Goal: Communication & Community: Answer question/provide support

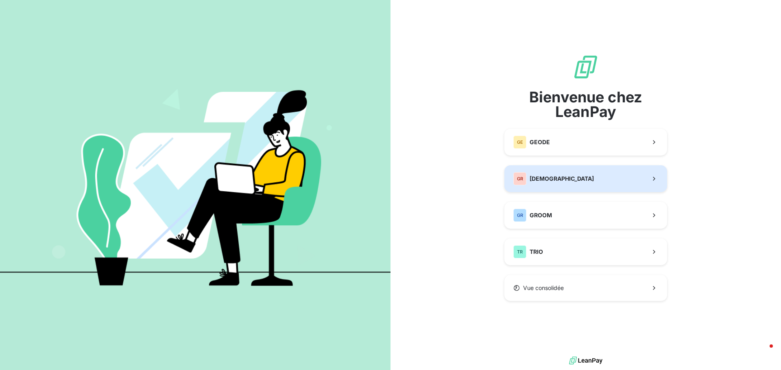
click at [545, 178] on span "[DEMOGRAPHIC_DATA]" at bounding box center [562, 179] width 64 height 8
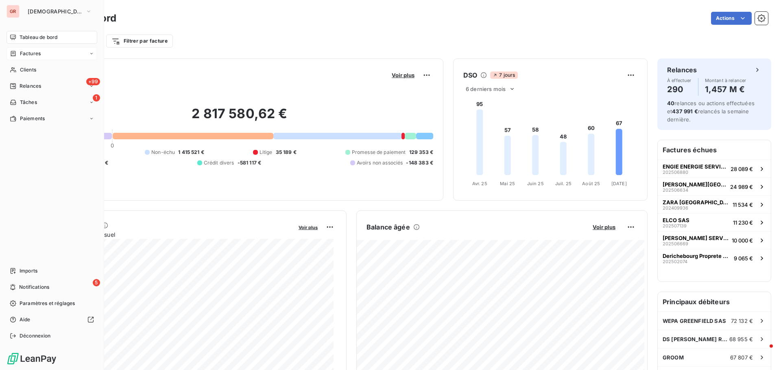
click at [31, 52] on span "Factures" at bounding box center [30, 53] width 21 height 7
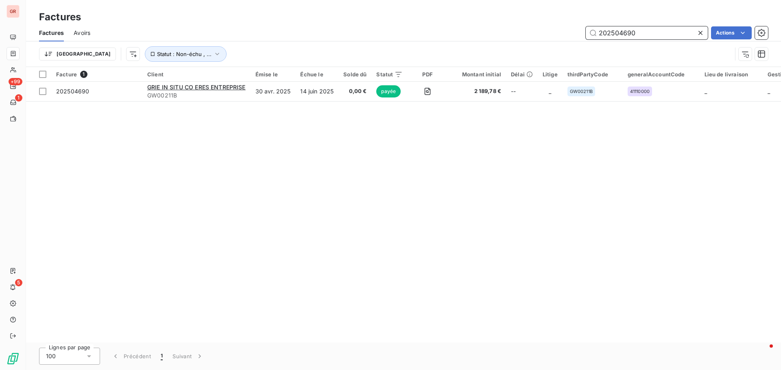
click at [634, 37] on input "202504690" at bounding box center [647, 32] width 122 height 13
drag, startPoint x: 635, startPoint y: 36, endPoint x: 582, endPoint y: 42, distance: 53.2
click at [583, 42] on div "Factures Avoirs 202504690 Actions Trier Statut : Non-échu , ..." at bounding box center [403, 45] width 755 height 42
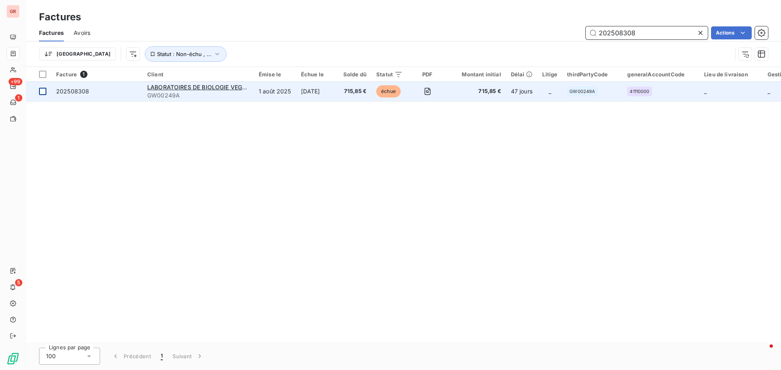
type input "202508308"
click at [40, 94] on div at bounding box center [42, 91] width 7 height 7
click at [179, 88] on span "LABORATOIRES DE BIOLOGIE VEGETAL YVES ROCHER" at bounding box center [226, 87] width 158 height 7
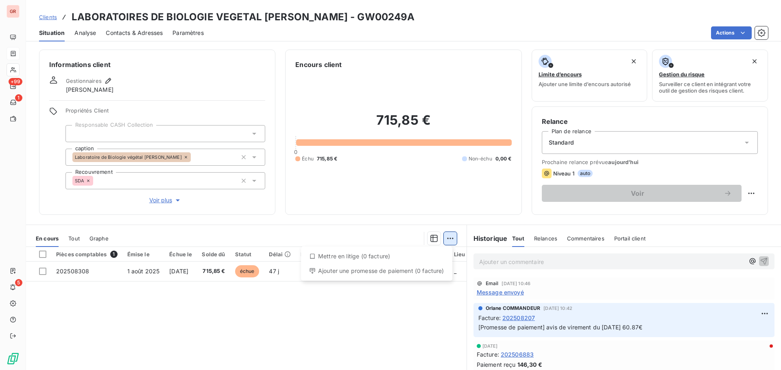
click at [447, 240] on html "GR +99 1 5 Clients LABORATOIRES DE BIOLOGIE VEGETAL YVES ROCHER - GW00249A Situ…" at bounding box center [390, 185] width 781 height 370
click at [45, 272] on html "GR +99 1 5 Clients LABORATOIRES DE BIOLOGIE VEGETAL YVES ROCHER - GW00249A Situ…" at bounding box center [390, 185] width 781 height 370
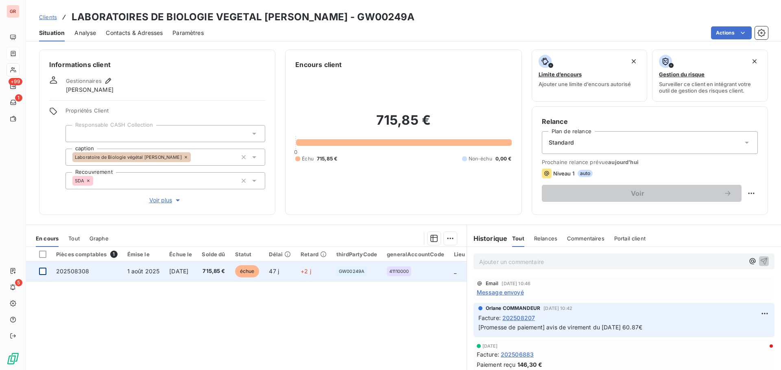
click at [41, 272] on div at bounding box center [42, 271] width 7 height 7
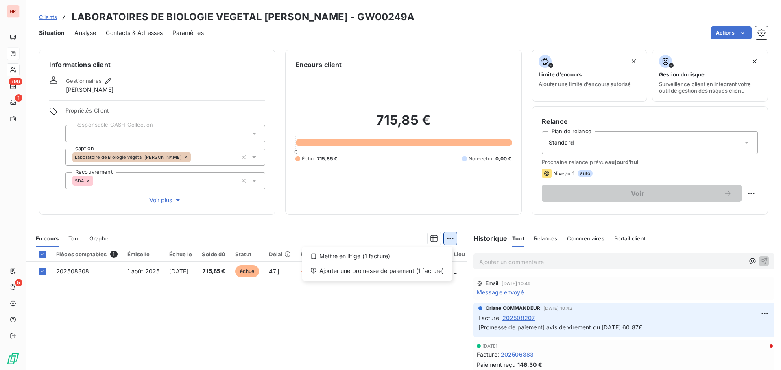
click at [446, 239] on html "GR +99 1 5 Clients LABORATOIRES DE BIOLOGIE VEGETAL YVES ROCHER - GW00249A Situ…" at bounding box center [390, 185] width 781 height 370
click at [398, 275] on div "Ajouter une promesse de paiement (1 facture)" at bounding box center [377, 271] width 144 height 13
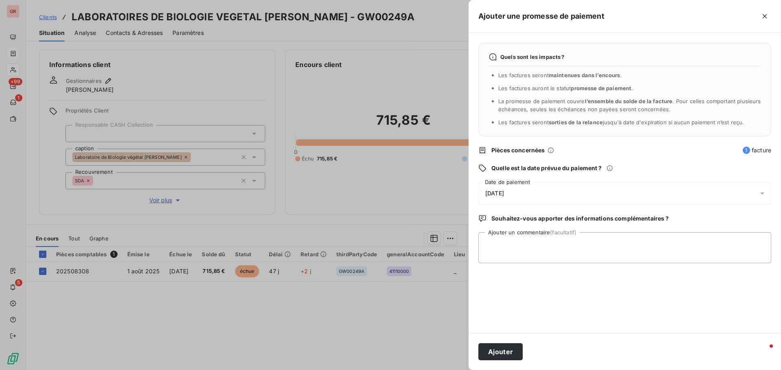
click at [763, 191] on icon at bounding box center [762, 194] width 8 height 8
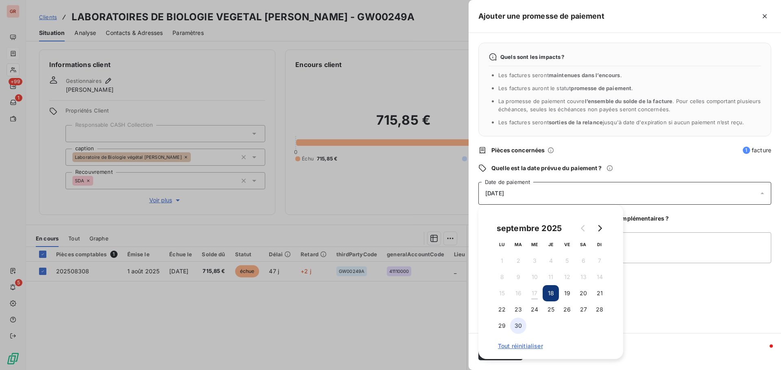
click at [522, 324] on button "30" at bounding box center [518, 326] width 16 height 16
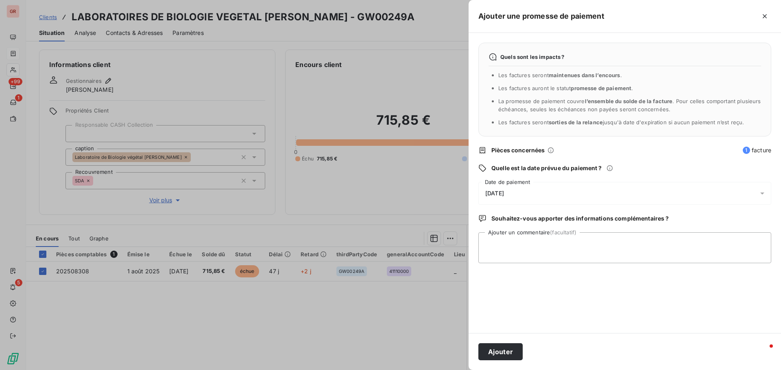
drag, startPoint x: 688, startPoint y: 232, endPoint x: 683, endPoint y: 240, distance: 9.1
click at [688, 233] on div "Quels sont les impacts ? Les factures seront maintenues dans l’encours . Les fa…" at bounding box center [625, 183] width 312 height 301
click at [676, 243] on textarea "Ajouter un commentaire (facultatif)" at bounding box center [624, 248] width 293 height 31
click at [514, 248] on textarea "Avis de virment du" at bounding box center [624, 248] width 293 height 31
click at [547, 245] on textarea "Avis de virement du" at bounding box center [624, 248] width 293 height 31
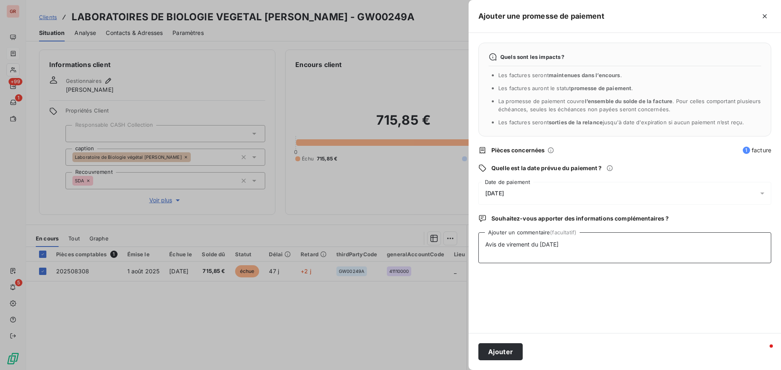
click at [602, 252] on textarea "Avis de virement du 16/09/25" at bounding box center [624, 248] width 293 height 31
type textarea "Avis de virement du 16/09/25 €"
click at [511, 352] on button "Ajouter" at bounding box center [500, 352] width 44 height 17
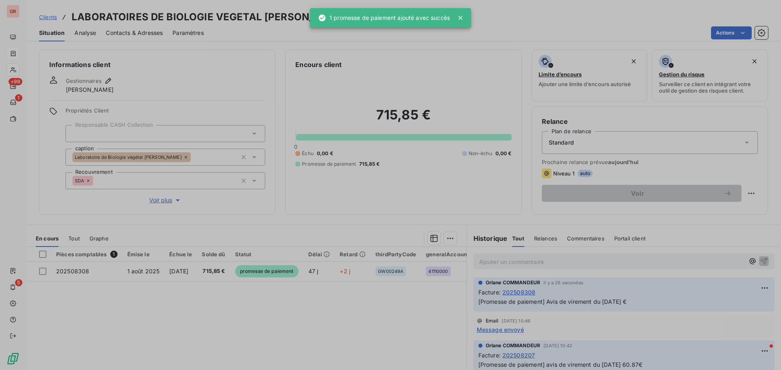
click at [414, 184] on div at bounding box center [390, 185] width 781 height 370
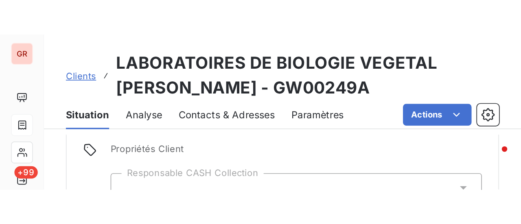
scroll to position [163, 0]
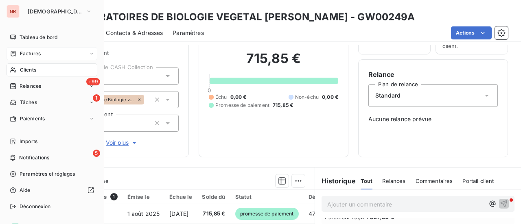
click at [32, 51] on span "Factures" at bounding box center [30, 53] width 21 height 7
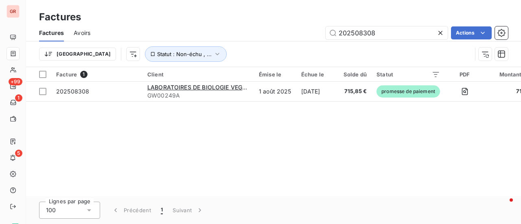
drag, startPoint x: 378, startPoint y: 33, endPoint x: 264, endPoint y: 43, distance: 114.7
click at [289, 38] on div "202508308 Actions" at bounding box center [304, 32] width 408 height 13
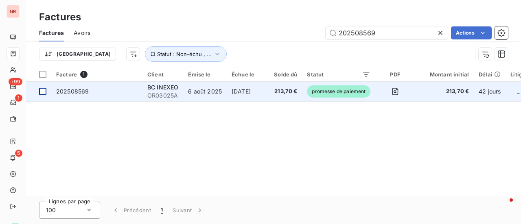
type input "202508569"
click at [44, 92] on div at bounding box center [42, 91] width 7 height 7
click at [161, 86] on span "BC INEXEO" at bounding box center [162, 87] width 31 height 7
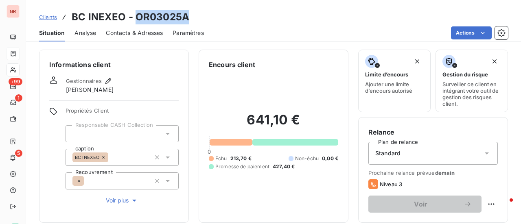
drag, startPoint x: 186, startPoint y: 18, endPoint x: 136, endPoint y: 22, distance: 50.2
click at [136, 22] on h3 "BC INEXEO - OR03025A" at bounding box center [131, 17] width 118 height 15
copy h3 "OR03025A"
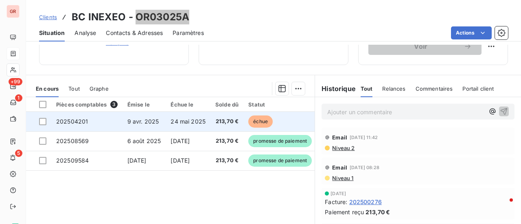
scroll to position [163, 0]
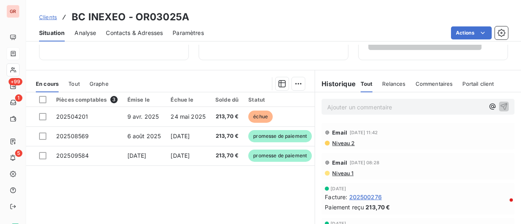
click at [342, 144] on span "Niveau 2" at bounding box center [342, 143] width 23 height 7
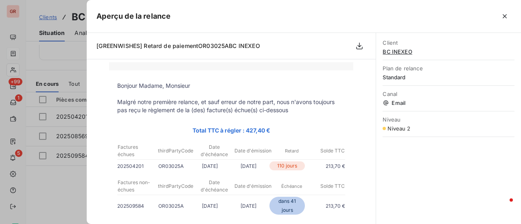
scroll to position [81, 0]
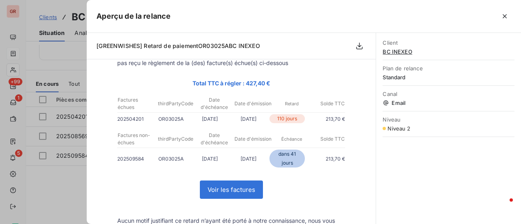
click at [72, 190] on div at bounding box center [260, 112] width 521 height 224
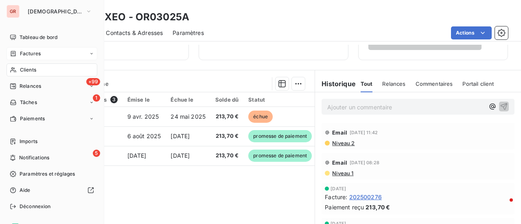
click at [35, 54] on span "Factures" at bounding box center [30, 53] width 21 height 7
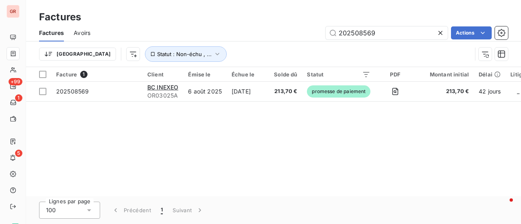
drag, startPoint x: 387, startPoint y: 33, endPoint x: 269, endPoint y: 43, distance: 118.3
click at [272, 42] on div "Factures Avoirs 202508569 Actions Trier Statut : Non-échu , ..." at bounding box center [273, 45] width 495 height 42
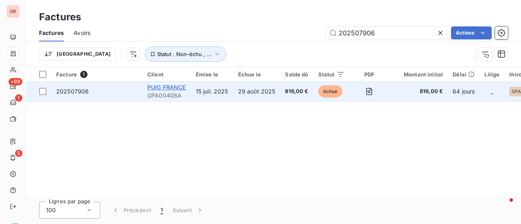
type input "202507906"
click at [168, 87] on span "PUIG FRANCE" at bounding box center [166, 87] width 39 height 7
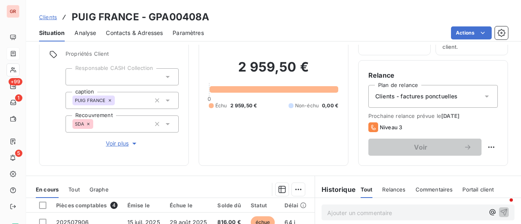
scroll to position [163, 0]
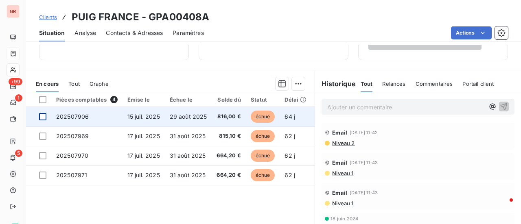
click at [42, 118] on div at bounding box center [42, 116] width 7 height 7
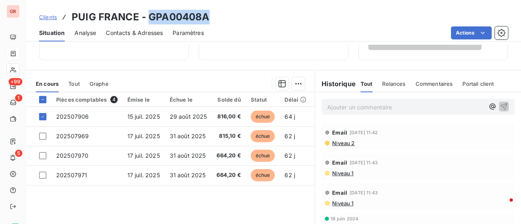
drag, startPoint x: 207, startPoint y: 19, endPoint x: 149, endPoint y: 22, distance: 58.2
click at [149, 22] on div "Clients PUIG FRANCE - GPA00408A" at bounding box center [273, 17] width 495 height 15
copy h3 "GPA00408A"
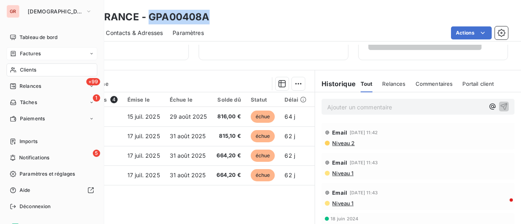
drag, startPoint x: 32, startPoint y: 71, endPoint x: 102, endPoint y: 59, distance: 71.8
click at [32, 70] on span "Clients" at bounding box center [28, 69] width 16 height 7
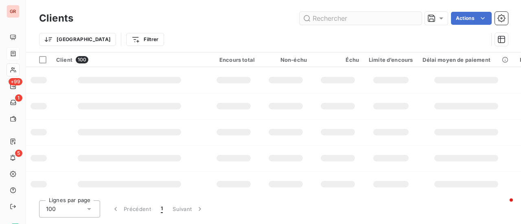
click at [358, 19] on input "text" at bounding box center [360, 18] width 122 height 13
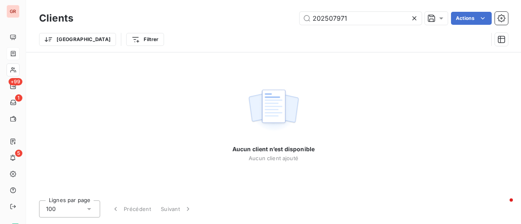
type input "202507971"
drag, startPoint x: 359, startPoint y: 18, endPoint x: 202, endPoint y: 48, distance: 160.1
click at [209, 46] on div "Clients 202507971 Actions Trier Filtrer" at bounding box center [273, 31] width 469 height 42
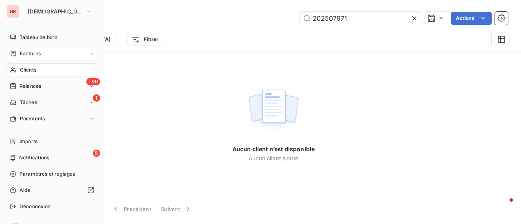
click at [28, 53] on span "Factures" at bounding box center [30, 53] width 21 height 7
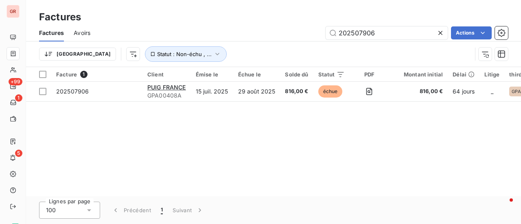
drag, startPoint x: 381, startPoint y: 29, endPoint x: 304, endPoint y: 32, distance: 77.7
click at [304, 32] on div "202507906 Actions" at bounding box center [304, 32] width 408 height 13
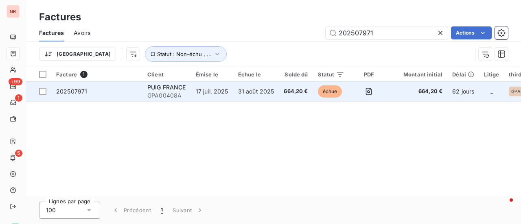
type input "202507971"
click at [180, 83] on div "PUIG FRANCE" at bounding box center [166, 87] width 39 height 8
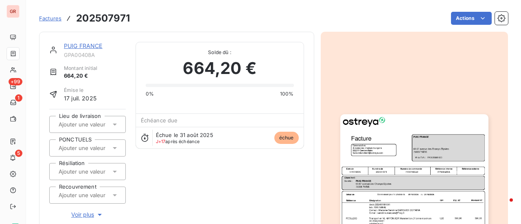
click at [81, 44] on link "PUIG FRANCE" at bounding box center [83, 45] width 39 height 7
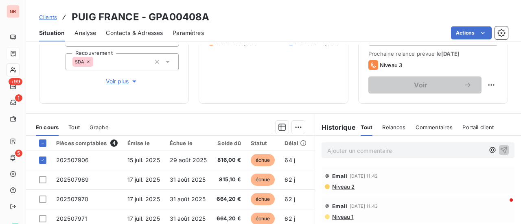
scroll to position [163, 0]
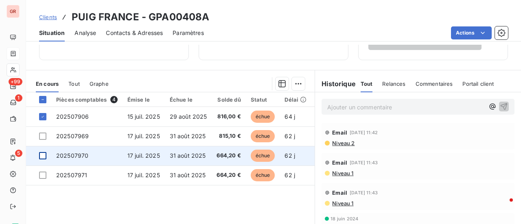
click at [43, 154] on div at bounding box center [42, 155] width 7 height 7
click at [73, 152] on span "202507970" at bounding box center [72, 155] width 32 height 7
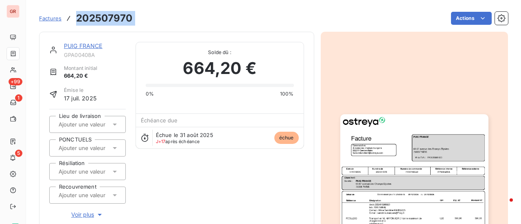
drag, startPoint x: 138, startPoint y: 16, endPoint x: 75, endPoint y: 15, distance: 63.0
click at [75, 15] on div "Factures 202507970 Actions" at bounding box center [273, 18] width 469 height 17
copy section "202507970 Actions"
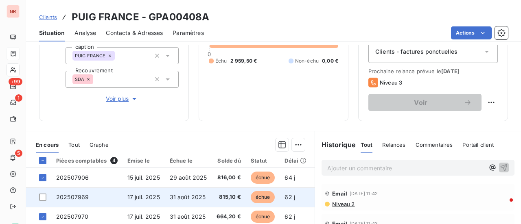
scroll to position [163, 0]
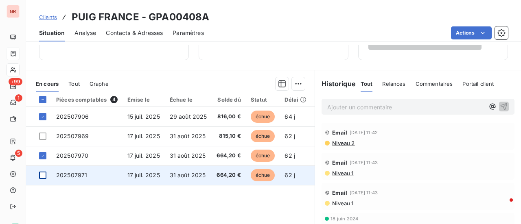
click at [46, 174] on div at bounding box center [42, 175] width 7 height 7
click at [81, 176] on span "202507971" at bounding box center [71, 175] width 31 height 7
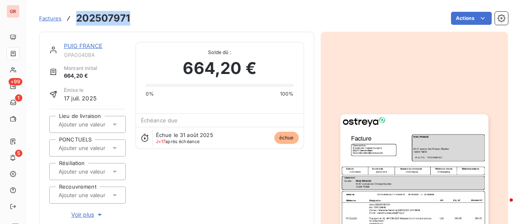
drag, startPoint x: 133, startPoint y: 21, endPoint x: 76, endPoint y: 17, distance: 56.3
click at [76, 17] on div "Factures 202507971 Actions" at bounding box center [273, 18] width 469 height 17
copy h3 "202507971"
click at [87, 49] on link "PUIG FRANCE" at bounding box center [83, 45] width 39 height 7
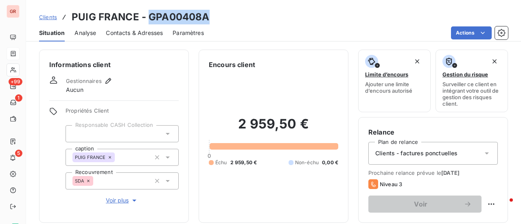
drag, startPoint x: 214, startPoint y: 20, endPoint x: 149, endPoint y: 24, distance: 64.8
click at [149, 24] on div "Clients PUIG FRANCE - GPA00408A" at bounding box center [273, 17] width 495 height 15
copy h3 "GPA00408A"
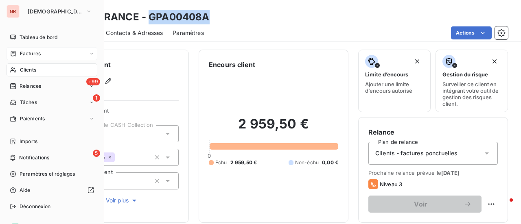
click at [38, 52] on span "Factures" at bounding box center [30, 53] width 21 height 7
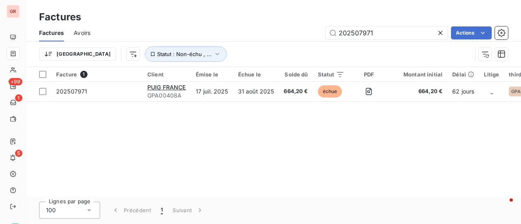
drag, startPoint x: 386, startPoint y: 35, endPoint x: 271, endPoint y: 35, distance: 115.1
click at [274, 35] on div "202507971 Actions" at bounding box center [304, 32] width 408 height 13
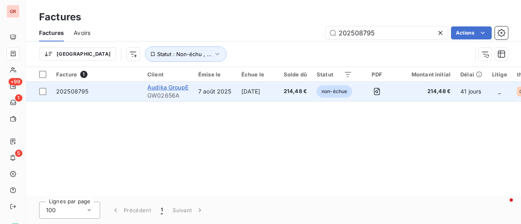
type input "202508795"
click at [171, 88] on span "Audika GroupE" at bounding box center [167, 87] width 41 height 7
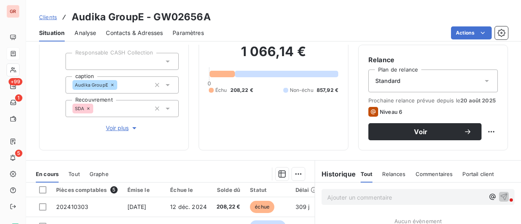
scroll to position [163, 0]
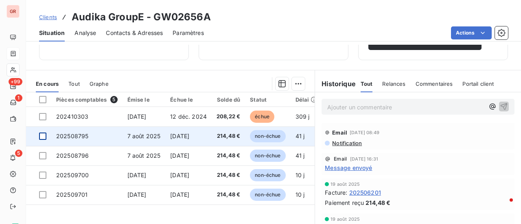
click at [45, 137] on div at bounding box center [42, 136] width 7 height 7
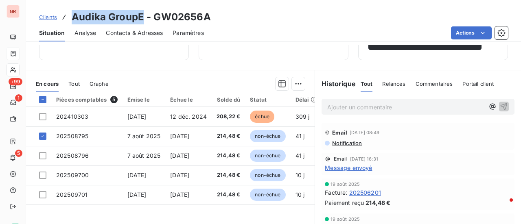
drag, startPoint x: 142, startPoint y: 17, endPoint x: 70, endPoint y: 11, distance: 72.6
click at [70, 11] on div "Clients Audika GroupE - GW02656A" at bounding box center [125, 17] width 172 height 15
copy h3 "Audika GroupE"
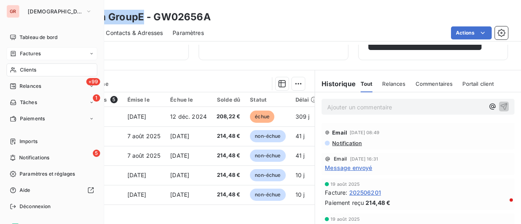
click at [34, 53] on span "Factures" at bounding box center [30, 53] width 21 height 7
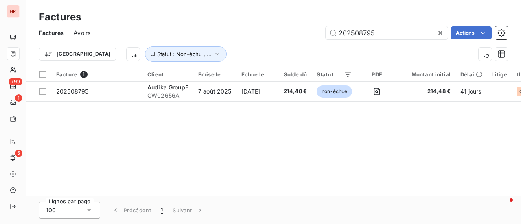
drag, startPoint x: 380, startPoint y: 36, endPoint x: 228, endPoint y: 38, distance: 152.1
click at [235, 37] on div "202508795 Actions" at bounding box center [304, 32] width 408 height 13
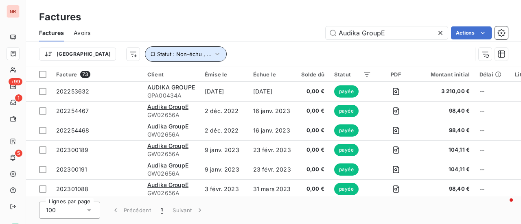
click at [213, 56] on icon "button" at bounding box center [217, 54] width 8 height 8
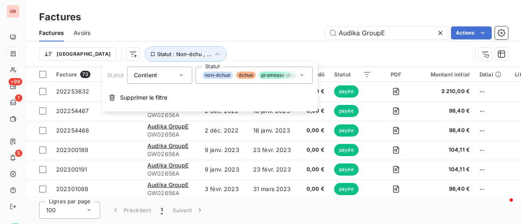
click at [301, 77] on icon at bounding box center [301, 75] width 8 height 8
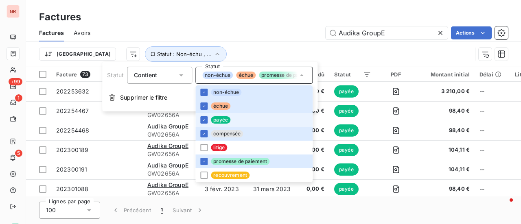
click at [208, 120] on li "payée" at bounding box center [253, 120] width 117 height 14
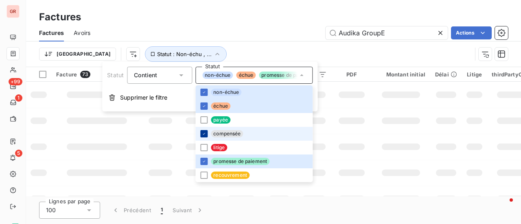
click at [205, 133] on icon at bounding box center [203, 133] width 5 height 5
click at [372, 113] on td at bounding box center [400, 121] width 59 height 26
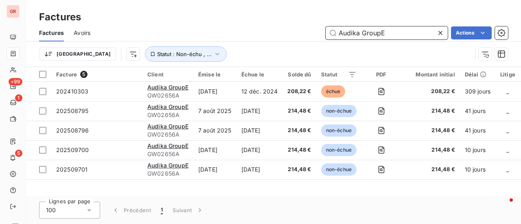
drag, startPoint x: 400, startPoint y: 32, endPoint x: 302, endPoint y: 39, distance: 98.7
click at [305, 39] on div "Audika GroupE Actions" at bounding box center [304, 32] width 408 height 13
paste input "20250879608"
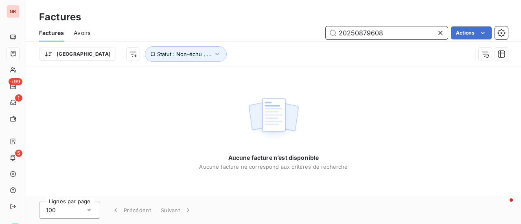
drag, startPoint x: 394, startPoint y: 35, endPoint x: 305, endPoint y: 42, distance: 89.3
click at [305, 42] on div "Factures Avoirs 20250879608 Actions Trier Statut : Non-échu , ..." at bounding box center [273, 45] width 495 height 42
paste input "5"
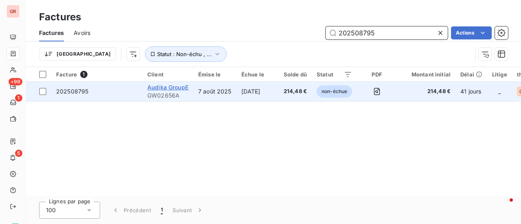
type input "202508795"
click at [168, 87] on span "Audika GroupE" at bounding box center [167, 87] width 41 height 7
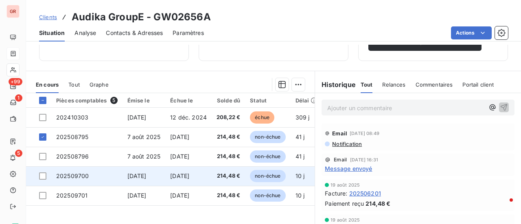
scroll to position [163, 0]
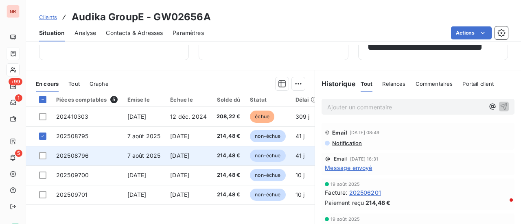
click at [46, 154] on td at bounding box center [38, 156] width 25 height 20
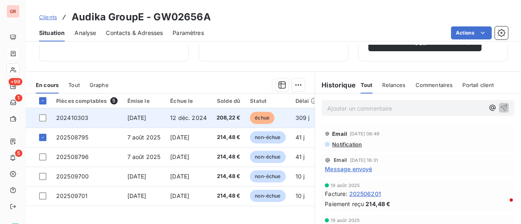
scroll to position [163, 0]
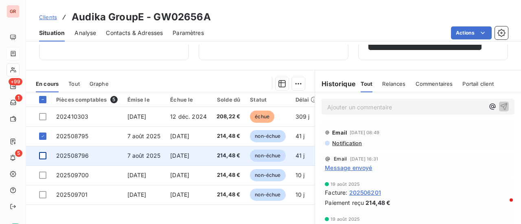
click at [45, 155] on div at bounding box center [42, 155] width 7 height 7
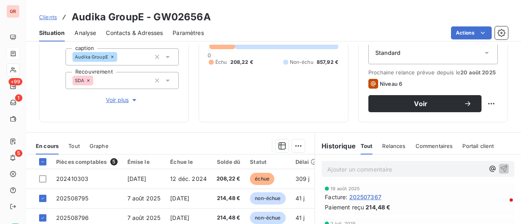
scroll to position [130, 0]
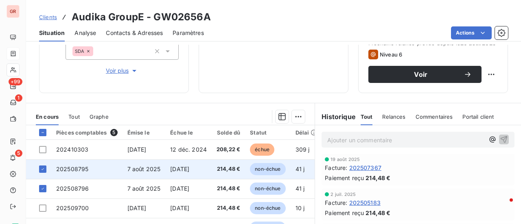
click at [78, 169] on span "202508795" at bounding box center [72, 169] width 32 height 7
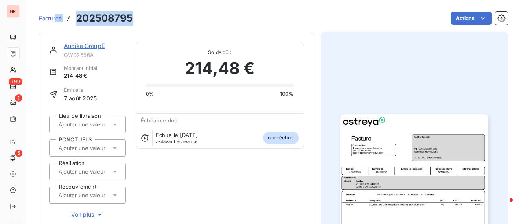
drag, startPoint x: 133, startPoint y: 22, endPoint x: 56, endPoint y: 23, distance: 76.9
click at [56, 23] on div "Factures 202508795 Actions" at bounding box center [273, 18] width 469 height 17
click at [140, 24] on div "Factures 202508795 Actions" at bounding box center [273, 18] width 469 height 17
drag, startPoint x: 116, startPoint y: 19, endPoint x: 76, endPoint y: 19, distance: 39.9
click at [76, 19] on div "Factures 202508795 Actions" at bounding box center [273, 18] width 469 height 17
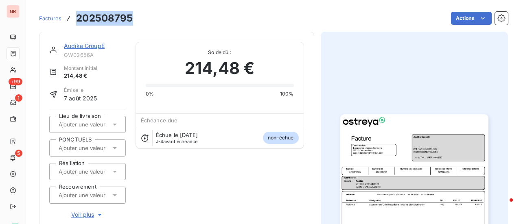
copy h3 "202508795"
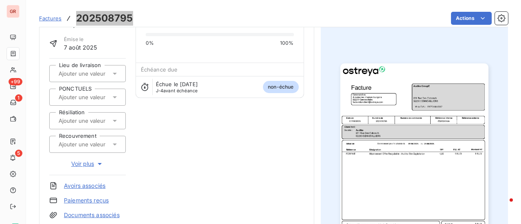
scroll to position [163, 0]
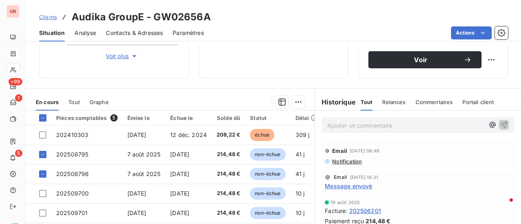
scroll to position [163, 0]
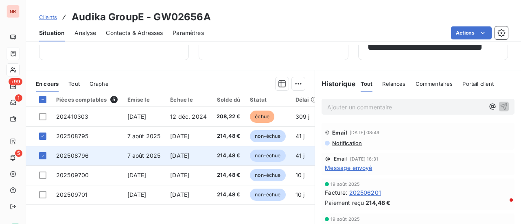
click at [150, 155] on span "7 août 2025" at bounding box center [143, 155] width 33 height 7
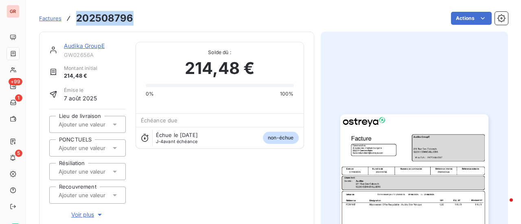
drag, startPoint x: 133, startPoint y: 22, endPoint x: 69, endPoint y: 22, distance: 64.7
click at [69, 22] on div "Factures 202508796 Actions" at bounding box center [273, 18] width 469 height 17
copy h3 "202508796"
click at [97, 54] on span "GW02656A" at bounding box center [95, 55] width 62 height 7
click at [94, 47] on link "Audika GroupE" at bounding box center [84, 45] width 41 height 7
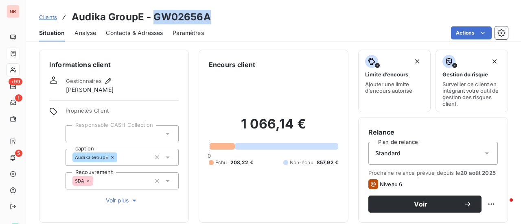
drag, startPoint x: 175, startPoint y: 19, endPoint x: 153, endPoint y: 20, distance: 22.0
click at [153, 20] on div "Clients Audika GroupE - GW02656A" at bounding box center [273, 17] width 495 height 15
copy h3 "GW02656A"
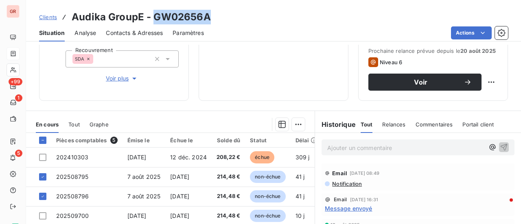
click at [358, 208] on span "Message envoyé" at bounding box center [348, 208] width 47 height 9
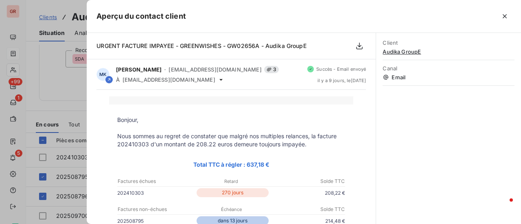
click at [68, 85] on div at bounding box center [260, 112] width 521 height 224
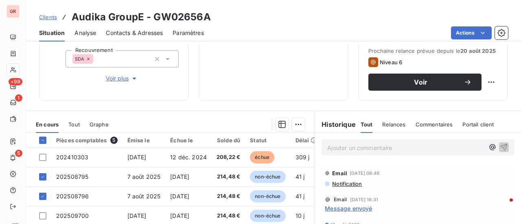
click at [346, 181] on span "Notification" at bounding box center [346, 184] width 31 height 7
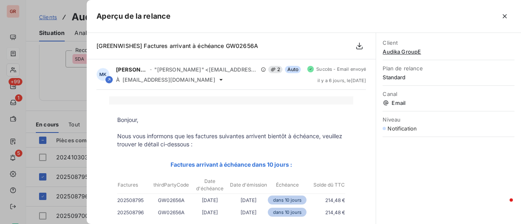
click at [78, 96] on div at bounding box center [260, 112] width 521 height 224
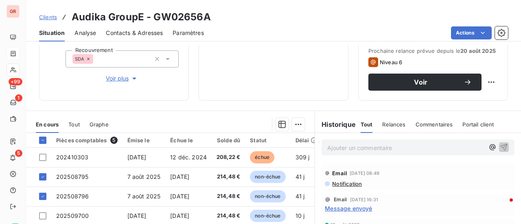
click at [147, 34] on span "Contacts & Adresses" at bounding box center [134, 33] width 57 height 8
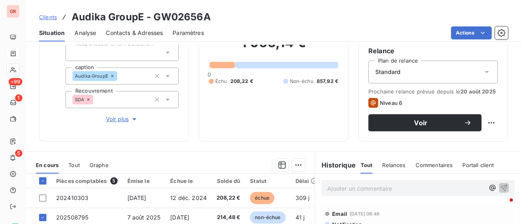
scroll to position [203, 0]
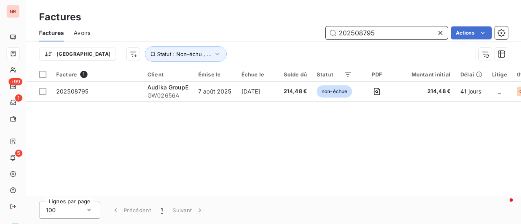
drag, startPoint x: 385, startPoint y: 35, endPoint x: 235, endPoint y: 44, distance: 149.9
click at [246, 41] on div "Factures Avoirs 202508795 Actions" at bounding box center [273, 32] width 495 height 17
paste input "9529"
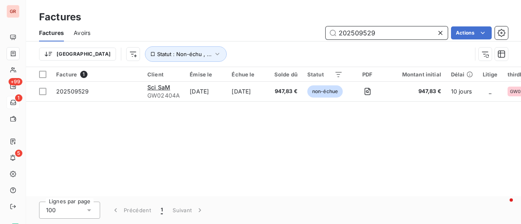
type input "202509529"
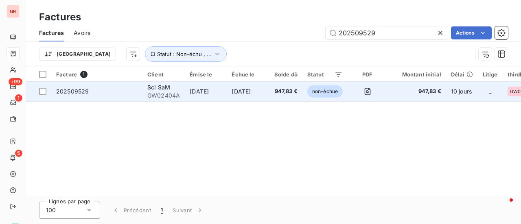
drag, startPoint x: 168, startPoint y: 86, endPoint x: 175, endPoint y: 83, distance: 7.3
click at [168, 86] on span "Sci SaM" at bounding box center [158, 87] width 23 height 7
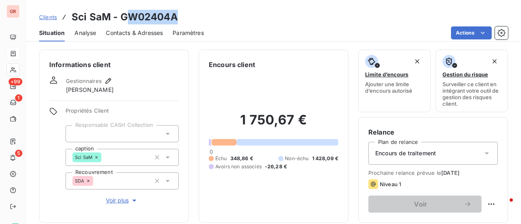
drag, startPoint x: 181, startPoint y: 20, endPoint x: 123, endPoint y: 21, distance: 58.6
click at [123, 21] on div "Clients Sci SaM - GW02404A" at bounding box center [273, 17] width 495 height 15
click at [123, 21] on h3 "Sci SaM - GW02404A" at bounding box center [125, 17] width 106 height 15
drag, startPoint x: 176, startPoint y: 18, endPoint x: 116, endPoint y: 17, distance: 59.8
click at [116, 17] on h3 "Sci SaM - GW02404A" at bounding box center [125, 17] width 106 height 15
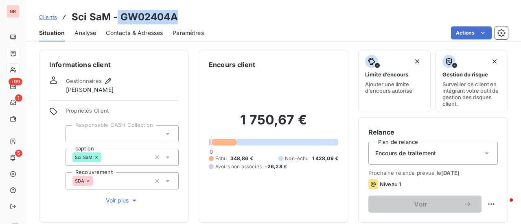
copy h3 "GW02404A"
click at [179, 21] on div "Clients Sci SaM - GW02404A" at bounding box center [273, 17] width 495 height 15
drag, startPoint x: 181, startPoint y: 17, endPoint x: 117, endPoint y: 23, distance: 64.1
click at [117, 23] on div "Clients Sci SaM - GW02404A" at bounding box center [273, 17] width 495 height 15
drag, startPoint x: 198, startPoint y: 21, endPoint x: 180, endPoint y: 21, distance: 17.5
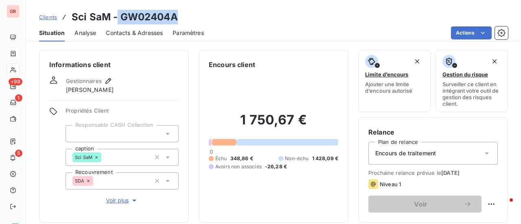
click at [198, 21] on div "Clients Sci SaM - GW02404A" at bounding box center [273, 17] width 495 height 15
click at [121, 16] on h3 "Sci SaM - GW02404A" at bounding box center [125, 17] width 106 height 15
drag, startPoint x: 120, startPoint y: 16, endPoint x: 175, endPoint y: 17, distance: 54.5
click at [175, 17] on h3 "Sci SaM - GW02404A" at bounding box center [125, 17] width 106 height 15
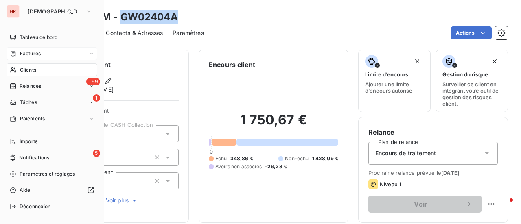
click at [37, 57] on span "Factures" at bounding box center [30, 53] width 21 height 7
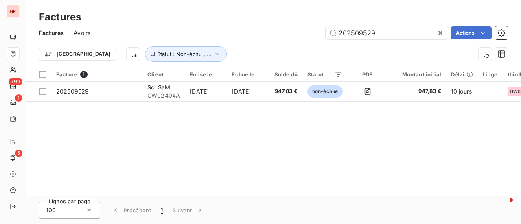
drag, startPoint x: 380, startPoint y: 31, endPoint x: 179, endPoint y: 33, distance: 201.3
click at [216, 36] on div "202509529 Actions" at bounding box center [304, 32] width 408 height 13
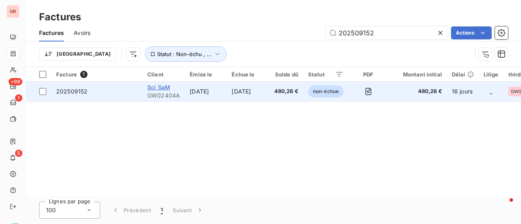
type input "202509152"
click at [163, 87] on span "Sci SaM" at bounding box center [158, 87] width 23 height 7
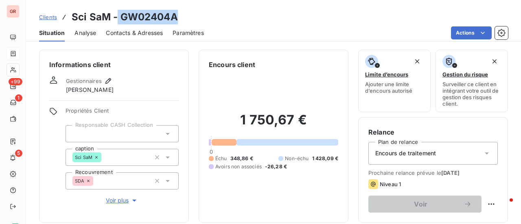
drag, startPoint x: 182, startPoint y: 18, endPoint x: 115, endPoint y: 20, distance: 67.1
click at [115, 20] on div "Clients Sci SaM - GW02404A" at bounding box center [273, 17] width 495 height 15
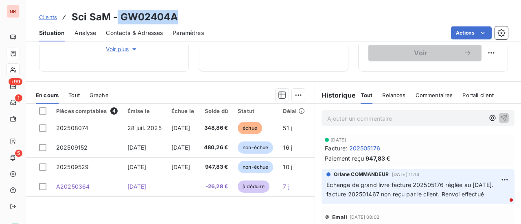
scroll to position [163, 0]
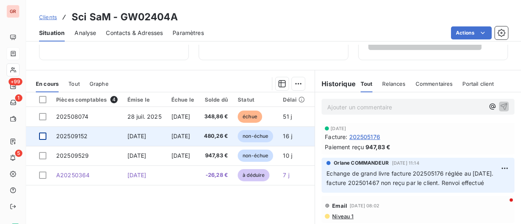
click at [44, 133] on div at bounding box center [42, 136] width 7 height 7
click at [76, 134] on span "202509152" at bounding box center [71, 136] width 31 height 7
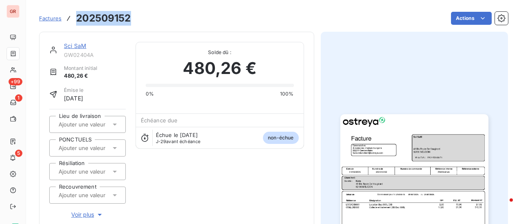
drag, startPoint x: 132, startPoint y: 17, endPoint x: 76, endPoint y: 17, distance: 55.3
click at [76, 17] on div "Factures 202509152 Actions" at bounding box center [273, 18] width 469 height 17
drag, startPoint x: 78, startPoint y: 44, endPoint x: 83, endPoint y: 46, distance: 5.5
click at [78, 44] on link "Sci SaM" at bounding box center [75, 45] width 22 height 7
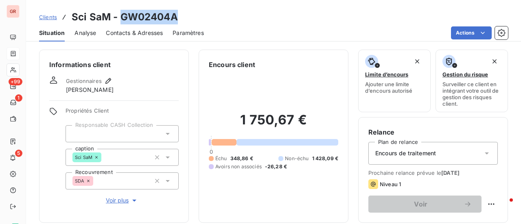
drag, startPoint x: 181, startPoint y: 18, endPoint x: 122, endPoint y: 19, distance: 58.2
click at [122, 19] on div "Clients Sci SaM - GW02404A" at bounding box center [273, 17] width 495 height 15
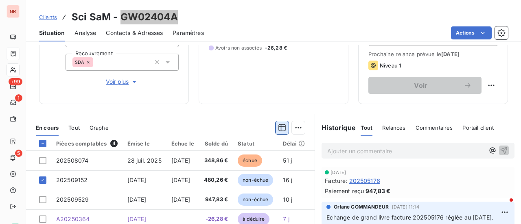
scroll to position [122, 0]
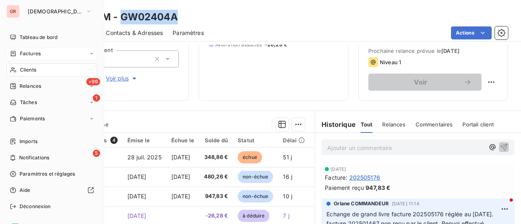
drag, startPoint x: 35, startPoint y: 55, endPoint x: 41, endPoint y: 60, distance: 7.2
click at [35, 55] on span "Factures" at bounding box center [30, 53] width 21 height 7
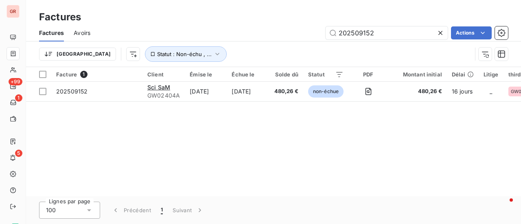
drag, startPoint x: 399, startPoint y: 35, endPoint x: 277, endPoint y: 44, distance: 122.3
click at [285, 44] on div "Factures Avoirs 202509152 Actions Trier Statut : Non-échu , ..." at bounding box center [273, 45] width 495 height 42
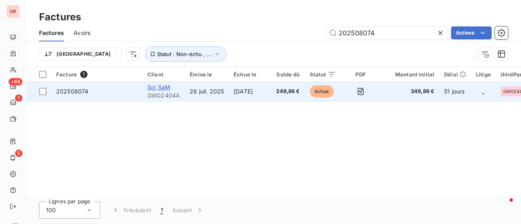
type input "202508074"
click at [163, 87] on span "Sci SaM" at bounding box center [158, 87] width 23 height 7
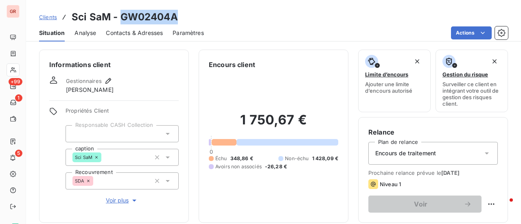
drag, startPoint x: 170, startPoint y: 17, endPoint x: 122, endPoint y: 16, distance: 48.4
click at [122, 16] on div "Clients Sci SaM - GW02404A" at bounding box center [273, 17] width 495 height 15
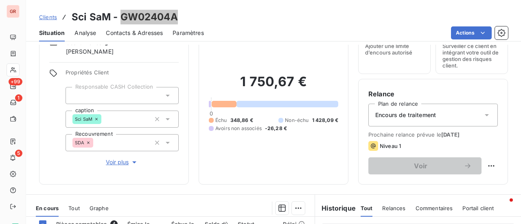
scroll to position [122, 0]
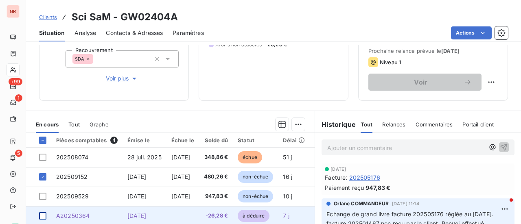
click at [44, 214] on div at bounding box center [42, 215] width 7 height 7
click at [77, 214] on span "A20250364" at bounding box center [72, 215] width 33 height 7
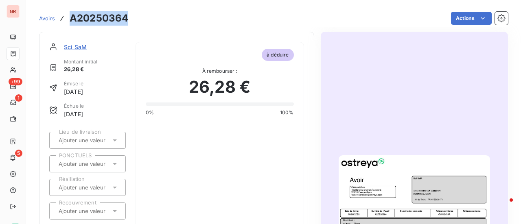
drag, startPoint x: 130, startPoint y: 23, endPoint x: 66, endPoint y: 17, distance: 64.5
click at [66, 17] on div "Avoirs A20250364 Actions" at bounding box center [273, 18] width 469 height 17
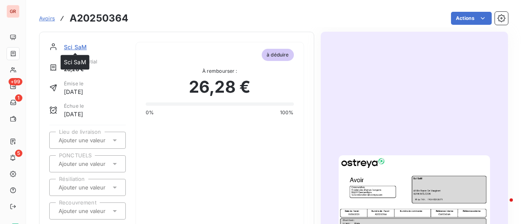
click at [78, 45] on span "Sci SaM" at bounding box center [75, 47] width 23 height 9
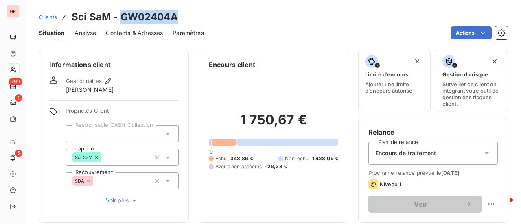
drag, startPoint x: 178, startPoint y: 19, endPoint x: 120, endPoint y: 17, distance: 58.6
click at [120, 17] on div "Clients Sci SaM - GW02404A" at bounding box center [273, 17] width 495 height 15
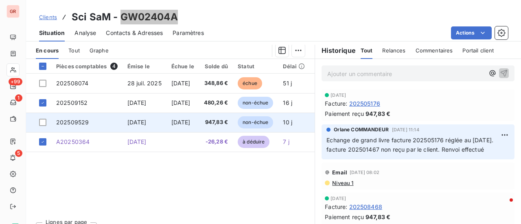
scroll to position [203, 0]
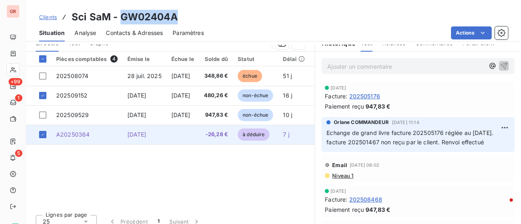
click at [146, 133] on span "10 sept. 2025" at bounding box center [136, 134] width 19 height 7
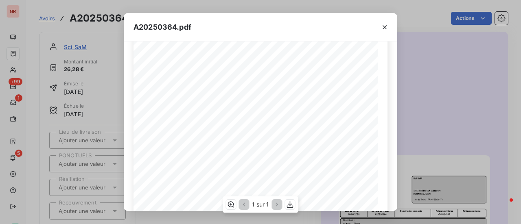
scroll to position [81, 0]
drag, startPoint x: 276, startPoint y: 124, endPoint x: 255, endPoint y: 124, distance: 21.2
click at [255, 124] on span "AVOIR PARTIEL ANNULANT LA FACTURE 202508074" at bounding box center [234, 123] width 96 height 4
click at [277, 124] on span "AVOIR PARTIEL ANNULANT LA FACTURE 202508074" at bounding box center [234, 123] width 96 height 4
drag, startPoint x: 273, startPoint y: 124, endPoint x: 255, endPoint y: 122, distance: 18.4
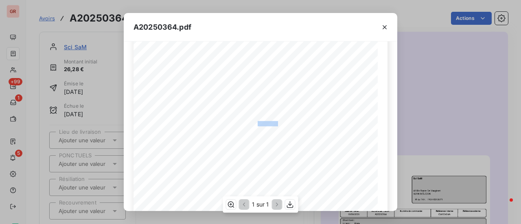
click at [255, 122] on span "AVOIR PARTIEL ANNULANT LA FACTURE 202508074" at bounding box center [234, 123] width 96 height 4
click at [259, 124] on span "AVOIR PARTIEL ANNULANT LA FACTURE 202508074" at bounding box center [234, 123] width 96 height 4
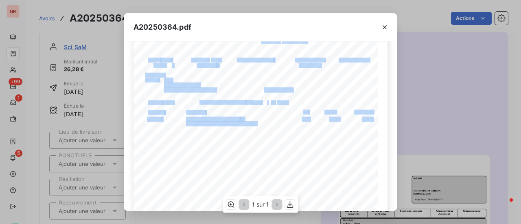
click at [269, 126] on div "Référence interne Numéro de Date de Numéro de commande Référence externe 43 Bis…" at bounding box center [260, 142] width 254 height 345
click at [288, 205] on icon "button" at bounding box center [290, 204] width 8 height 8
click at [386, 26] on icon "button" at bounding box center [384, 27] width 4 height 4
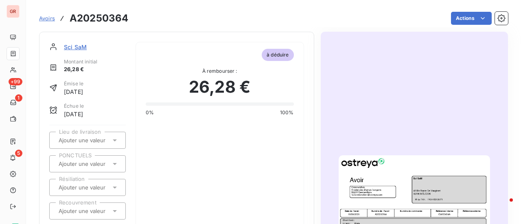
click at [78, 46] on span "Sci SaM" at bounding box center [75, 47] width 23 height 9
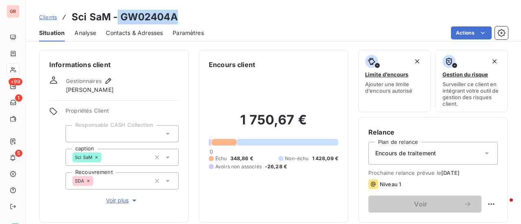
drag, startPoint x: 178, startPoint y: 20, endPoint x: 118, endPoint y: 18, distance: 60.2
click at [118, 18] on div "Clients Sci SaM - GW02404A" at bounding box center [273, 17] width 495 height 15
click at [179, 17] on div "Clients Sci SaM - GW02404A" at bounding box center [273, 17] width 495 height 15
drag, startPoint x: 176, startPoint y: 19, endPoint x: 120, endPoint y: 18, distance: 56.1
click at [120, 18] on h3 "Sci SaM - GW02404A" at bounding box center [125, 17] width 106 height 15
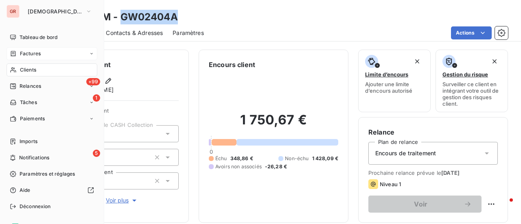
drag, startPoint x: 33, startPoint y: 57, endPoint x: 46, endPoint y: 57, distance: 12.2
click at [33, 57] on span "Factures" at bounding box center [30, 53] width 21 height 7
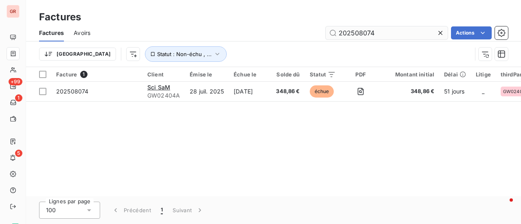
click at [397, 34] on input "202508074" at bounding box center [386, 32] width 122 height 13
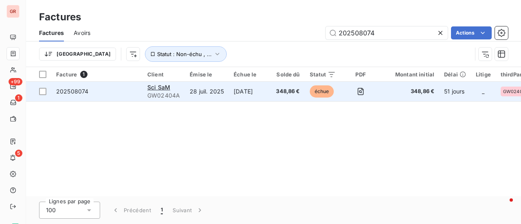
click at [210, 91] on td "28 juil. 2025" at bounding box center [207, 92] width 44 height 20
click at [157, 94] on span "GW02404A" at bounding box center [163, 96] width 33 height 8
click at [168, 90] on span "Sci SaM" at bounding box center [158, 87] width 23 height 7
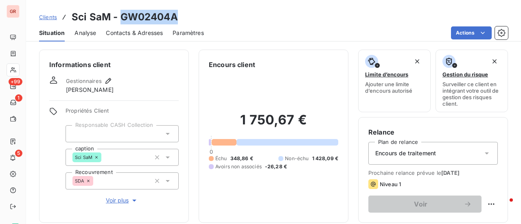
drag, startPoint x: 181, startPoint y: 20, endPoint x: 121, endPoint y: 19, distance: 59.4
click at [121, 19] on div "Clients Sci SaM - GW02404A" at bounding box center [273, 17] width 495 height 15
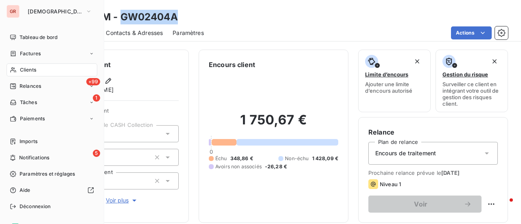
click at [33, 72] on span "Clients" at bounding box center [28, 69] width 16 height 7
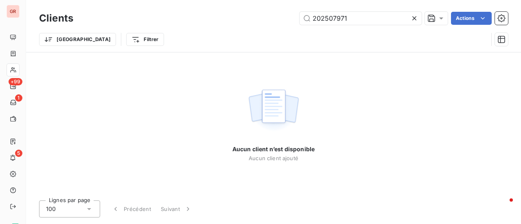
drag, startPoint x: 283, startPoint y: 20, endPoint x: 263, endPoint y: 21, distance: 20.3
click at [270, 20] on div "202507971 Actions" at bounding box center [295, 18] width 425 height 13
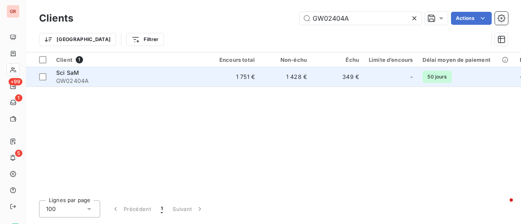
type input "GW02404A"
click at [86, 78] on span "GW02404A" at bounding box center [129, 81] width 146 height 8
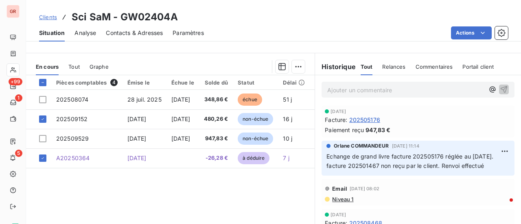
scroll to position [203, 0]
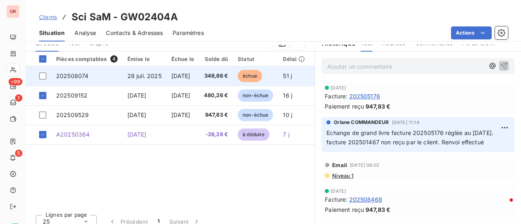
click at [146, 78] on span "28 juil. 2025" at bounding box center [144, 75] width 34 height 7
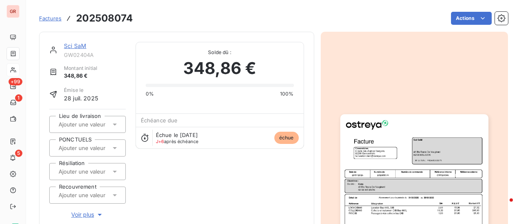
click at [372, 159] on img "button" at bounding box center [414, 218] width 148 height 209
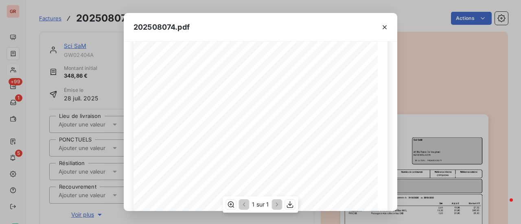
scroll to position [81, 0]
click at [385, 28] on icon "button" at bounding box center [384, 27] width 4 height 4
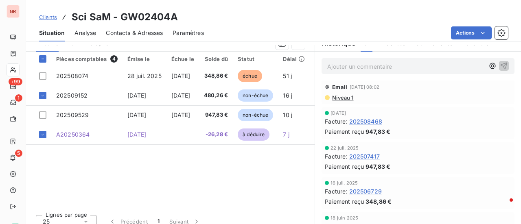
scroll to position [81, 0]
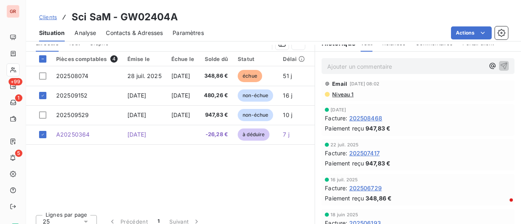
click at [364, 154] on span "202507417" at bounding box center [364, 153] width 31 height 9
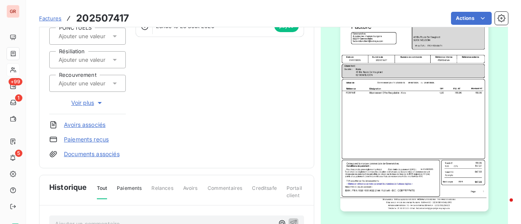
scroll to position [122, 0]
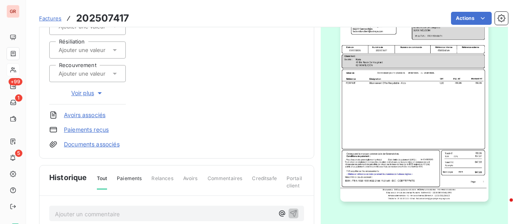
click at [382, 100] on img "button" at bounding box center [414, 97] width 148 height 209
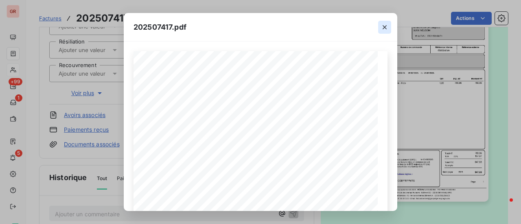
click at [389, 28] on button "button" at bounding box center [384, 27] width 13 height 13
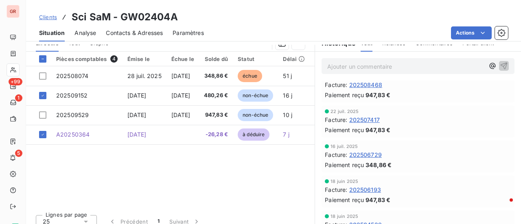
scroll to position [163, 0]
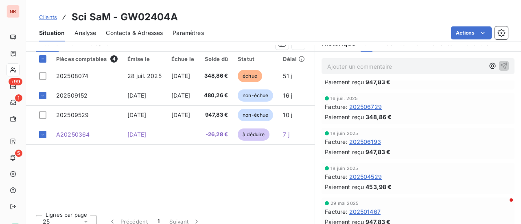
click at [366, 142] on span "202506193" at bounding box center [365, 141] width 32 height 9
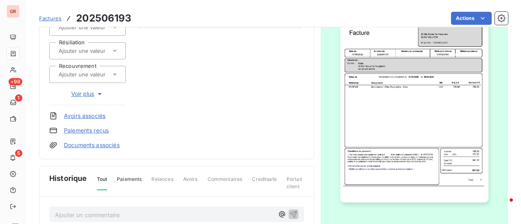
scroll to position [123, 0]
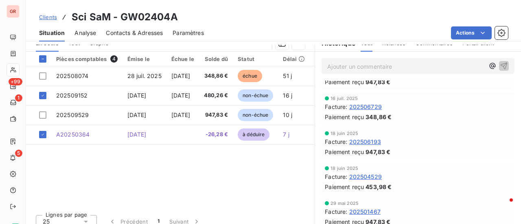
scroll to position [285, 0]
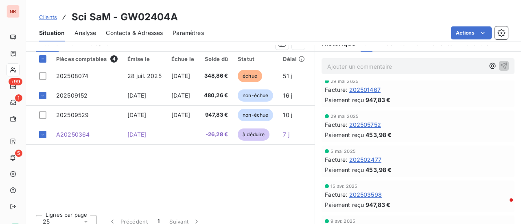
click at [123, 33] on span "Contacts & Adresses" at bounding box center [134, 33] width 57 height 8
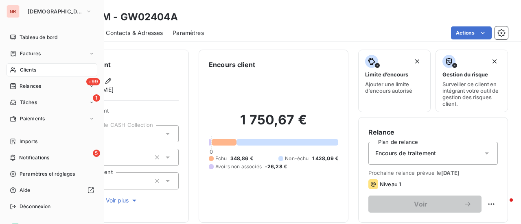
click at [40, 69] on div "Clients" at bounding box center [52, 69] width 91 height 13
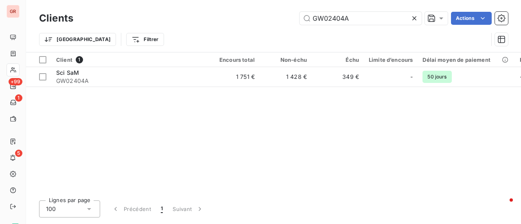
drag, startPoint x: 353, startPoint y: 20, endPoint x: 198, endPoint y: 28, distance: 155.2
click at [209, 27] on div "Clients GW02404A Actions Trier Filtrer" at bounding box center [273, 31] width 469 height 42
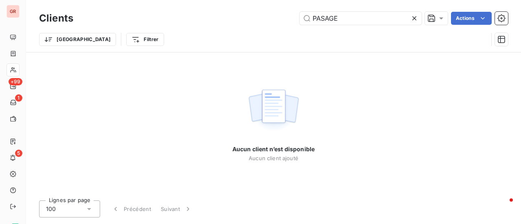
type input "PASAGE"
drag, startPoint x: 355, startPoint y: 20, endPoint x: 281, endPoint y: 25, distance: 73.8
click at [281, 25] on div "Clients PASAGE Actions" at bounding box center [273, 18] width 469 height 17
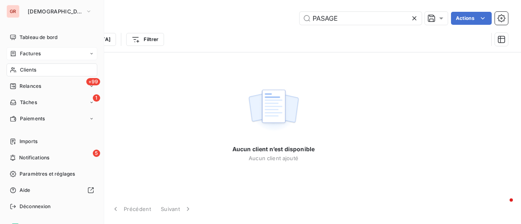
click at [39, 53] on span "Factures" at bounding box center [30, 53] width 21 height 7
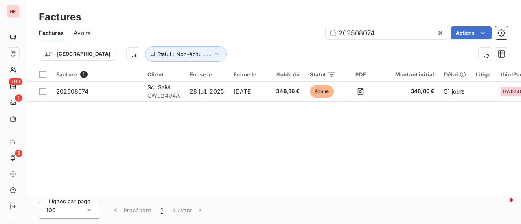
drag, startPoint x: 379, startPoint y: 35, endPoint x: 255, endPoint y: 43, distance: 124.3
click at [267, 39] on div "202508074 Actions" at bounding box center [304, 32] width 408 height 13
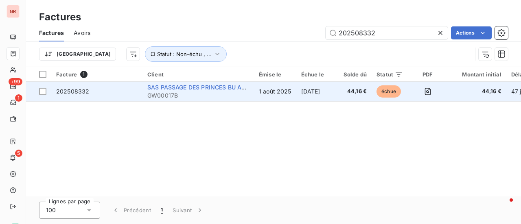
type input "202508332"
click at [172, 87] on span "SAS PASSAGE DES PRINCES BU ALLIANZ C/O BNP PARIBAS REAL ESTATE" at bounding box center [250, 87] width 206 height 7
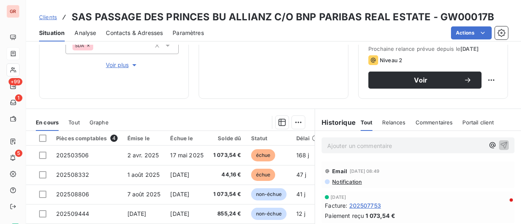
scroll to position [163, 0]
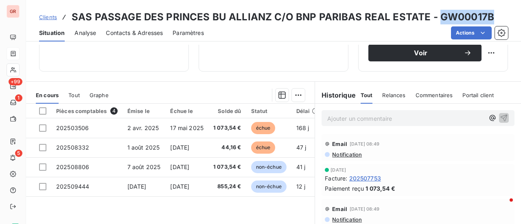
drag, startPoint x: 482, startPoint y: 21, endPoint x: 435, endPoint y: 20, distance: 46.4
click at [435, 20] on div "Clients SAS PASSAGE DES PRINCES BU ALLIANZ C/O BNP PARIBAS REAL ESTATE - GW0001…" at bounding box center [273, 17] width 495 height 15
click at [487, 17] on div "Clients SAS PASSAGE DES PRINCES BU ALLIANZ C/O BNP PARIBAS REAL ESTATE - GW0001…" at bounding box center [273, 17] width 495 height 15
drag, startPoint x: 487, startPoint y: 17, endPoint x: 453, endPoint y: 17, distance: 34.2
click at [453, 17] on div "Clients SAS PASSAGE DES PRINCES BU ALLIANZ C/O BNP PARIBAS REAL ESTATE - GW0001…" at bounding box center [273, 17] width 495 height 15
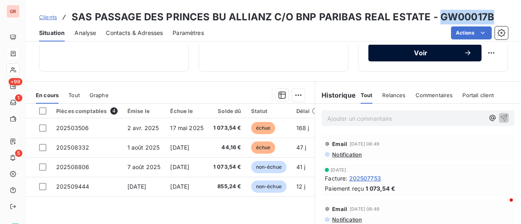
click at [419, 54] on span "Voir" at bounding box center [420, 53] width 85 height 7
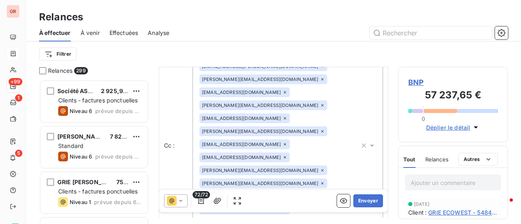
scroll to position [285, 0]
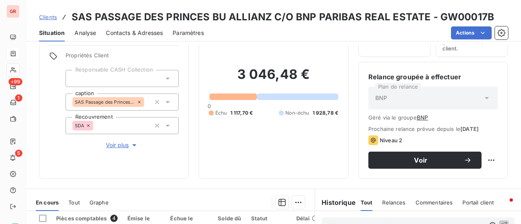
scroll to position [41, 0]
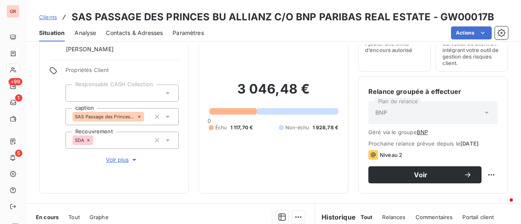
click at [135, 32] on span "Contacts & Adresses" at bounding box center [134, 33] width 57 height 8
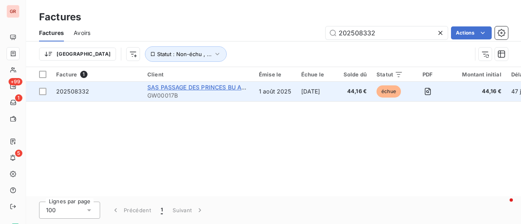
click at [225, 88] on span "SAS PASSAGE DES PRINCES BU ALLIANZ C/O BNP PARIBAS REAL ESTATE" at bounding box center [250, 87] width 206 height 7
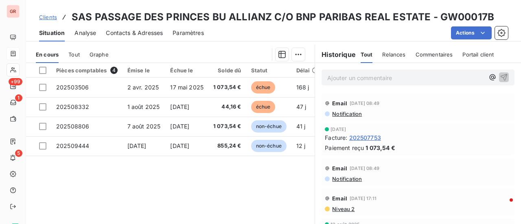
scroll to position [41, 0]
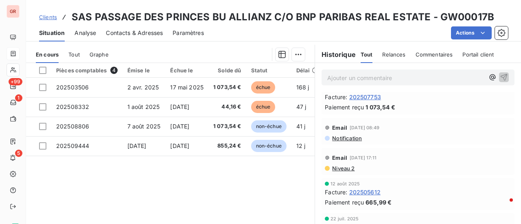
click at [346, 168] on span "Niveau 2" at bounding box center [342, 168] width 23 height 7
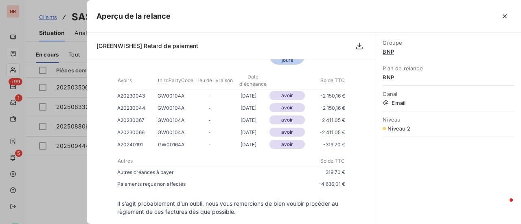
scroll to position [813, 0]
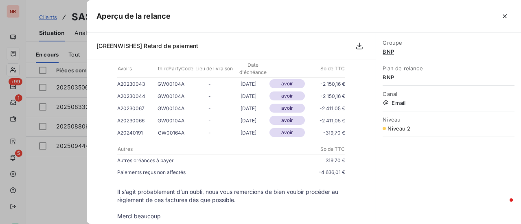
click at [73, 181] on div at bounding box center [260, 112] width 521 height 224
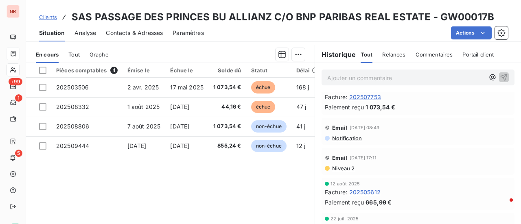
click at [144, 30] on span "Contacts & Adresses" at bounding box center [134, 33] width 57 height 8
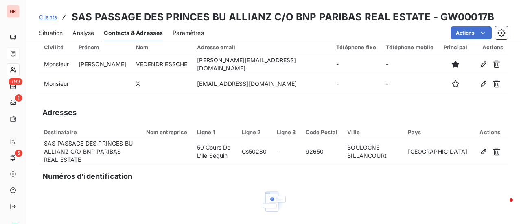
scroll to position [0, 0]
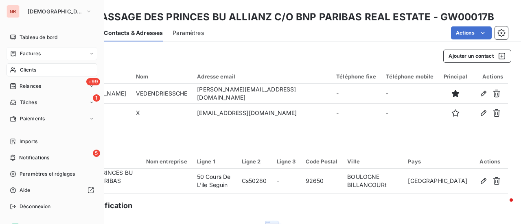
click at [35, 52] on span "Factures" at bounding box center [30, 53] width 21 height 7
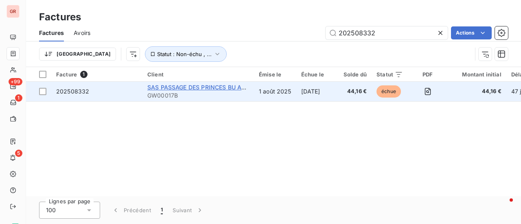
click at [198, 86] on span "SAS PASSAGE DES PRINCES BU ALLIANZ C/O BNP PARIBAS REAL ESTATE" at bounding box center [250, 87] width 206 height 7
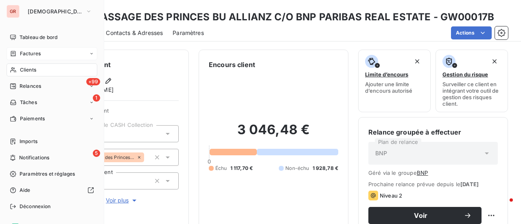
click at [37, 54] on span "Factures" at bounding box center [30, 53] width 21 height 7
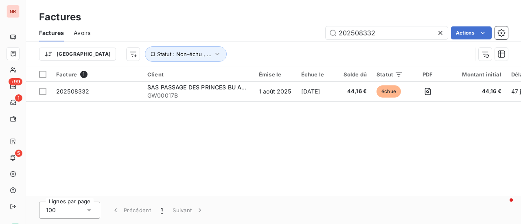
drag, startPoint x: 379, startPoint y: 35, endPoint x: 181, endPoint y: 59, distance: 199.2
click at [190, 57] on div "Factures Avoirs 202508332 Actions Trier Statut : Non-échu , ..." at bounding box center [273, 45] width 495 height 42
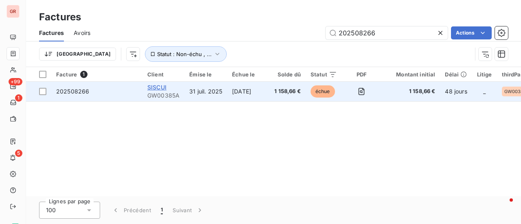
type input "202508266"
click at [164, 89] on span "SISCUI" at bounding box center [156, 87] width 19 height 7
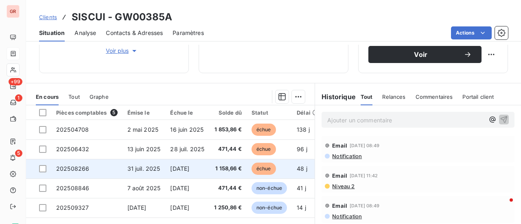
scroll to position [163, 0]
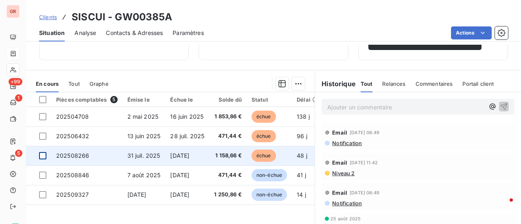
click at [46, 155] on div at bounding box center [42, 155] width 7 height 7
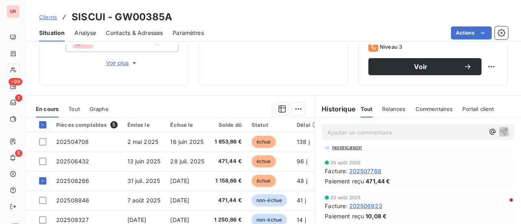
scroll to position [48, 0]
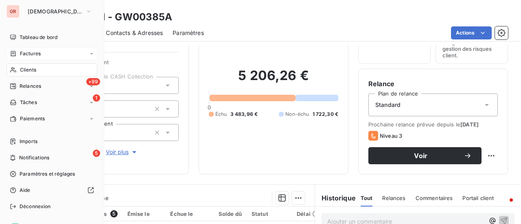
click at [35, 53] on span "Factures" at bounding box center [30, 53] width 21 height 7
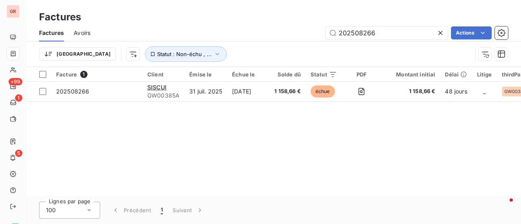
drag, startPoint x: 379, startPoint y: 33, endPoint x: 208, endPoint y: 35, distance: 170.8
click at [208, 35] on div "202508266 Actions" at bounding box center [304, 32] width 408 height 13
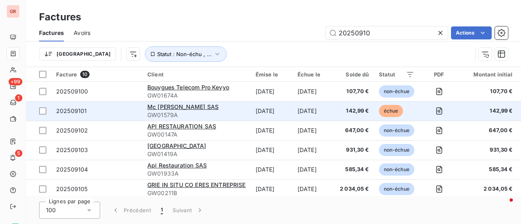
type input "20250910"
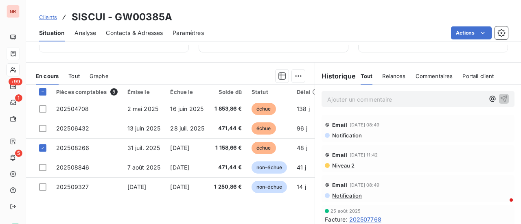
click at [139, 32] on span "Contacts & Adresses" at bounding box center [134, 33] width 57 height 8
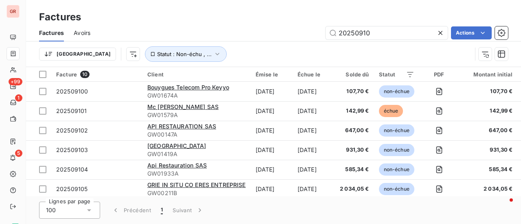
drag, startPoint x: 379, startPoint y: 31, endPoint x: 287, endPoint y: 32, distance: 91.9
click at [287, 32] on div "20250910 Actions" at bounding box center [304, 32] width 408 height 13
type input "2025"
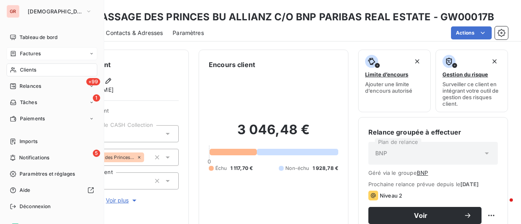
click at [41, 54] on div "Factures" at bounding box center [52, 53] width 91 height 13
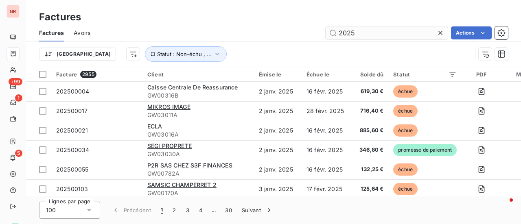
click at [375, 34] on input "2025" at bounding box center [386, 32] width 122 height 13
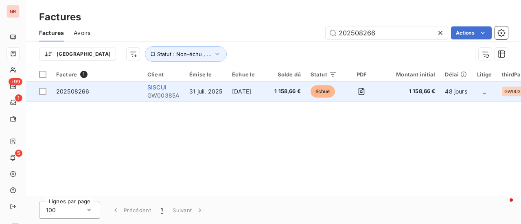
type input "202508266"
click at [157, 88] on span "SISCUI" at bounding box center [156, 87] width 19 height 7
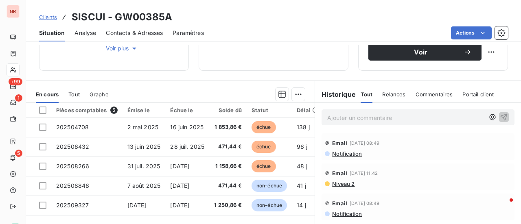
scroll to position [163, 0]
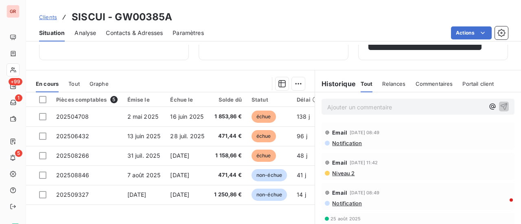
click at [351, 143] on span "Notification" at bounding box center [346, 143] width 31 height 7
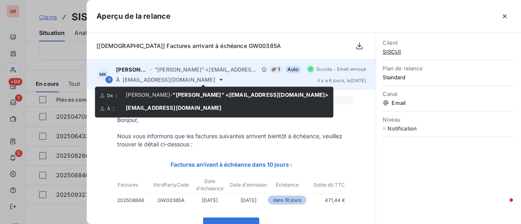
click at [219, 80] on icon at bounding box center [220, 80] width 3 height 2
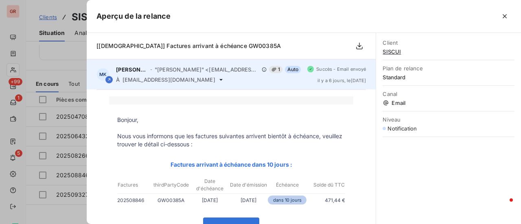
click at [219, 80] on icon at bounding box center [220, 80] width 3 height 2
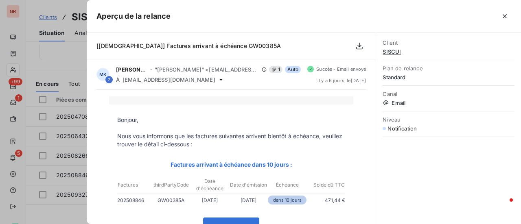
click at [77, 73] on div at bounding box center [260, 112] width 521 height 224
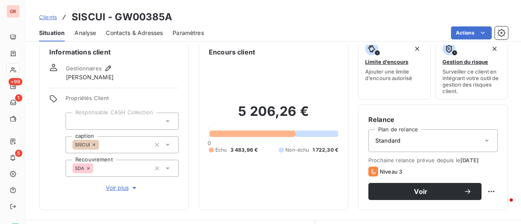
scroll to position [0, 0]
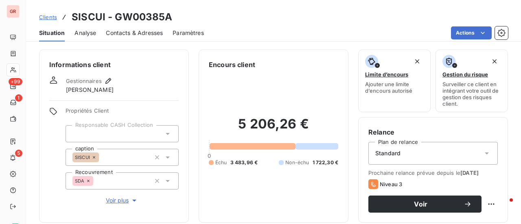
click at [147, 33] on span "Contacts & Adresses" at bounding box center [134, 33] width 57 height 8
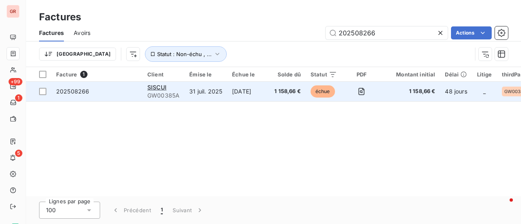
click at [175, 92] on span "GW00385A" at bounding box center [163, 96] width 32 height 8
click at [165, 94] on span "GW00385A" at bounding box center [163, 96] width 32 height 8
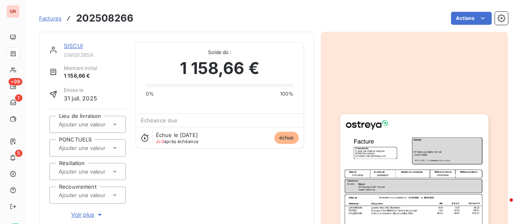
click at [78, 45] on link "SISCUI" at bounding box center [73, 45] width 19 height 7
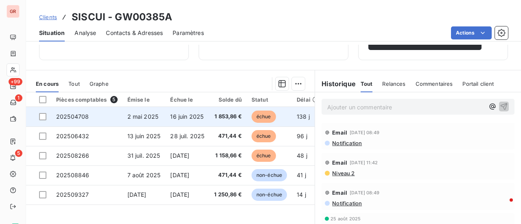
click at [80, 118] on span "202504708" at bounding box center [72, 116] width 33 height 7
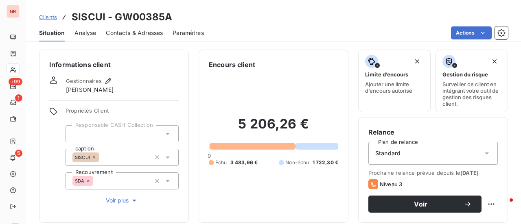
click at [136, 31] on span "Contacts & Adresses" at bounding box center [134, 33] width 57 height 8
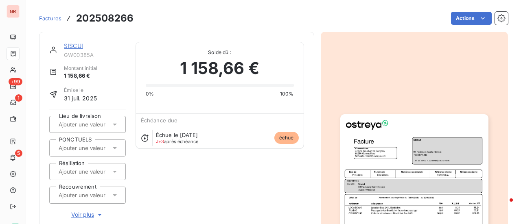
click at [397, 206] on img "button" at bounding box center [414, 218] width 148 height 209
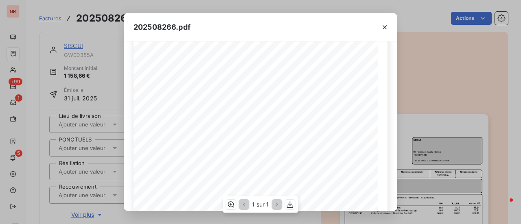
scroll to position [41, 0]
click at [383, 24] on icon "button" at bounding box center [384, 27] width 8 height 8
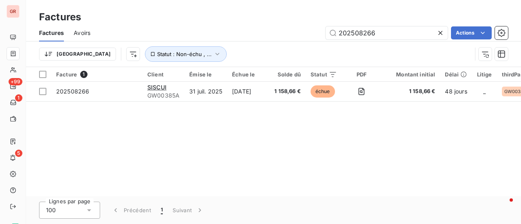
click at [384, 26] on div "Factures Avoirs 202508266 Actions" at bounding box center [273, 32] width 495 height 17
click at [396, 34] on input "202508266" at bounding box center [386, 32] width 122 height 13
drag, startPoint x: 401, startPoint y: 35, endPoint x: 192, endPoint y: 50, distance: 209.2
click at [206, 46] on div "Factures Avoirs 202508266 Actions Trier Statut : Non-échu , ..." at bounding box center [273, 45] width 495 height 42
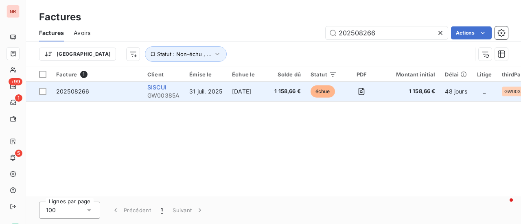
click at [165, 90] on span "SISCUI" at bounding box center [156, 87] width 19 height 7
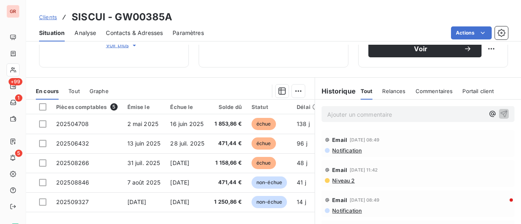
scroll to position [163, 0]
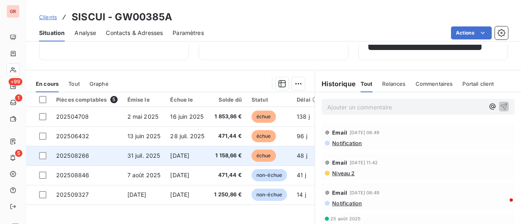
click at [139, 155] on span "31 juil. 2025" at bounding box center [143, 155] width 33 height 7
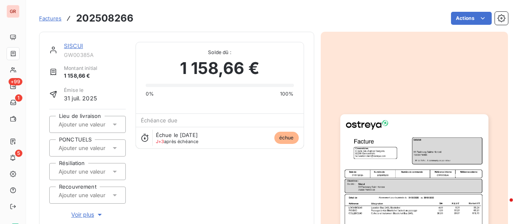
click at [133, 22] on div "Factures 202508266 Actions" at bounding box center [273, 18] width 469 height 17
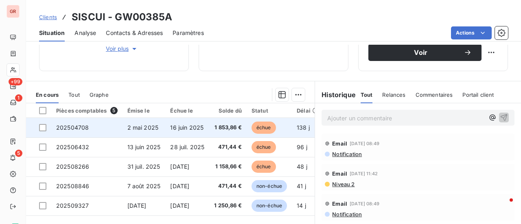
scroll to position [203, 0]
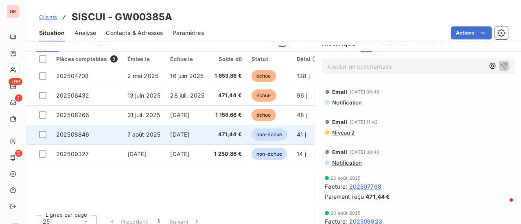
click at [153, 131] on span "7 août 2025" at bounding box center [143, 134] width 33 height 7
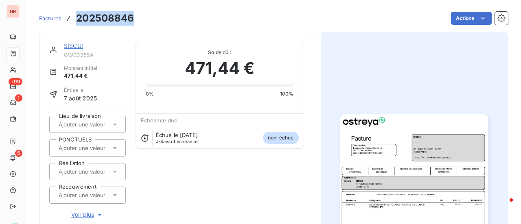
drag, startPoint x: 137, startPoint y: 20, endPoint x: 76, endPoint y: 21, distance: 60.6
click at [76, 21] on div "Factures 202508846 Actions" at bounding box center [273, 18] width 469 height 17
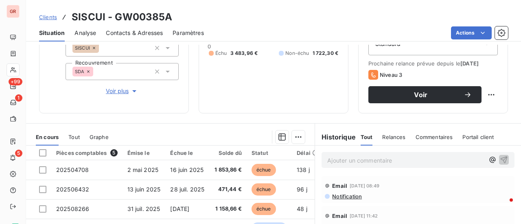
scroll to position [122, 0]
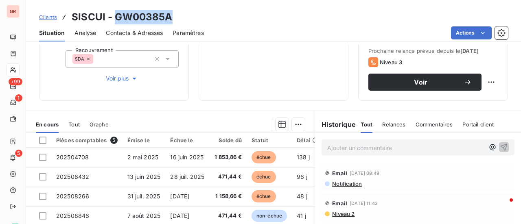
drag, startPoint x: 171, startPoint y: 17, endPoint x: 114, endPoint y: 19, distance: 57.0
click at [114, 19] on div "Clients SISCUI - GW00385A" at bounding box center [273, 17] width 495 height 15
click at [180, 17] on div "Clients SISCUI - GW00385A" at bounding box center [273, 17] width 495 height 15
drag, startPoint x: 115, startPoint y: 16, endPoint x: 168, endPoint y: 18, distance: 52.5
click at [168, 18] on h3 "SISCUI - GW00385A" at bounding box center [122, 17] width 101 height 15
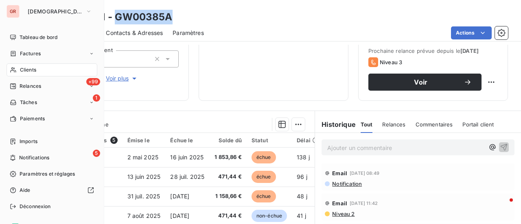
click at [33, 54] on span "Factures" at bounding box center [30, 53] width 21 height 7
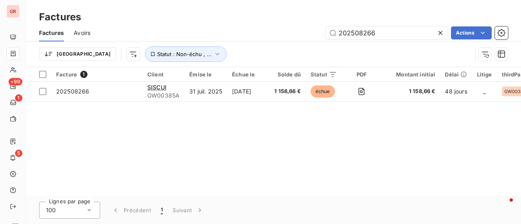
drag, startPoint x: 388, startPoint y: 34, endPoint x: 236, endPoint y: 35, distance: 152.1
click at [240, 35] on div "202508266 Actions" at bounding box center [304, 32] width 408 height 13
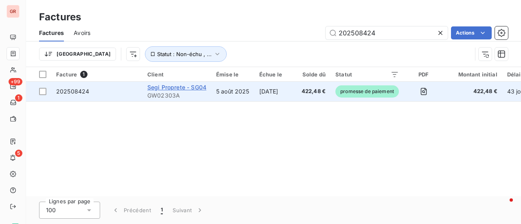
type input "202508424"
click at [182, 87] on span "Segi Proprete - SG04" at bounding box center [176, 87] width 59 height 7
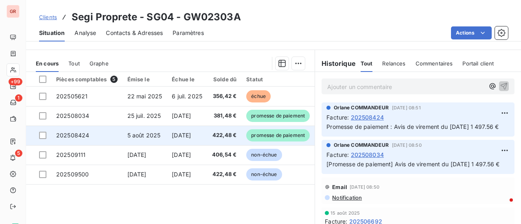
scroll to position [170, 0]
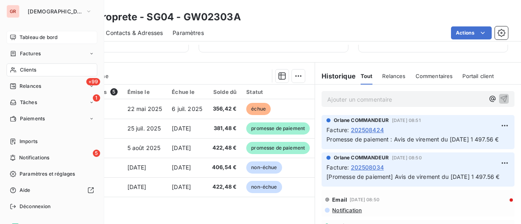
click at [40, 36] on span "Tableau de bord" at bounding box center [39, 37] width 38 height 7
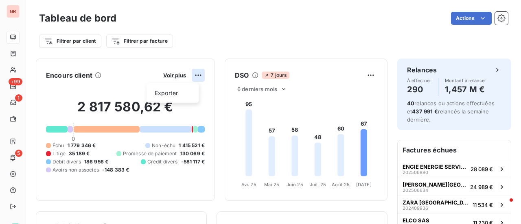
click at [191, 75] on html "GR +99 1 5 Tableau de bord Actions Filtrer par client Filtrer par facture Encou…" at bounding box center [260, 112] width 521 height 224
click at [170, 74] on html "GR +99 1 5 Tableau de bord Actions Filtrer par client Filtrer par facture Encou…" at bounding box center [260, 112] width 521 height 224
click at [172, 74] on span "Voir plus" at bounding box center [174, 75] width 23 height 7
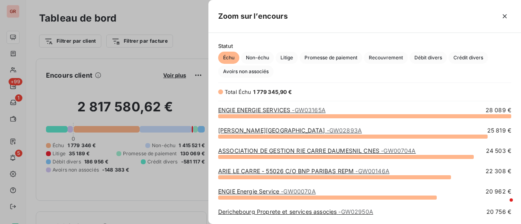
scroll to position [102, 306]
click at [471, 60] on span "Crédit divers" at bounding box center [467, 58] width 39 height 12
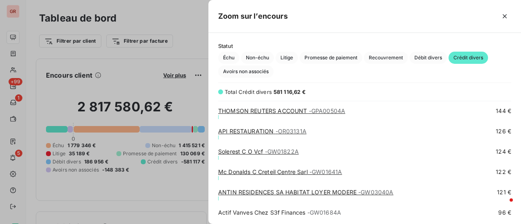
scroll to position [3782, 0]
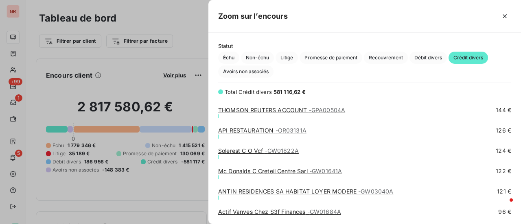
click at [169, 208] on div at bounding box center [260, 112] width 521 height 224
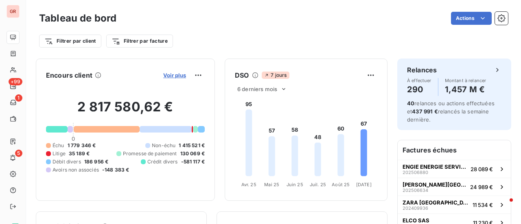
click at [169, 72] on span "Voir plus" at bounding box center [174, 75] width 23 height 7
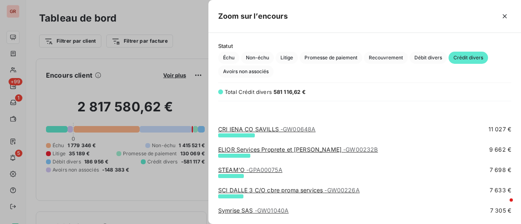
scroll to position [203, 0]
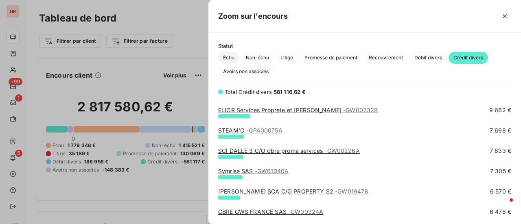
click at [231, 55] on span "Échu" at bounding box center [228, 58] width 21 height 12
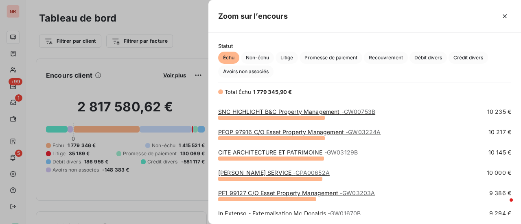
scroll to position [651, 0]
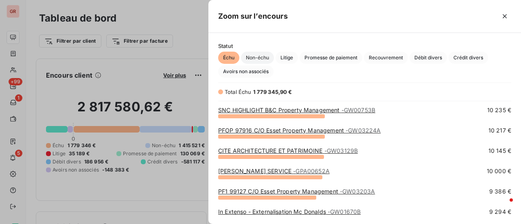
click at [269, 58] on span "Non-échu" at bounding box center [257, 58] width 33 height 12
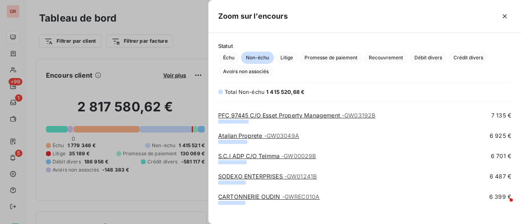
scroll to position [529, 0]
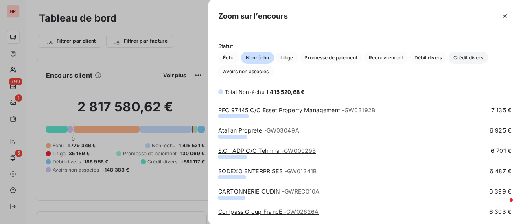
click at [473, 55] on span "Crédit divers" at bounding box center [467, 58] width 39 height 12
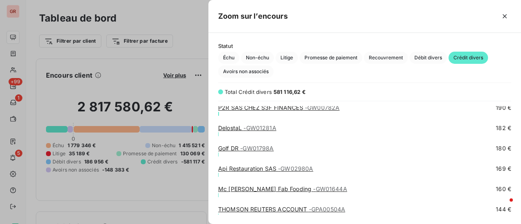
scroll to position [3805, 0]
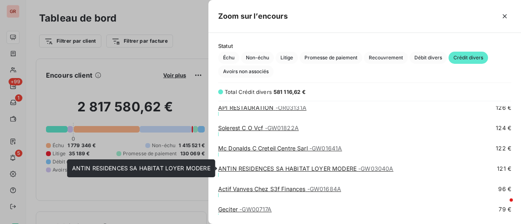
click at [345, 170] on link "ANTIN RESIDENCES SA HABITAT LOYER MODERE - GW03040A" at bounding box center [305, 168] width 175 height 7
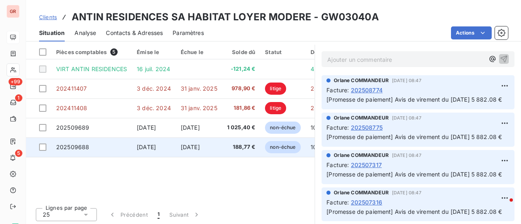
scroll to position [211, 0]
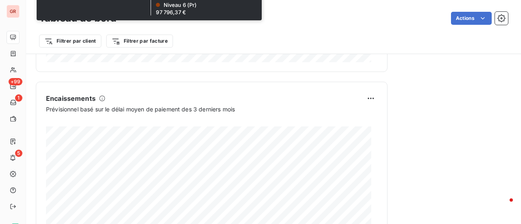
scroll to position [529, 0]
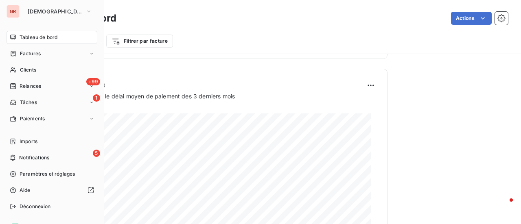
click at [35, 55] on span "Factures" at bounding box center [30, 53] width 21 height 7
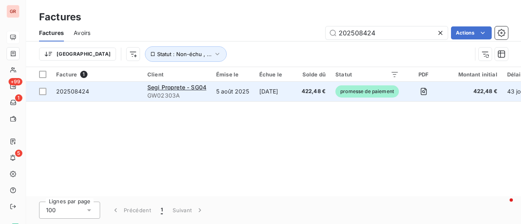
click at [176, 92] on span "GW02303A" at bounding box center [176, 96] width 59 height 8
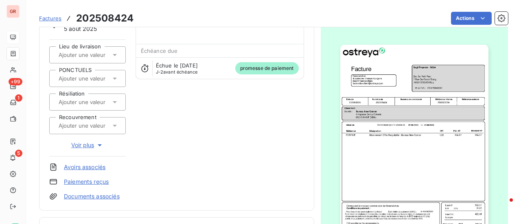
scroll to position [61, 0]
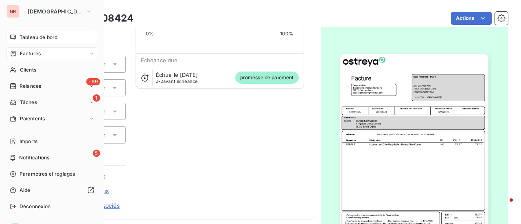
click at [30, 54] on span "Factures" at bounding box center [30, 53] width 21 height 7
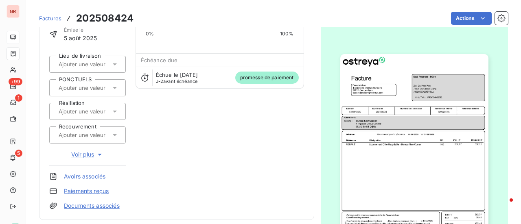
click at [394, 109] on img "button" at bounding box center [414, 158] width 148 height 209
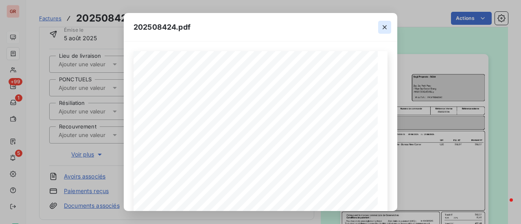
click at [386, 26] on icon "button" at bounding box center [384, 27] width 4 height 4
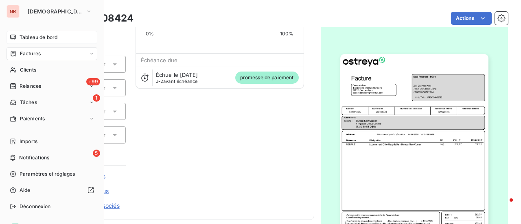
click at [34, 56] on span "Factures" at bounding box center [30, 53] width 21 height 7
click at [32, 69] on span "Clients" at bounding box center [28, 69] width 16 height 7
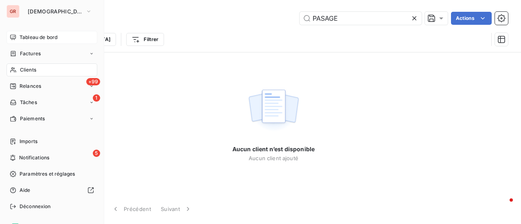
click at [36, 51] on span "Factures" at bounding box center [30, 53] width 21 height 7
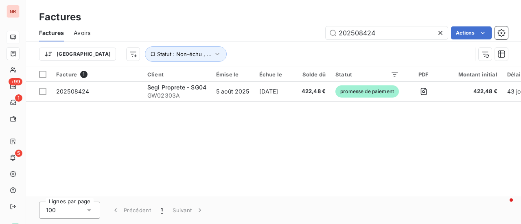
drag, startPoint x: 385, startPoint y: 34, endPoint x: 33, endPoint y: 40, distance: 351.8
click at [148, 31] on div "202508424 Actions" at bounding box center [304, 32] width 408 height 13
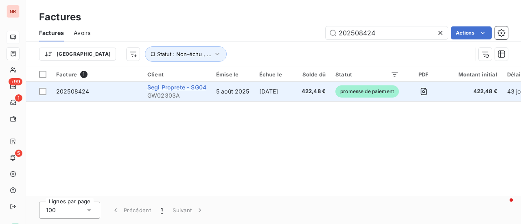
click at [174, 89] on span "Segi Proprete - SG04" at bounding box center [176, 87] width 59 height 7
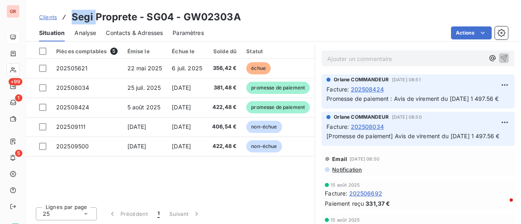
drag, startPoint x: 95, startPoint y: 18, endPoint x: 71, endPoint y: 19, distance: 24.0
click at [71, 19] on div "Clients Segi Proprete - SG04 - GW02303A" at bounding box center [140, 17] width 202 height 15
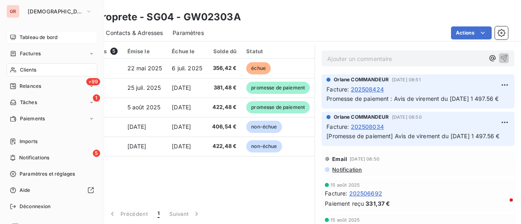
click at [35, 67] on span "Clients" at bounding box center [28, 69] width 16 height 7
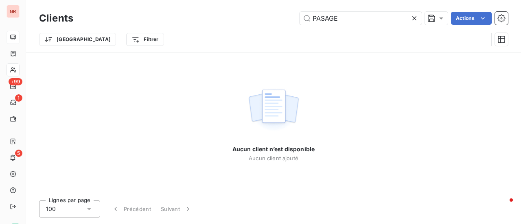
drag, startPoint x: 335, startPoint y: 20, endPoint x: 269, endPoint y: 21, distance: 65.9
click at [270, 21] on div "PASAGE Actions" at bounding box center [295, 18] width 425 height 13
drag, startPoint x: 338, startPoint y: 22, endPoint x: 299, endPoint y: 23, distance: 39.5
click at [299, 23] on input "PASAGE" at bounding box center [360, 18] width 122 height 13
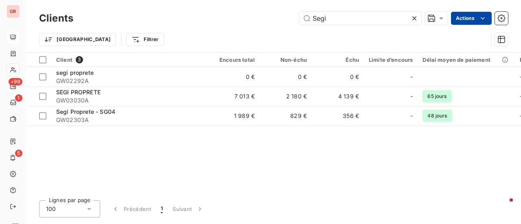
type input "Segi"
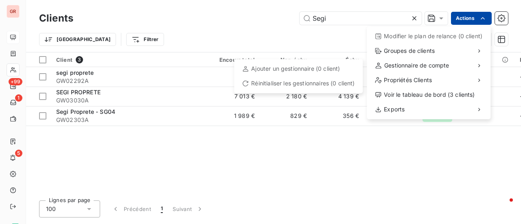
click at [295, 149] on html "GR +99 1 5 Clients Segi Actions Modifier le plan de relance (0 client) Groupes …" at bounding box center [260, 112] width 521 height 224
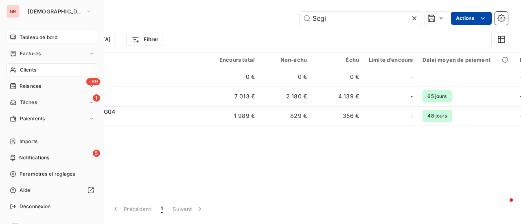
click at [27, 53] on span "Factures" at bounding box center [30, 53] width 21 height 7
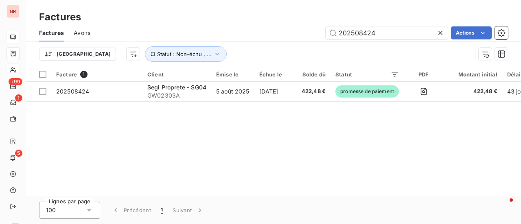
drag, startPoint x: 352, startPoint y: 35, endPoint x: 269, endPoint y: 37, distance: 83.4
click at [269, 37] on div "202508424 Actions" at bounding box center [304, 32] width 408 height 13
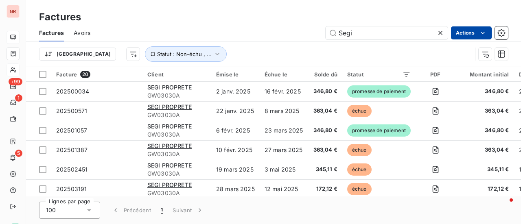
type input "Segi"
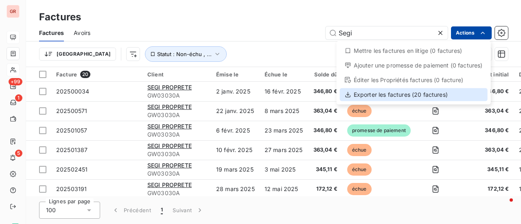
click at [400, 96] on div "Exporter les factures (20 factures)" at bounding box center [414, 94] width 148 height 13
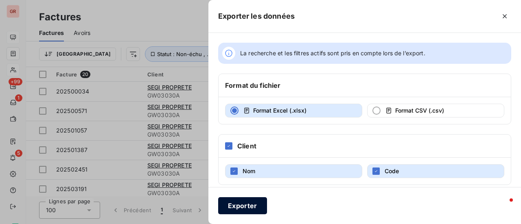
click at [247, 207] on button "Exporter" at bounding box center [242, 205] width 49 height 17
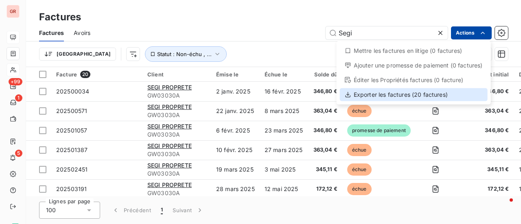
click at [377, 91] on div "Exporter les factures (20 factures)" at bounding box center [414, 94] width 148 height 13
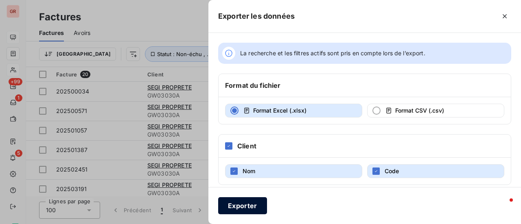
click at [253, 207] on button "Exporter" at bounding box center [242, 205] width 49 height 17
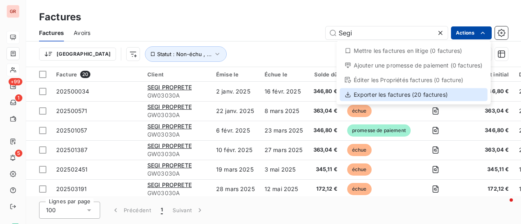
click at [390, 96] on div "Exporter les factures (20 factures)" at bounding box center [414, 94] width 148 height 13
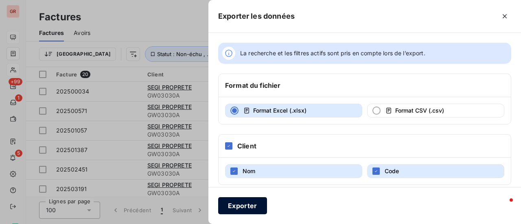
click at [254, 205] on button "Exporter" at bounding box center [242, 205] width 49 height 17
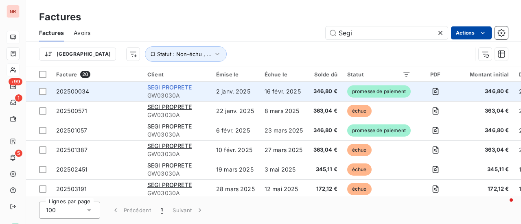
click at [178, 86] on span "SEGI PROPRETE" at bounding box center [169, 87] width 44 height 7
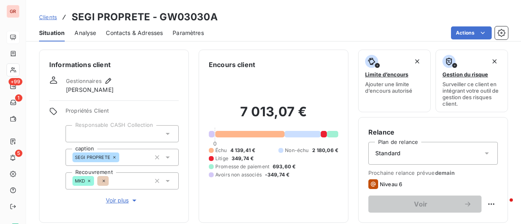
click at [153, 32] on span "Contacts & Adresses" at bounding box center [134, 33] width 57 height 8
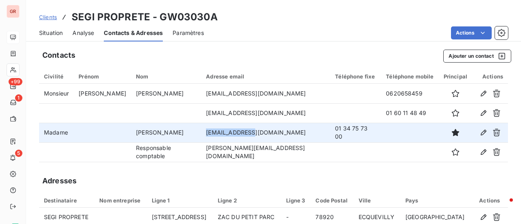
drag, startPoint x: 254, startPoint y: 132, endPoint x: 207, endPoint y: 134, distance: 46.8
click at [207, 134] on td "compta@segi.fr" at bounding box center [265, 133] width 129 height 20
drag, startPoint x: 346, startPoint y: 134, endPoint x: 299, endPoint y: 134, distance: 47.6
click at [330, 134] on td "01 34 75 73 00" at bounding box center [355, 133] width 51 height 20
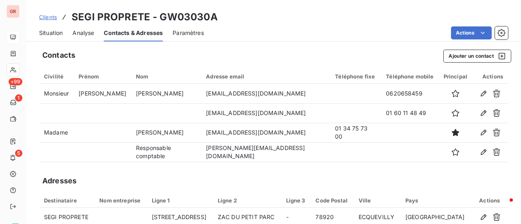
drag, startPoint x: 317, startPoint y: 134, endPoint x: 320, endPoint y: 162, distance: 28.7
click at [320, 162] on div "Contacts Ajouter un contact Civilité Prénom Nom Adresse email Téléphone fixe Té…" at bounding box center [273, 198] width 495 height 306
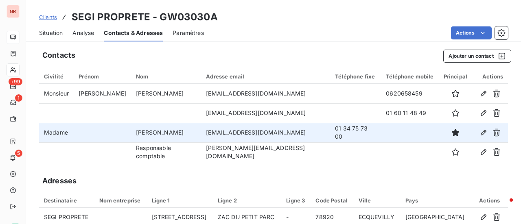
click at [349, 134] on td "01 34 75 73 00" at bounding box center [355, 133] width 51 height 20
drag, startPoint x: 344, startPoint y: 131, endPoint x: 299, endPoint y: 133, distance: 45.2
click at [330, 133] on td "01 34 75 73 00" at bounding box center [355, 133] width 51 height 20
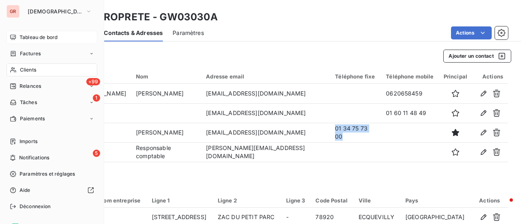
click at [20, 54] on span "Factures" at bounding box center [30, 53] width 21 height 7
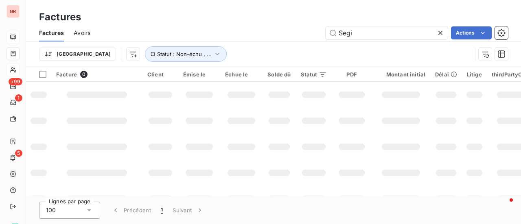
click at [318, 37] on div "Segi Actions" at bounding box center [304, 32] width 408 height 13
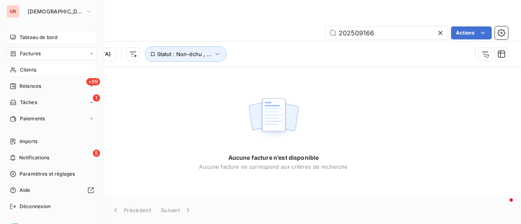
click at [35, 56] on span "Factures" at bounding box center [30, 53] width 21 height 7
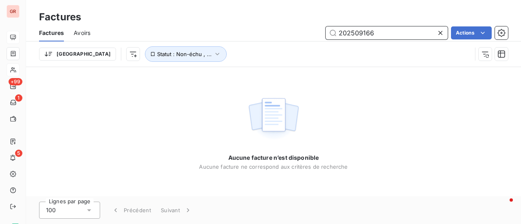
drag, startPoint x: 381, startPoint y: 32, endPoint x: 318, endPoint y: 39, distance: 63.5
click at [319, 39] on div "Factures Avoirs 202509166 Actions" at bounding box center [273, 32] width 495 height 17
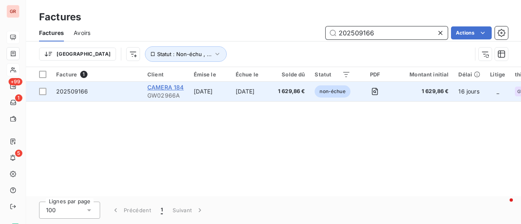
type input "202509166"
click at [171, 88] on span "CAMERA 184" at bounding box center [165, 87] width 37 height 7
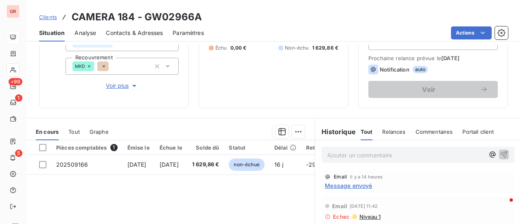
scroll to position [122, 0]
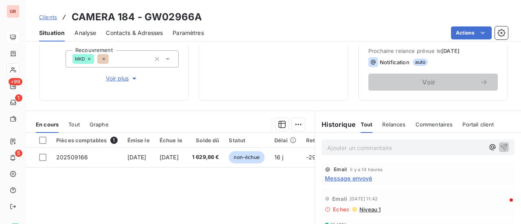
click at [358, 180] on span "Message envoyé" at bounding box center [348, 178] width 47 height 9
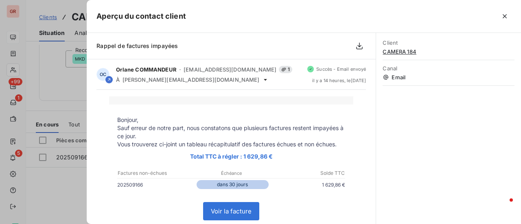
click at [77, 189] on div at bounding box center [260, 112] width 521 height 224
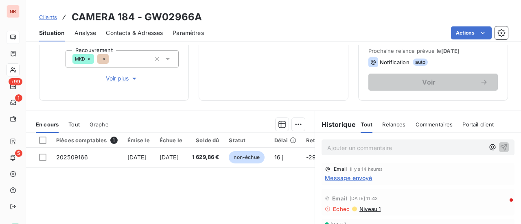
scroll to position [0, 0]
click at [368, 210] on span "Niveau 1" at bounding box center [369, 209] width 22 height 7
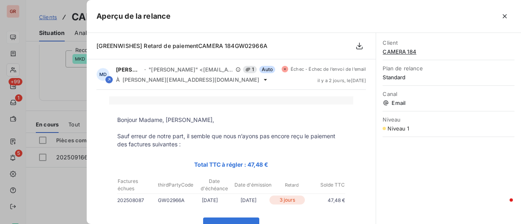
click at [58, 72] on div at bounding box center [260, 112] width 521 height 224
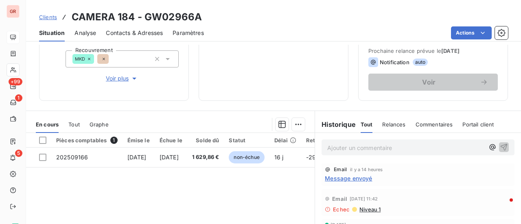
click at [130, 31] on span "Contacts & Adresses" at bounding box center [134, 33] width 57 height 8
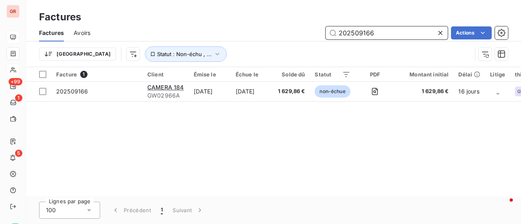
drag, startPoint x: 377, startPoint y: 35, endPoint x: 266, endPoint y: 44, distance: 111.4
click at [266, 44] on div "Factures Avoirs 202509166 Actions Trier Statut : Non-échu , ..." at bounding box center [273, 45] width 495 height 42
paste input "8424"
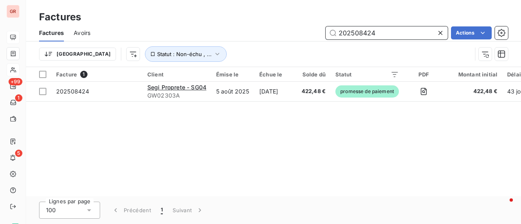
drag, startPoint x: 381, startPoint y: 31, endPoint x: 280, endPoint y: 37, distance: 101.5
click at [280, 37] on div "202508424 Actions" at bounding box center [304, 32] width 408 height 13
paste input "182"
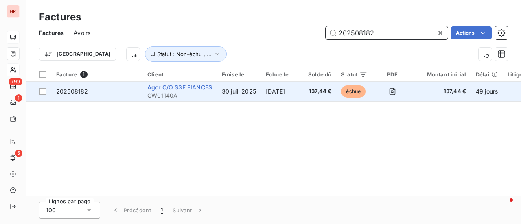
type input "202508182"
click at [180, 86] on span "Agor C/O S3F FIANCES" at bounding box center [179, 87] width 65 height 7
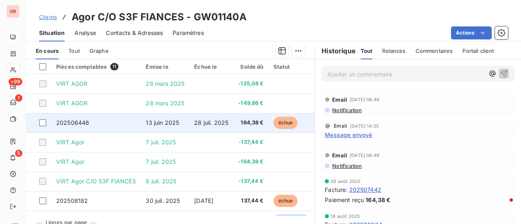
scroll to position [203, 0]
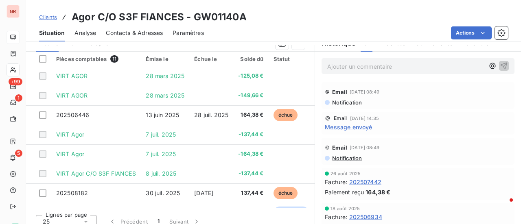
click at [343, 126] on span "Message envoyé" at bounding box center [348, 127] width 47 height 9
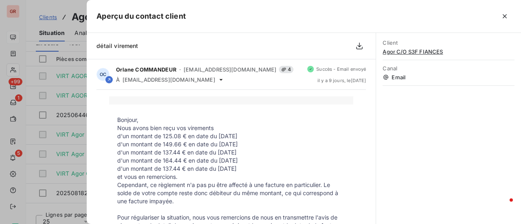
click at [78, 20] on div at bounding box center [260, 112] width 521 height 224
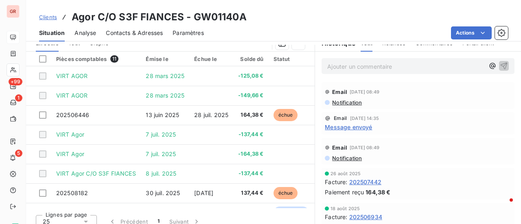
click at [138, 32] on span "Contacts & Adresses" at bounding box center [134, 33] width 57 height 8
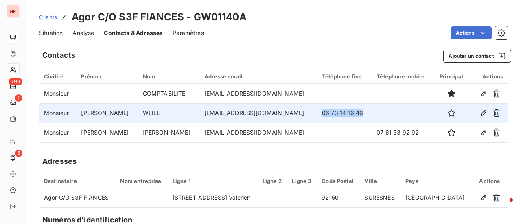
drag, startPoint x: 338, startPoint y: 114, endPoint x: 299, endPoint y: 115, distance: 38.2
click at [317, 115] on td "06 73 14 16 46" at bounding box center [344, 113] width 54 height 20
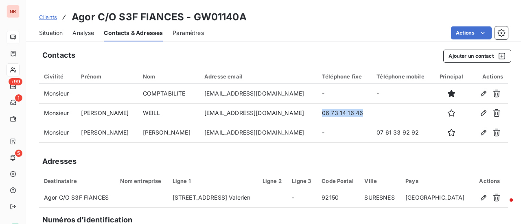
scroll to position [0, 0]
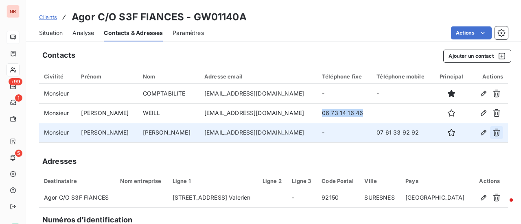
click at [492, 135] on icon "button" at bounding box center [496, 133] width 8 height 8
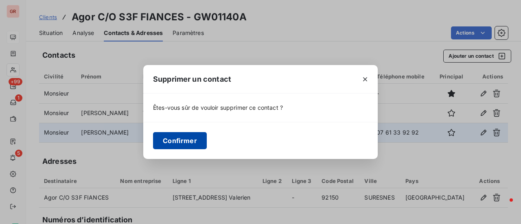
click at [193, 140] on button "Confirmer" at bounding box center [180, 140] width 54 height 17
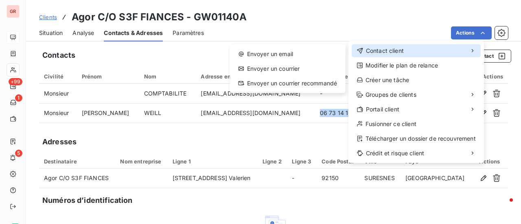
click at [396, 51] on span "Contact client" at bounding box center [385, 51] width 38 height 8
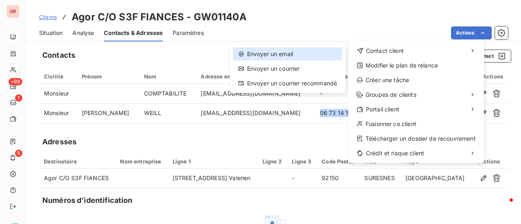
click at [290, 56] on div "Envoyer un email" at bounding box center [287, 54] width 109 height 13
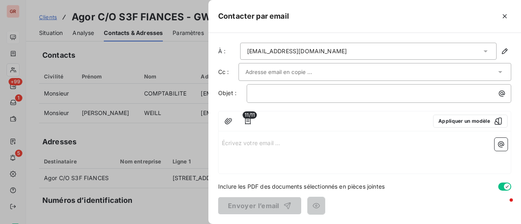
click at [389, 50] on div "comptabilite@mcdo-suresnes.com" at bounding box center [368, 51] width 256 height 17
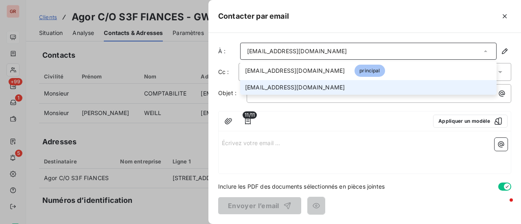
click at [297, 87] on span "fweill@s3f-finances.fr" at bounding box center [295, 87] width 100 height 8
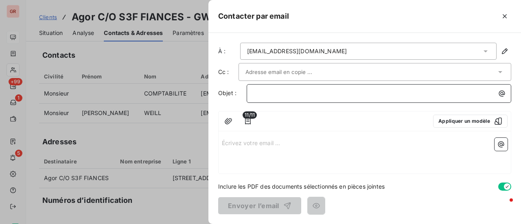
click at [288, 92] on p "﻿" at bounding box center [380, 93] width 255 height 9
click at [190, 48] on div at bounding box center [260, 112] width 521 height 224
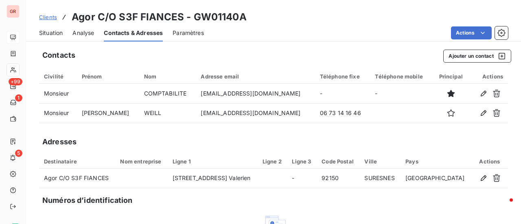
click at [52, 18] on span "Clients" at bounding box center [48, 17] width 18 height 7
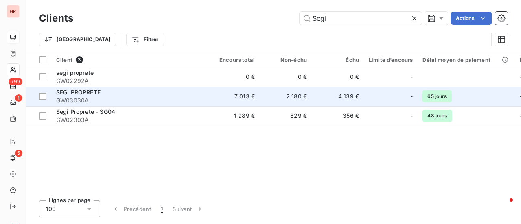
click at [92, 94] on span "SEGI PROPRETE" at bounding box center [78, 92] width 44 height 7
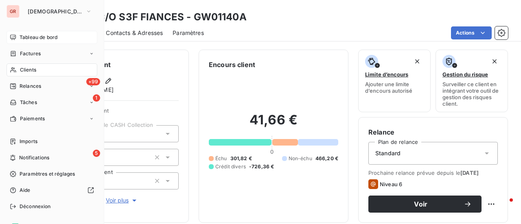
drag, startPoint x: 37, startPoint y: 54, endPoint x: 44, endPoint y: 55, distance: 7.4
click at [37, 54] on span "Factures" at bounding box center [30, 53] width 21 height 7
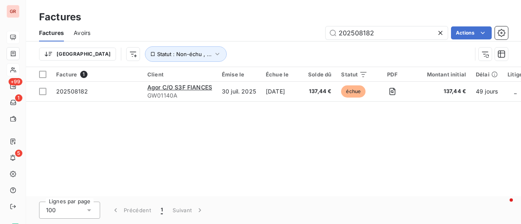
drag, startPoint x: 342, startPoint y: 36, endPoint x: 264, endPoint y: 39, distance: 79.0
click at [277, 39] on div "202508182 Actions" at bounding box center [304, 32] width 408 height 13
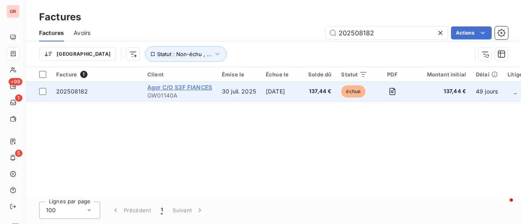
click at [194, 89] on span "Agor C/O S3F FIANCES" at bounding box center [179, 87] width 65 height 7
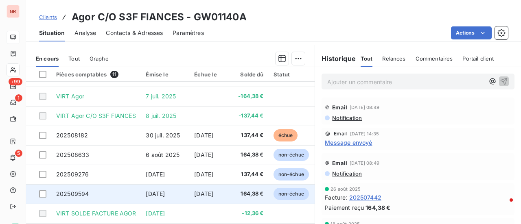
scroll to position [211, 0]
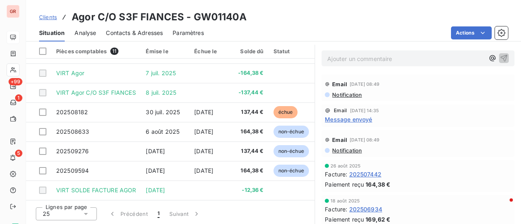
click at [355, 120] on span "Message envoyé" at bounding box center [348, 119] width 47 height 9
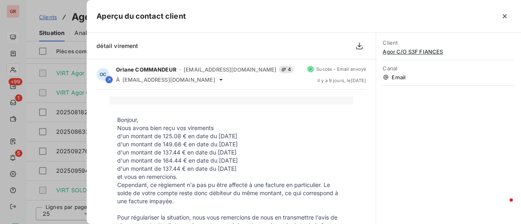
scroll to position [41, 0]
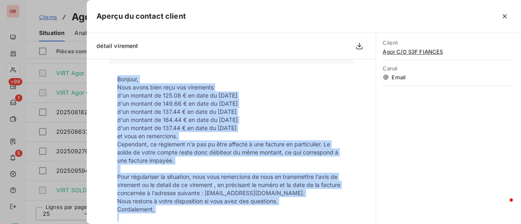
drag, startPoint x: 116, startPoint y: 80, endPoint x: 254, endPoint y: 214, distance: 192.7
click at [254, 214] on tbody "Bonjour, Nous avons bien reçu vos virements d'un montant de 125.08 € en date du…" at bounding box center [231, 195] width 244 height 240
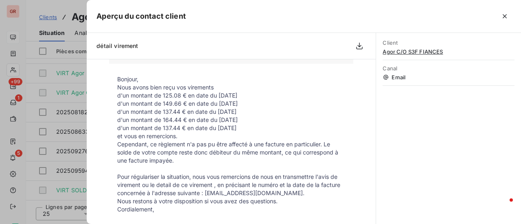
click at [58, 6] on div at bounding box center [260, 112] width 521 height 224
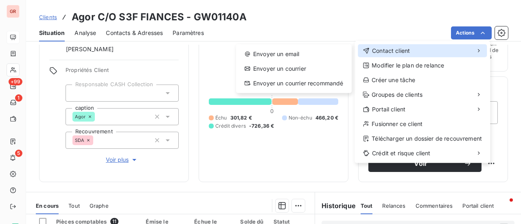
click at [400, 52] on span "Contact client" at bounding box center [391, 51] width 38 height 8
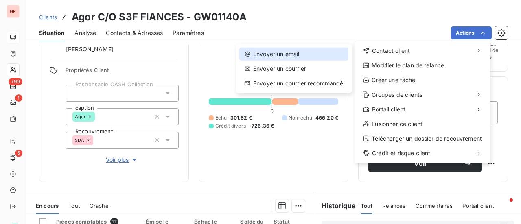
click at [294, 54] on div "Envoyer un email" at bounding box center [293, 54] width 109 height 13
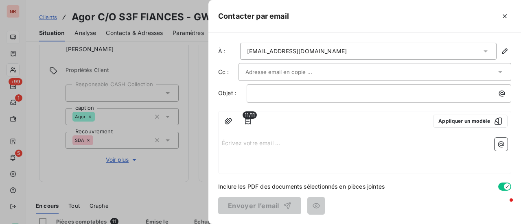
click at [242, 138] on p "Écrivez votre email ... ﻿" at bounding box center [364, 142] width 285 height 9
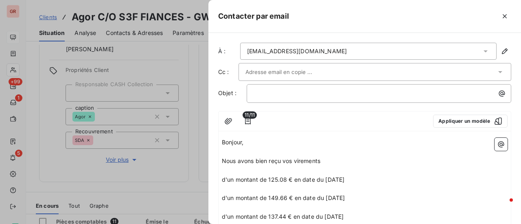
click at [259, 140] on p "Bonjour," at bounding box center [364, 142] width 285 height 9
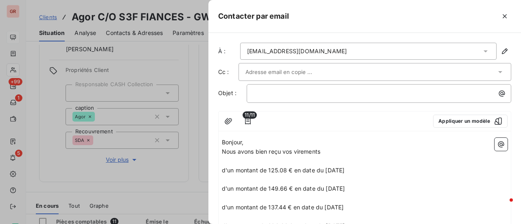
click at [329, 151] on p "Nous avons bien reçu vos virements" at bounding box center [364, 151] width 285 height 9
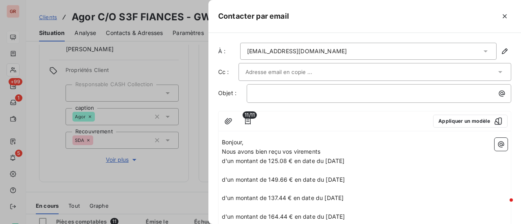
click at [368, 159] on p "d'un montant de 125.08 € en date du 28 mars 2025" at bounding box center [364, 161] width 285 height 9
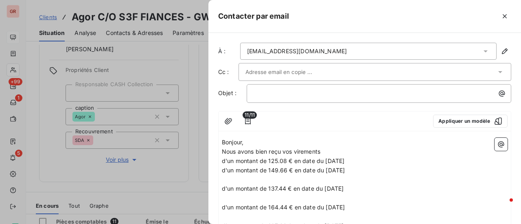
click at [373, 168] on p "d'un montant de 149.66 € en date du 28 mars 2025" at bounding box center [364, 170] width 285 height 9
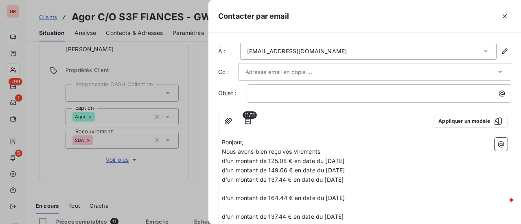
click at [364, 178] on p "d'un montant de 137.44 € en date du 7 juillet 2025" at bounding box center [364, 179] width 285 height 9
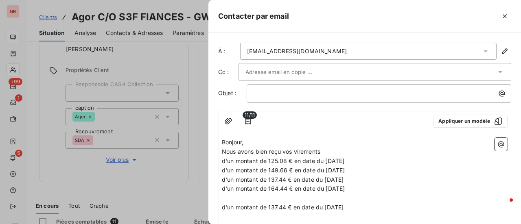
click at [368, 188] on p "d'un montant de 164.44 € en date du 7 juillet 2025" at bounding box center [364, 188] width 285 height 9
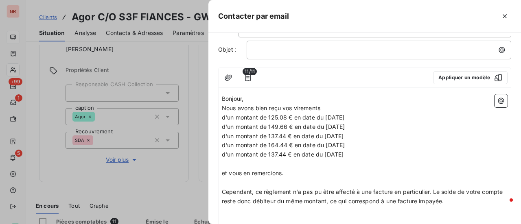
scroll to position [81, 0]
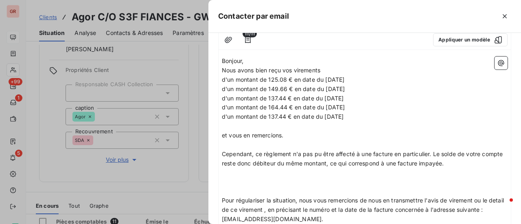
click at [362, 118] on p "d'un montant de 137.44 € en date du 8 juillet 2025" at bounding box center [364, 116] width 285 height 9
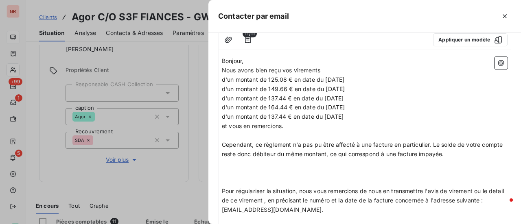
click at [231, 166] on p "﻿" at bounding box center [364, 163] width 285 height 9
click at [222, 163] on p "﻿" at bounding box center [364, 163] width 285 height 9
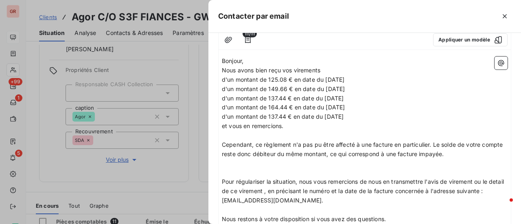
click at [224, 163] on p at bounding box center [364, 163] width 285 height 9
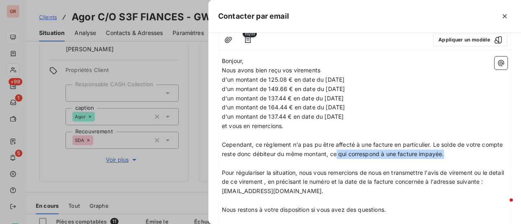
drag, startPoint x: 471, startPoint y: 154, endPoint x: 357, endPoint y: 157, distance: 113.9
click at [357, 157] on p "Cependant, ce règlement n'a pas pu être affecté à une facture en particulier. L…" at bounding box center [364, 149] width 285 height 19
click at [473, 155] on p "Cependant, ce règlement n'a pas pu être affecté à une facture en particulier. L…" at bounding box center [364, 149] width 285 height 19
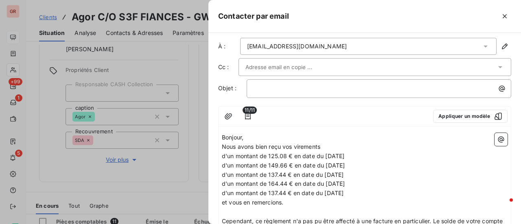
scroll to position [0, 0]
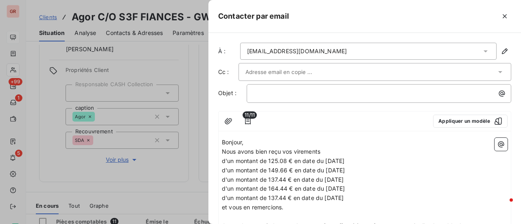
click at [264, 144] on p "Bonjour," at bounding box center [364, 142] width 285 height 9
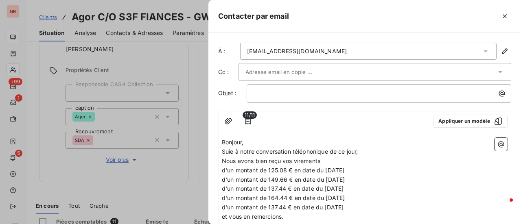
click at [336, 157] on p "Nous avons bien reçu vos virements" at bounding box center [364, 161] width 285 height 9
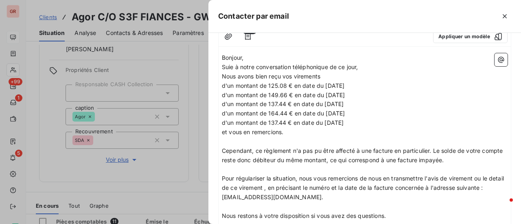
scroll to position [122, 0]
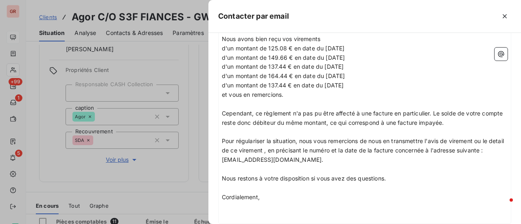
click at [227, 151] on span "Pour régulariser la situation, nous vous remercions de nous en transmettre l'av…" at bounding box center [363, 150] width 283 height 26
drag, startPoint x: 279, startPoint y: 150, endPoint x: 218, endPoint y: 152, distance: 61.0
click at [218, 152] on div "11/11 Appliquer un modèle Bonjour, Suie à notre conversation téléphonique de ce…" at bounding box center [364, 106] width 293 height 235
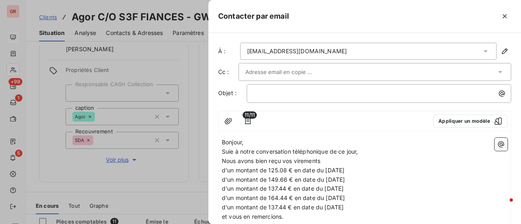
scroll to position [0, 0]
click at [264, 89] on p "﻿" at bounding box center [380, 93] width 255 height 9
click at [257, 94] on span "détail de ce virement" at bounding box center [281, 92] width 57 height 7
drag, startPoint x: 287, startPoint y: 93, endPoint x: 279, endPoint y: 94, distance: 7.8
click at [279, 94] on span "Détail de ce virement" at bounding box center [282, 92] width 58 height 7
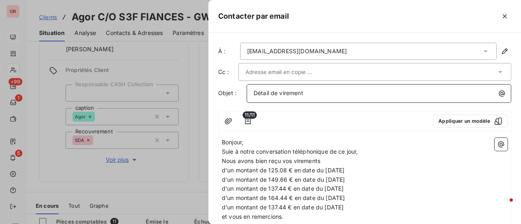
click at [305, 92] on p "Détail de virement" at bounding box center [380, 93] width 255 height 9
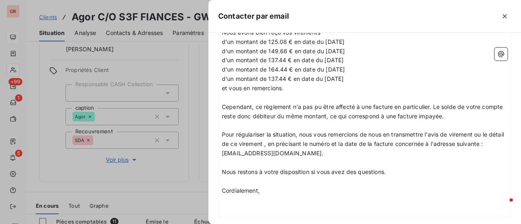
scroll to position [171, 0]
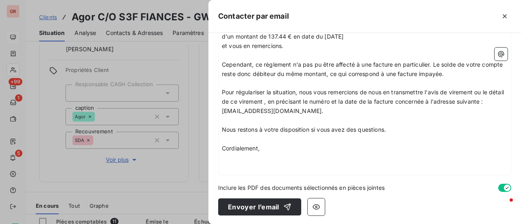
click at [233, 159] on p "﻿" at bounding box center [364, 157] width 285 height 9
click at [398, 130] on p "Nous restons à votre disposition si vous avez des questions." at bounding box center [364, 129] width 285 height 9
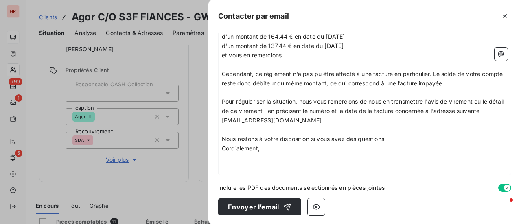
click at [238, 160] on p "﻿" at bounding box center [364, 157] width 285 height 9
click at [497, 54] on icon "button" at bounding box center [501, 54] width 8 height 8
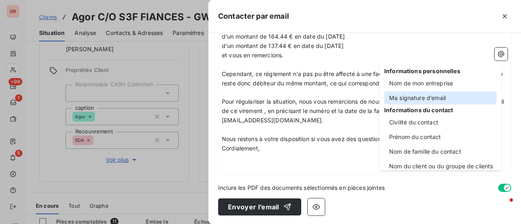
click at [435, 94] on div "Ma signature d’email" at bounding box center [440, 98] width 112 height 13
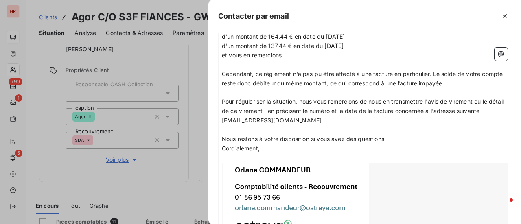
scroll to position [254, 0]
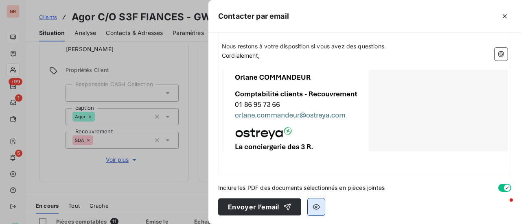
click at [318, 204] on icon "button" at bounding box center [316, 207] width 8 height 8
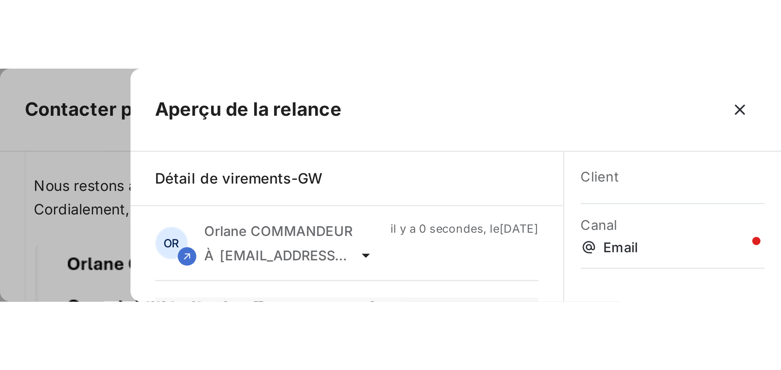
scroll to position [109, 0]
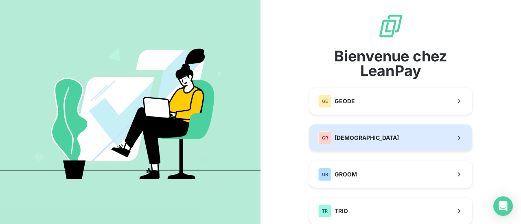
click at [352, 136] on span "[DEMOGRAPHIC_DATA]" at bounding box center [366, 138] width 64 height 8
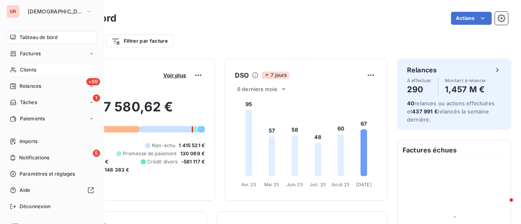
click at [29, 69] on span "Clients" at bounding box center [28, 69] width 16 height 7
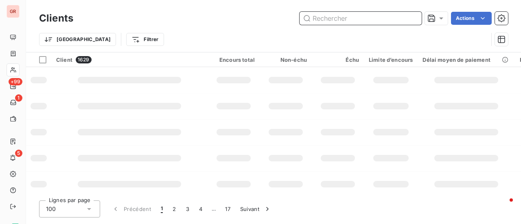
click at [361, 15] on input "text" at bounding box center [360, 18] width 122 height 13
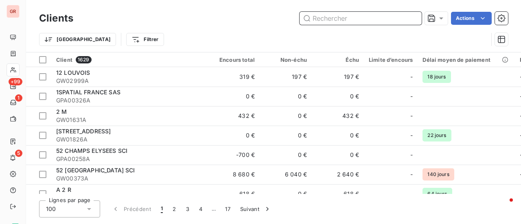
paste input "202508182"
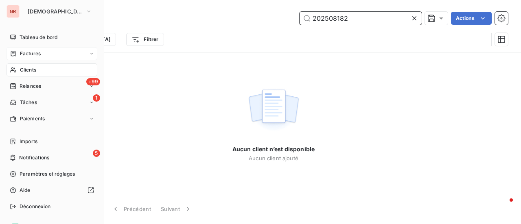
type input "202508182"
click at [31, 52] on span "Factures" at bounding box center [30, 53] width 21 height 7
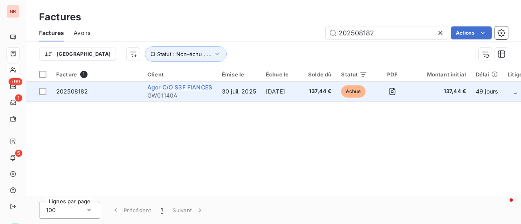
click at [174, 87] on span "Agor C/O S3F FIANCES" at bounding box center [179, 87] width 65 height 7
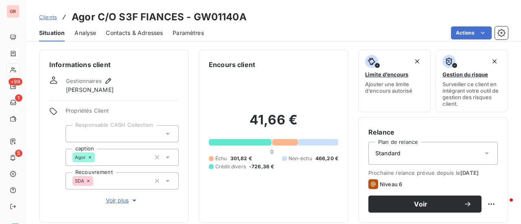
click at [135, 33] on span "Contacts & Adresses" at bounding box center [134, 33] width 57 height 8
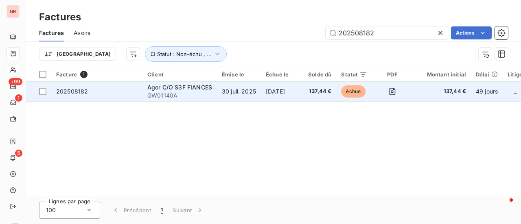
click at [84, 92] on span "202508182" at bounding box center [72, 91] width 32 height 7
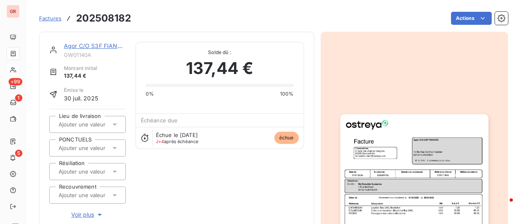
click at [95, 44] on link "Agor C/O S3F FIANCES" at bounding box center [96, 45] width 65 height 7
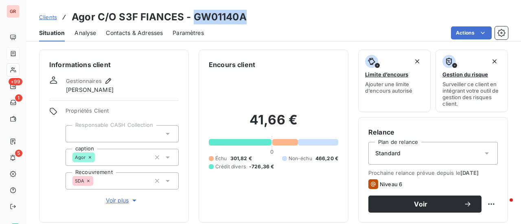
drag, startPoint x: 243, startPoint y: 20, endPoint x: 193, endPoint y: 21, distance: 50.4
click at [193, 21] on div "Clients Agor C/O S3F FIANCES - GW01140A" at bounding box center [273, 17] width 495 height 15
copy h3 "GW01140A"
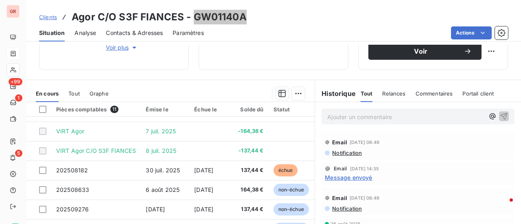
scroll to position [163, 0]
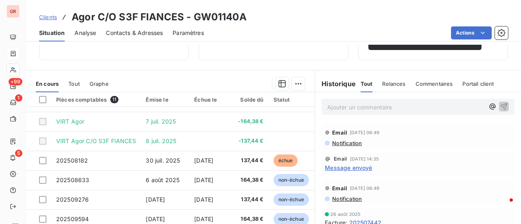
click at [354, 143] on span "Notification" at bounding box center [346, 143] width 31 height 7
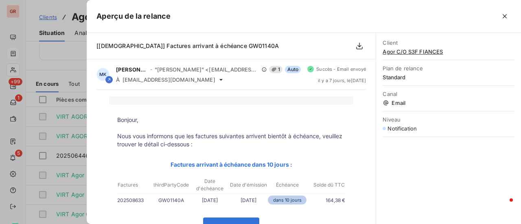
click at [59, 50] on div at bounding box center [260, 112] width 521 height 224
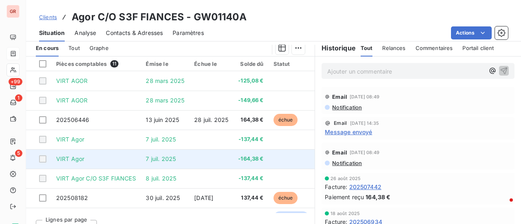
scroll to position [211, 0]
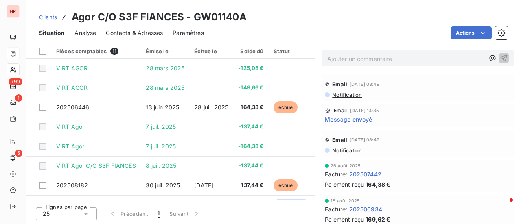
click at [360, 118] on span "Message envoyé" at bounding box center [348, 119] width 47 height 9
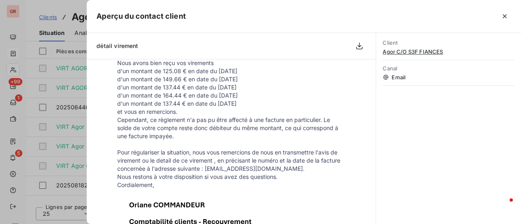
scroll to position [0, 0]
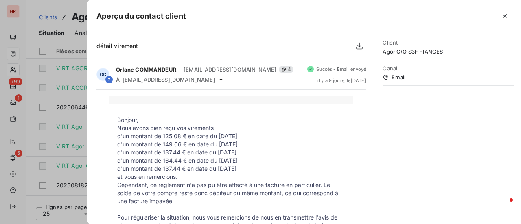
click at [57, 137] on div at bounding box center [260, 112] width 521 height 224
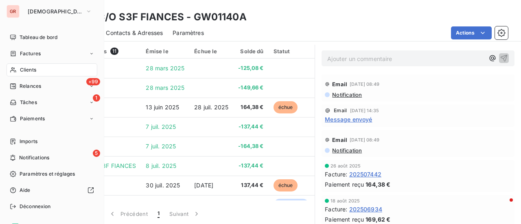
drag, startPoint x: 34, startPoint y: 53, endPoint x: 96, endPoint y: 47, distance: 62.6
click at [34, 53] on span "Factures" at bounding box center [30, 53] width 21 height 7
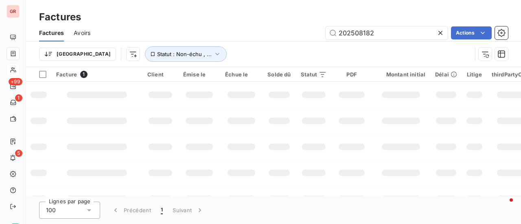
drag, startPoint x: 382, startPoint y: 32, endPoint x: 244, endPoint y: 38, distance: 138.4
click at [244, 38] on div "202508182 Actions" at bounding box center [304, 32] width 408 height 13
click at [376, 31] on input "202508182" at bounding box center [386, 32] width 122 height 13
drag, startPoint x: 377, startPoint y: 32, endPoint x: 275, endPoint y: 37, distance: 102.6
click at [302, 36] on div "202508182 Actions" at bounding box center [304, 32] width 408 height 13
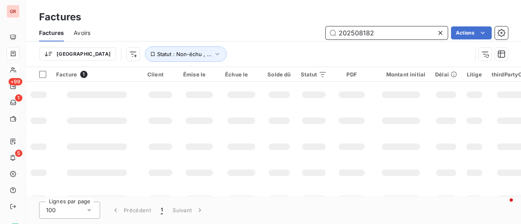
paste input "7360"
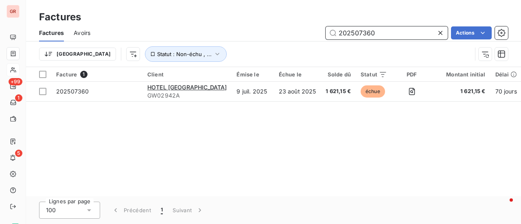
type input "202507360"
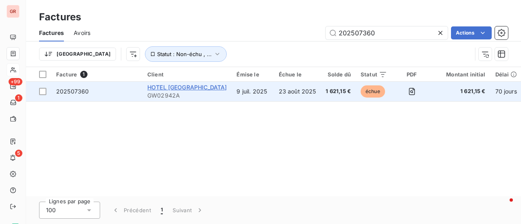
click at [178, 87] on span "HOTEL [GEOGRAPHIC_DATA]" at bounding box center [186, 87] width 79 height 7
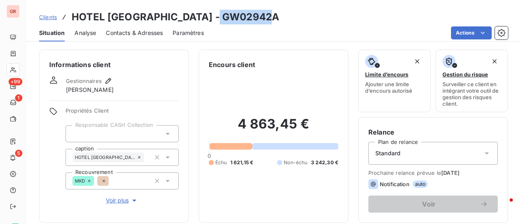
drag, startPoint x: 273, startPoint y: 18, endPoint x: 218, endPoint y: 20, distance: 55.8
click at [218, 20] on div "Clients HOTEL [GEOGRAPHIC_DATA] - GW02942A" at bounding box center [273, 17] width 495 height 15
copy h3 "GW02942A"
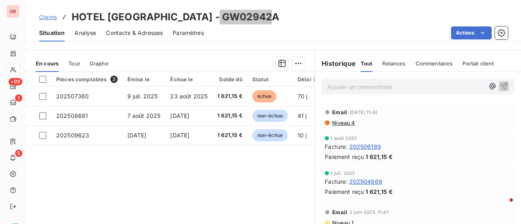
scroll to position [170, 0]
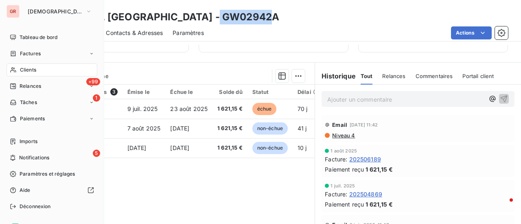
drag, startPoint x: 33, startPoint y: 67, endPoint x: 44, endPoint y: 71, distance: 11.0
click at [34, 67] on span "Clients" at bounding box center [28, 69] width 16 height 7
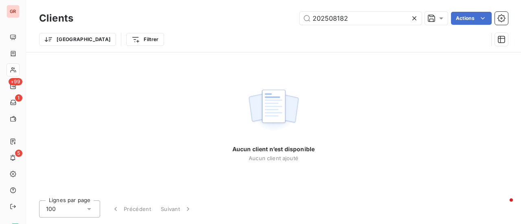
drag, startPoint x: 366, startPoint y: 20, endPoint x: 267, endPoint y: 25, distance: 99.7
click at [276, 24] on div "202508182 Actions" at bounding box center [295, 18] width 425 height 13
click at [314, 20] on input "202508458" at bounding box center [360, 18] width 122 height 13
click at [313, 18] on input "202508458" at bounding box center [360, 18] width 122 height 13
type input "202508458"
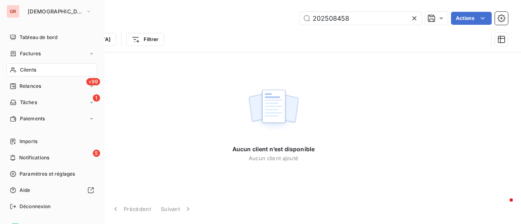
click at [32, 69] on span "Clients" at bounding box center [28, 69] width 16 height 7
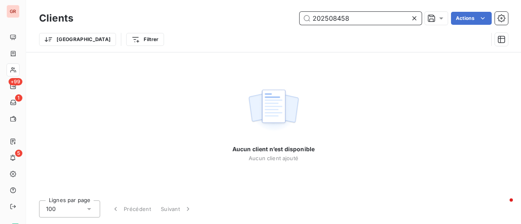
drag, startPoint x: 358, startPoint y: 21, endPoint x: 193, endPoint y: 19, distance: 165.1
click at [193, 19] on div "202508458 Actions" at bounding box center [295, 18] width 425 height 13
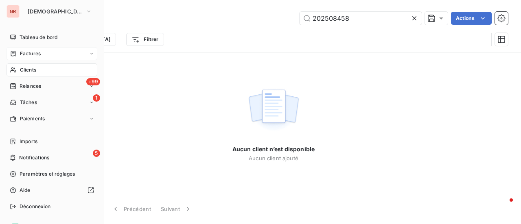
click at [33, 52] on span "Factures" at bounding box center [30, 53] width 21 height 7
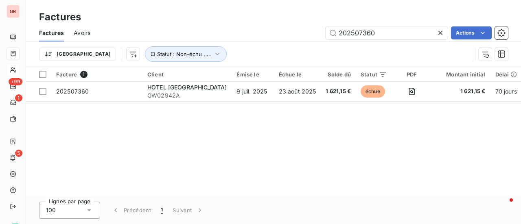
drag, startPoint x: 392, startPoint y: 35, endPoint x: 253, endPoint y: 37, distance: 139.1
click at [253, 37] on div "202507360 Actions" at bounding box center [304, 32] width 408 height 13
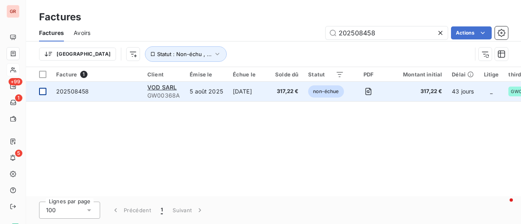
type input "202508458"
click at [50, 91] on td at bounding box center [38, 92] width 25 height 20
click at [164, 84] on span "VOD SARL" at bounding box center [161, 87] width 29 height 7
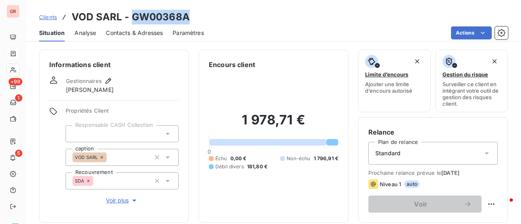
drag, startPoint x: 167, startPoint y: 19, endPoint x: 132, endPoint y: 17, distance: 35.4
click at [132, 17] on div "Clients VOD SARL - GW00368A" at bounding box center [273, 17] width 495 height 15
copy h3 "GW00368A"
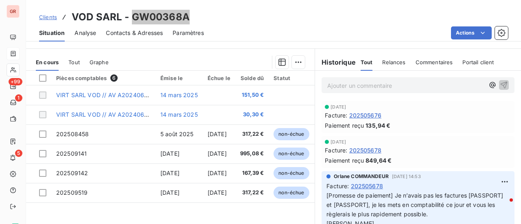
scroll to position [203, 0]
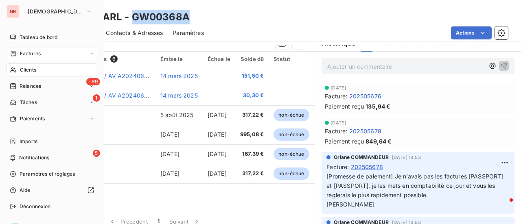
drag, startPoint x: 32, startPoint y: 53, endPoint x: 72, endPoint y: 53, distance: 40.7
click at [32, 53] on span "Factures" at bounding box center [30, 53] width 21 height 7
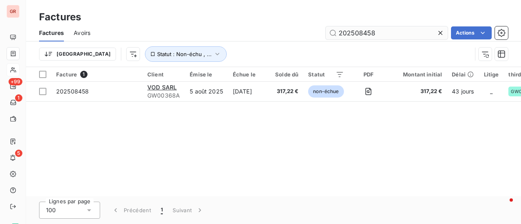
drag, startPoint x: 379, startPoint y: 33, endPoint x: 355, endPoint y: 33, distance: 24.8
click at [355, 33] on input "202508458" at bounding box center [386, 32] width 122 height 13
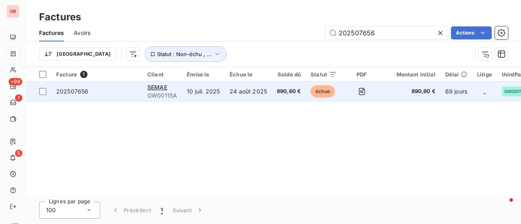
type input "202507656"
click at [162, 93] on span "GW00115A" at bounding box center [162, 96] width 30 height 8
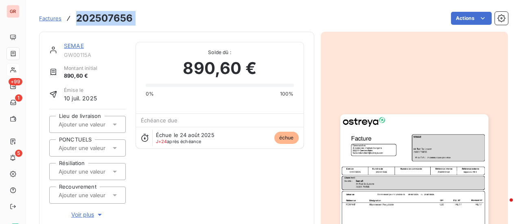
drag, startPoint x: 137, startPoint y: 21, endPoint x: 77, endPoint y: 22, distance: 60.2
click at [77, 22] on div "Factures 202507656 Actions" at bounding box center [273, 18] width 469 height 17
copy section "202507656 Actions"
click at [73, 47] on link "SEMAE" at bounding box center [74, 45] width 20 height 7
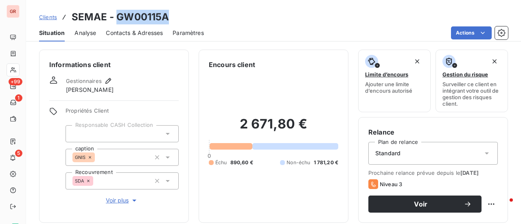
drag, startPoint x: 171, startPoint y: 15, endPoint x: 118, endPoint y: 20, distance: 53.1
click at [118, 20] on div "Clients SEMAE - GW00115A" at bounding box center [273, 17] width 495 height 15
copy h3 "GW00115A"
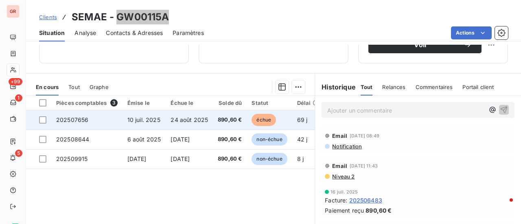
scroll to position [163, 0]
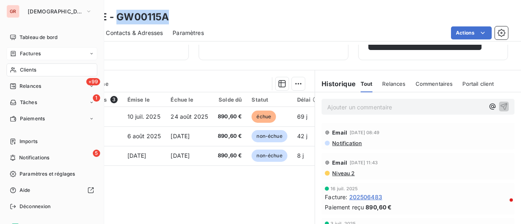
click at [33, 51] on span "Factures" at bounding box center [30, 53] width 21 height 7
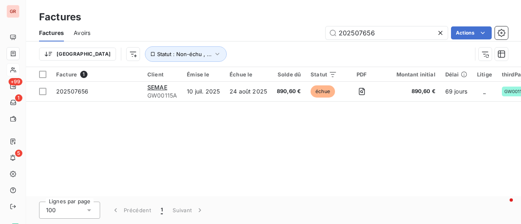
drag, startPoint x: 332, startPoint y: 35, endPoint x: 223, endPoint y: 36, distance: 109.0
click at [223, 36] on div "202507656 Actions" at bounding box center [304, 32] width 408 height 13
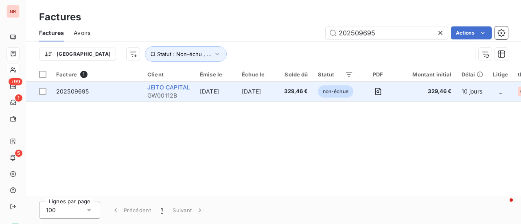
type input "202509695"
click at [175, 89] on span "JEITO CAPITAL" at bounding box center [168, 87] width 43 height 7
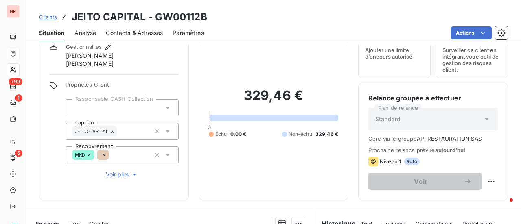
scroll to position [122, 0]
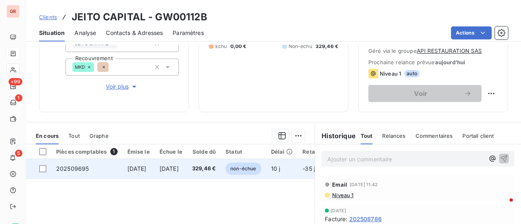
click at [81, 169] on span "202509695" at bounding box center [72, 168] width 33 height 7
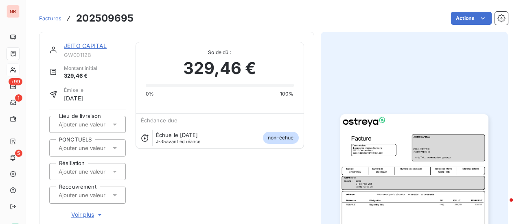
click at [89, 45] on link "JEITO CAPITAL" at bounding box center [85, 45] width 43 height 7
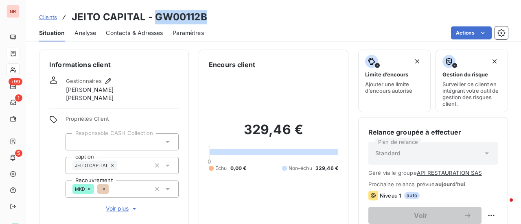
drag, startPoint x: 203, startPoint y: 21, endPoint x: 156, endPoint y: 21, distance: 47.2
click at [156, 21] on h3 "JEITO CAPITAL - GW00112B" at bounding box center [139, 17] width 135 height 15
copy h3 "GW00112B"
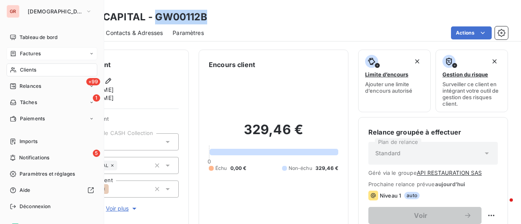
click at [34, 54] on span "Factures" at bounding box center [30, 53] width 21 height 7
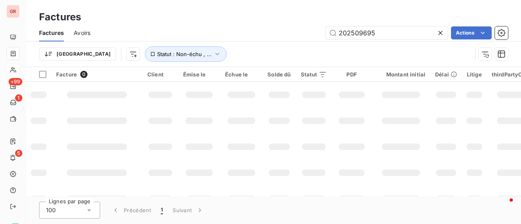
drag, startPoint x: 384, startPoint y: 34, endPoint x: 244, endPoint y: 34, distance: 140.3
click at [244, 34] on div "202509695 Actions" at bounding box center [304, 32] width 408 height 13
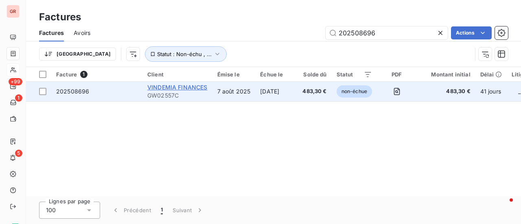
type input "202508696"
click at [177, 89] on span "VINDEMIA FINANCES" at bounding box center [177, 87] width 60 height 7
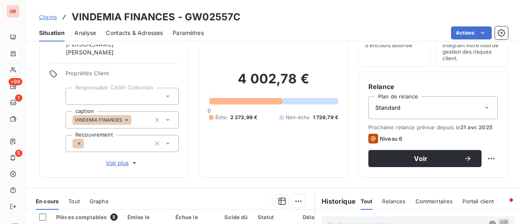
scroll to position [41, 0]
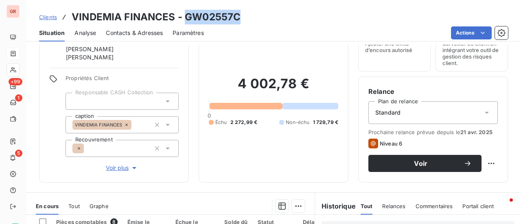
drag, startPoint x: 233, startPoint y: 17, endPoint x: 186, endPoint y: 18, distance: 47.2
click at [186, 18] on div "Clients VINDEMIA FINANCES - GW02557C" at bounding box center [273, 17] width 495 height 15
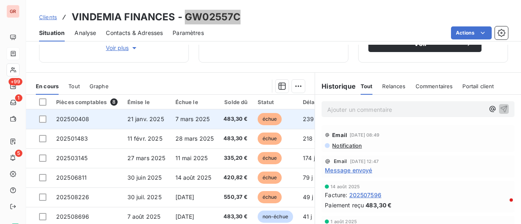
scroll to position [163, 0]
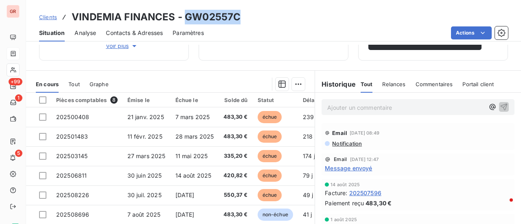
click at [243, 20] on div "Clients VINDEMIA FINANCES - GW02557C" at bounding box center [273, 17] width 495 height 15
click at [248, 15] on div "Clients VINDEMIA FINANCES - GW02557C" at bounding box center [273, 17] width 495 height 15
drag, startPoint x: 240, startPoint y: 18, endPoint x: 185, endPoint y: 20, distance: 55.7
click at [185, 20] on div "Clients VINDEMIA FINANCES - GW02557C" at bounding box center [273, 17] width 495 height 15
copy h3 "GW02557C"
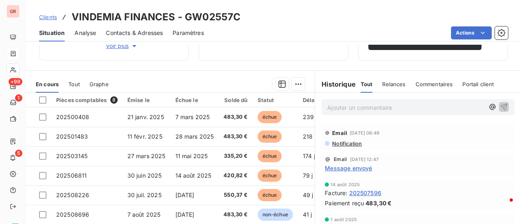
click at [361, 167] on span "Message envoyé" at bounding box center [348, 168] width 47 height 9
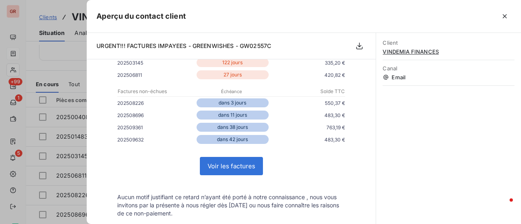
click at [59, 61] on div at bounding box center [260, 112] width 521 height 224
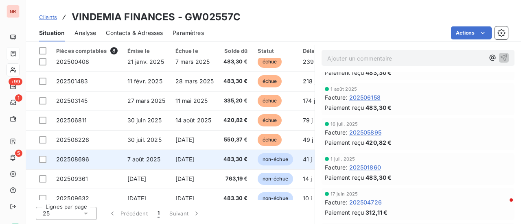
scroll to position [0, 0]
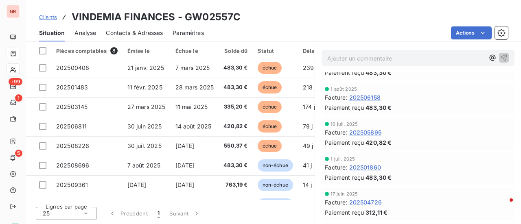
click at [136, 30] on span "Contacts & Adresses" at bounding box center [134, 33] width 57 height 8
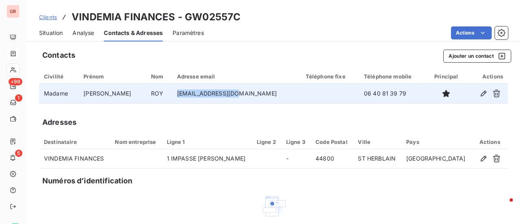
drag, startPoint x: 229, startPoint y: 94, endPoint x: 173, endPoint y: 99, distance: 56.3
click at [173, 99] on td "aroy@midietdemi.fr" at bounding box center [236, 94] width 129 height 20
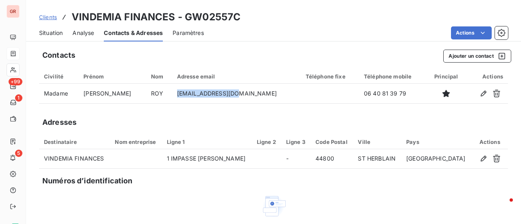
copy td "aroy@midietdemi.fr"
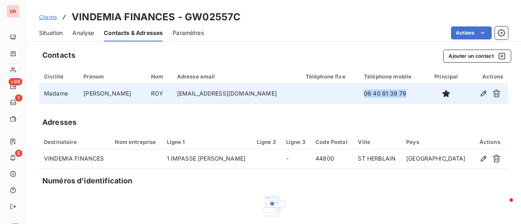
drag, startPoint x: 373, startPoint y: 92, endPoint x: 329, endPoint y: 94, distance: 44.4
click at [359, 94] on td "06 40 81 39 79" at bounding box center [393, 94] width 68 height 20
copy td "06 40 81 39 79"
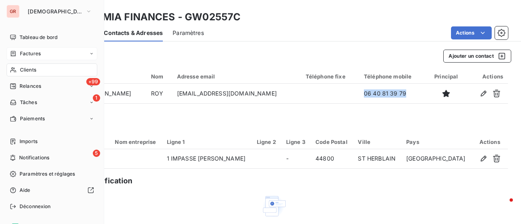
drag, startPoint x: 39, startPoint y: 53, endPoint x: 60, endPoint y: 53, distance: 21.6
click at [39, 53] on span "Factures" at bounding box center [30, 53] width 21 height 7
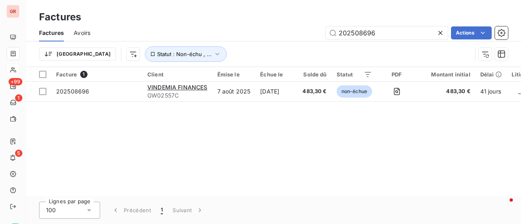
drag, startPoint x: 382, startPoint y: 35, endPoint x: 253, endPoint y: 37, distance: 129.3
click at [253, 37] on div "202508696 Actions" at bounding box center [304, 32] width 408 height 13
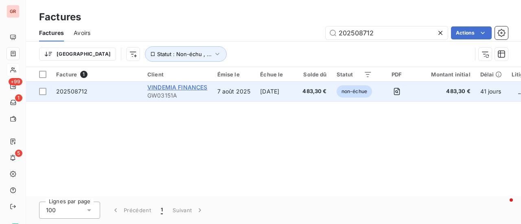
type input "202508712"
click at [176, 88] on span "VINDEMIA FINANCES" at bounding box center [177, 87] width 60 height 7
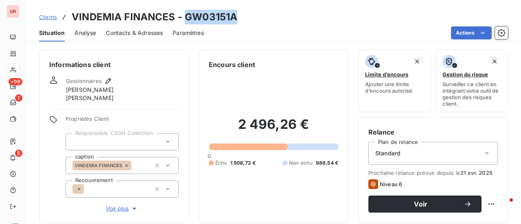
drag, startPoint x: 237, startPoint y: 19, endPoint x: 187, endPoint y: 21, distance: 50.0
click at [187, 21] on div "Clients VINDEMIA FINANCES - GW03151A" at bounding box center [273, 17] width 495 height 15
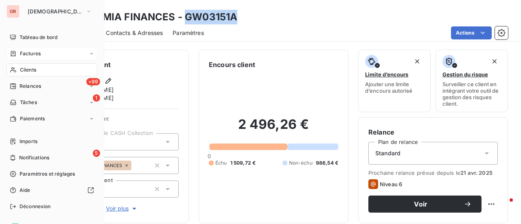
click at [34, 50] on span "Factures" at bounding box center [30, 53] width 21 height 7
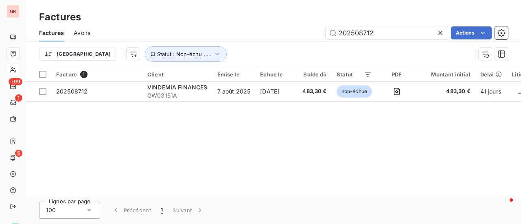
drag, startPoint x: 383, startPoint y: 33, endPoint x: 310, endPoint y: 35, distance: 72.8
click at [312, 35] on div "202508712 Actions" at bounding box center [304, 32] width 408 height 13
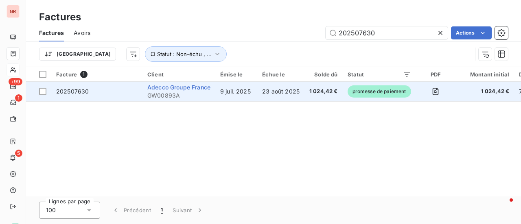
type input "202507630"
click at [198, 87] on span "Adecco Groupe France" at bounding box center [178, 87] width 63 height 7
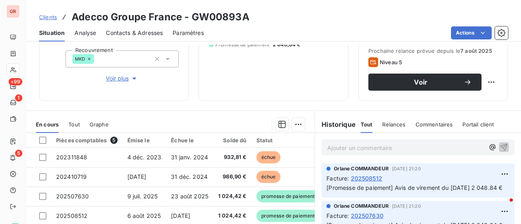
scroll to position [203, 0]
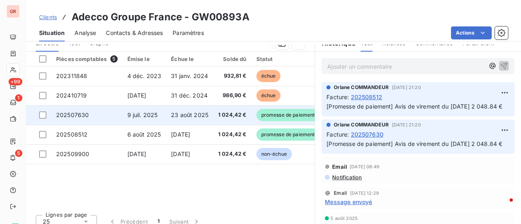
click at [78, 113] on span "202507630" at bounding box center [72, 114] width 33 height 7
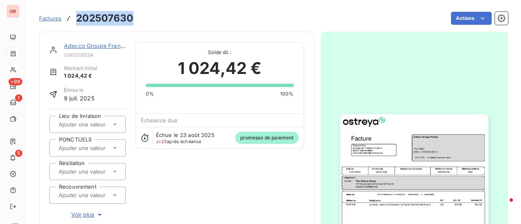
drag, startPoint x: 133, startPoint y: 19, endPoint x: 77, endPoint y: 21, distance: 56.1
click at [77, 21] on div "Factures 202507630 Actions" at bounding box center [273, 18] width 469 height 17
copy h3 "202507630"
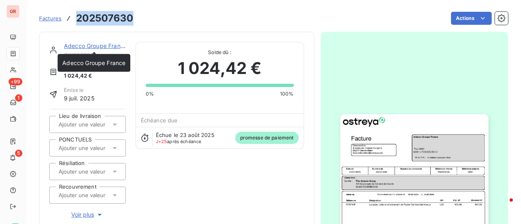
click at [108, 47] on link "Adecco Groupe France" at bounding box center [95, 45] width 63 height 7
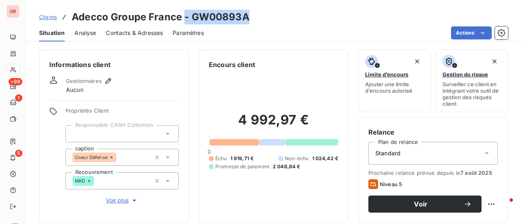
drag, startPoint x: 252, startPoint y: 17, endPoint x: 194, endPoint y: 19, distance: 58.2
click at [185, 19] on div "Clients Adecco Groupe France - GW00893A" at bounding box center [273, 17] width 495 height 15
drag, startPoint x: 246, startPoint y: 13, endPoint x: 252, endPoint y: 16, distance: 6.7
click at [246, 13] on h3 "Adecco Groupe France - GW00893A" at bounding box center [161, 17] width 178 height 15
click at [189, 18] on h3 "Adecco Groupe France - GW00893A" at bounding box center [161, 17] width 178 height 15
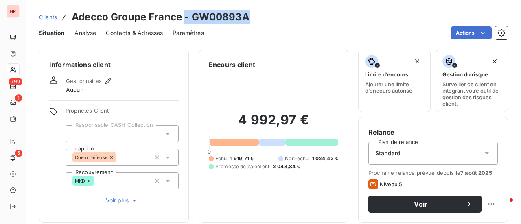
click at [251, 18] on div "Clients Adecco Groupe France - GW00893A" at bounding box center [273, 17] width 495 height 15
click at [206, 31] on div "Situation Analyse Contacts & Adresses Paramètres Actions" at bounding box center [273, 32] width 495 height 17
drag, startPoint x: 236, startPoint y: 20, endPoint x: 192, endPoint y: 20, distance: 43.5
click at [192, 20] on div "Clients Adecco Groupe France - GW00893A" at bounding box center [273, 17] width 495 height 15
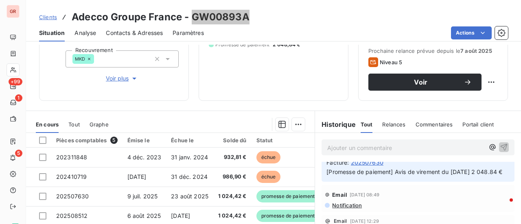
scroll to position [122, 0]
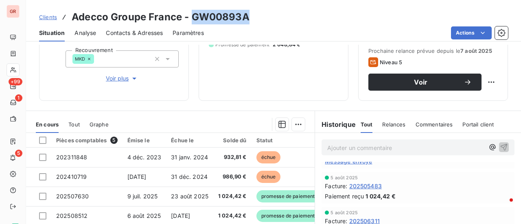
click at [361, 166] on span "Message envoyé" at bounding box center [348, 161] width 47 height 9
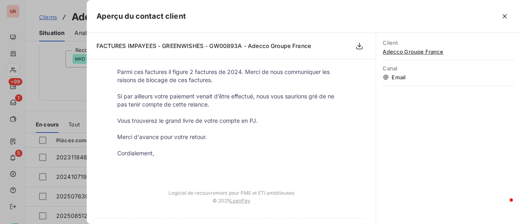
scroll to position [284, 0]
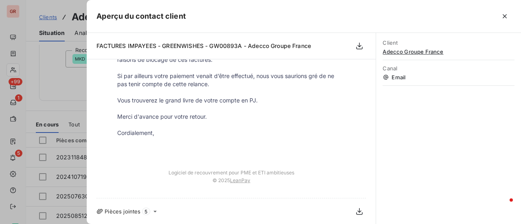
click at [63, 107] on div at bounding box center [260, 112] width 521 height 224
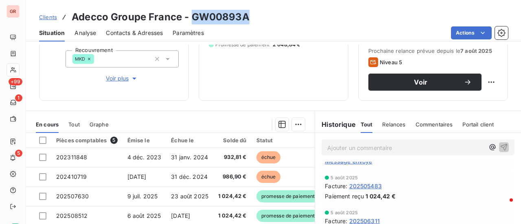
drag, startPoint x: 246, startPoint y: 19, endPoint x: 226, endPoint y: 14, distance: 21.0
click at [191, 18] on h3 "Adecco Groupe France - GW00893A" at bounding box center [161, 17] width 178 height 15
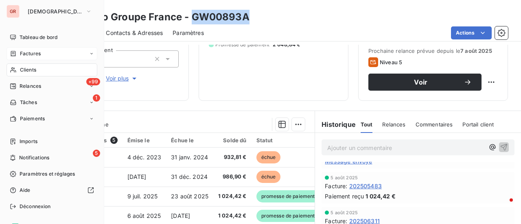
click at [36, 54] on span "Factures" at bounding box center [30, 53] width 21 height 7
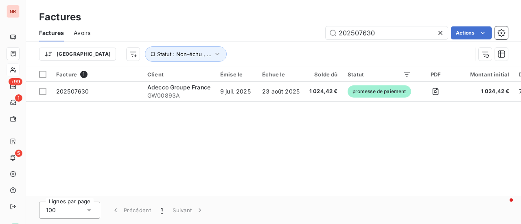
drag, startPoint x: 378, startPoint y: 34, endPoint x: 236, endPoint y: 41, distance: 142.1
click at [240, 40] on div "Factures Avoirs 202507630 Actions" at bounding box center [273, 32] width 495 height 17
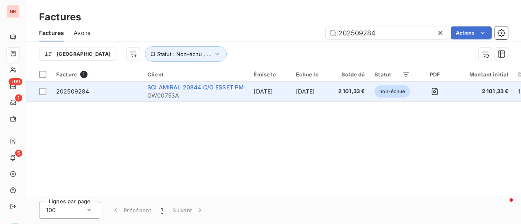
type input "202509284"
click at [188, 87] on span "SCI AMIRAL 20844 C/O ESSET PM" at bounding box center [195, 87] width 96 height 7
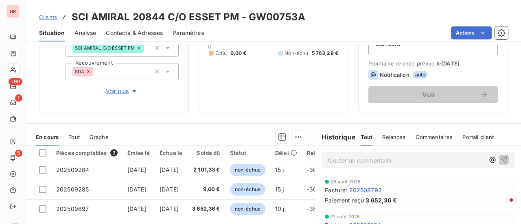
scroll to position [163, 0]
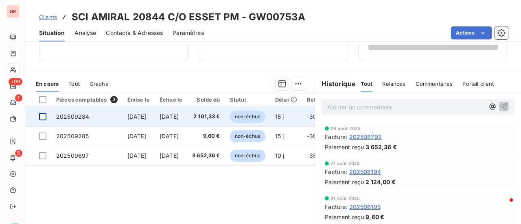
click at [46, 115] on div at bounding box center [42, 116] width 7 height 7
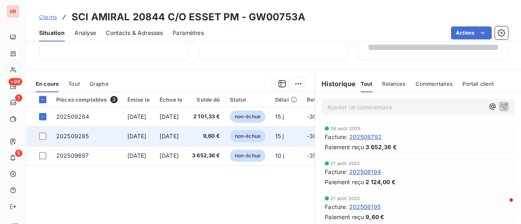
click at [47, 137] on td at bounding box center [38, 136] width 25 height 20
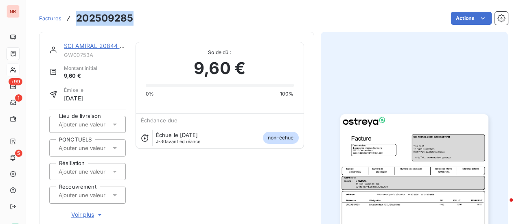
drag, startPoint x: 132, startPoint y: 22, endPoint x: 78, endPoint y: 21, distance: 54.1
click at [78, 21] on h3 "202509285" at bounding box center [104, 18] width 57 height 15
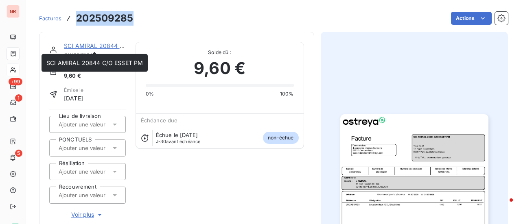
click at [105, 44] on link "SCI AMIRAL 20844 C/O ESSET PM" at bounding box center [112, 45] width 96 height 7
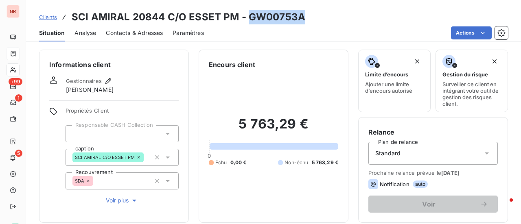
drag, startPoint x: 277, startPoint y: 22, endPoint x: 248, endPoint y: 22, distance: 28.5
click at [248, 22] on div "Clients SCI AMIRAL 20844 C/O ESSET PM - GW00753A" at bounding box center [273, 17] width 495 height 15
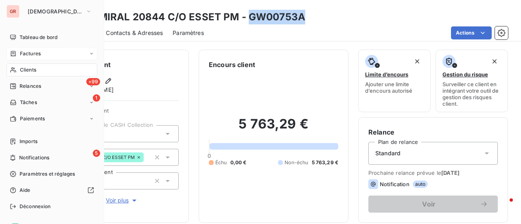
click at [38, 51] on span "Factures" at bounding box center [30, 53] width 21 height 7
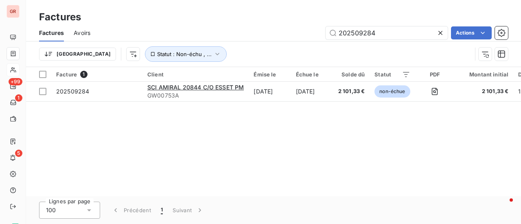
drag, startPoint x: 385, startPoint y: 33, endPoint x: 233, endPoint y: 39, distance: 151.4
click at [242, 39] on div "202509284 Actions" at bounding box center [304, 32] width 408 height 13
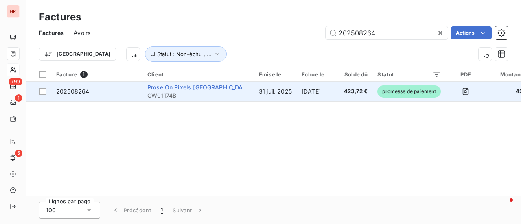
type input "202508264"
click at [180, 86] on span "Prose On Pixels France" at bounding box center [199, 87] width 105 height 7
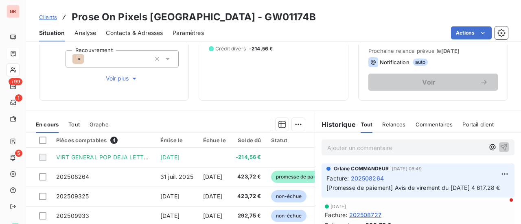
scroll to position [203, 0]
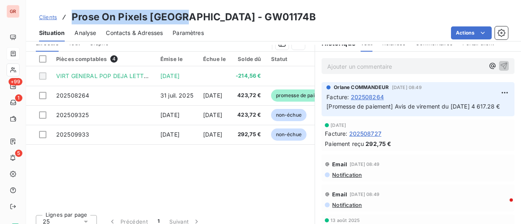
drag, startPoint x: 180, startPoint y: 19, endPoint x: 70, endPoint y: 16, distance: 110.2
click at [70, 16] on div "Clients Prose On Pixels France - GW01174B" at bounding box center [177, 17] width 277 height 15
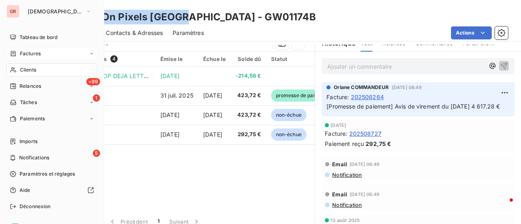
click at [40, 52] on span "Factures" at bounding box center [30, 53] width 21 height 7
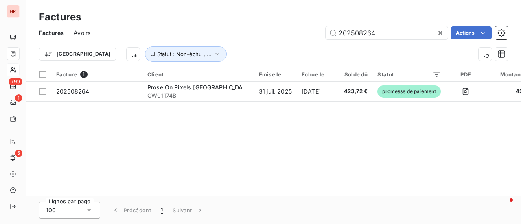
drag, startPoint x: 394, startPoint y: 33, endPoint x: 232, endPoint y: 35, distance: 162.3
click at [240, 35] on div "202508264 Actions" at bounding box center [304, 32] width 408 height 13
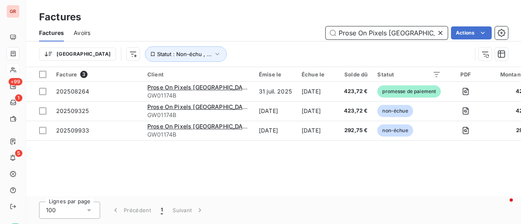
drag, startPoint x: 417, startPoint y: 33, endPoint x: 357, endPoint y: 31, distance: 60.2
click at [357, 31] on input "Prose On Pixels France" at bounding box center [386, 32] width 122 height 13
type input "Prose"
drag, startPoint x: 296, startPoint y: 36, endPoint x: 237, endPoint y: 37, distance: 59.4
click at [246, 37] on div "Prose Actions" at bounding box center [304, 32] width 408 height 13
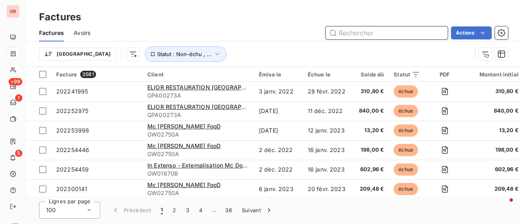
click at [394, 34] on input "text" at bounding box center [386, 32] width 122 height 13
paste input "202508263"
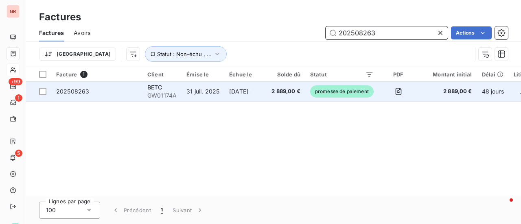
type input "202508263"
click at [198, 92] on td "31 juil. 2025" at bounding box center [202, 92] width 43 height 20
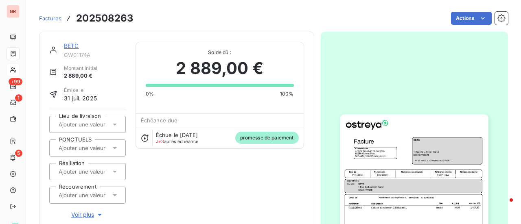
click at [74, 46] on link "BETC" at bounding box center [71, 45] width 15 height 7
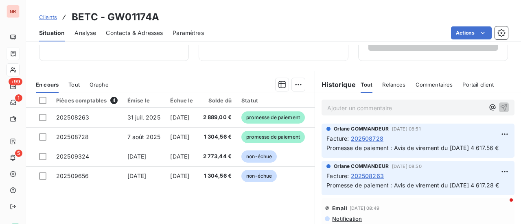
scroll to position [163, 0]
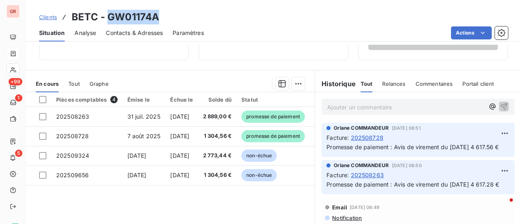
drag, startPoint x: 159, startPoint y: 19, endPoint x: 113, endPoint y: 17, distance: 46.8
click at [106, 16] on div "Clients BETC - GW01174A" at bounding box center [273, 17] width 495 height 15
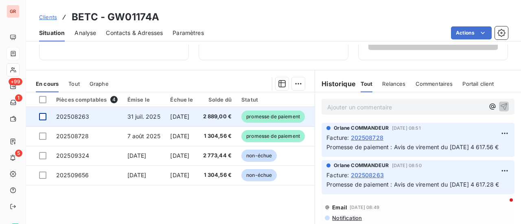
drag, startPoint x: 122, startPoint y: 16, endPoint x: 44, endPoint y: 115, distance: 126.5
click at [44, 115] on div at bounding box center [42, 116] width 7 height 7
click at [71, 115] on span "202508263" at bounding box center [72, 116] width 33 height 7
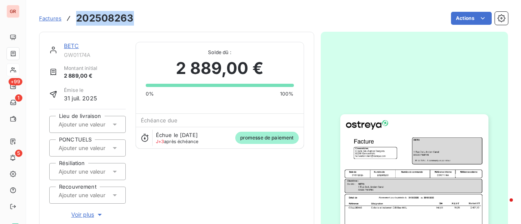
drag, startPoint x: 135, startPoint y: 18, endPoint x: 77, endPoint y: 16, distance: 58.2
click at [77, 16] on div "Factures 202508263 Actions" at bounding box center [273, 18] width 469 height 17
click at [72, 44] on link "BETC" at bounding box center [71, 45] width 15 height 7
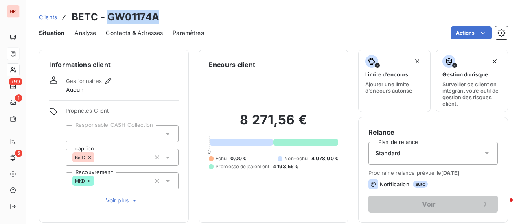
drag, startPoint x: 163, startPoint y: 17, endPoint x: 109, endPoint y: 20, distance: 53.7
click at [109, 20] on div "Clients BETC - GW01174A" at bounding box center [273, 17] width 495 height 15
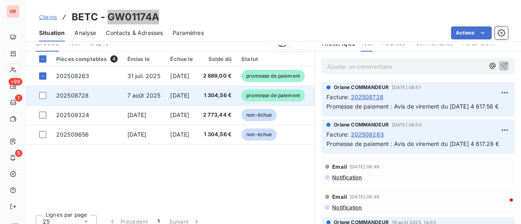
scroll to position [163, 0]
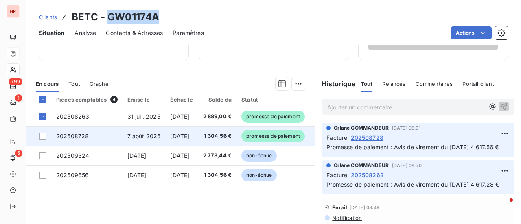
drag, startPoint x: 45, startPoint y: 135, endPoint x: 53, endPoint y: 135, distance: 8.1
click at [45, 135] on div at bounding box center [42, 136] width 7 height 7
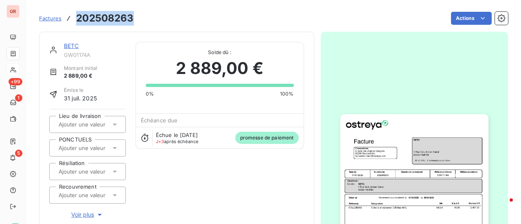
drag, startPoint x: 134, startPoint y: 21, endPoint x: 90, endPoint y: 14, distance: 44.9
click at [75, 12] on div "Factures 202508263 Actions" at bounding box center [273, 18] width 469 height 17
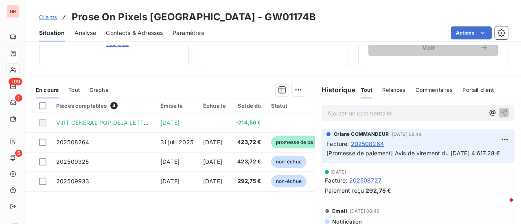
scroll to position [163, 0]
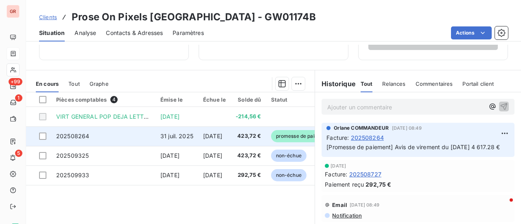
click at [81, 134] on span "202508264" at bounding box center [72, 136] width 33 height 7
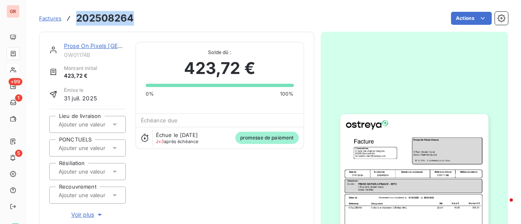
drag, startPoint x: 134, startPoint y: 19, endPoint x: 78, endPoint y: 18, distance: 56.1
click at [76, 18] on div "Factures 202508264 Actions" at bounding box center [273, 18] width 469 height 17
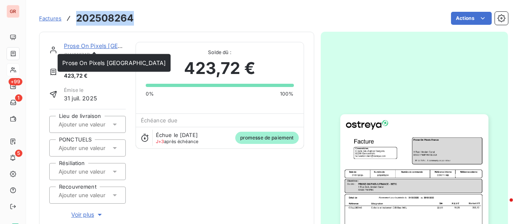
click at [92, 45] on link "Prose On Pixels France" at bounding box center [115, 45] width 103 height 7
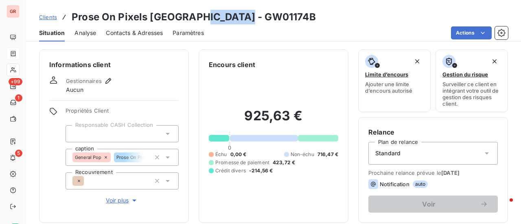
drag, startPoint x: 242, startPoint y: 17, endPoint x: 193, endPoint y: 20, distance: 49.7
click at [193, 20] on div "Clients Prose On Pixels France - GW01174B" at bounding box center [273, 17] width 495 height 15
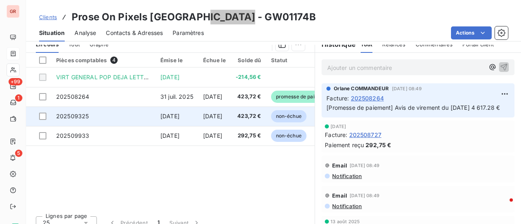
scroll to position [203, 0]
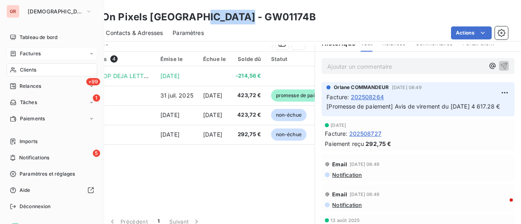
click at [37, 52] on span "Factures" at bounding box center [30, 53] width 21 height 7
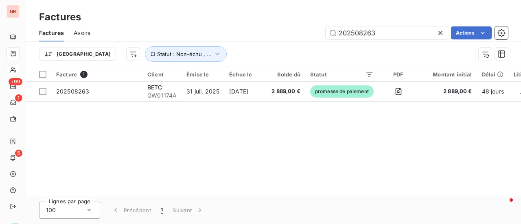
drag, startPoint x: 379, startPoint y: 31, endPoint x: 245, endPoint y: 41, distance: 134.6
click at [247, 41] on div "Factures Avoirs 202508263 Actions" at bounding box center [273, 32] width 495 height 17
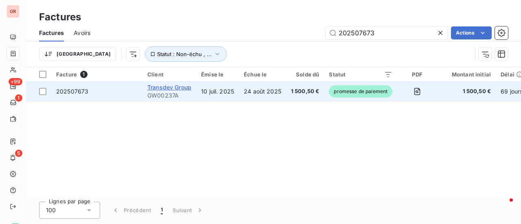
type input "202507673"
click at [170, 87] on span "Transdev Group" at bounding box center [169, 87] width 44 height 7
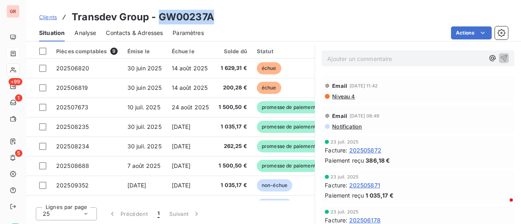
drag, startPoint x: 211, startPoint y: 15, endPoint x: 159, endPoint y: 18, distance: 52.5
click at [159, 18] on div "Clients Transdev Group - GW00237A" at bounding box center [273, 17] width 495 height 15
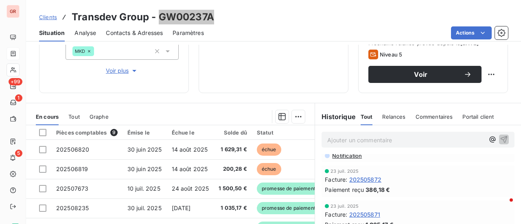
scroll to position [244, 0]
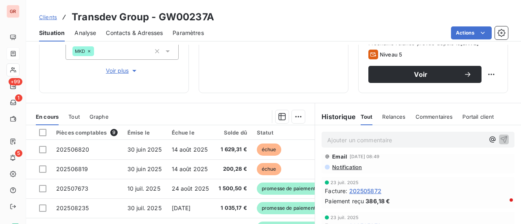
click at [343, 140] on span "Niveau 4" at bounding box center [343, 137] width 24 height 7
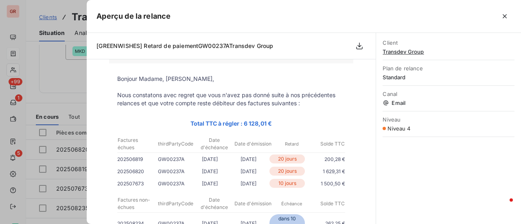
scroll to position [0, 0]
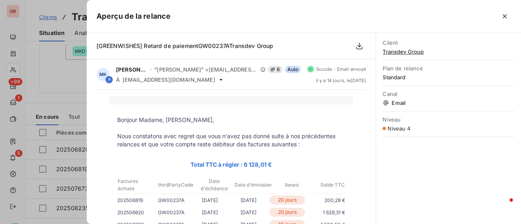
click at [64, 76] on div at bounding box center [260, 112] width 521 height 224
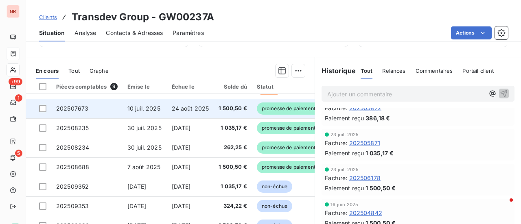
scroll to position [211, 0]
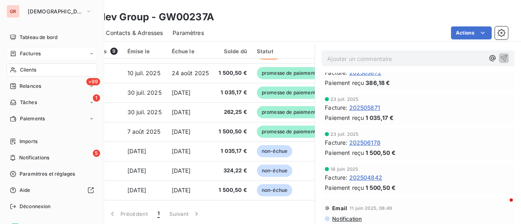
drag, startPoint x: 33, startPoint y: 52, endPoint x: 41, endPoint y: 53, distance: 7.4
click at [33, 52] on span "Factures" at bounding box center [30, 53] width 21 height 7
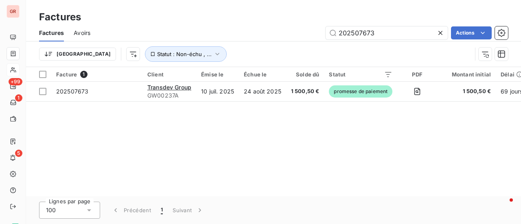
drag, startPoint x: 386, startPoint y: 33, endPoint x: 250, endPoint y: 40, distance: 135.6
click at [264, 40] on div "Factures Avoirs 202507673 Actions" at bounding box center [273, 32] width 495 height 17
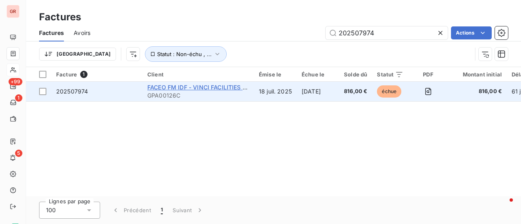
type input "202507974"
click at [204, 87] on span "FACEO FM IDF - VINCI FACILITIES SIP" at bounding box center [199, 87] width 104 height 7
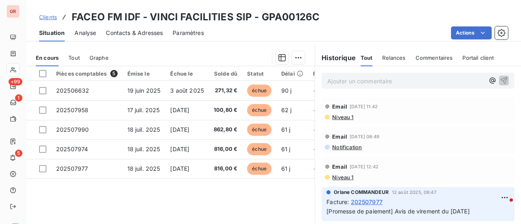
scroll to position [203, 0]
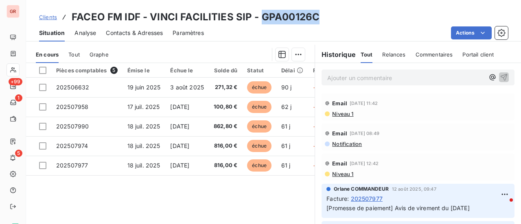
drag, startPoint x: 321, startPoint y: 18, endPoint x: 261, endPoint y: 16, distance: 59.8
click at [261, 16] on div "Clients FACEO FM IDF - VINCI FACILITIES SIP - GPA00126C" at bounding box center [273, 17] width 495 height 15
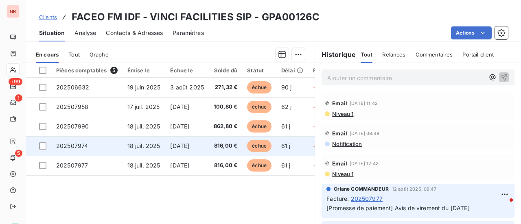
click at [81, 148] on span "202507974" at bounding box center [72, 145] width 32 height 7
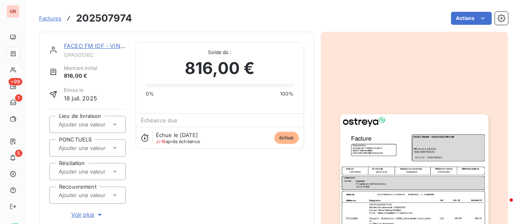
click at [109, 44] on link "FACEO FM IDF - VINCI FACILITIES SIP" at bounding box center [116, 45] width 105 height 7
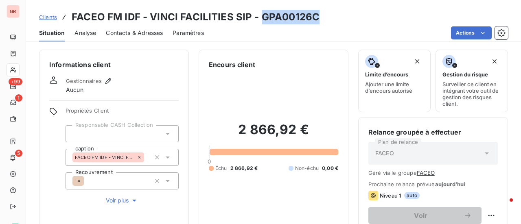
drag, startPoint x: 319, startPoint y: 16, endPoint x: 259, endPoint y: 17, distance: 60.2
click at [259, 17] on div "Clients FACEO FM IDF - VINCI FACILITIES SIP - GPA00126C" at bounding box center [273, 17] width 495 height 15
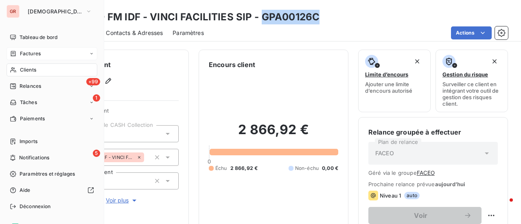
click at [35, 55] on span "Factures" at bounding box center [30, 53] width 21 height 7
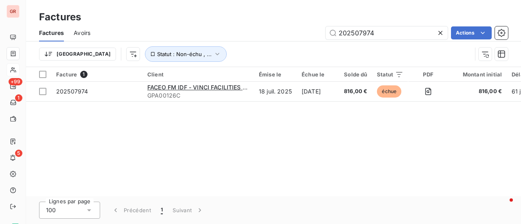
drag, startPoint x: 394, startPoint y: 35, endPoint x: 186, endPoint y: 37, distance: 208.2
click at [203, 36] on div "202507974 Actions" at bounding box center [304, 32] width 408 height 13
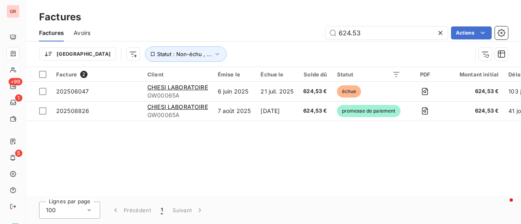
type input "624.53"
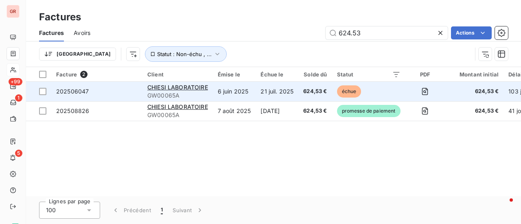
drag, startPoint x: 43, startPoint y: 111, endPoint x: 179, endPoint y: 92, distance: 137.2
click at [44, 111] on div at bounding box center [42, 110] width 7 height 7
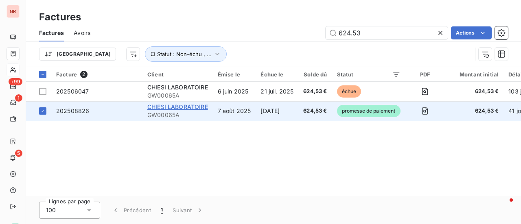
click at [192, 108] on span "CHIESI LABORATOIRE" at bounding box center [177, 106] width 61 height 7
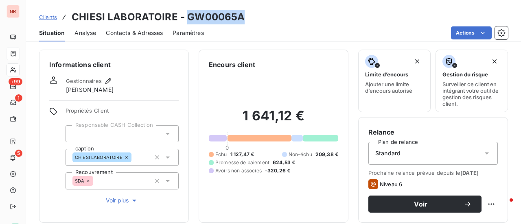
drag, startPoint x: 244, startPoint y: 19, endPoint x: 188, endPoint y: 18, distance: 56.1
click at [188, 18] on div "Clients CHIESI LABORATOIRE - GW00065A" at bounding box center [273, 17] width 495 height 15
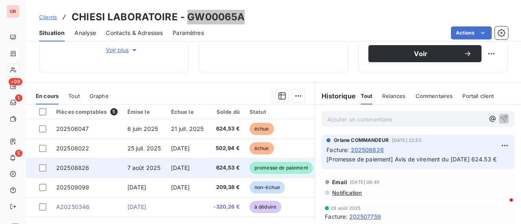
scroll to position [163, 0]
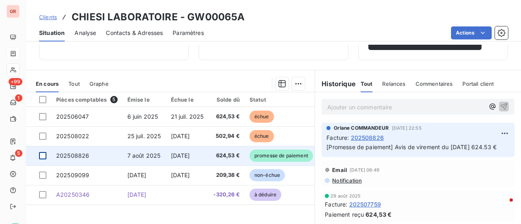
click at [42, 155] on div at bounding box center [42, 155] width 7 height 7
click at [81, 152] on span "202508826" at bounding box center [72, 155] width 33 height 7
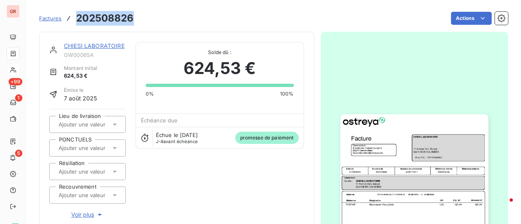
drag, startPoint x: 131, startPoint y: 18, endPoint x: 75, endPoint y: 18, distance: 56.1
click at [75, 18] on div "Factures 202508826" at bounding box center [86, 18] width 95 height 15
click at [98, 46] on link "CHIESI LABORATOIRE" at bounding box center [94, 45] width 61 height 7
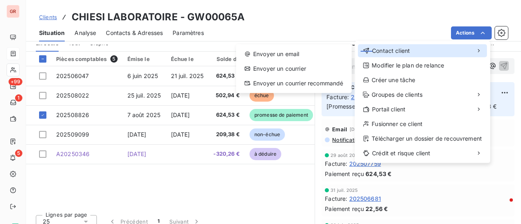
click at [380, 50] on span "Contact client" at bounding box center [391, 51] width 38 height 8
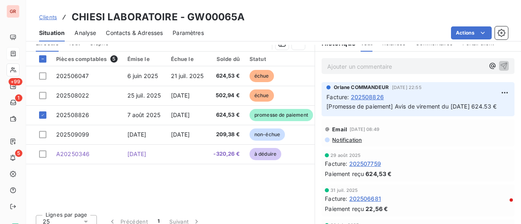
click at [355, 27] on html "GR +99 1 5 Clients CHIESI LABORATOIRE - GW00065A Situation Analyse Contacts & A…" at bounding box center [260, 112] width 521 height 224
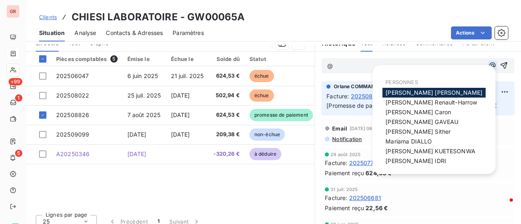
click at [488, 66] on icon "button" at bounding box center [492, 65] width 8 height 8
drag, startPoint x: 414, startPoint y: 22, endPoint x: 431, endPoint y: 28, distance: 18.3
click at [414, 22] on div "Clients CHIESI LABORATOIRE - GW00065A" at bounding box center [273, 17] width 495 height 15
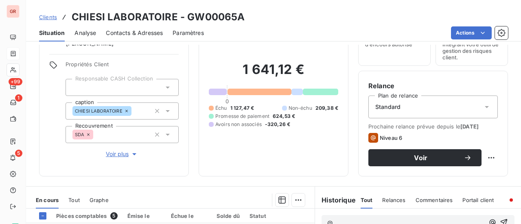
scroll to position [41, 0]
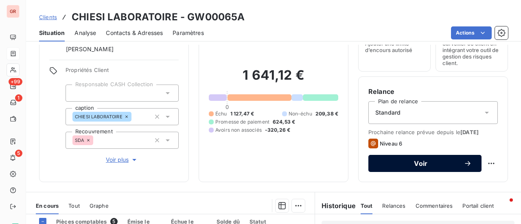
click at [422, 163] on span "Voir" at bounding box center [420, 163] width 85 height 7
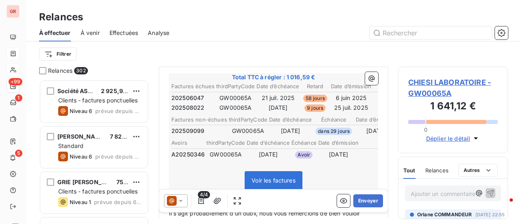
scroll to position [204, 0]
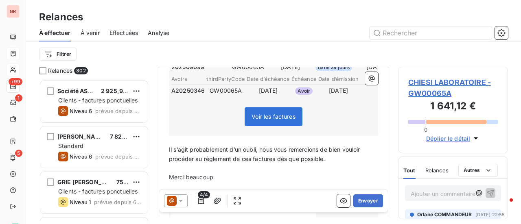
click at [184, 202] on icon at bounding box center [181, 201] width 8 height 8
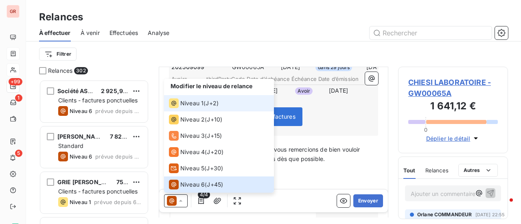
click at [194, 103] on span "Niveau 1" at bounding box center [191, 103] width 23 height 8
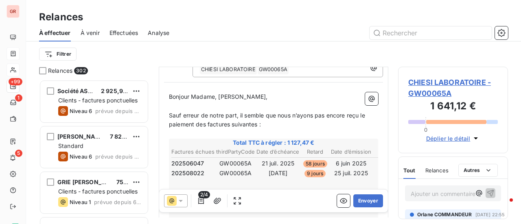
scroll to position [82, 0]
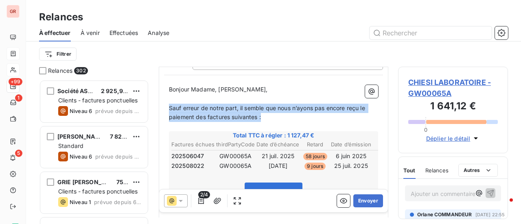
drag, startPoint x: 170, startPoint y: 106, endPoint x: 268, endPoint y: 114, distance: 97.9
click at [268, 114] on p "Sauf erreur de notre part, il semble que nous n’ayons pas encore reçu le paieme…" at bounding box center [273, 113] width 209 height 19
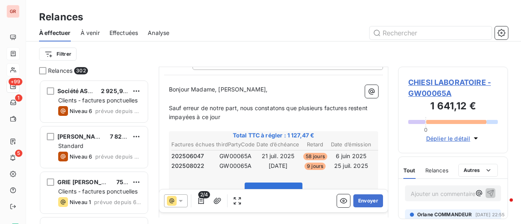
click at [236, 113] on p "Sauf erreur de notre part, nous constatons que plusieurs factures restent impay…" at bounding box center [273, 113] width 209 height 19
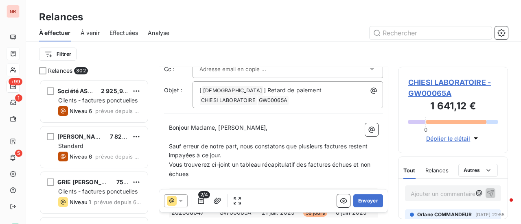
scroll to position [41, 0]
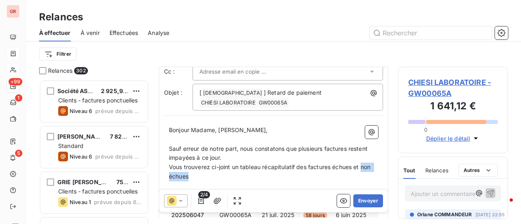
drag, startPoint x: 210, startPoint y: 176, endPoint x: 165, endPoint y: 177, distance: 44.7
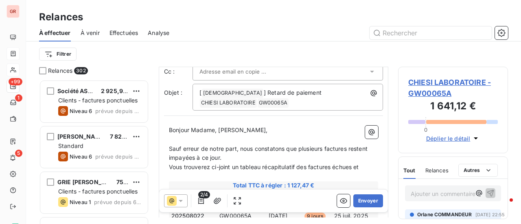
drag, startPoint x: 364, startPoint y: 168, endPoint x: 354, endPoint y: 170, distance: 10.4
click at [354, 170] on p "Vous trouverez ci-joint un tableau récapitulatif des factures échues et" at bounding box center [273, 167] width 209 height 9
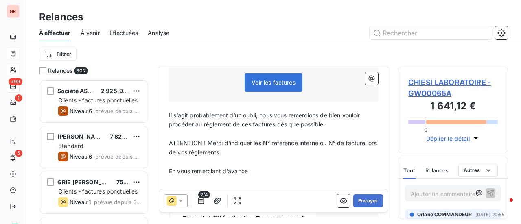
scroll to position [204, 0]
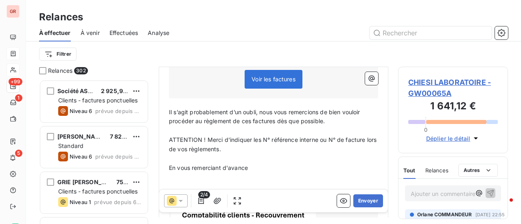
click at [169, 110] on span "Il s’agit probablement d’un oubli, nous vous remercions de bien vouloir procéde…" at bounding box center [265, 117] width 193 height 16
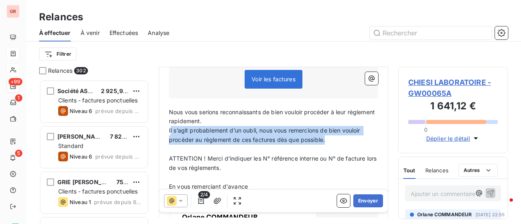
drag, startPoint x: 170, startPoint y: 130, endPoint x: 330, endPoint y: 141, distance: 159.8
click at [330, 141] on p "Il s’agit probablement d’un oubli, nous vous remercions de bien vouloir procéde…" at bounding box center [273, 135] width 209 height 19
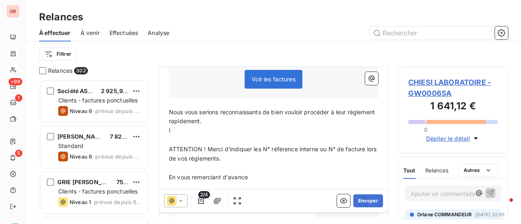
click at [172, 168] on p "﻿" at bounding box center [273, 167] width 209 height 9
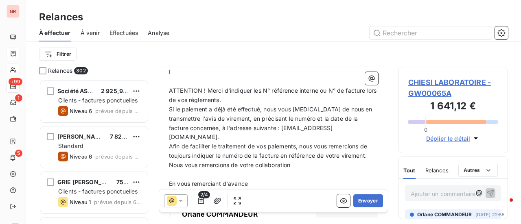
scroll to position [285, 0]
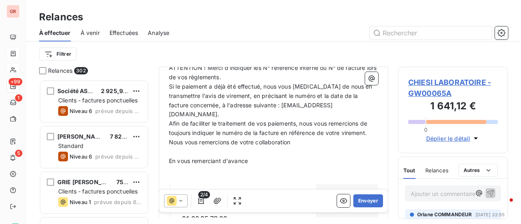
click at [281, 103] on span "Si le paiement a déjà été effectué, nous vous prions de nous en transmettre l'a…" at bounding box center [271, 100] width 205 height 35
click at [283, 103] on span "Si le paiement a déjà été effectué, nous vous prions de nous en transmettre l'a…" at bounding box center [271, 100] width 205 height 35
click at [221, 105] on span "Si le paiement a déjà été effectué, nous vous prions de nous en transmettre l'a…" at bounding box center [271, 96] width 205 height 26
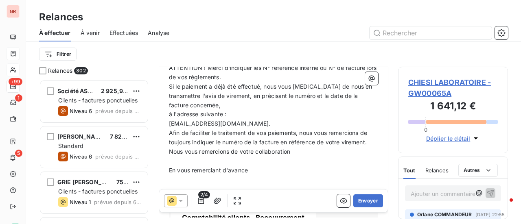
click at [233, 113] on p "à l'adresse suivante :" at bounding box center [273, 114] width 209 height 9
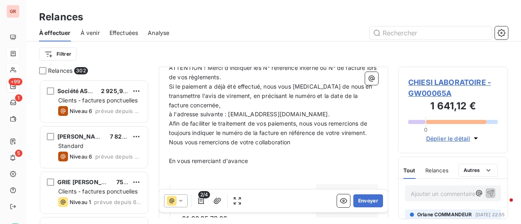
click at [314, 110] on p "à l'adresse suivante : recouvrement@ostreya.com." at bounding box center [273, 114] width 209 height 9
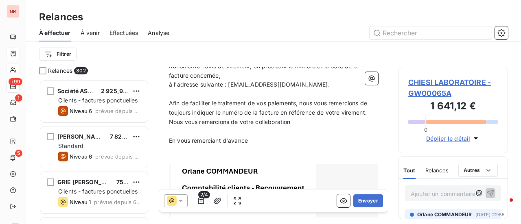
scroll to position [326, 0]
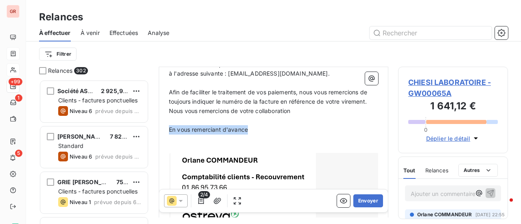
drag, startPoint x: 229, startPoint y: 130, endPoint x: 159, endPoint y: 132, distance: 70.0
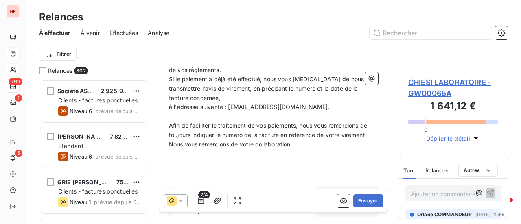
scroll to position [305, 0]
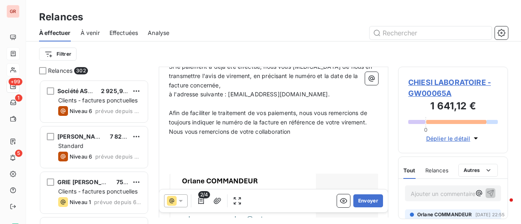
click at [172, 146] on p "﻿" at bounding box center [273, 150] width 209 height 9
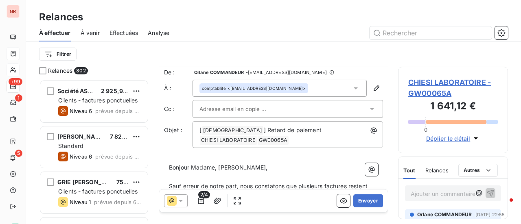
scroll to position [0, 0]
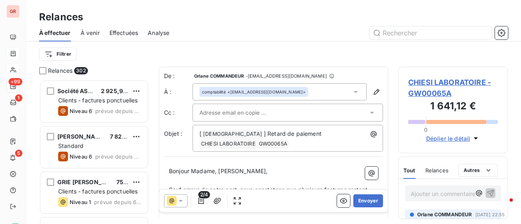
click at [273, 114] on div at bounding box center [283, 113] width 168 height 12
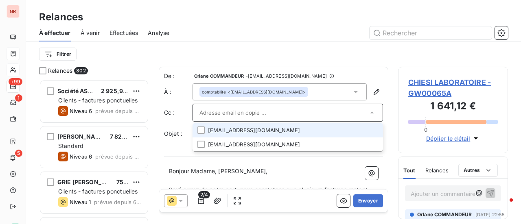
click at [273, 113] on input "text" at bounding box center [283, 113] width 168 height 12
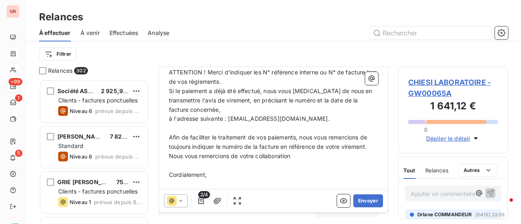
scroll to position [387, 0]
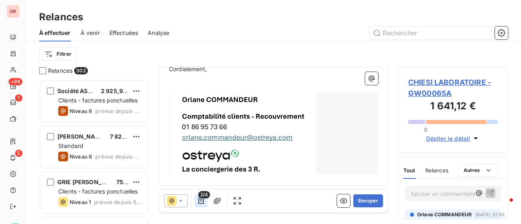
click at [201, 201] on icon "button" at bounding box center [201, 201] width 8 height 8
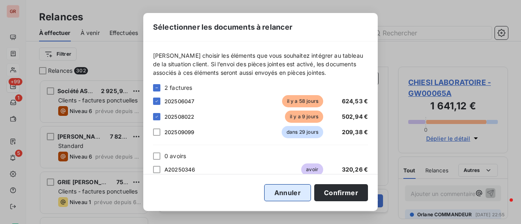
click at [297, 194] on button "Annuler" at bounding box center [287, 192] width 47 height 17
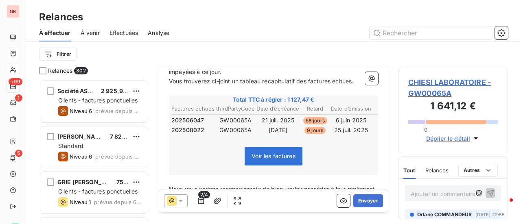
scroll to position [143, 0]
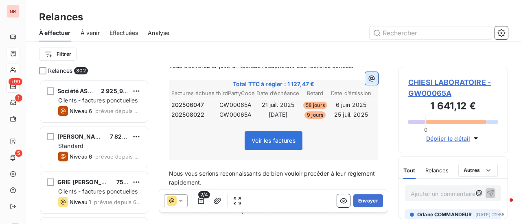
click at [367, 81] on icon "button" at bounding box center [371, 78] width 8 height 8
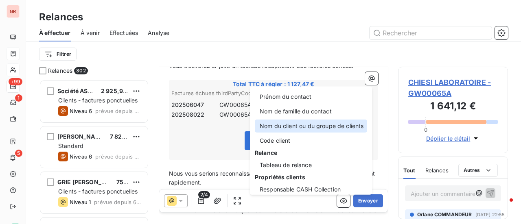
scroll to position [81, 0]
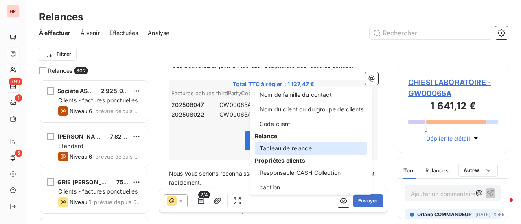
click at [294, 147] on div "Tableau de relance" at bounding box center [311, 148] width 112 height 13
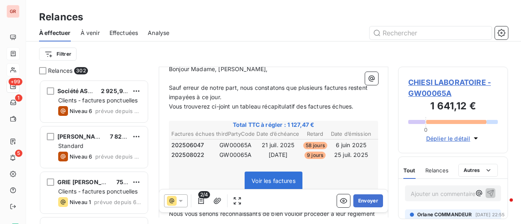
scroll to position [245, 0]
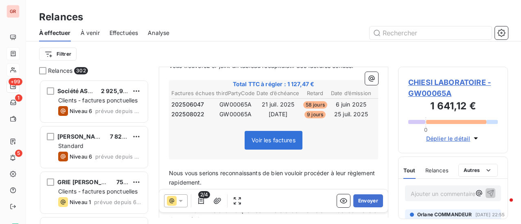
click at [221, 124] on div "Voir les factures" at bounding box center [273, 141] width 207 height 35
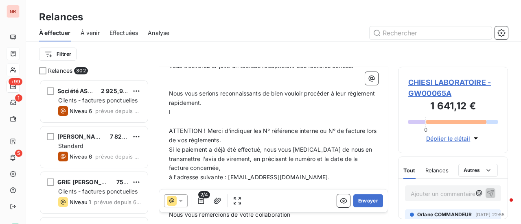
click at [245, 103] on p "Nous vous serions reconnaissants de bien vouloir procéder à leur règlement rapi…" at bounding box center [273, 98] width 209 height 19
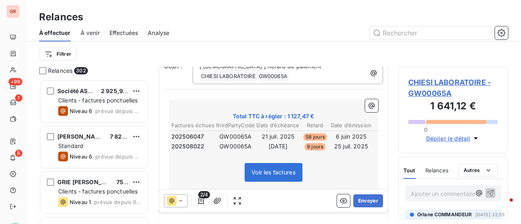
scroll to position [0, 0]
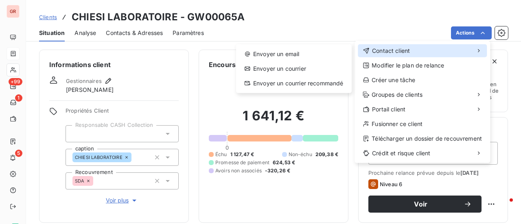
click at [407, 51] on span "Contact client" at bounding box center [391, 51] width 38 height 8
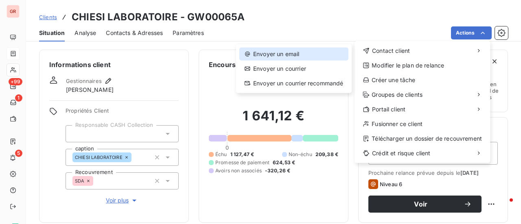
click at [283, 55] on div "Envoyer un email" at bounding box center [293, 54] width 109 height 13
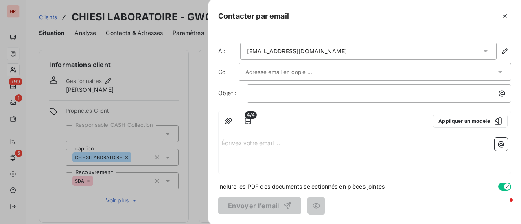
click at [235, 142] on p "Écrivez votre email ... ﻿" at bounding box center [364, 142] width 285 height 9
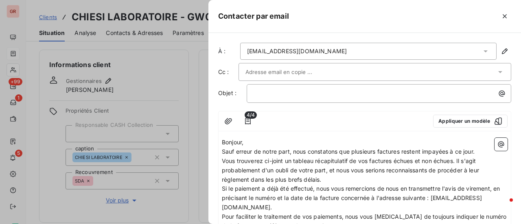
click at [263, 159] on span "Vous trouverez ci-joint un tableau récapitulatif de vos factures échues et non …" at bounding box center [351, 170] width 259 height 26
click at [456, 161] on span "Vous trouverez ci-joint un tableau récapitulatif de vos factures échues et non …" at bounding box center [351, 170] width 259 height 26
click at [498, 142] on icon "button" at bounding box center [501, 145] width 6 height 6
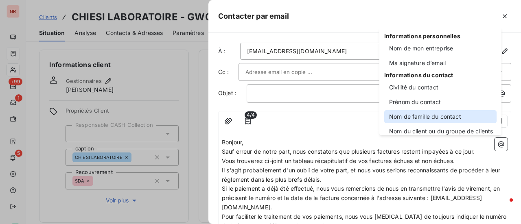
scroll to position [41, 0]
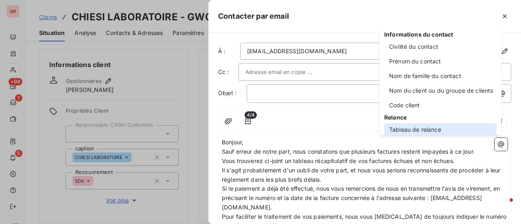
click at [426, 130] on div "Tableau de relance" at bounding box center [440, 129] width 112 height 13
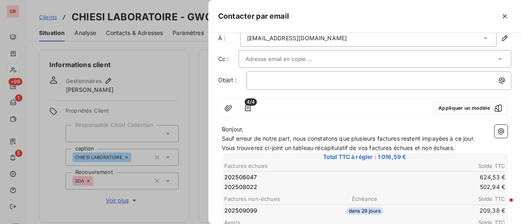
scroll to position [0, 0]
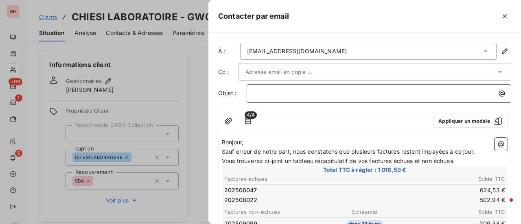
click at [324, 92] on p "﻿" at bounding box center [380, 93] width 255 height 9
click at [309, 89] on p "﻿" at bounding box center [380, 93] width 255 height 9
click at [361, 90] on p "Rappel de factures impayées-" at bounding box center [380, 93] width 255 height 9
click at [248, 117] on span "4/4" at bounding box center [250, 114] width 12 height 7
click at [250, 114] on span "4/4" at bounding box center [250, 114] width 12 height 7
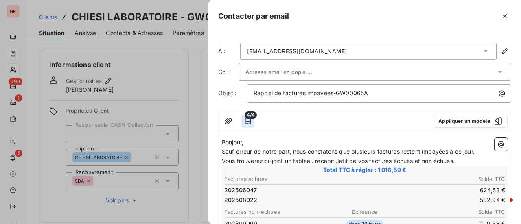
click at [247, 121] on icon "button" at bounding box center [248, 121] width 6 height 7
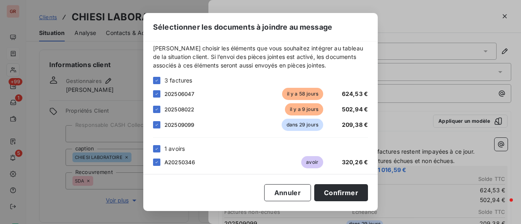
scroll to position [11, 0]
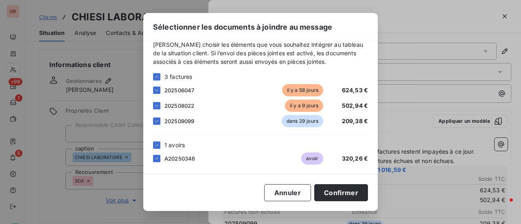
click at [410, 23] on div "Sélectionner les documents à joindre au message Veuillez choisir les éléments q…" at bounding box center [260, 112] width 521 height 224
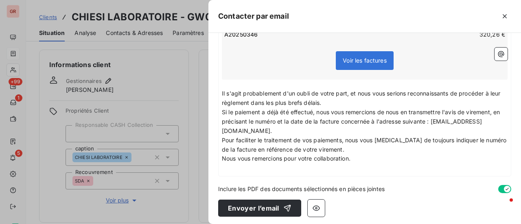
scroll to position [214, 0]
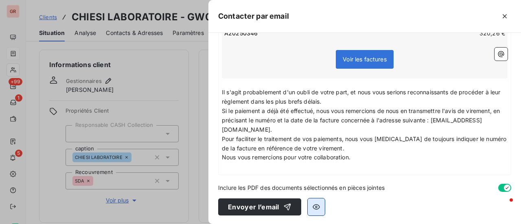
click at [316, 207] on icon "button" at bounding box center [315, 207] width 7 height 5
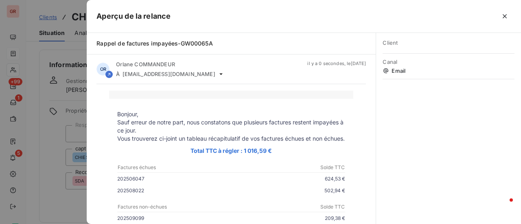
click at [69, 158] on div at bounding box center [260, 112] width 521 height 224
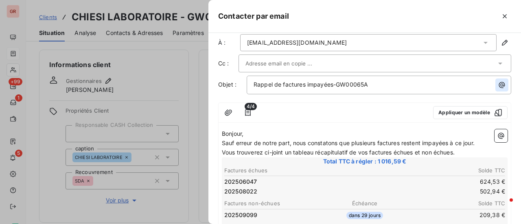
scroll to position [0, 0]
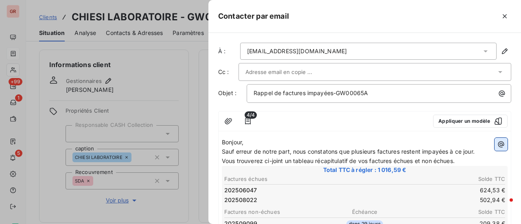
click at [497, 145] on icon "button" at bounding box center [501, 144] width 8 height 8
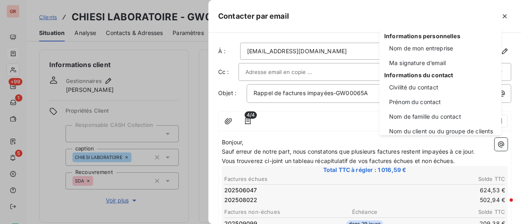
click at [301, 142] on html "GR +99 1 5 Clients CHIESI LABORATOIRE - GW00065A Situation Analyse Contacts & A…" at bounding box center [260, 112] width 521 height 224
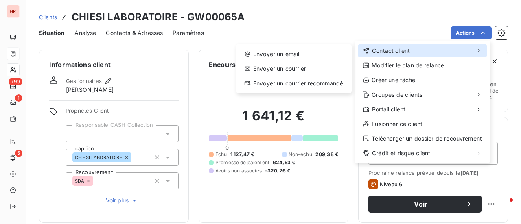
drag, startPoint x: 408, startPoint y: 48, endPoint x: 384, endPoint y: 50, distance: 23.7
click at [407, 48] on span "Contact client" at bounding box center [391, 51] width 38 height 8
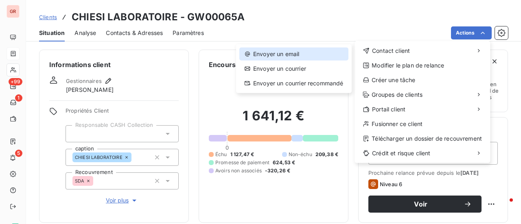
click at [294, 52] on div "Envoyer un email" at bounding box center [293, 54] width 109 height 13
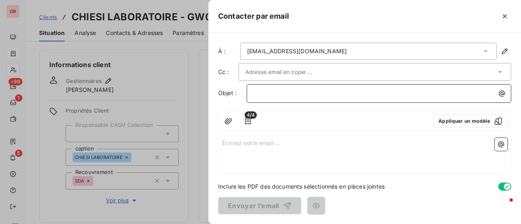
click at [283, 93] on p "﻿" at bounding box center [380, 93] width 255 height 9
click at [235, 141] on p "Écrivez votre email ... ﻿" at bounding box center [364, 142] width 285 height 9
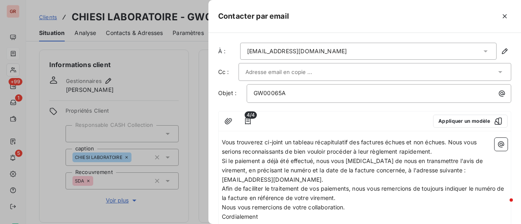
drag, startPoint x: 220, startPoint y: 141, endPoint x: 224, endPoint y: 144, distance: 5.0
click at [220, 141] on div "Vous trouverez ci-joint un tableau récapitulatif des factures échues et non éch…" at bounding box center [364, 185] width 292 height 100
click at [223, 144] on span "Vous trouverez ci-joint un tableau récapitulatif des factures échues et non éch…" at bounding box center [350, 147] width 256 height 16
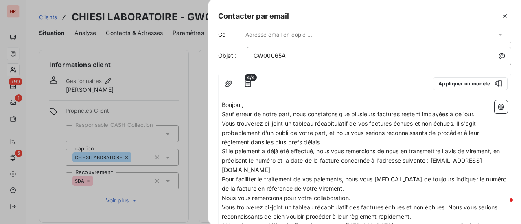
scroll to position [81, 0]
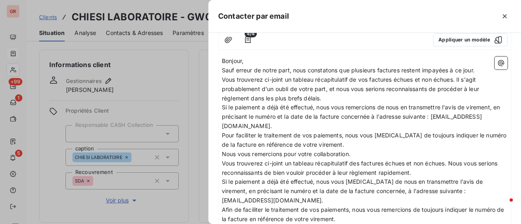
click at [364, 151] on p "Nous vous remercions pour votre collaboration." at bounding box center [364, 154] width 285 height 9
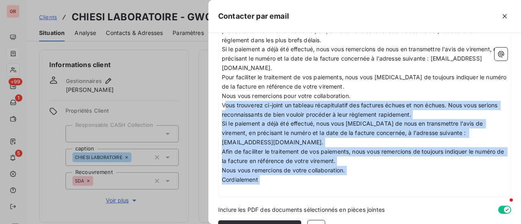
scroll to position [146, 0]
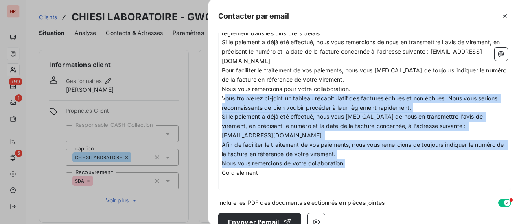
drag, startPoint x: 224, startPoint y: 163, endPoint x: 346, endPoint y: 164, distance: 122.0
click at [346, 164] on div "Bonjour, Sauf erreur de notre part, nous constatons que plusieurs factures rest…" at bounding box center [364, 88] width 285 height 195
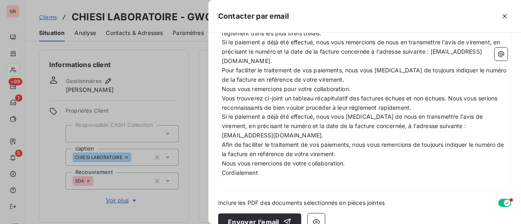
scroll to position [96, 0]
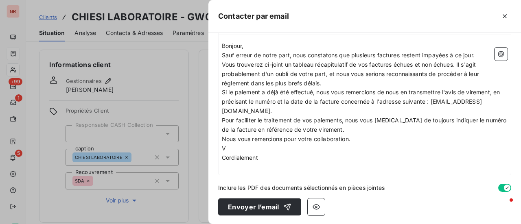
click at [231, 145] on p "V" at bounding box center [364, 148] width 285 height 9
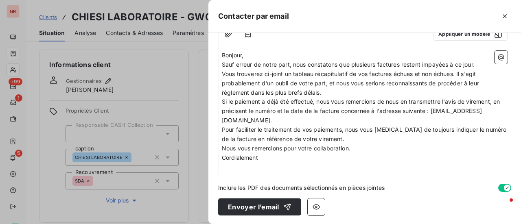
click at [264, 157] on p "Cordialement" at bounding box center [364, 157] width 285 height 9
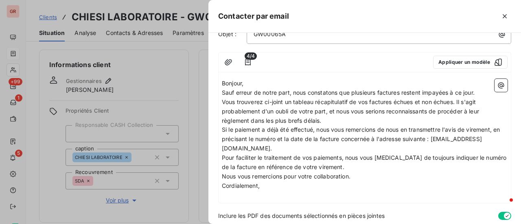
scroll to position [46, 0]
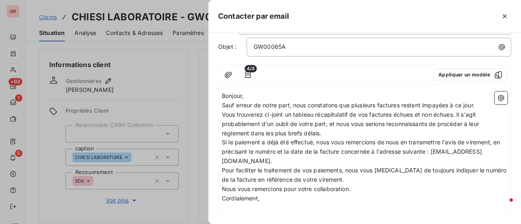
click at [458, 113] on span "Vous trouverez ci-joint un tableau récapitulatif de vos factures échues et non …" at bounding box center [351, 124] width 259 height 26
click at [498, 96] on icon "button" at bounding box center [501, 98] width 6 height 6
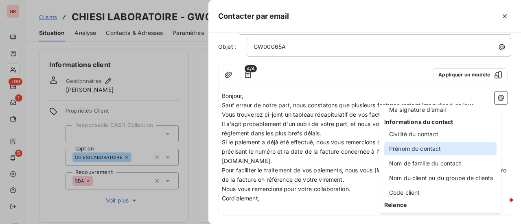
scroll to position [81, 0]
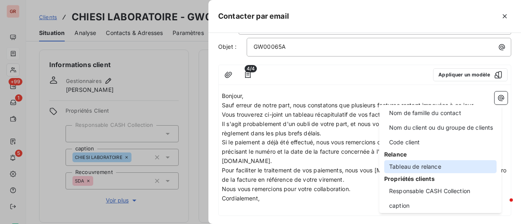
click at [431, 167] on div "Tableau de relance" at bounding box center [440, 166] width 112 height 13
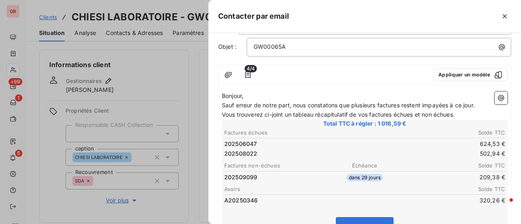
click at [460, 114] on p "Vous trouverez ci-joint un tableau récapitulatif de vos factures échues et non …" at bounding box center [364, 114] width 285 height 9
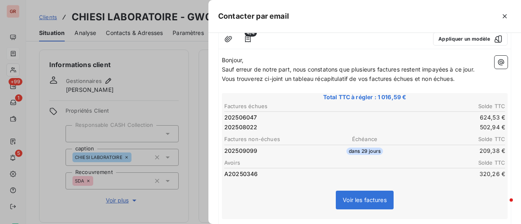
scroll to position [168, 0]
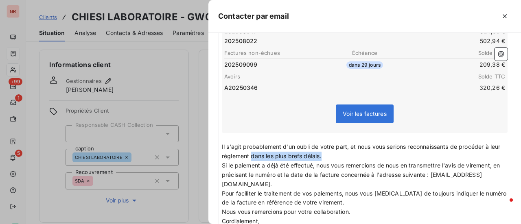
drag, startPoint x: 340, startPoint y: 155, endPoint x: 262, endPoint y: 153, distance: 78.5
click at [262, 153] on p "Il s'agit probablement d'un oubli de votre part, et nous vous serions reconnais…" at bounding box center [364, 151] width 285 height 19
click at [379, 172] on span "Si le paiement a déjà été effectué, nous vous remercions de nous en transmettre…" at bounding box center [361, 175] width 279 height 26
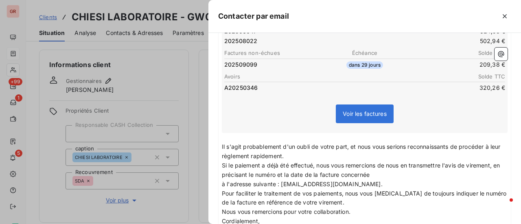
click at [223, 183] on span "à l'adresse suivante : recouvrement@ostreya.com." at bounding box center [302, 184] width 161 height 7
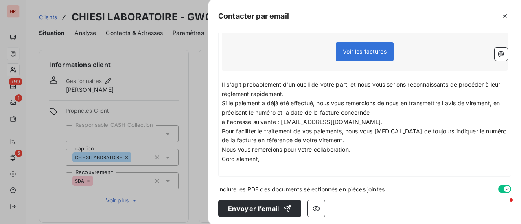
scroll to position [232, 0]
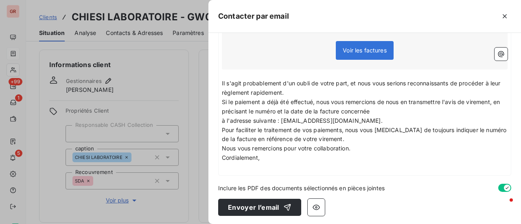
click at [230, 166] on p "﻿" at bounding box center [364, 167] width 285 height 9
click at [497, 52] on icon "button" at bounding box center [501, 54] width 8 height 8
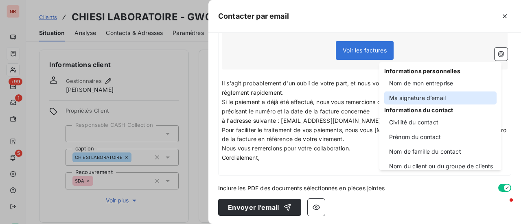
click at [422, 100] on div "Ma signature d’email" at bounding box center [440, 98] width 112 height 13
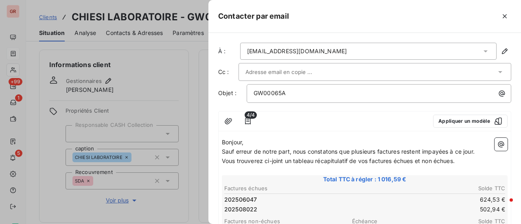
scroll to position [0, 0]
click at [246, 119] on icon "button" at bounding box center [248, 121] width 6 height 7
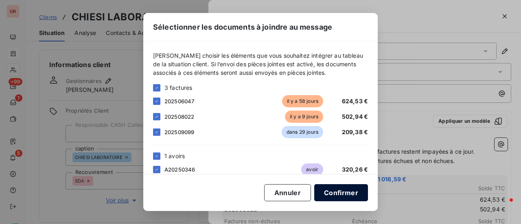
click at [347, 194] on button "Confirmer" at bounding box center [341, 192] width 54 height 17
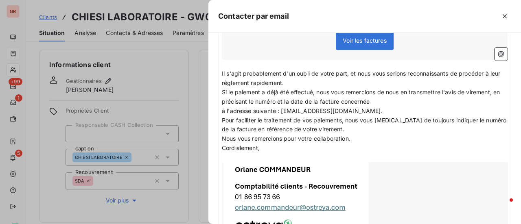
scroll to position [325, 0]
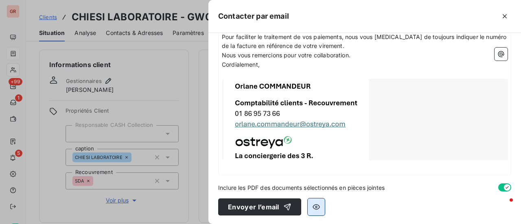
click at [318, 209] on icon "button" at bounding box center [316, 207] width 8 height 8
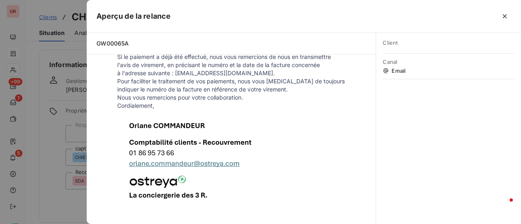
scroll to position [311, 0]
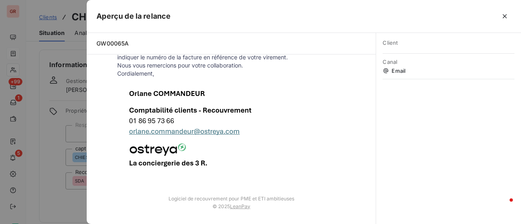
click at [78, 198] on div at bounding box center [260, 112] width 521 height 224
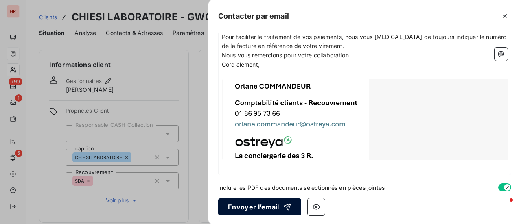
click at [262, 208] on button "Envoyer l’email" at bounding box center [259, 206] width 83 height 17
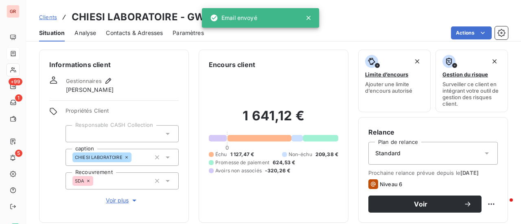
click at [340, 24] on div "Situation Analyse Contacts & Adresses Paramètres Actions" at bounding box center [273, 32] width 495 height 17
click at [309, 19] on icon at bounding box center [308, 18] width 8 height 8
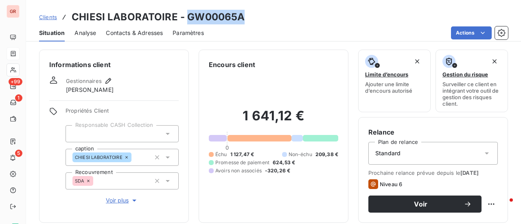
drag, startPoint x: 246, startPoint y: 17, endPoint x: 186, endPoint y: 16, distance: 59.4
click at [186, 16] on div "Clients CHIESI LABORATOIRE - GW00065A" at bounding box center [273, 17] width 495 height 15
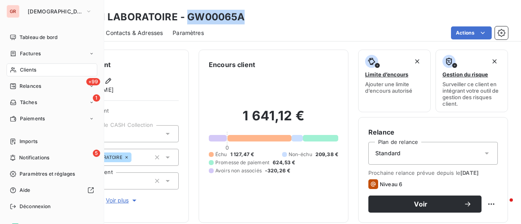
drag, startPoint x: 38, startPoint y: 53, endPoint x: 94, endPoint y: 56, distance: 55.4
click at [38, 53] on span "Factures" at bounding box center [30, 53] width 21 height 7
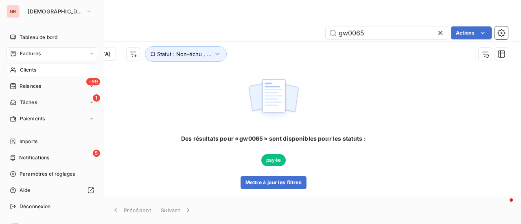
click at [30, 69] on span "Clients" at bounding box center [28, 69] width 16 height 7
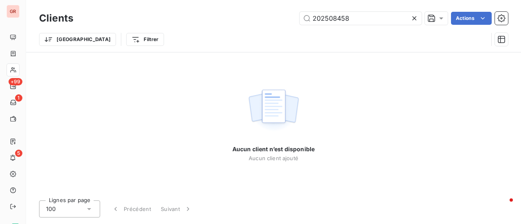
drag, startPoint x: 279, startPoint y: 31, endPoint x: 192, endPoint y: 46, distance: 88.4
click at [198, 45] on div "Clients 202508458 Actions Trier Filtrer" at bounding box center [273, 31] width 469 height 42
click at [313, 16] on input "202507757" at bounding box center [360, 18] width 122 height 13
click at [347, 19] on input "202507757" at bounding box center [360, 18] width 122 height 13
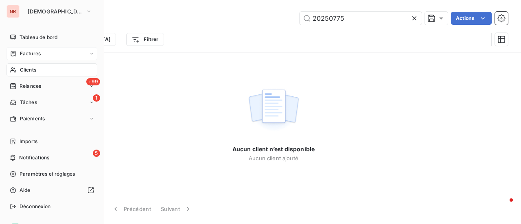
type input "20250775"
drag, startPoint x: 35, startPoint y: 53, endPoint x: 98, endPoint y: 54, distance: 62.2
click at [37, 53] on span "Factures" at bounding box center [30, 53] width 21 height 7
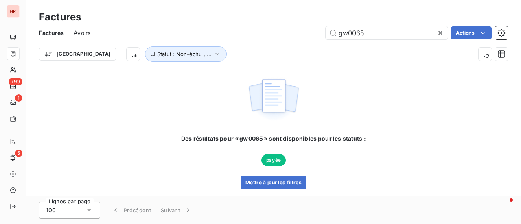
drag, startPoint x: 374, startPoint y: 36, endPoint x: 255, endPoint y: 48, distance: 119.8
click at [255, 48] on div "Factures Avoirs gw0065 Actions Trier Statut : Non-échu , ..." at bounding box center [273, 45] width 495 height 42
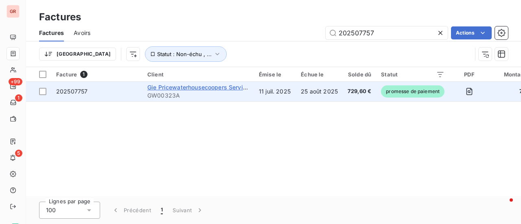
type input "202507757"
click at [190, 87] on span "Gie Pricewaterhousecoopers Services" at bounding box center [199, 87] width 105 height 7
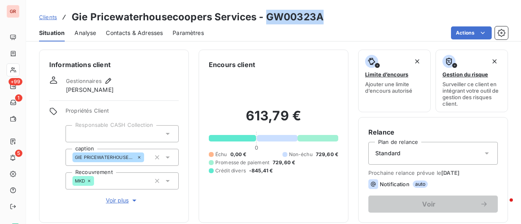
drag, startPoint x: 322, startPoint y: 19, endPoint x: 268, endPoint y: 19, distance: 53.3
click at [268, 19] on h3 "Gie Pricewaterhousecoopers Services - GW00323A" at bounding box center [198, 17] width 252 height 15
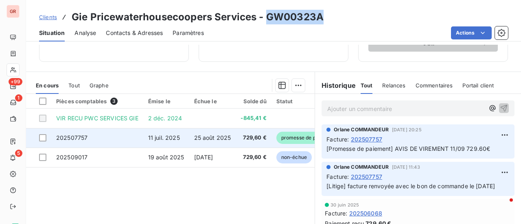
scroll to position [163, 0]
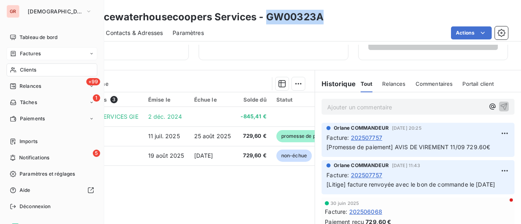
drag, startPoint x: 36, startPoint y: 54, endPoint x: 41, endPoint y: 56, distance: 5.0
click at [36, 54] on span "Factures" at bounding box center [30, 53] width 21 height 7
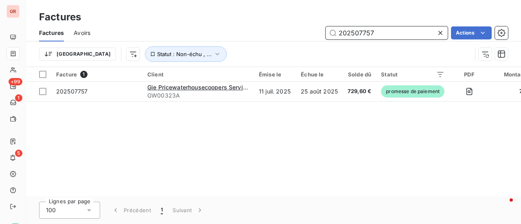
drag, startPoint x: 375, startPoint y: 33, endPoint x: 207, endPoint y: 63, distance: 170.6
click at [208, 62] on div "Factures Avoirs 202507757 Actions Trier Statut : Non-échu , ..." at bounding box center [273, 45] width 495 height 42
paste input "6102"
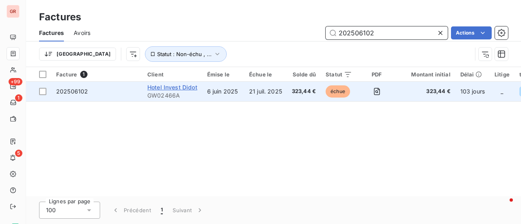
type input "202506102"
click at [181, 86] on span "Hotel Invest Didot" at bounding box center [172, 87] width 50 height 7
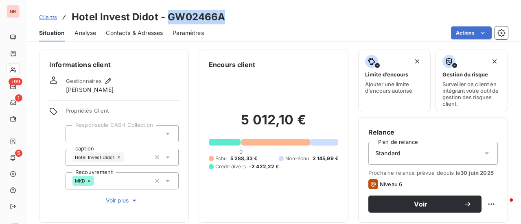
drag, startPoint x: 225, startPoint y: 19, endPoint x: 168, endPoint y: 22, distance: 56.6
click at [168, 22] on div "Clients Hotel Invest Didot - GW02466A" at bounding box center [273, 17] width 495 height 15
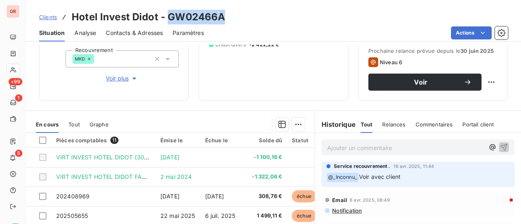
scroll to position [605, 0]
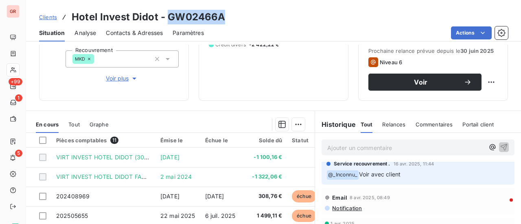
click at [157, 33] on span "Contacts & Adresses" at bounding box center [134, 33] width 57 height 8
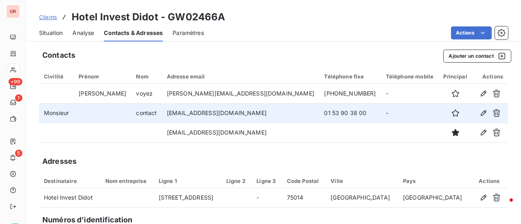
click at [216, 111] on td "claire.agin@citadines.com" at bounding box center [240, 113] width 157 height 20
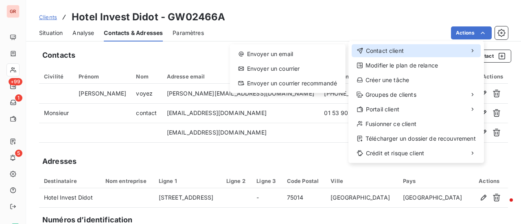
drag, startPoint x: 400, startPoint y: 52, endPoint x: 368, endPoint y: 50, distance: 31.4
click at [399, 52] on span "Contact client" at bounding box center [385, 51] width 38 height 8
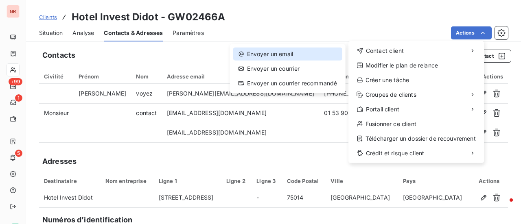
click at [290, 54] on div "Envoyer un email" at bounding box center [287, 54] width 109 height 13
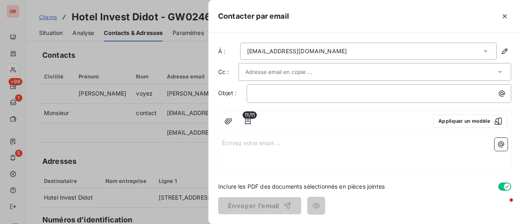
click at [373, 71] on div at bounding box center [370, 72] width 251 height 12
click at [347, 50] on div "reception@didotmontparnasse.com" at bounding box center [368, 51] width 256 height 17
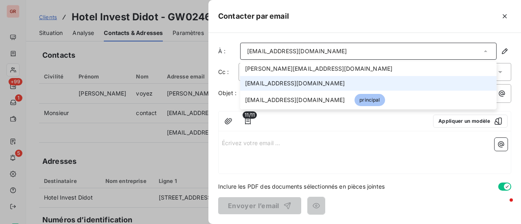
click at [308, 83] on span "claire.agin@citadines.com" at bounding box center [295, 83] width 100 height 8
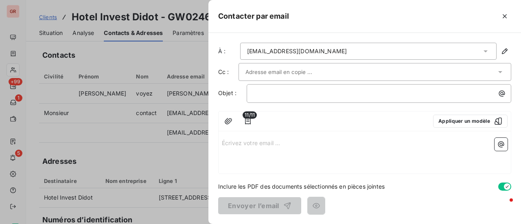
click at [323, 70] on div at bounding box center [370, 72] width 251 height 12
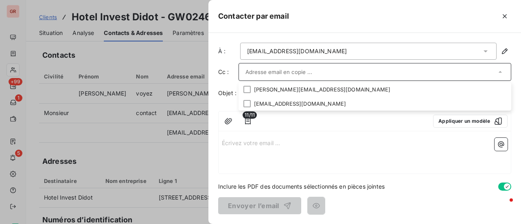
click at [183, 95] on div at bounding box center [260, 112] width 521 height 224
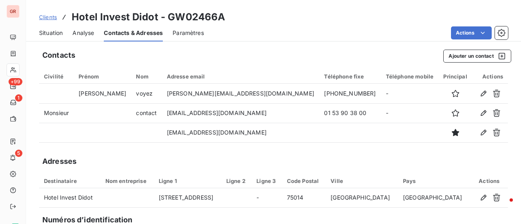
click at [263, 155] on html "GR +99 1 5 Clients Hotel Invest Didot - GW02466A Situation Analyse Contacts & A…" at bounding box center [260, 112] width 521 height 224
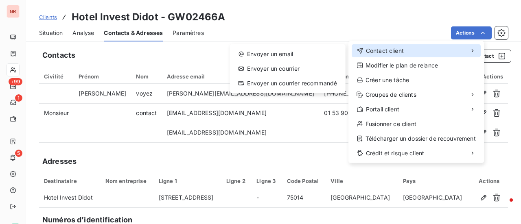
click at [395, 46] on div "Contact client" at bounding box center [415, 50] width 129 height 13
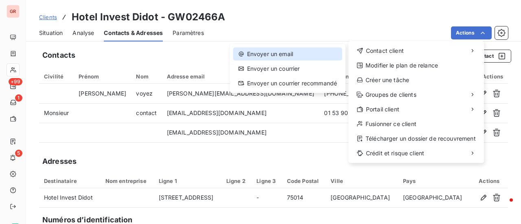
click at [297, 52] on div "Envoyer un email" at bounding box center [287, 54] width 109 height 13
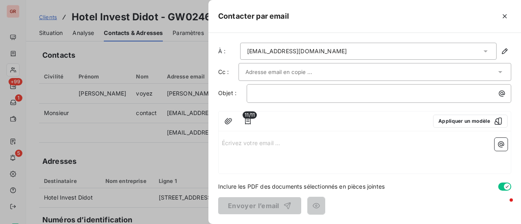
click at [486, 50] on icon at bounding box center [485, 51] width 8 height 8
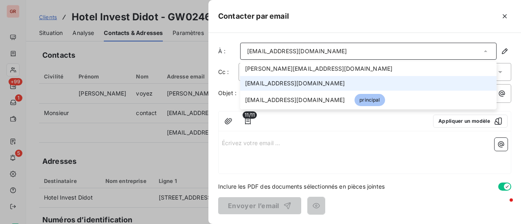
click at [302, 83] on span "claire.agin@citadines.com" at bounding box center [295, 83] width 100 height 8
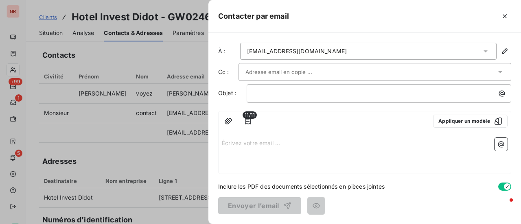
click at [500, 70] on icon at bounding box center [500, 72] width 8 height 8
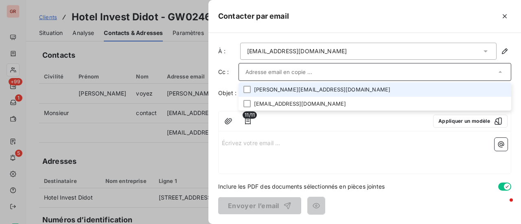
click at [293, 89] on li "patrick.voyez@didotmontparnasse.com" at bounding box center [374, 90] width 272 height 14
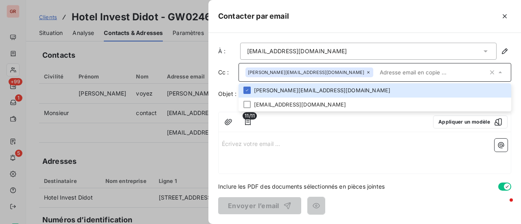
click at [399, 70] on input "text" at bounding box center [431, 72] width 111 height 12
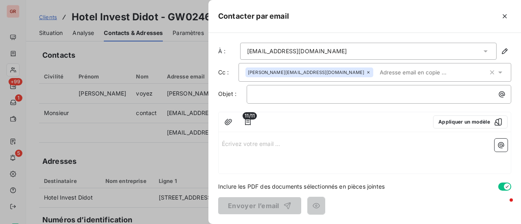
click at [396, 68] on input "text" at bounding box center [423, 72] width 94 height 12
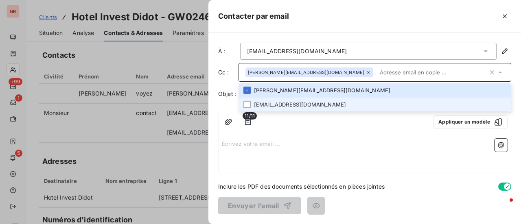
click at [328, 100] on li "reception@didotmontparnasse.com" at bounding box center [374, 105] width 272 height 14
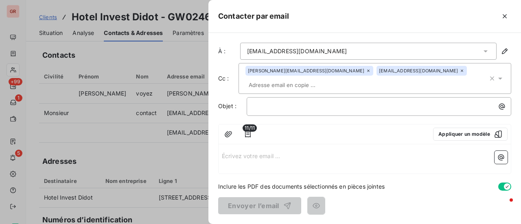
click at [266, 141] on div "11/11 Appliquer un modèle" at bounding box center [364, 134] width 292 height 20
click at [281, 104] on p "﻿" at bounding box center [380, 106] width 255 height 9
click at [263, 106] on p "﻿" at bounding box center [380, 106] width 255 height 9
click at [228, 156] on p "Écrivez votre email ... ﻿" at bounding box center [364, 155] width 285 height 9
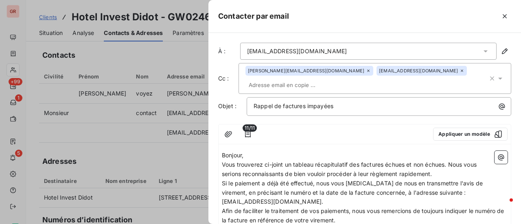
click at [451, 163] on span "Vous trouverez ci-joint un tableau récapitulatif des factures échues et non éch…" at bounding box center [350, 169] width 256 height 16
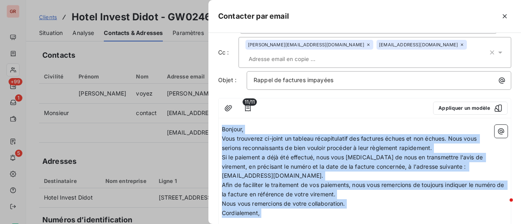
scroll to position [81, 0]
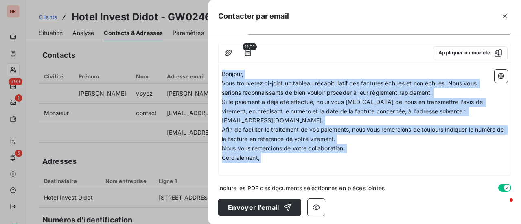
drag, startPoint x: 222, startPoint y: 154, endPoint x: 354, endPoint y: 202, distance: 140.6
click at [355, 206] on div "À : claire.agin@citadines.com Cc : patrick.voyez@didotmontparnasse.com receptio…" at bounding box center [364, 128] width 312 height 191
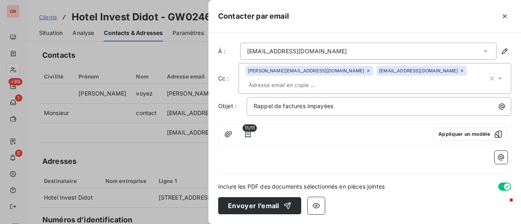
scroll to position [0, 0]
click at [232, 148] on div "﻿ ﻿" at bounding box center [364, 161] width 292 height 26
click at [229, 151] on p "﻿" at bounding box center [364, 155] width 285 height 9
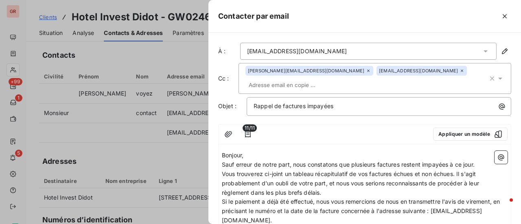
click at [479, 163] on p "Sauf erreur de notre part, nous constatons que plusieurs factures restent impay…" at bounding box center [364, 164] width 285 height 9
drag, startPoint x: 457, startPoint y: 173, endPoint x: 461, endPoint y: 172, distance: 4.1
click at [458, 172] on span "Vous trouverez ci-joint un tableau récapitulatif de vos factures échues et non …" at bounding box center [351, 183] width 259 height 26
click at [497, 155] on icon "button" at bounding box center [501, 157] width 8 height 8
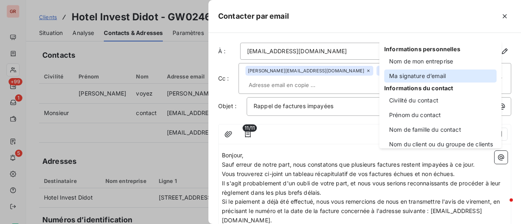
click at [429, 78] on div "Ma signature d’email" at bounding box center [440, 76] width 112 height 13
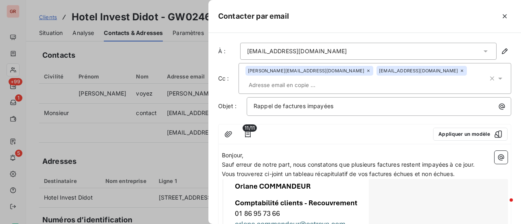
click at [344, 192] on div at bounding box center [364, 219] width 285 height 81
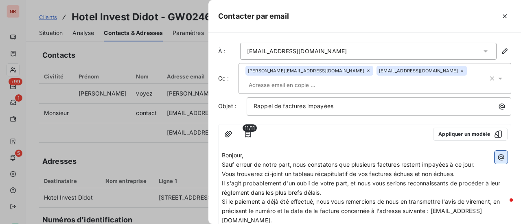
click at [497, 156] on icon "button" at bounding box center [501, 157] width 8 height 8
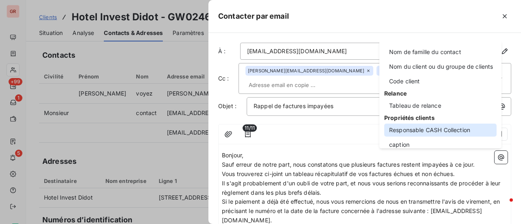
scroll to position [81, 0]
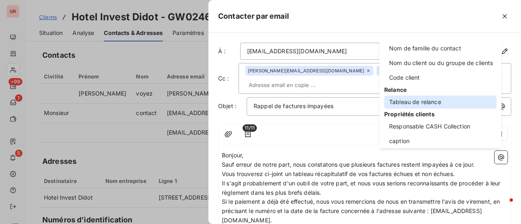
click at [425, 100] on div "Tableau de relance" at bounding box center [440, 102] width 112 height 13
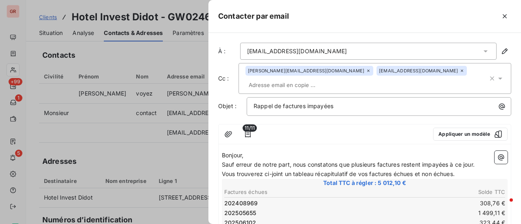
click at [463, 172] on p "Vous trouverez ci-joint un tableau récapitulatif de vos factures échues et non …" at bounding box center [364, 174] width 285 height 9
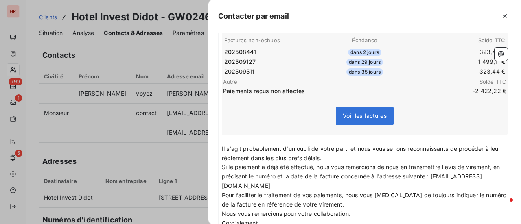
scroll to position [244, 0]
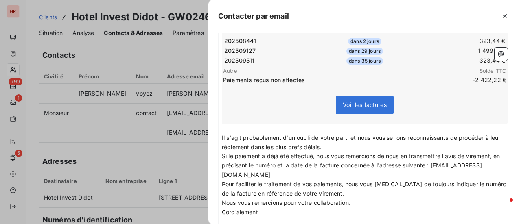
click at [379, 165] on span "Si le paiement a déjà été effectué, nous vous remercions de nous en transmettre…" at bounding box center [361, 166] width 279 height 26
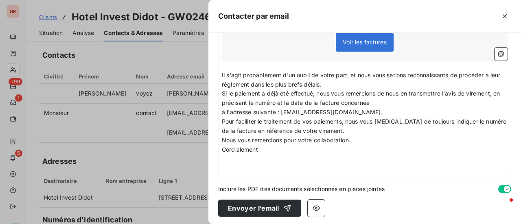
scroll to position [308, 0]
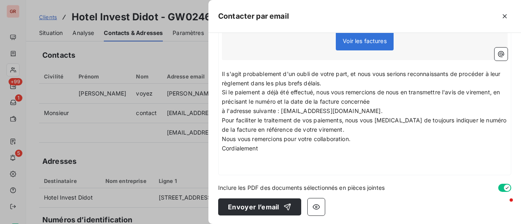
click at [226, 160] on p "﻿" at bounding box center [364, 157] width 285 height 9
click at [498, 52] on icon "button" at bounding box center [501, 54] width 6 height 6
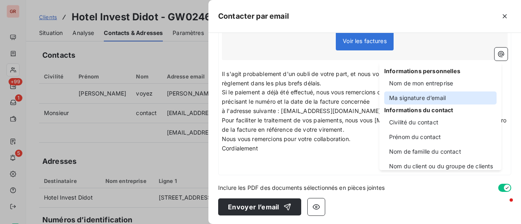
click at [429, 96] on div "Ma signature d’email" at bounding box center [440, 98] width 112 height 13
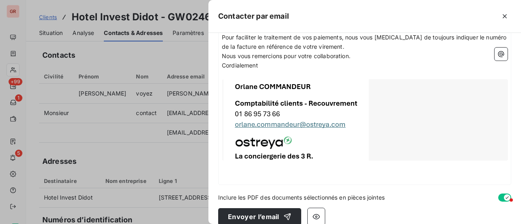
scroll to position [401, 0]
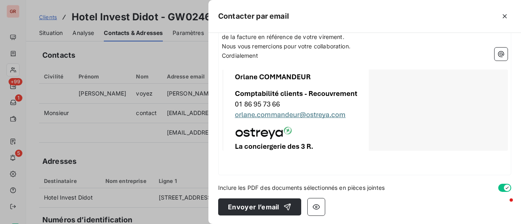
click at [270, 57] on p "Cordialement" at bounding box center [364, 55] width 285 height 9
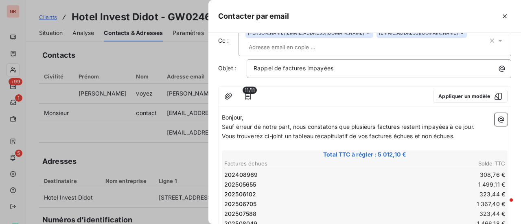
scroll to position [35, 0]
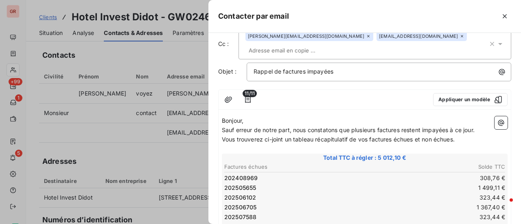
click at [248, 96] on span "11/11" at bounding box center [249, 93] width 14 height 7
click at [246, 101] on icon "button" at bounding box center [248, 99] width 6 height 7
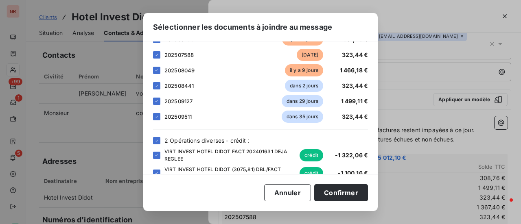
scroll to position [124, 0]
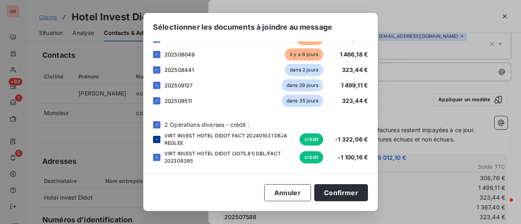
click at [158, 142] on div at bounding box center [156, 139] width 7 height 7
click at [159, 156] on div at bounding box center [156, 157] width 7 height 7
click at [155, 141] on div at bounding box center [156, 139] width 7 height 7
click at [155, 141] on icon at bounding box center [156, 139] width 5 height 5
click at [349, 194] on button "Confirmer" at bounding box center [341, 192] width 54 height 17
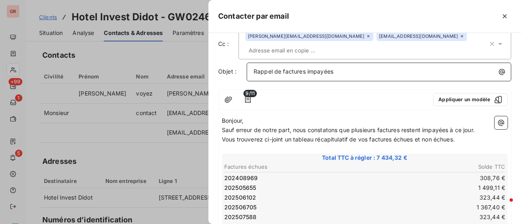
click at [379, 73] on p "Rappel de factures impayées" at bounding box center [380, 71] width 255 height 9
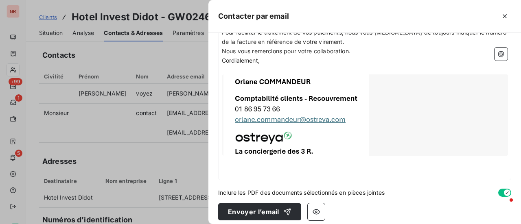
scroll to position [382, 0]
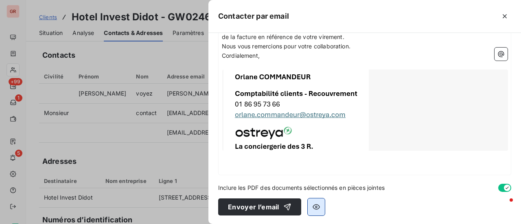
click at [316, 209] on icon "button" at bounding box center [316, 207] width 8 height 8
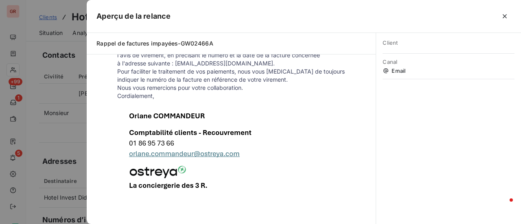
scroll to position [362, 0]
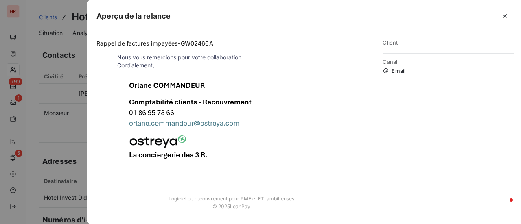
click at [73, 136] on div at bounding box center [260, 112] width 521 height 224
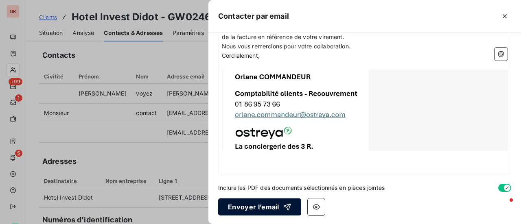
click at [260, 207] on button "Envoyer l’email" at bounding box center [259, 206] width 83 height 17
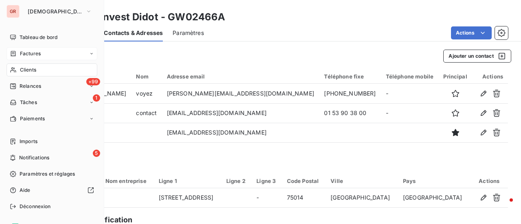
click at [36, 54] on span "Factures" at bounding box center [30, 53] width 21 height 7
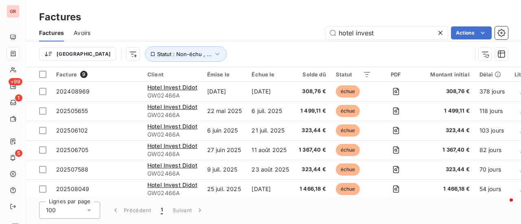
drag, startPoint x: 382, startPoint y: 34, endPoint x: 253, endPoint y: 40, distance: 129.9
click at [269, 35] on div "hotel invest Actions" at bounding box center [304, 32] width 408 height 13
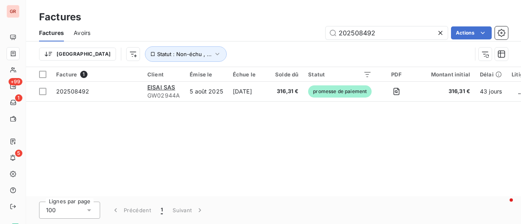
type input "202508492"
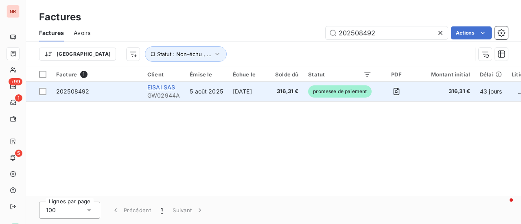
click at [172, 89] on span "EISAI SAS" at bounding box center [161, 87] width 28 height 7
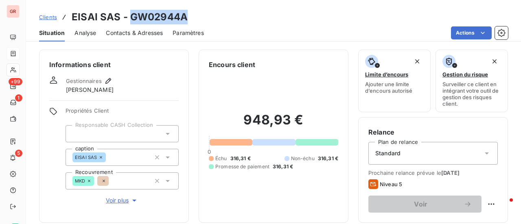
drag, startPoint x: 185, startPoint y: 19, endPoint x: 129, endPoint y: 24, distance: 55.5
click at [129, 24] on h3 "EISAI SAS - GW02944A" at bounding box center [130, 17] width 116 height 15
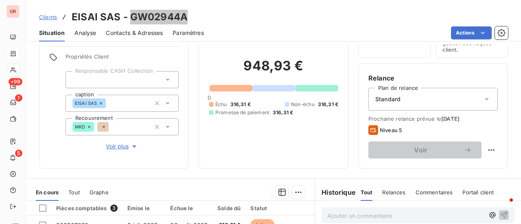
scroll to position [122, 0]
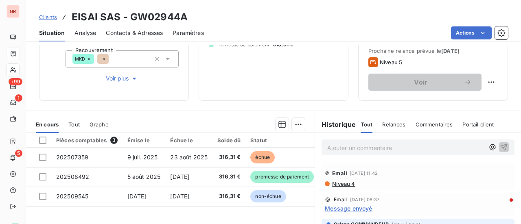
click at [344, 183] on span "Niveau 4" at bounding box center [343, 184] width 24 height 7
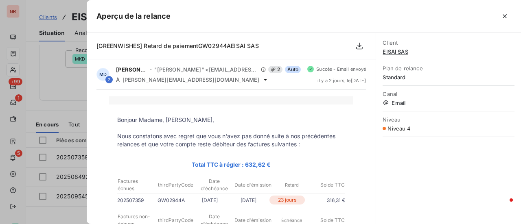
click at [69, 217] on div at bounding box center [260, 112] width 521 height 224
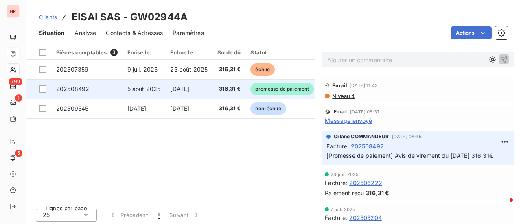
scroll to position [211, 0]
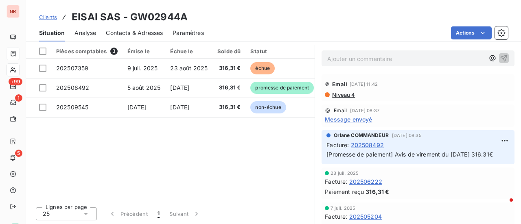
click at [349, 119] on span "Message envoyé" at bounding box center [348, 119] width 47 height 9
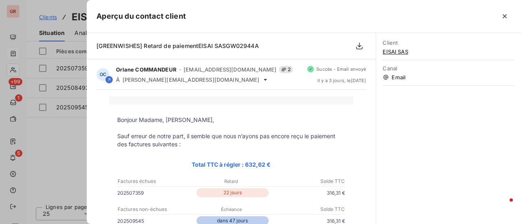
click at [72, 153] on div at bounding box center [260, 112] width 521 height 224
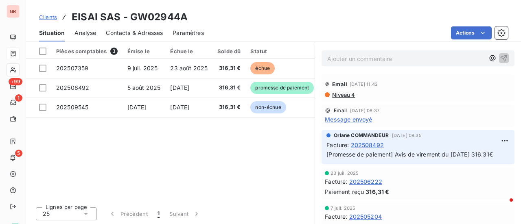
click at [345, 95] on span "Niveau 4" at bounding box center [343, 95] width 24 height 7
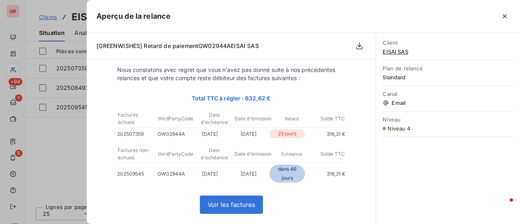
scroll to position [0, 0]
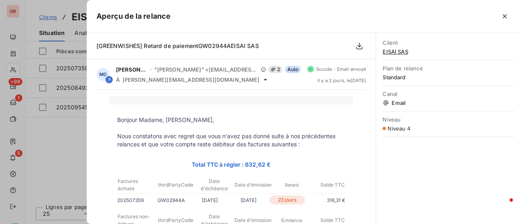
click at [79, 143] on div at bounding box center [260, 112] width 521 height 224
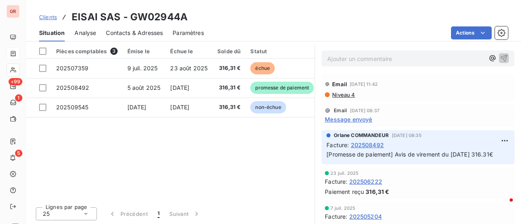
click at [142, 31] on span "Contacts & Adresses" at bounding box center [134, 33] width 57 height 8
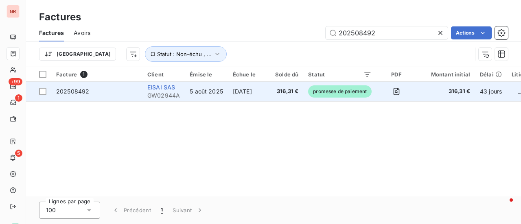
click at [170, 89] on span "EISAI SAS" at bounding box center [161, 87] width 28 height 7
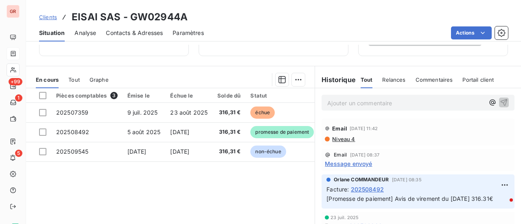
scroll to position [203, 0]
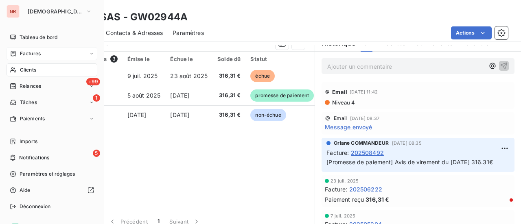
click at [36, 50] on span "Factures" at bounding box center [30, 53] width 21 height 7
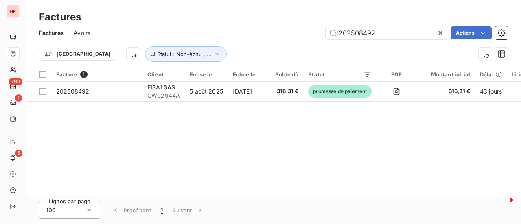
drag, startPoint x: 386, startPoint y: 35, endPoint x: 239, endPoint y: 48, distance: 147.9
click at [249, 47] on div "Factures Avoirs 202508492 Actions Trier Statut : Non-échu , ..." at bounding box center [273, 45] width 495 height 42
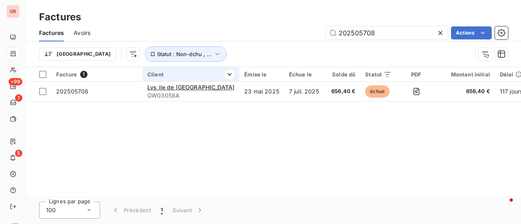
type input "202505708"
click at [177, 81] on th "Client" at bounding box center [190, 74] width 97 height 15
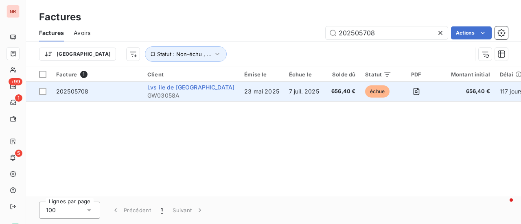
click at [178, 87] on span "Lvs ile de France" at bounding box center [190, 87] width 87 height 7
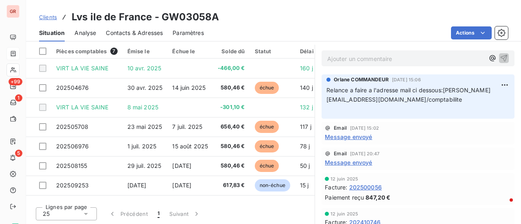
click at [358, 162] on span "Message envoyé" at bounding box center [348, 162] width 47 height 9
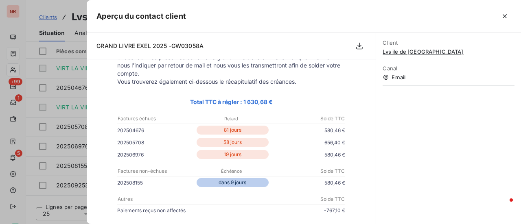
scroll to position [163, 0]
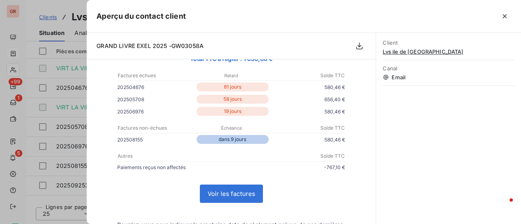
click at [75, 196] on div at bounding box center [260, 112] width 521 height 224
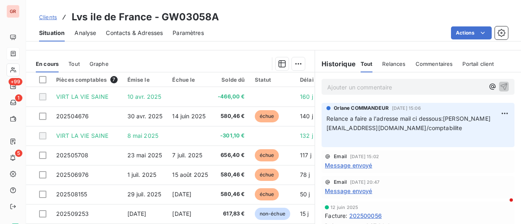
scroll to position [170, 0]
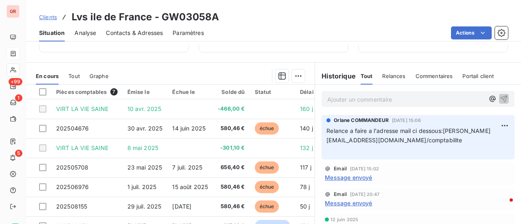
click at [152, 36] on span "Contacts & Adresses" at bounding box center [134, 33] width 57 height 8
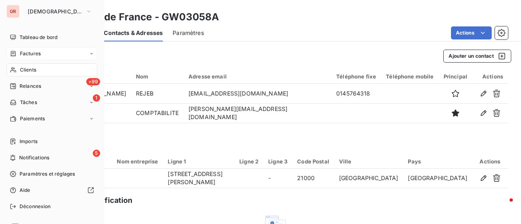
click at [38, 53] on span "Factures" at bounding box center [30, 53] width 21 height 7
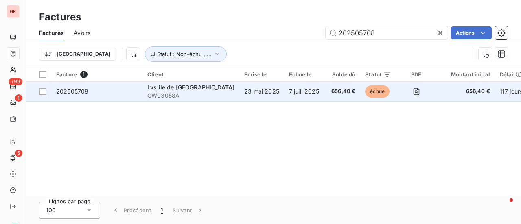
click at [175, 91] on div "Lvs ile de France" at bounding box center [190, 87] width 87 height 8
click at [172, 90] on span "Lvs ile de France" at bounding box center [190, 87] width 87 height 7
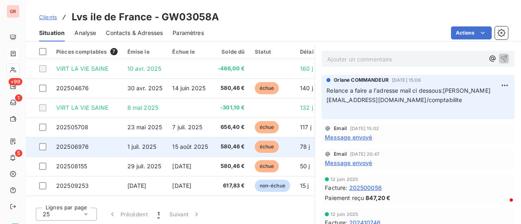
scroll to position [211, 0]
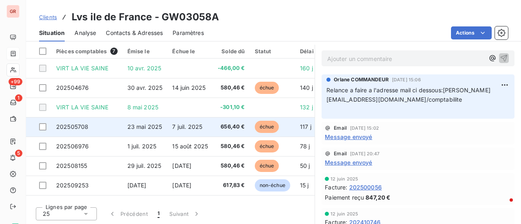
click at [48, 125] on td at bounding box center [38, 127] width 25 height 20
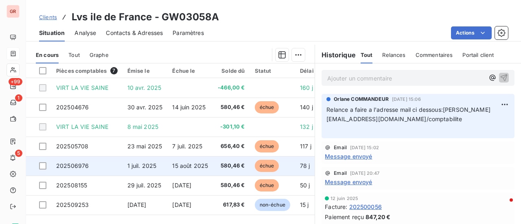
scroll to position [203, 0]
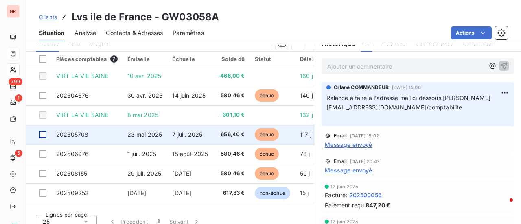
click at [45, 135] on div at bounding box center [42, 134] width 7 height 7
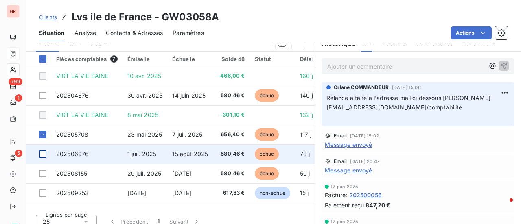
click at [44, 157] on div at bounding box center [42, 153] width 7 height 7
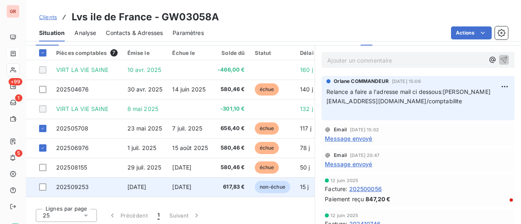
scroll to position [211, 0]
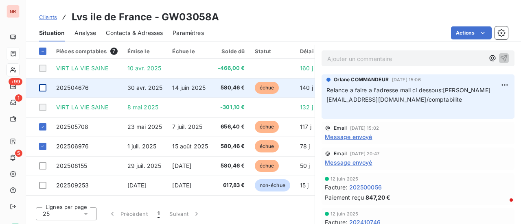
click at [44, 87] on div at bounding box center [42, 87] width 7 height 7
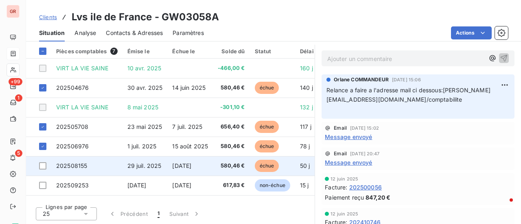
click at [47, 165] on td at bounding box center [38, 166] width 25 height 20
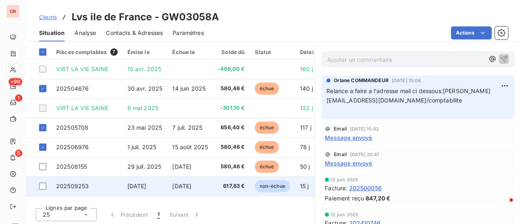
scroll to position [211, 0]
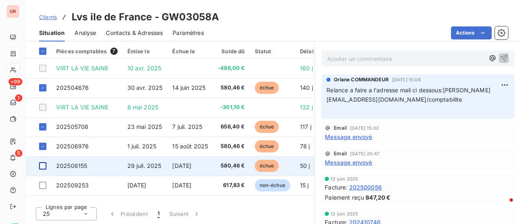
click at [45, 166] on div at bounding box center [42, 165] width 7 height 7
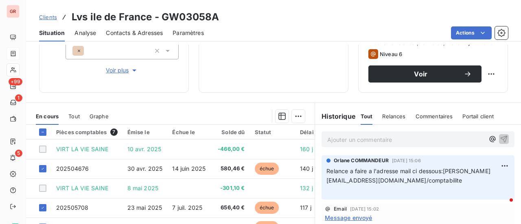
scroll to position [130, 0]
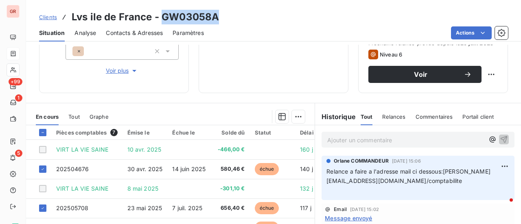
drag, startPoint x: 220, startPoint y: 18, endPoint x: 162, endPoint y: 17, distance: 57.3
click at [162, 17] on div "Clients Lvs ile de France - GW03058A" at bounding box center [273, 17] width 495 height 15
click at [218, 22] on div "Clients Lvs ile de France - GW03058A" at bounding box center [273, 17] width 495 height 15
drag, startPoint x: 216, startPoint y: 18, endPoint x: 160, endPoint y: 18, distance: 56.5
click at [160, 18] on h3 "Lvs ile de France - GW03058A" at bounding box center [145, 17] width 147 height 15
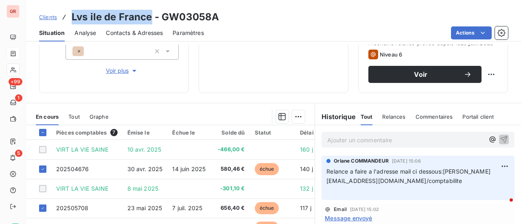
drag, startPoint x: 146, startPoint y: 19, endPoint x: 69, endPoint y: 21, distance: 76.5
click at [69, 21] on div "Clients Lvs ile de France - GW03058A" at bounding box center [129, 17] width 180 height 15
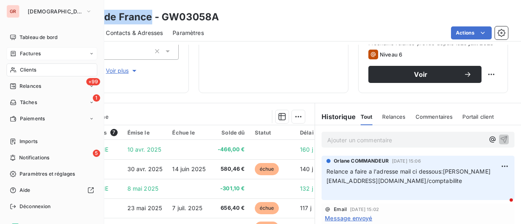
click at [36, 52] on span "Factures" at bounding box center [30, 53] width 21 height 7
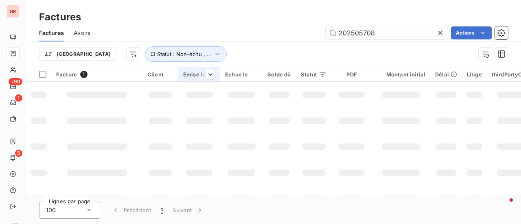
drag, startPoint x: 305, startPoint y: 38, endPoint x: 179, endPoint y: 68, distance: 129.3
click at [193, 66] on div "Factures Avoirs 202505708 Actions Trier Statut : Non-échu , ..." at bounding box center [273, 45] width 495 height 42
type input "Lvs ile de France"
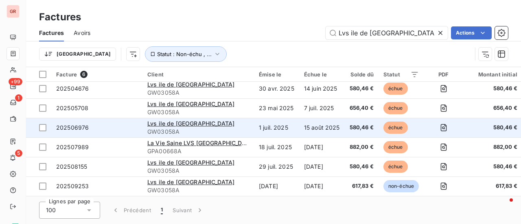
scroll to position [6, 0]
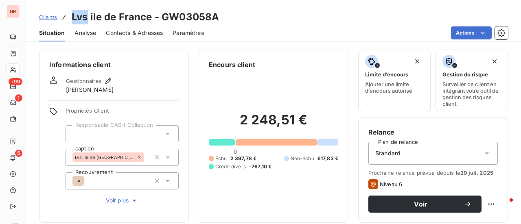
drag, startPoint x: 87, startPoint y: 16, endPoint x: 69, endPoint y: 17, distance: 18.7
click at [69, 17] on div "Clients Lvs ile de France - GW03058A" at bounding box center [129, 17] width 180 height 15
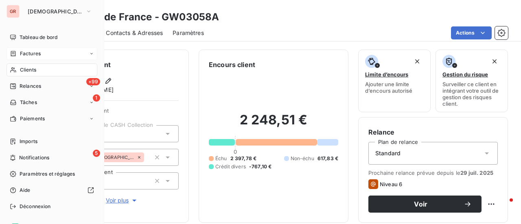
click at [41, 53] on div "Factures" at bounding box center [52, 53] width 91 height 13
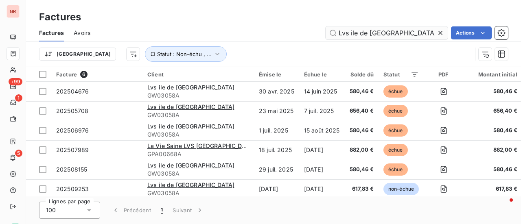
drag, startPoint x: 382, startPoint y: 36, endPoint x: 349, endPoint y: 37, distance: 33.4
click at [349, 37] on input "Lvs ile de France" at bounding box center [386, 32] width 122 height 13
type input "Lvs"
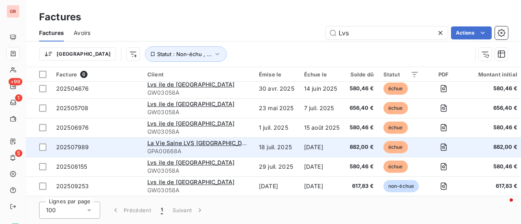
scroll to position [6, 0]
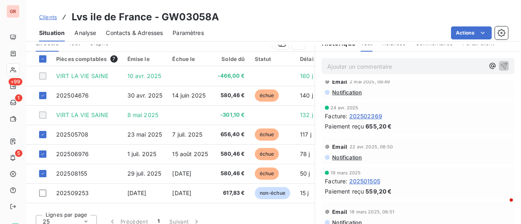
scroll to position [285, 0]
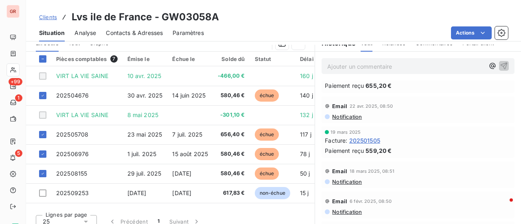
click at [366, 140] on span "202501505" at bounding box center [364, 140] width 31 height 9
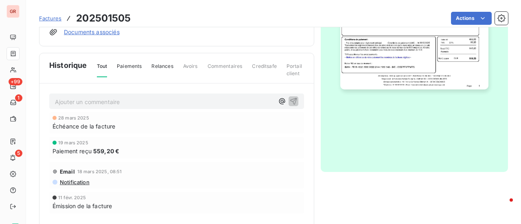
scroll to position [264, 0]
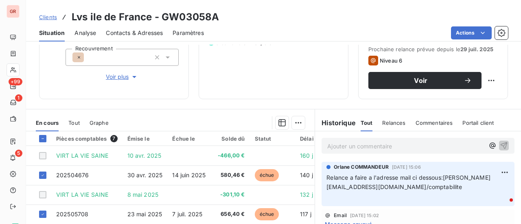
scroll to position [170, 0]
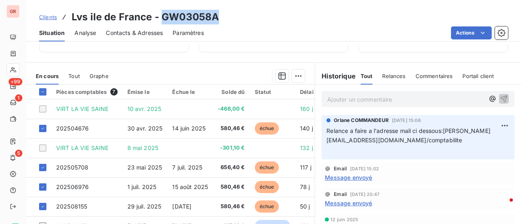
drag, startPoint x: 216, startPoint y: 17, endPoint x: 162, endPoint y: 16, distance: 54.1
click at [162, 16] on h3 "Lvs ile de France - GW03058A" at bounding box center [145, 17] width 147 height 15
click at [360, 177] on span "Message envoyé" at bounding box center [348, 177] width 47 height 9
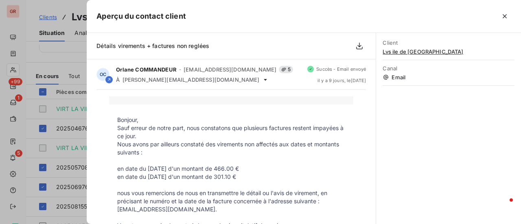
click at [41, 4] on div at bounding box center [260, 112] width 521 height 224
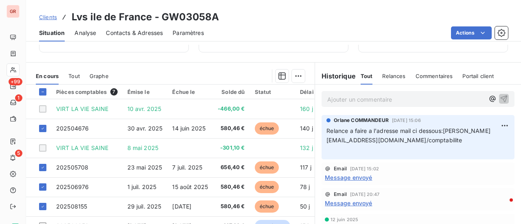
click at [360, 179] on span "Message envoyé" at bounding box center [348, 177] width 47 height 9
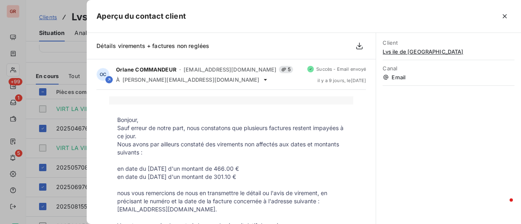
click at [61, 187] on div at bounding box center [260, 112] width 521 height 224
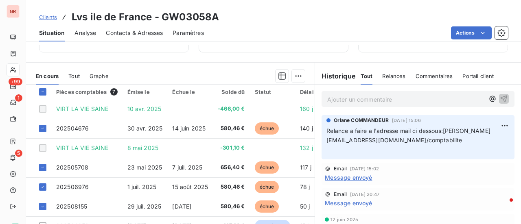
click at [361, 204] on span "Message envoyé" at bounding box center [348, 203] width 47 height 9
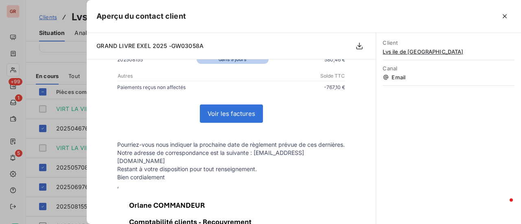
scroll to position [244, 0]
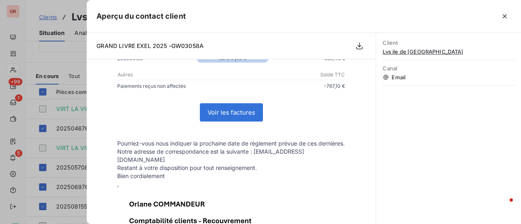
click at [11, 212] on div at bounding box center [260, 112] width 521 height 224
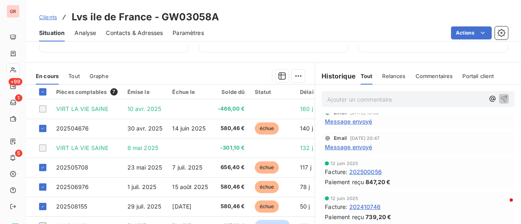
scroll to position [122, 0]
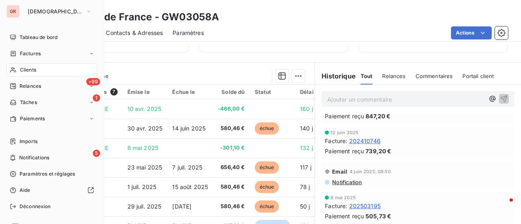
click at [39, 52] on span "Factures" at bounding box center [30, 53] width 21 height 7
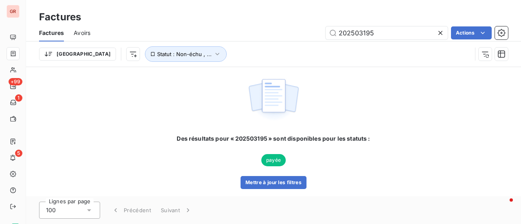
drag, startPoint x: 390, startPoint y: 33, endPoint x: 238, endPoint y: 56, distance: 153.5
click at [238, 56] on div "Factures Avoirs 202503195 Actions Trier Statut : Non-échu , ..." at bounding box center [273, 45] width 495 height 42
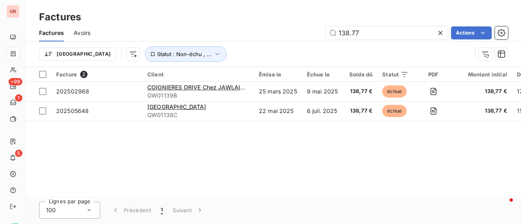
type input "138.77"
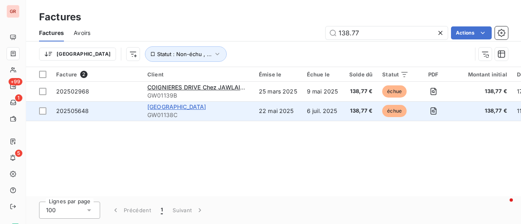
click at [193, 109] on span "GUYANCOURT DRIVE" at bounding box center [176, 106] width 59 height 7
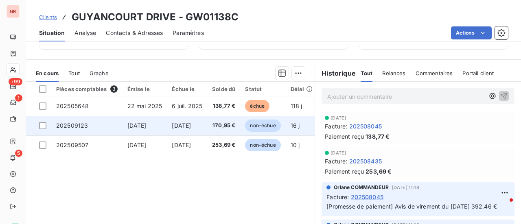
scroll to position [235, 0]
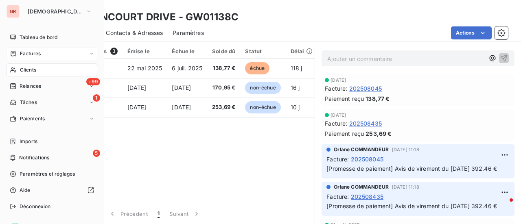
click at [34, 53] on span "Factures" at bounding box center [30, 53] width 21 height 7
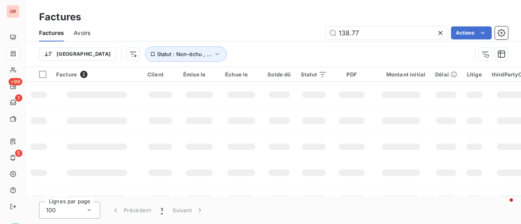
drag, startPoint x: 357, startPoint y: 37, endPoint x: 283, endPoint y: 44, distance: 74.7
click at [301, 42] on div "Factures Avoirs 138.77 Actions Trier Statut : Non-échu , ..." at bounding box center [273, 45] width 495 height 42
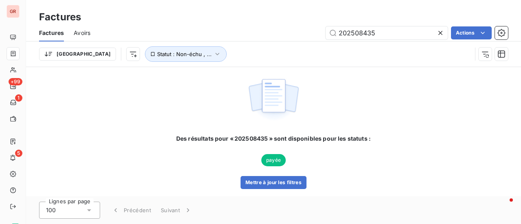
type input "202508435"
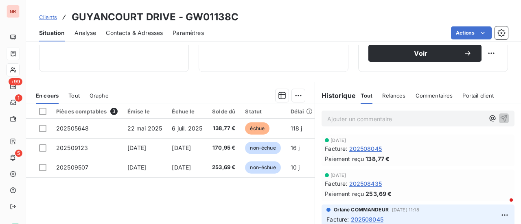
scroll to position [163, 0]
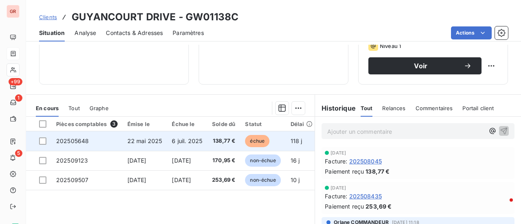
drag, startPoint x: 43, startPoint y: 141, endPoint x: 50, endPoint y: 141, distance: 6.5
click at [43, 141] on div at bounding box center [42, 140] width 7 height 7
click at [72, 139] on span "202505648" at bounding box center [72, 140] width 33 height 7
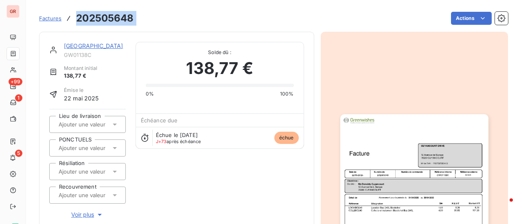
drag, startPoint x: 143, startPoint y: 17, endPoint x: 72, endPoint y: 18, distance: 70.4
click at [72, 18] on div "Factures 202505648 Actions" at bounding box center [273, 18] width 469 height 17
click at [106, 48] on link "GUYANCOURT DRIVE" at bounding box center [93, 45] width 59 height 7
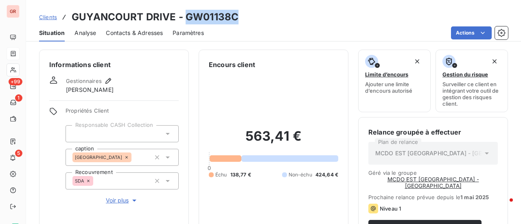
drag, startPoint x: 240, startPoint y: 21, endPoint x: 194, endPoint y: 19, distance: 45.2
click at [186, 21] on div "Clients GUYANCOURT DRIVE - GW01138C" at bounding box center [273, 17] width 495 height 15
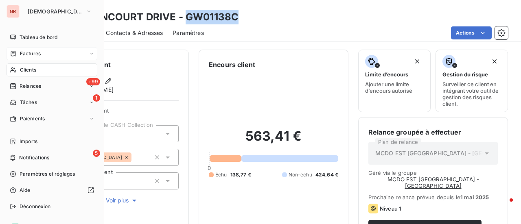
drag, startPoint x: 35, startPoint y: 53, endPoint x: 51, endPoint y: 54, distance: 16.3
click at [35, 53] on span "Factures" at bounding box center [30, 53] width 21 height 7
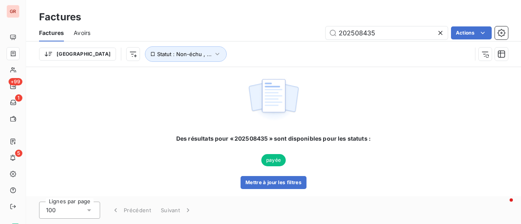
drag, startPoint x: 382, startPoint y: 33, endPoint x: 195, endPoint y: 42, distance: 186.9
click at [216, 38] on div "202508435 Actions" at bounding box center [304, 32] width 408 height 13
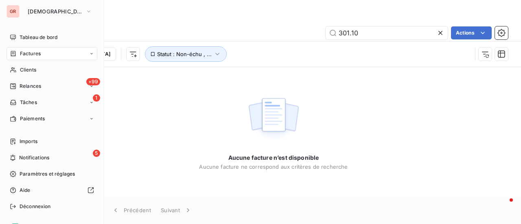
click at [37, 52] on span "Factures" at bounding box center [30, 53] width 21 height 7
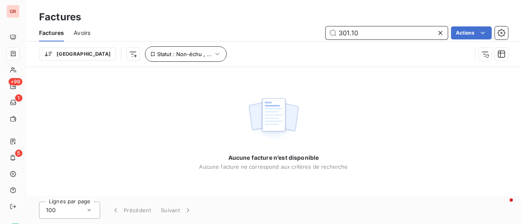
drag, startPoint x: 369, startPoint y: 31, endPoint x: 109, endPoint y: 54, distance: 261.3
click at [140, 52] on div "Factures Avoirs 301.10 Actions Trier Statut : Non-échu , ..." at bounding box center [273, 45] width 495 height 42
type input "301.10"
drag, startPoint x: 369, startPoint y: 35, endPoint x: 227, endPoint y: 69, distance: 146.2
click at [242, 65] on div "Factures Avoirs 301.10 Actions Trier Statut : Non-échu , ..." at bounding box center [273, 45] width 495 height 42
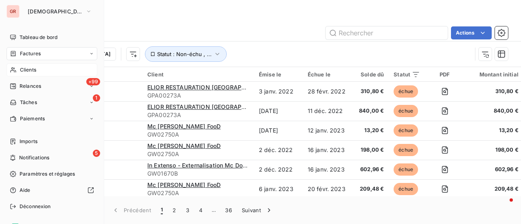
click at [29, 69] on span "Clients" at bounding box center [28, 69] width 16 height 7
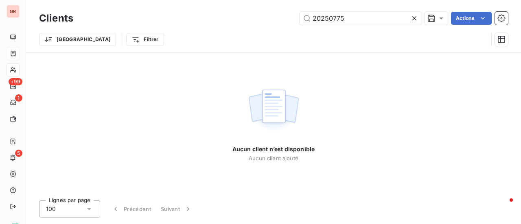
drag, startPoint x: 357, startPoint y: 21, endPoint x: 176, endPoint y: 59, distance: 185.4
click at [176, 59] on div "Clients 20250775 Actions Trier Filtrer Aucun client n’est disponible Aucun clie…" at bounding box center [273, 112] width 495 height 224
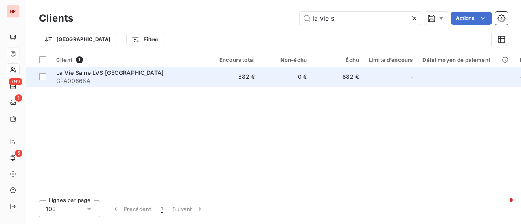
type input "la vie s"
click at [119, 73] on span "La Vie Saine LVS Ile de France" at bounding box center [109, 72] width 107 height 7
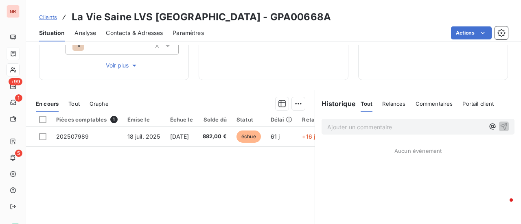
scroll to position [122, 0]
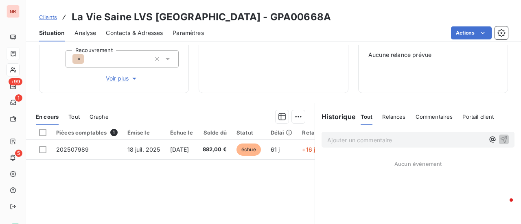
click at [152, 33] on span "Contacts & Adresses" at bounding box center [134, 33] width 57 height 8
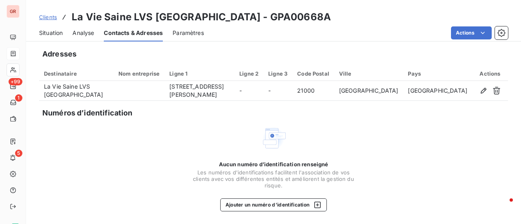
scroll to position [0, 0]
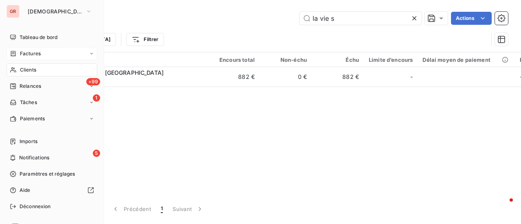
click at [37, 52] on span "Factures" at bounding box center [30, 53] width 21 height 7
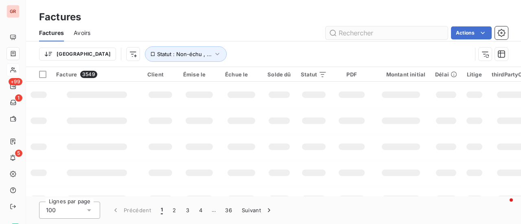
click at [360, 35] on input "text" at bounding box center [386, 32] width 122 height 13
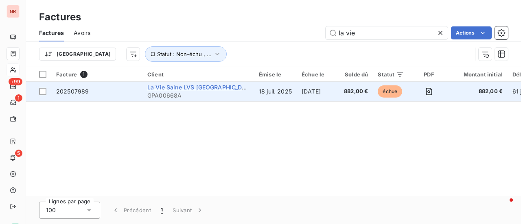
type input "la vie"
click at [187, 88] on span "La Vie Saine LVS Ile de France" at bounding box center [200, 87] width 107 height 7
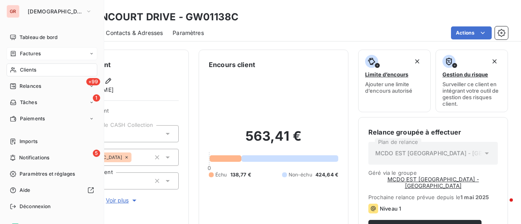
click at [39, 53] on span "Factures" at bounding box center [30, 53] width 21 height 7
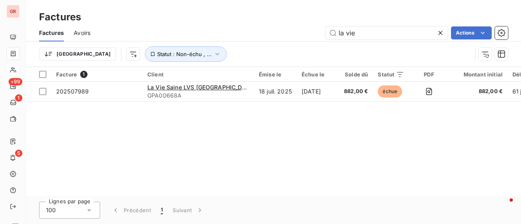
drag, startPoint x: 362, startPoint y: 33, endPoint x: 285, endPoint y: 44, distance: 77.1
click at [292, 43] on div "Factures Avoirs la vie Actions Trier Statut : Non-échu , ..." at bounding box center [273, 45] width 495 height 42
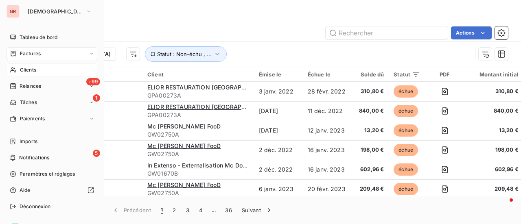
click at [35, 72] on span "Clients" at bounding box center [28, 69] width 16 height 7
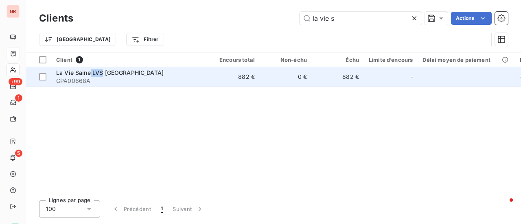
drag, startPoint x: 103, startPoint y: 73, endPoint x: 90, endPoint y: 74, distance: 13.0
click at [90, 74] on span "La Vie Saine LVS Ile de France" at bounding box center [109, 72] width 107 height 7
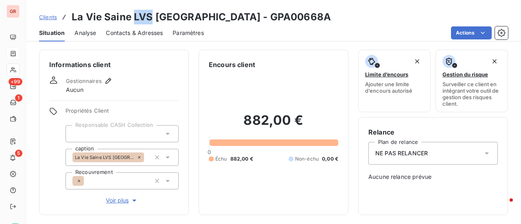
drag, startPoint x: 151, startPoint y: 20, endPoint x: 132, endPoint y: 20, distance: 19.1
click at [132, 20] on h3 "La Vie Saine LVS Ile de France - GPA00668A" at bounding box center [201, 17] width 259 height 15
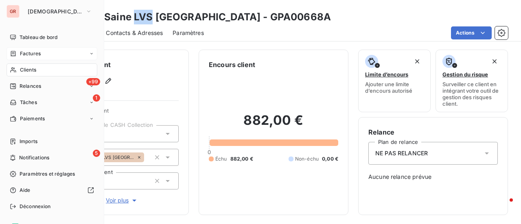
click at [41, 55] on div "Factures" at bounding box center [52, 53] width 91 height 13
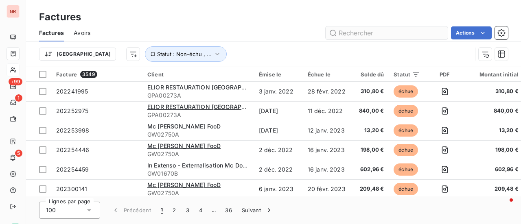
click at [351, 35] on input "text" at bounding box center [386, 32] width 122 height 13
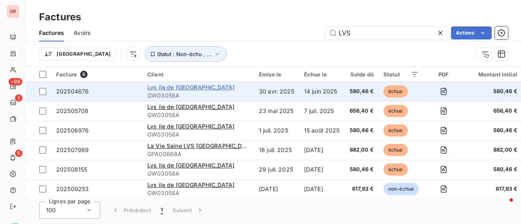
type input "LVS"
click at [186, 89] on span "Lvs ile de France" at bounding box center [190, 87] width 87 height 7
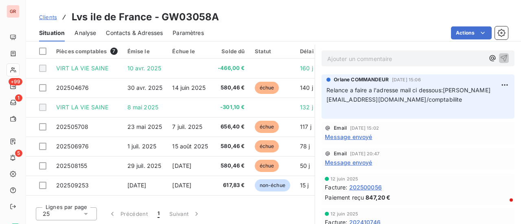
click at [141, 33] on span "Contacts & Adresses" at bounding box center [134, 33] width 57 height 8
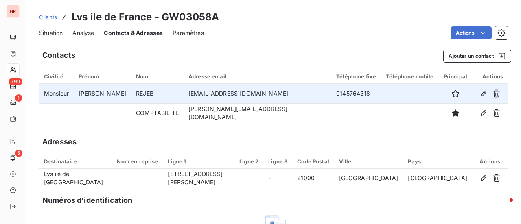
drag, startPoint x: 287, startPoint y: 94, endPoint x: 175, endPoint y: 95, distance: 112.3
click at [183, 95] on td "responsable.chennevieres@laviesaine.fr" at bounding box center [257, 94] width 148 height 20
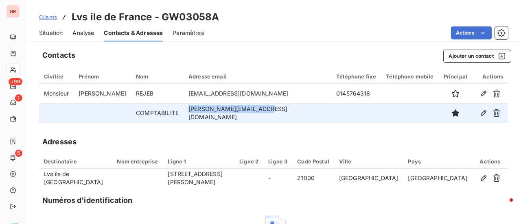
drag, startPoint x: 243, startPoint y: 116, endPoint x: 175, endPoint y: 118, distance: 68.3
click at [183, 118] on td "v.boissard@laviesaine.fr" at bounding box center [257, 113] width 148 height 20
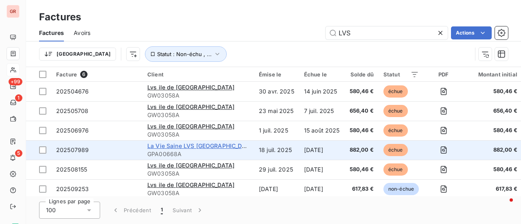
click at [197, 148] on span "La Vie Saine LVS Ile de France" at bounding box center [200, 145] width 107 height 7
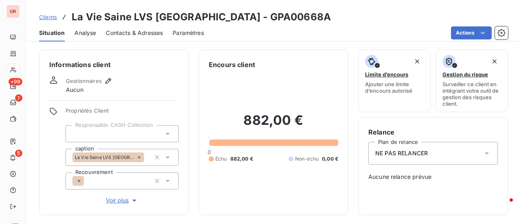
click at [135, 33] on span "Contacts & Adresses" at bounding box center [134, 33] width 57 height 8
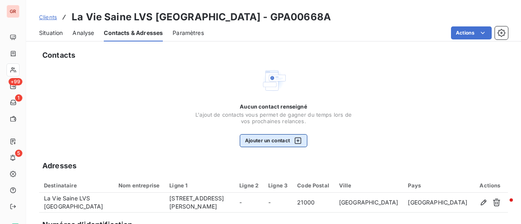
click at [284, 140] on button "Ajouter un contact" at bounding box center [274, 140] width 68 height 13
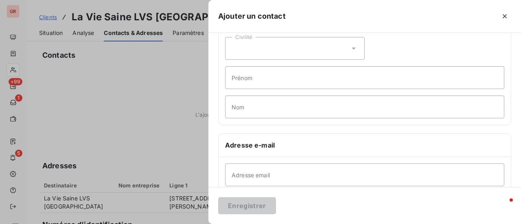
scroll to position [81, 0]
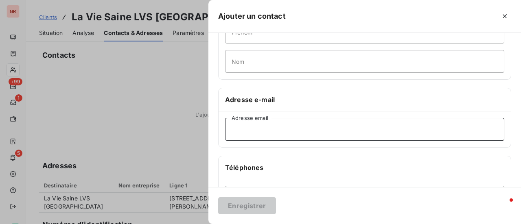
click at [259, 129] on input "Adresse email" at bounding box center [364, 129] width 279 height 23
paste input "v.boissard@laviesaine.fr"
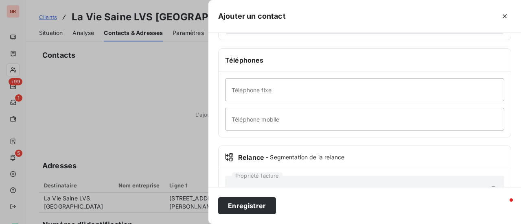
scroll to position [215, 0]
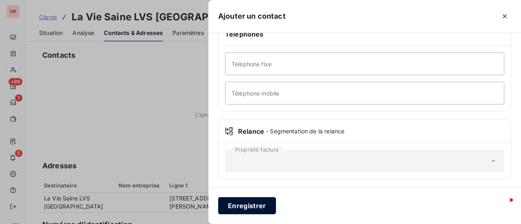
type input "v.boissard@laviesaine.fr"
click at [259, 207] on button "Enregistrer" at bounding box center [247, 205] width 58 height 17
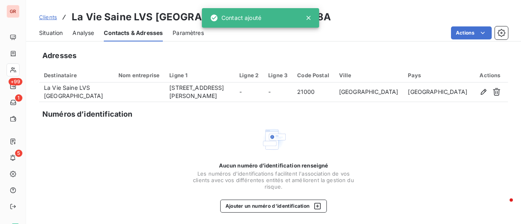
scroll to position [68, 0]
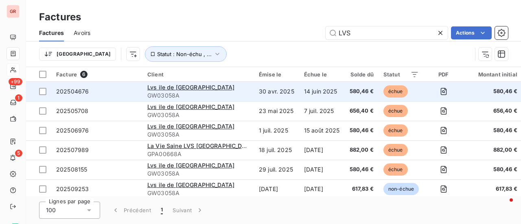
click at [85, 91] on span "202504676" at bounding box center [72, 91] width 33 height 7
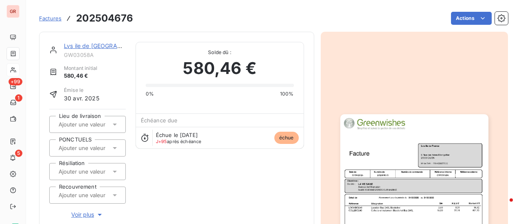
click at [86, 43] on link "Lvs ile de France" at bounding box center [107, 45] width 86 height 7
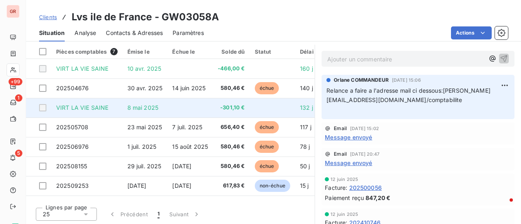
scroll to position [211, 0]
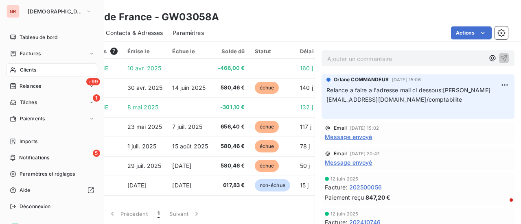
click at [27, 54] on span "Factures" at bounding box center [30, 53] width 21 height 7
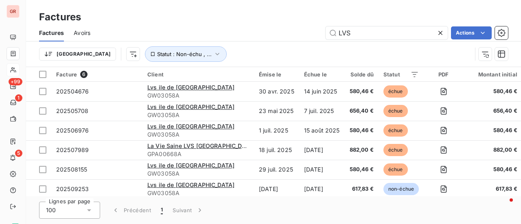
drag, startPoint x: 353, startPoint y: 35, endPoint x: 273, endPoint y: 49, distance: 81.0
click at [277, 48] on div "Factures Avoirs LVS Actions Trier Statut : Non-échu , ..." at bounding box center [273, 45] width 495 height 42
type input "301.10"
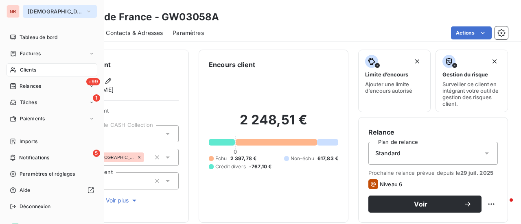
click at [85, 10] on icon "button" at bounding box center [88, 11] width 7 height 8
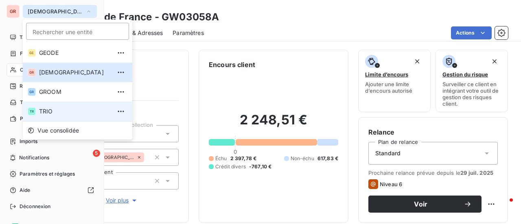
click at [52, 111] on span "TRIO" at bounding box center [75, 111] width 72 height 8
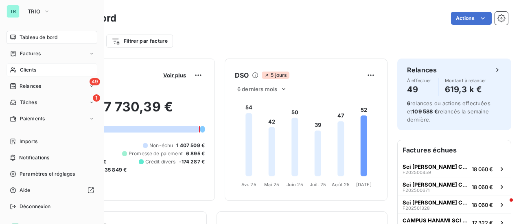
click at [39, 69] on div "Clients" at bounding box center [52, 69] width 91 height 13
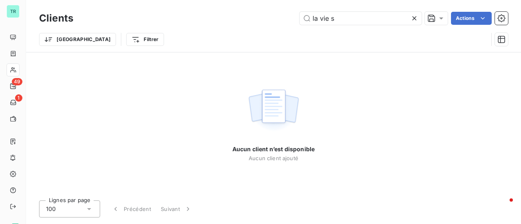
drag, startPoint x: 305, startPoint y: 23, endPoint x: 263, endPoint y: 28, distance: 42.6
click at [268, 27] on div "Clients la vie s Actions Trier Filtrer" at bounding box center [273, 31] width 469 height 42
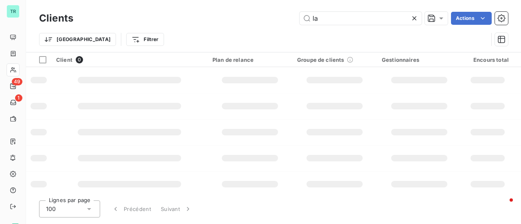
type input "l"
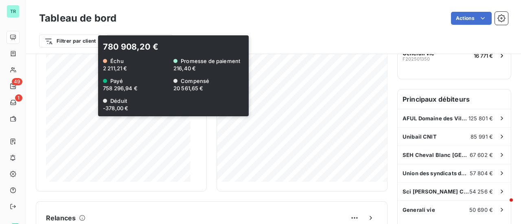
scroll to position [81, 0]
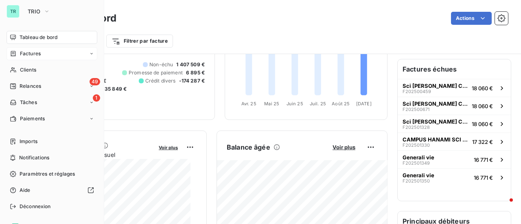
click at [35, 54] on span "Factures" at bounding box center [30, 53] width 21 height 7
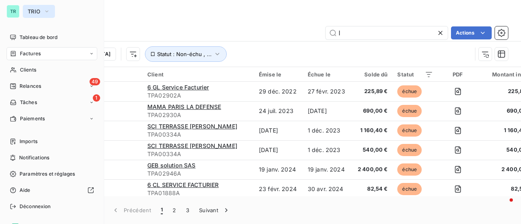
click at [48, 13] on icon "button" at bounding box center [47, 11] width 7 height 8
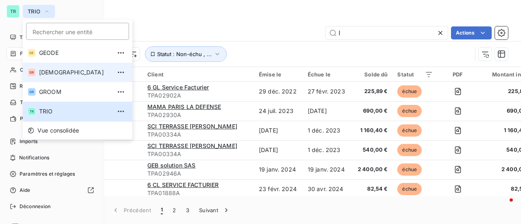
click at [66, 72] on span "[DEMOGRAPHIC_DATA]" at bounding box center [75, 72] width 72 height 8
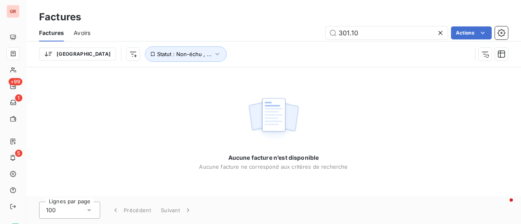
drag, startPoint x: 361, startPoint y: 35, endPoint x: 288, endPoint y: 37, distance: 73.6
click at [294, 36] on div "301.10 Actions" at bounding box center [304, 32] width 408 height 13
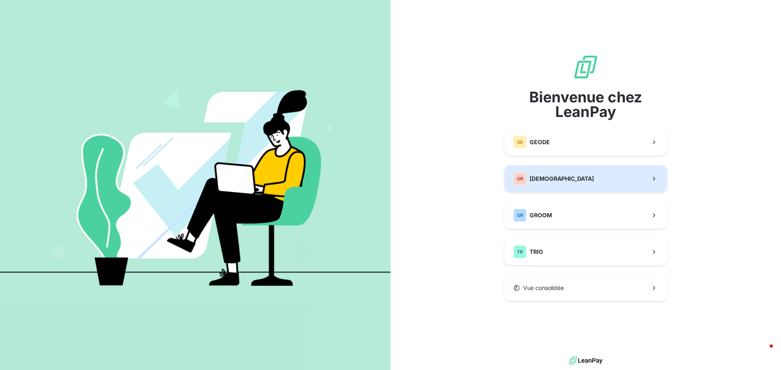
click at [560, 176] on span "[DEMOGRAPHIC_DATA]" at bounding box center [562, 179] width 64 height 8
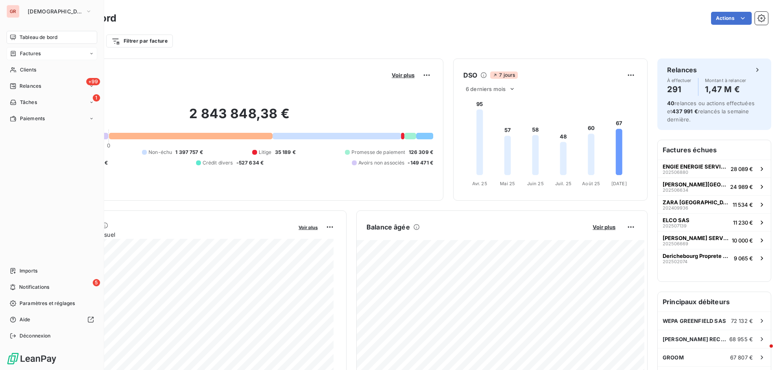
click at [39, 52] on span "Factures" at bounding box center [30, 53] width 21 height 7
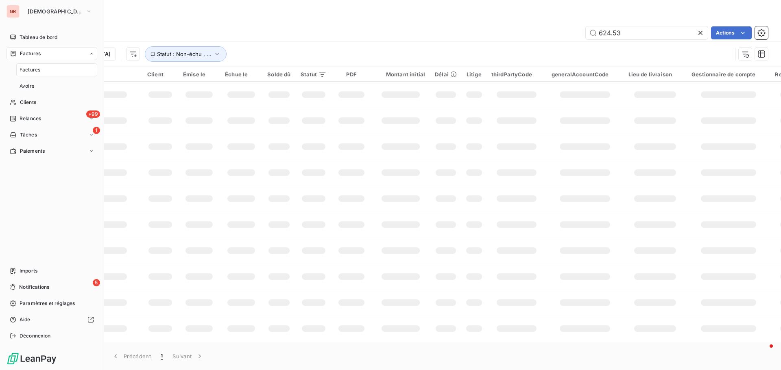
click at [41, 55] on div "Factures" at bounding box center [52, 53] width 91 height 13
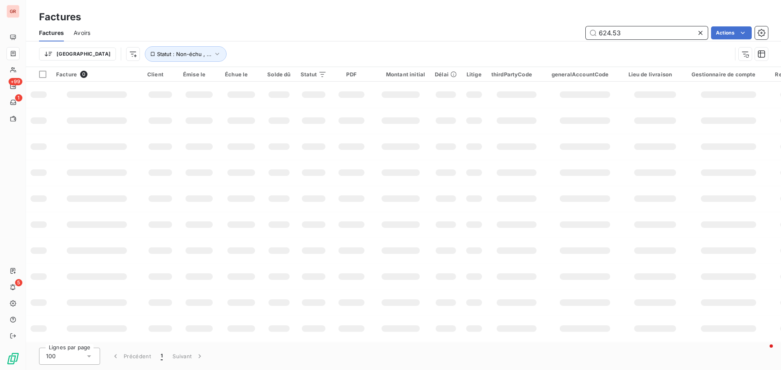
drag, startPoint x: 589, startPoint y: 33, endPoint x: 555, endPoint y: 36, distance: 34.3
click at [560, 35] on div "624.53 Actions" at bounding box center [434, 32] width 668 height 13
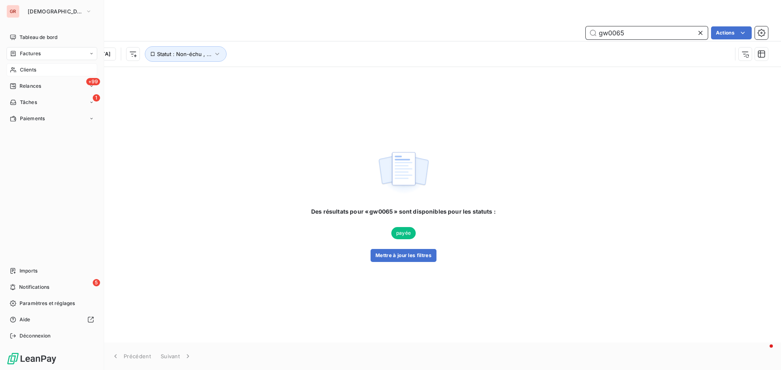
type input "gw0065"
drag, startPoint x: 36, startPoint y: 67, endPoint x: 54, endPoint y: 67, distance: 17.5
click at [36, 67] on span "Clients" at bounding box center [28, 69] width 16 height 7
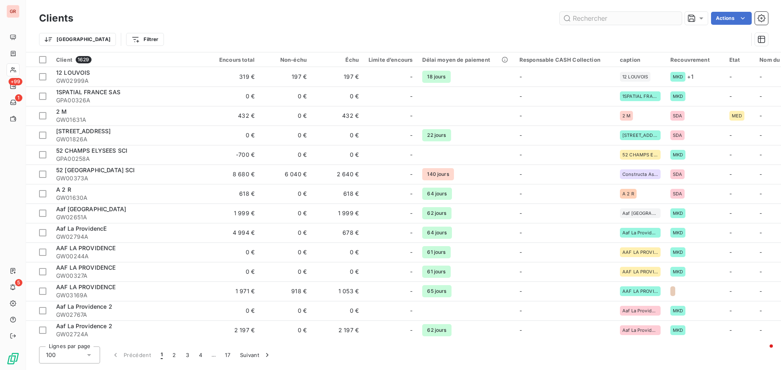
click at [605, 15] on input "text" at bounding box center [621, 18] width 122 height 13
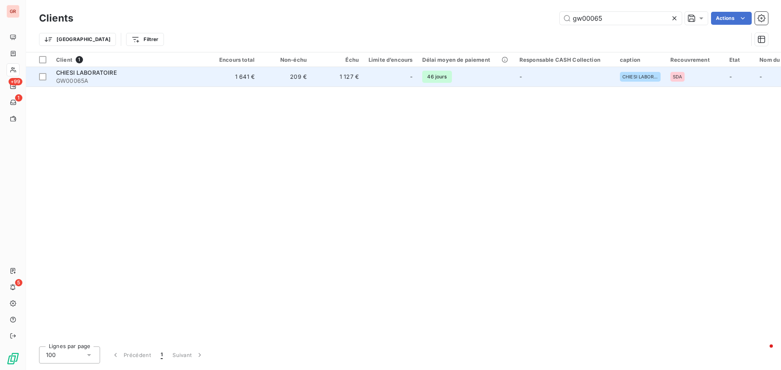
type input "gw00065"
click at [100, 74] on span "CHIESI LABORATOIRE" at bounding box center [86, 72] width 61 height 7
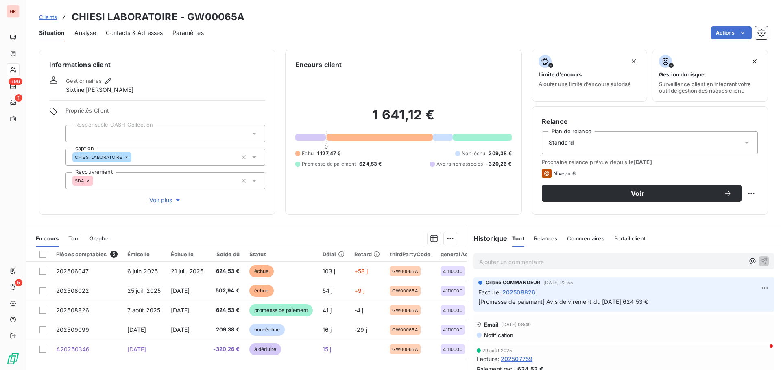
scroll to position [41, 0]
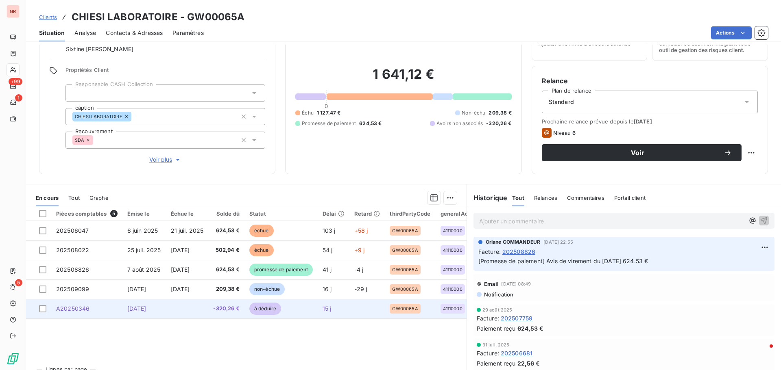
click at [146, 309] on span "[DATE]" at bounding box center [136, 308] width 19 height 7
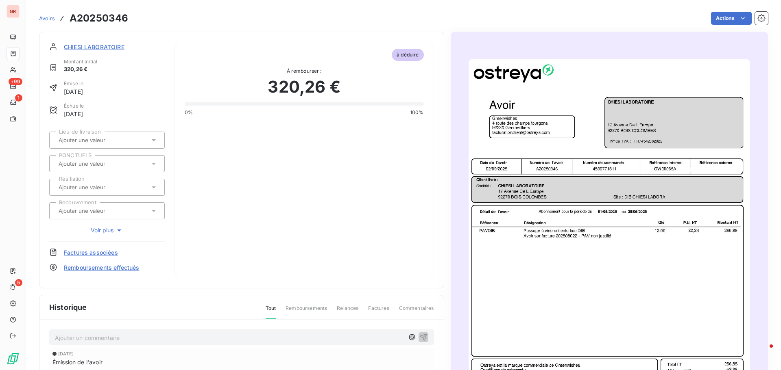
click at [569, 241] on img "button" at bounding box center [609, 258] width 281 height 398
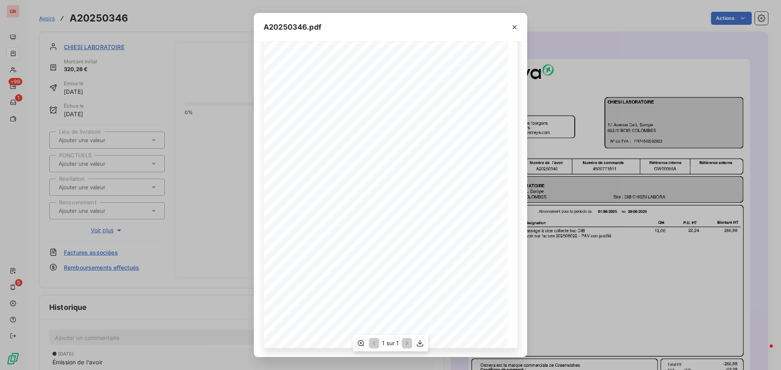
scroll to position [48, 0]
click at [515, 24] on icon "button" at bounding box center [514, 27] width 8 height 8
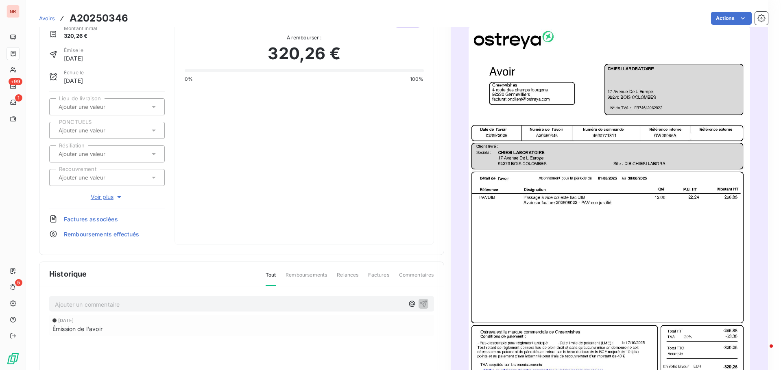
scroll to position [82, 0]
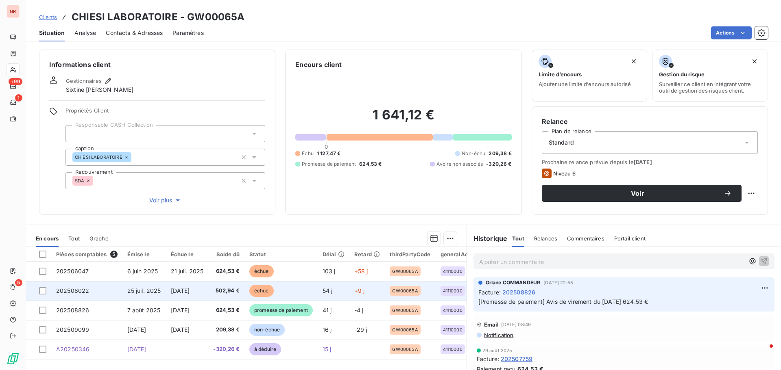
click at [162, 289] on td "25 juil. 2025" at bounding box center [144, 291] width 44 height 20
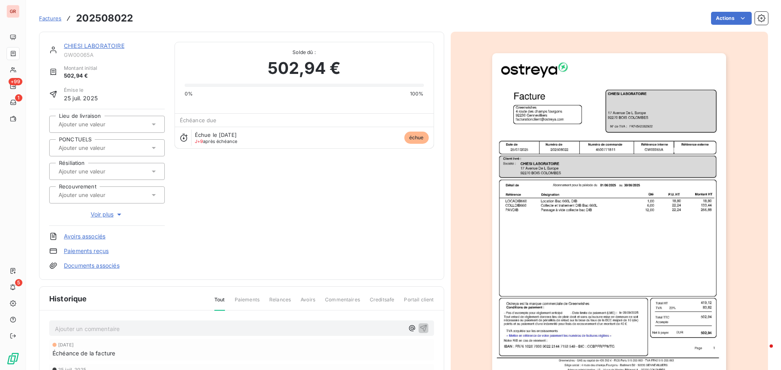
click at [578, 225] on img "button" at bounding box center [609, 218] width 234 height 331
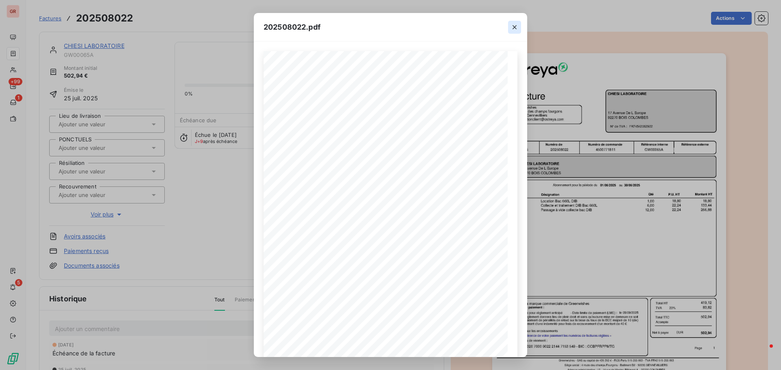
click at [514, 30] on icon "button" at bounding box center [514, 27] width 8 height 8
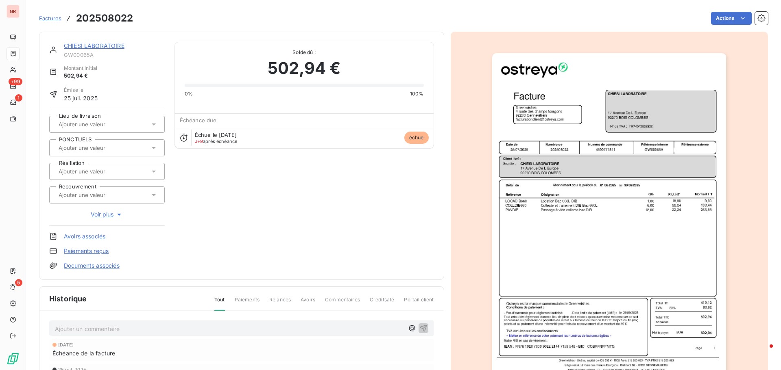
click at [109, 45] on link "CHIESI LABORATOIRE" at bounding box center [94, 45] width 61 height 7
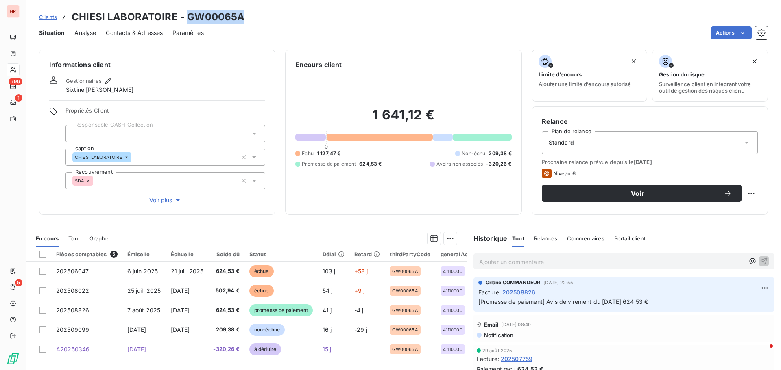
drag, startPoint x: 242, startPoint y: 20, endPoint x: 187, endPoint y: 19, distance: 54.5
click at [187, 19] on h3 "CHIESI LABORATOIRE - GW00065A" at bounding box center [158, 17] width 173 height 15
copy h3 "GW00065A"
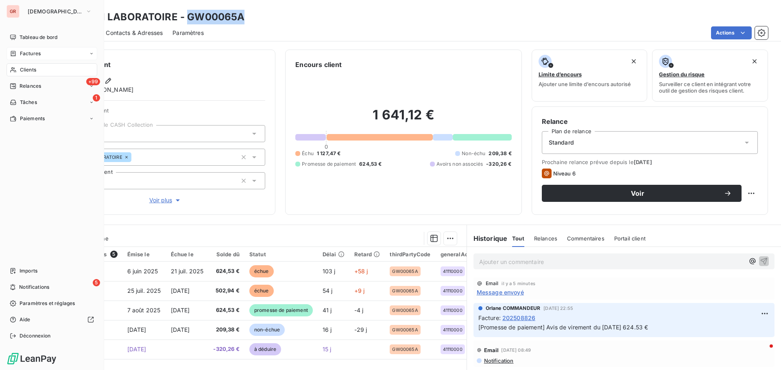
click at [31, 53] on span "Factures" at bounding box center [30, 53] width 21 height 7
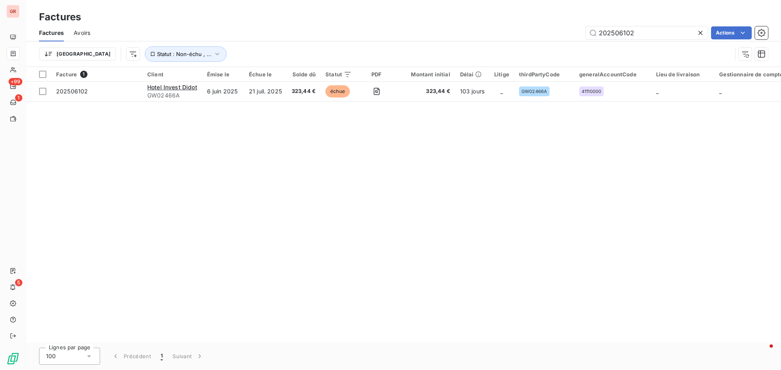
drag, startPoint x: 629, startPoint y: 36, endPoint x: 529, endPoint y: 44, distance: 100.3
click at [532, 44] on div "Factures Avoirs 202506102 Actions Trier Statut : Non-échu , ..." at bounding box center [403, 45] width 755 height 42
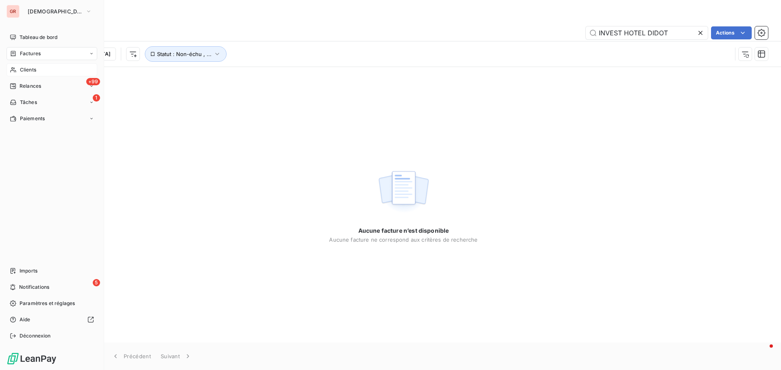
type input "INVEST HOTEL DIDOT"
click at [28, 70] on span "Clients" at bounding box center [28, 69] width 16 height 7
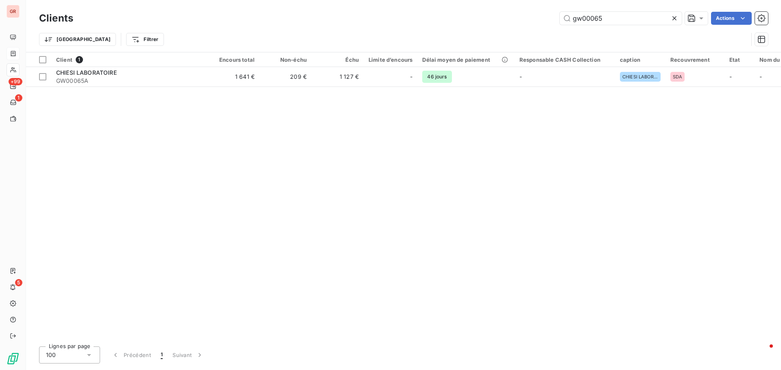
drag, startPoint x: 616, startPoint y: 19, endPoint x: 472, endPoint y: 22, distance: 144.0
click at [503, 20] on div "gw00065 Actions" at bounding box center [425, 18] width 685 height 13
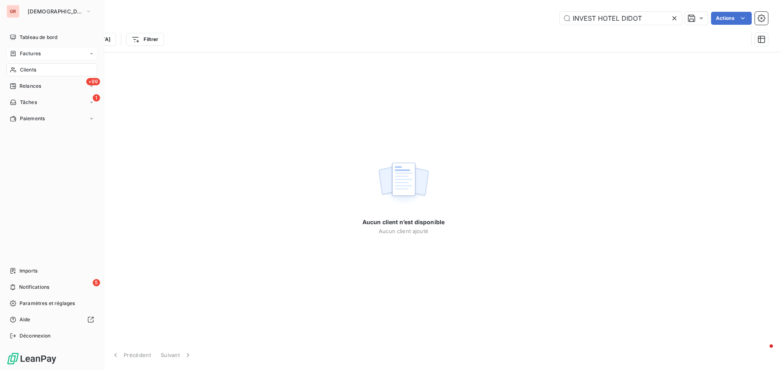
type input "INVEST HOTEL DIDOT"
click at [31, 51] on span "Factures" at bounding box center [30, 53] width 21 height 7
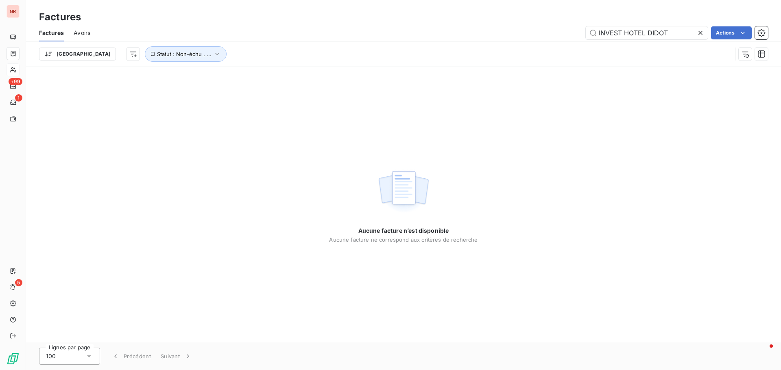
drag, startPoint x: 675, startPoint y: 33, endPoint x: 538, endPoint y: 42, distance: 137.0
click at [539, 42] on div "Factures Avoirs INVEST HOTEL DIDOT Actions Trier Statut : Non-échu , ..." at bounding box center [403, 45] width 755 height 42
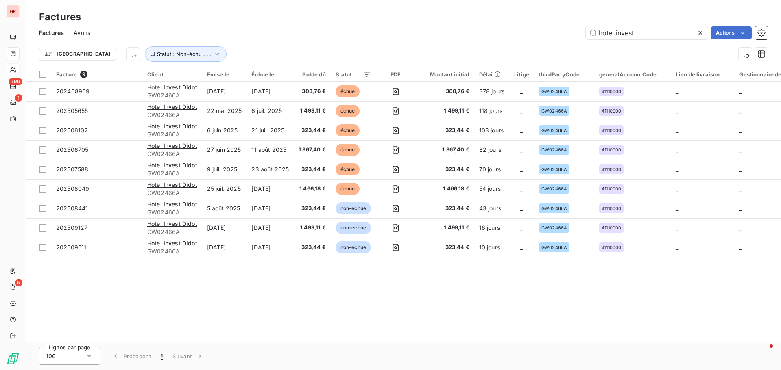
type input "hotel invest"
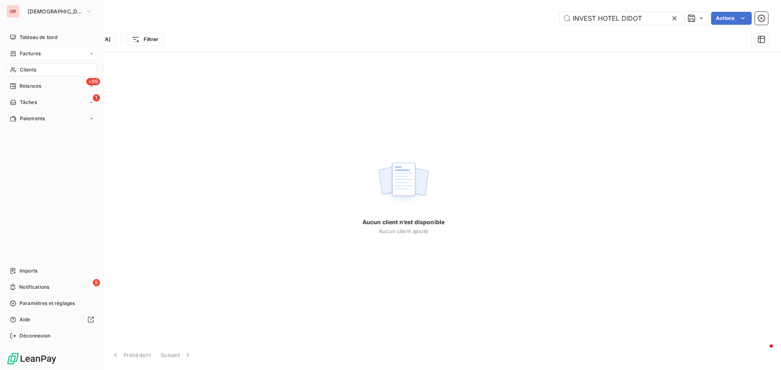
click at [38, 52] on span "Factures" at bounding box center [30, 53] width 21 height 7
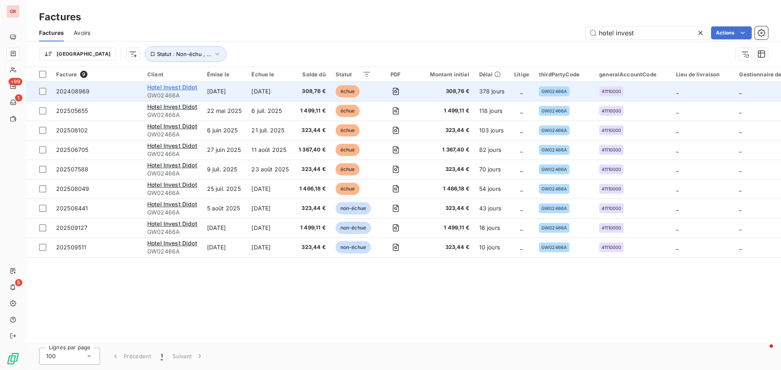
click at [181, 87] on span "Hotel Invest Didot" at bounding box center [172, 87] width 50 height 7
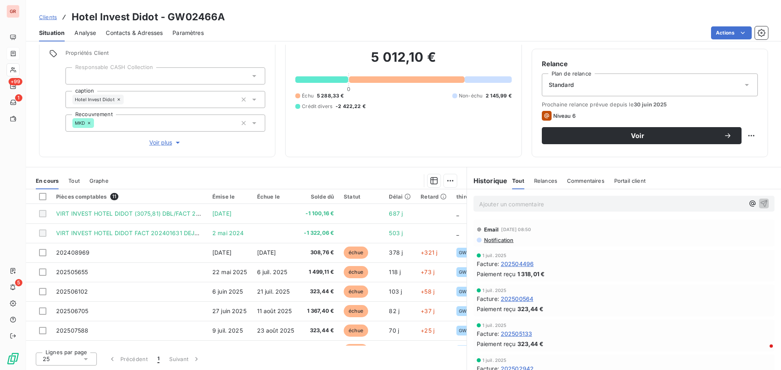
click at [503, 240] on span "Notification" at bounding box center [498, 240] width 31 height 7
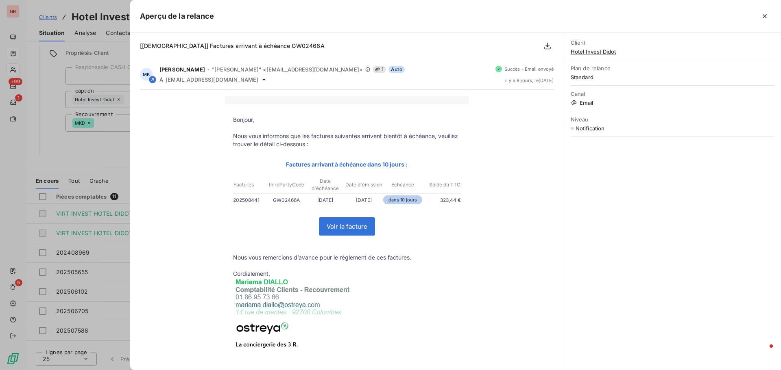
click at [115, 140] on div at bounding box center [390, 185] width 781 height 370
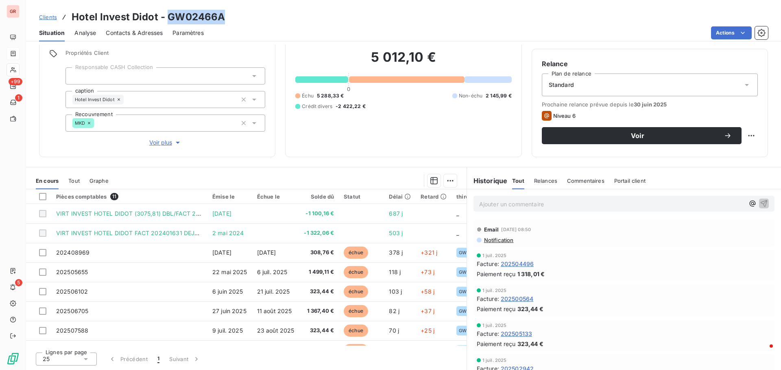
drag, startPoint x: 231, startPoint y: 15, endPoint x: 165, endPoint y: 22, distance: 65.9
click at [165, 22] on div "Clients Hotel Invest Didot - GW02466A" at bounding box center [403, 17] width 755 height 15
copy h3 "GW02466A"
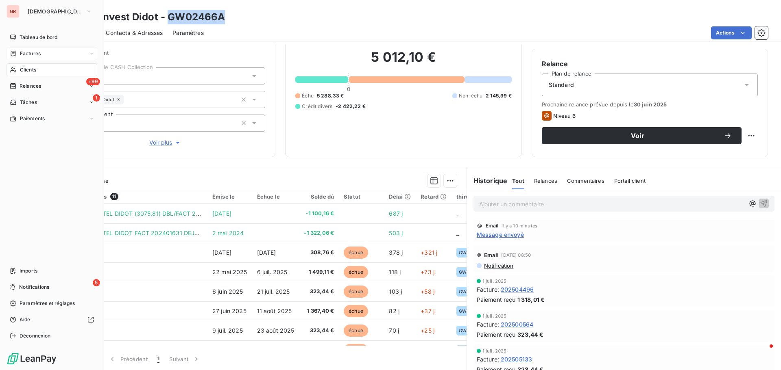
click at [35, 55] on span "Factures" at bounding box center [30, 53] width 21 height 7
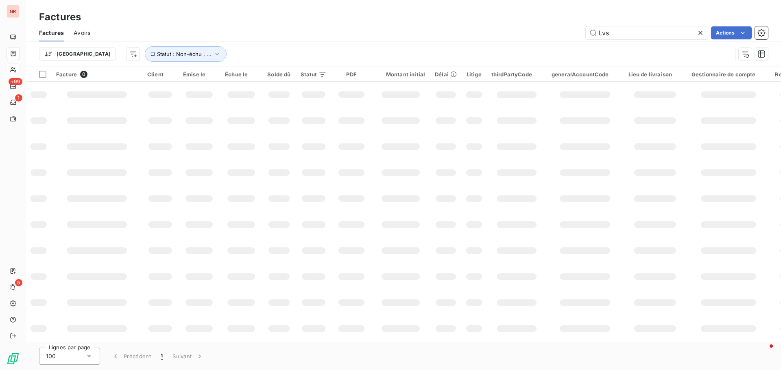
drag, startPoint x: 623, startPoint y: 37, endPoint x: 559, endPoint y: 39, distance: 63.9
click at [562, 39] on div "Lvs Actions" at bounding box center [434, 32] width 668 height 13
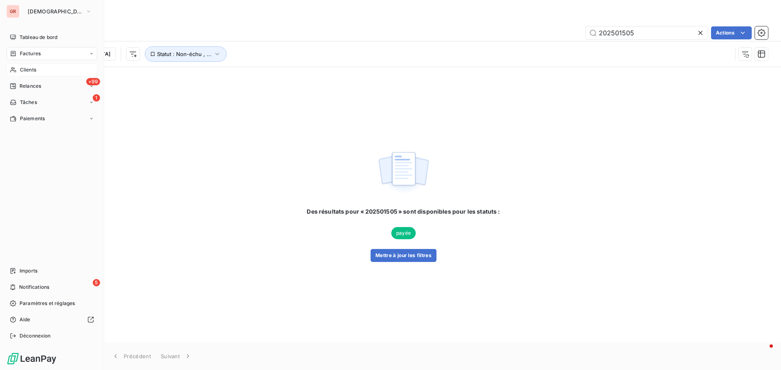
click at [41, 52] on div "Factures" at bounding box center [52, 53] width 91 height 13
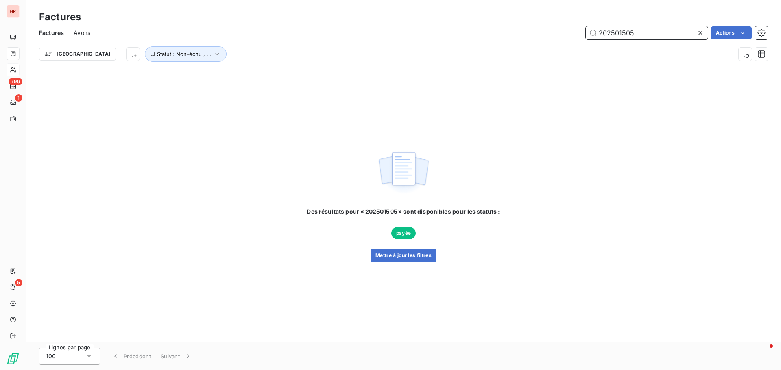
drag, startPoint x: 620, startPoint y: 32, endPoint x: 506, endPoint y: 38, distance: 114.0
click at [519, 37] on div "202501505 Actions" at bounding box center [434, 32] width 668 height 13
paste input "319"
type input "301.10"
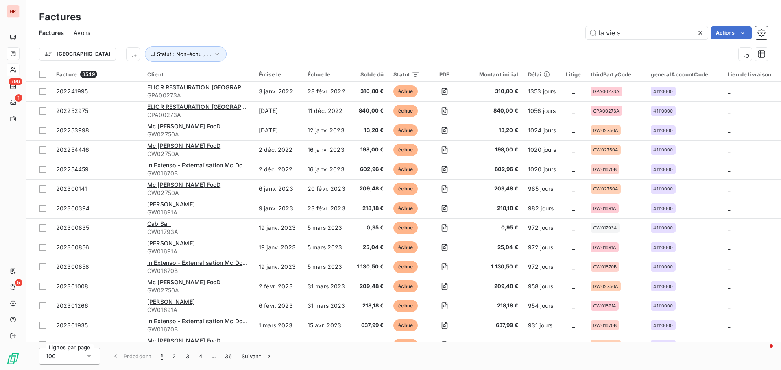
type input "la vie"
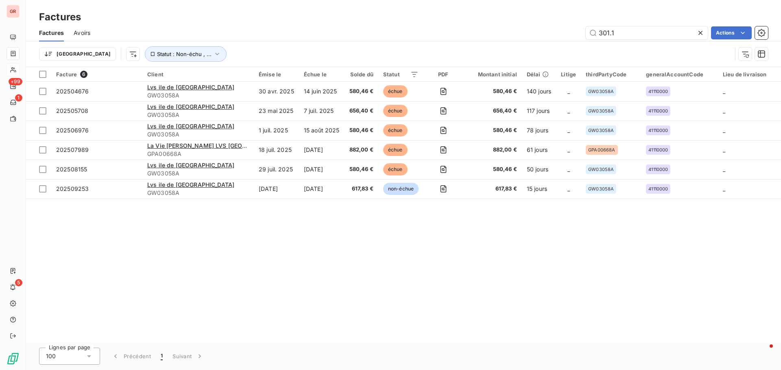
type input "301.10"
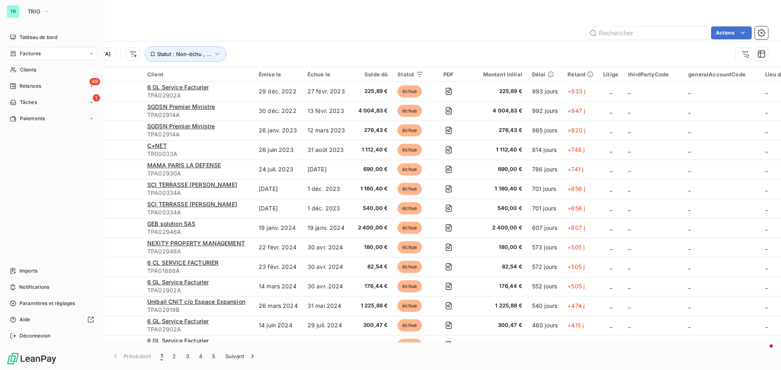
click at [35, 54] on span "Factures" at bounding box center [30, 53] width 21 height 7
click at [30, 72] on span "Factures" at bounding box center [30, 69] width 21 height 7
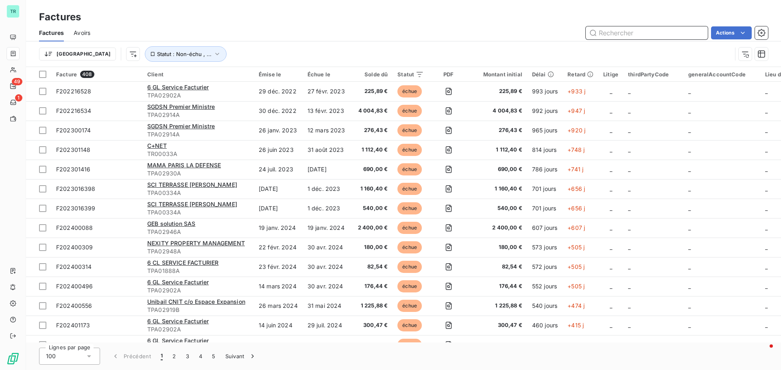
click at [610, 30] on input "text" at bounding box center [647, 32] width 122 height 13
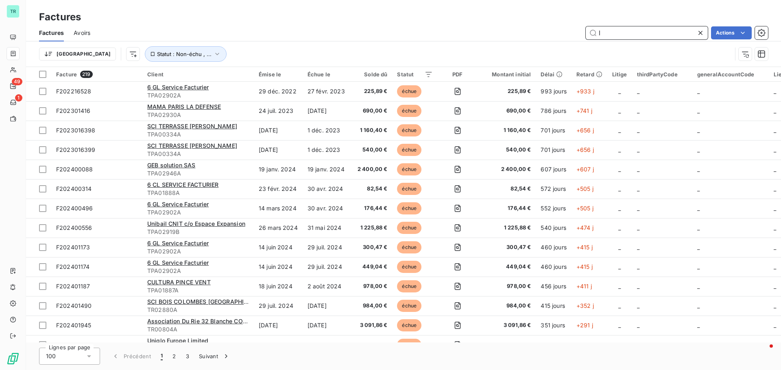
type input "l"
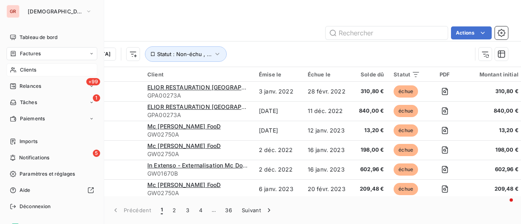
click at [36, 71] on span "Clients" at bounding box center [28, 69] width 16 height 7
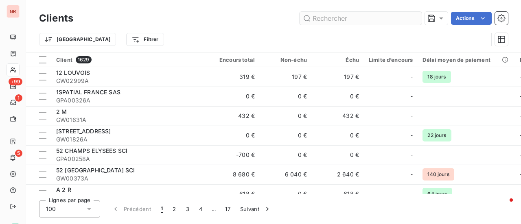
click at [335, 17] on input "text" at bounding box center [360, 18] width 122 height 13
click at [364, 22] on input "text" at bounding box center [360, 18] width 122 height 13
paste input "202503195"
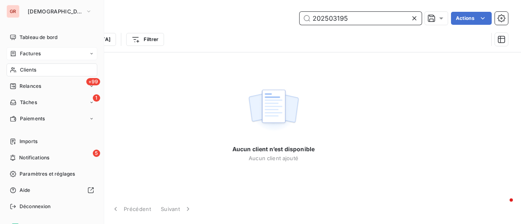
type input "202503195"
click at [41, 52] on div "Factures" at bounding box center [52, 53] width 91 height 13
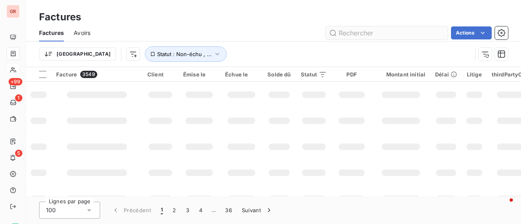
click at [353, 32] on input "text" at bounding box center [386, 32] width 122 height 13
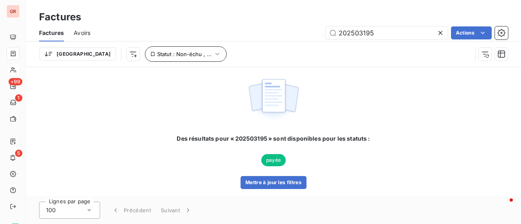
type input "202503195"
click at [213, 54] on icon "button" at bounding box center [217, 54] width 8 height 8
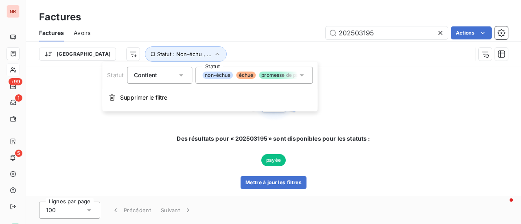
click at [305, 74] on icon at bounding box center [301, 75] width 8 height 8
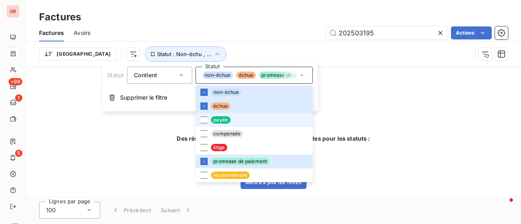
click at [209, 119] on li "payée" at bounding box center [253, 120] width 117 height 14
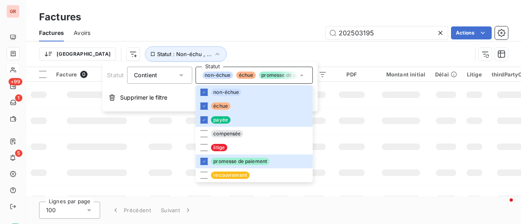
click at [327, 150] on td at bounding box center [314, 147] width 36 height 26
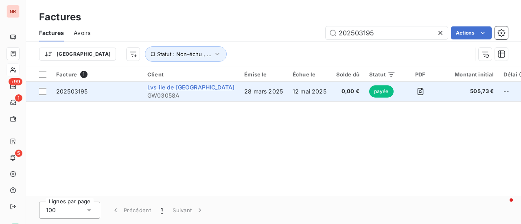
click at [181, 88] on span "Lvs ile de [GEOGRAPHIC_DATA]" at bounding box center [190, 87] width 87 height 7
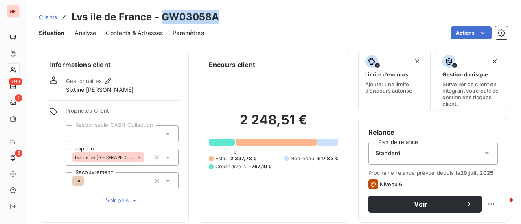
drag, startPoint x: 220, startPoint y: 22, endPoint x: 161, endPoint y: 17, distance: 58.8
click at [161, 17] on div "Clients Lvs ile de [GEOGRAPHIC_DATA] - GW03058A" at bounding box center [273, 17] width 495 height 15
copy h3 "GW03058A"
click at [223, 20] on div "Clients Lvs ile de [GEOGRAPHIC_DATA] - GW03058A" at bounding box center [273, 17] width 495 height 15
drag, startPoint x: 219, startPoint y: 17, endPoint x: 159, endPoint y: 19, distance: 60.2
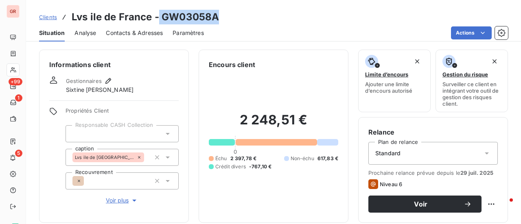
click at [159, 19] on div "Clients Lvs ile de [GEOGRAPHIC_DATA] - GW03058A" at bounding box center [273, 17] width 495 height 15
copy h3 "GW03058A"
click at [224, 19] on div "Clients Lvs ile de [GEOGRAPHIC_DATA] - GW03058A" at bounding box center [273, 17] width 495 height 15
click at [239, 17] on div "Clients Lvs ile de [GEOGRAPHIC_DATA] - GW03058A" at bounding box center [273, 17] width 495 height 15
click at [223, 16] on div "Clients Lvs ile de [GEOGRAPHIC_DATA] - GW03058A" at bounding box center [273, 17] width 495 height 15
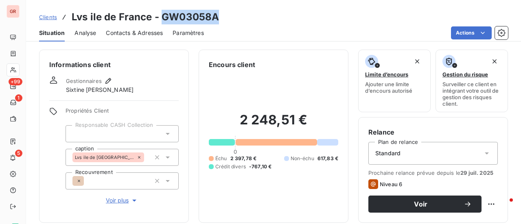
drag, startPoint x: 216, startPoint y: 17, endPoint x: 160, endPoint y: 21, distance: 56.2
click at [160, 21] on h3 "Lvs ile de France - GW03058A" at bounding box center [145, 17] width 147 height 15
copy h3 "GW03058A"
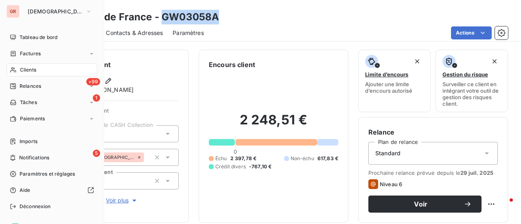
drag, startPoint x: 34, startPoint y: 55, endPoint x: 92, endPoint y: 58, distance: 58.2
click at [34, 55] on span "Factures" at bounding box center [30, 53] width 21 height 7
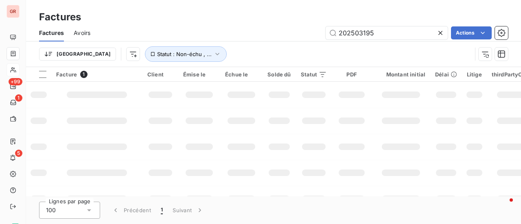
drag, startPoint x: 383, startPoint y: 34, endPoint x: 266, endPoint y: 35, distance: 117.5
click at [267, 35] on div "202503195 Actions" at bounding box center [304, 32] width 408 height 13
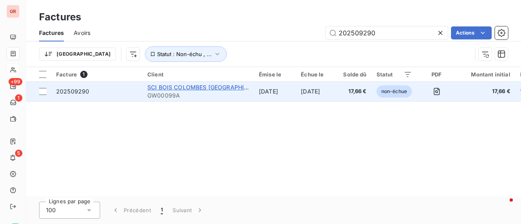
type input "202509290"
click at [187, 87] on span "SCI BOIS COLOMBES [GEOGRAPHIC_DATA]" at bounding box center [207, 87] width 120 height 7
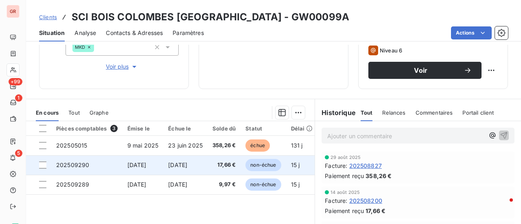
scroll to position [122, 0]
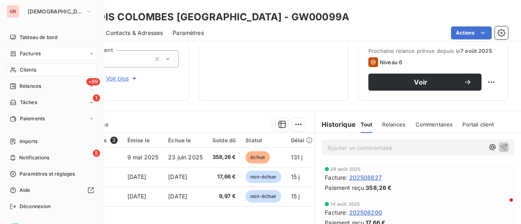
click at [39, 53] on span "Factures" at bounding box center [30, 53] width 21 height 7
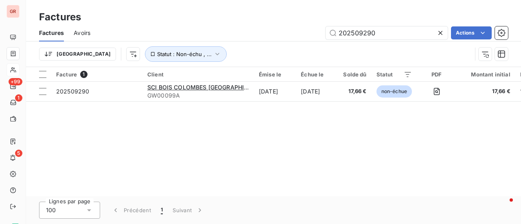
drag, startPoint x: 346, startPoint y: 35, endPoint x: 163, endPoint y: 44, distance: 182.8
click at [253, 39] on div "Factures Avoirs 202509290 Actions" at bounding box center [273, 32] width 495 height 17
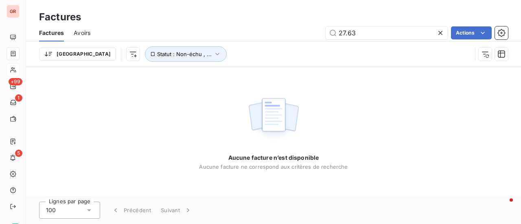
drag, startPoint x: 359, startPoint y: 31, endPoint x: 310, endPoint y: 32, distance: 48.8
click at [322, 32] on div "27.63 Actions" at bounding box center [304, 32] width 408 height 13
type input "202509290"
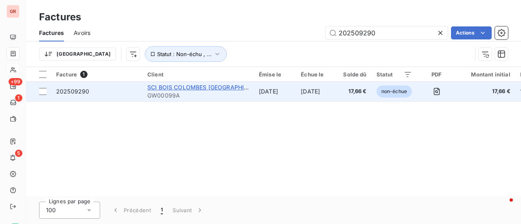
click at [206, 87] on span "SCI BOIS COLOMBES [GEOGRAPHIC_DATA]" at bounding box center [207, 87] width 120 height 7
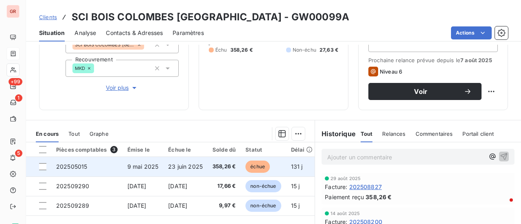
scroll to position [163, 0]
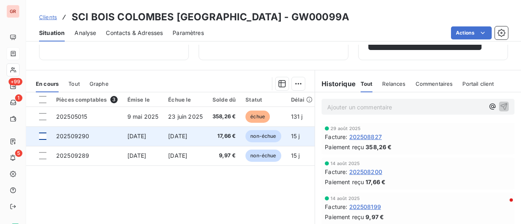
click at [46, 135] on div at bounding box center [42, 136] width 7 height 7
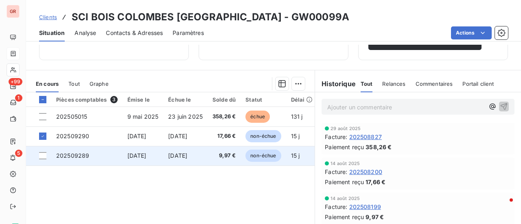
click at [46, 155] on td at bounding box center [38, 156] width 25 height 20
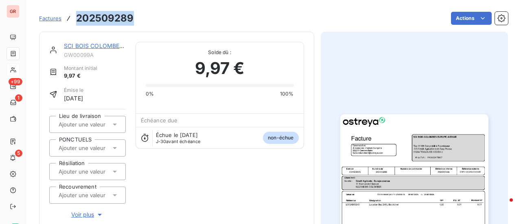
drag, startPoint x: 135, startPoint y: 21, endPoint x: 67, endPoint y: 22, distance: 68.3
click at [67, 22] on div "Factures 202509289 Actions" at bounding box center [273, 18] width 469 height 17
copy h3 "202509289"
click at [94, 44] on link "SCI BOIS COLOMBES [GEOGRAPHIC_DATA]" at bounding box center [124, 45] width 120 height 7
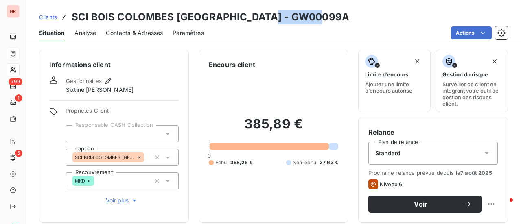
drag, startPoint x: 322, startPoint y: 19, endPoint x: 268, endPoint y: 20, distance: 53.3
click at [268, 20] on div "Clients SCI BOIS COLOMBES EUROPE AVENUE - GW00099A" at bounding box center [273, 17] width 495 height 15
copy h3 "GW00099A"
click at [149, 30] on span "Contacts & Adresses" at bounding box center [134, 33] width 57 height 8
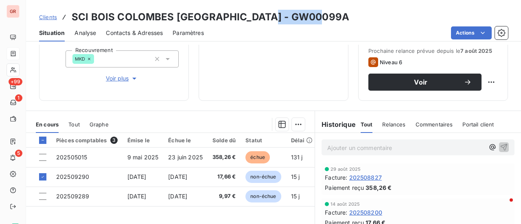
drag, startPoint x: 320, startPoint y: 19, endPoint x: 268, endPoint y: 19, distance: 52.5
click at [268, 19] on div "Clients SCI BOIS COLOMBES EUROPE AVENUE - GW00099A" at bounding box center [273, 17] width 495 height 15
copy h3 "GW00099A"
click at [147, 32] on span "Contacts & Adresses" at bounding box center [134, 33] width 57 height 8
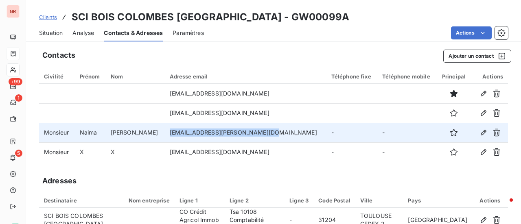
drag, startPoint x: 258, startPoint y: 135, endPoint x: 160, endPoint y: 137, distance: 97.6
click at [165, 137] on td "naima.narcisse@ca-immobilier.fr" at bounding box center [245, 133] width 161 height 20
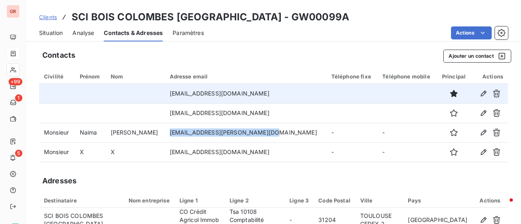
drag, startPoint x: 288, startPoint y: 94, endPoint x: 159, endPoint y: 96, distance: 128.1
click at [165, 96] on td "factures-adb@compta-four.ca-immobilier.fr" at bounding box center [245, 94] width 161 height 20
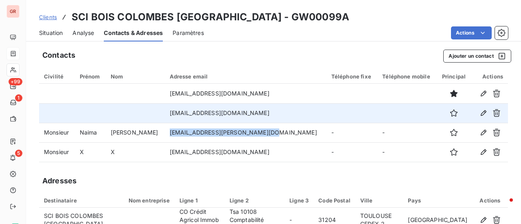
copy td "factures-adb@compta-four.ca-immobilier.fr"
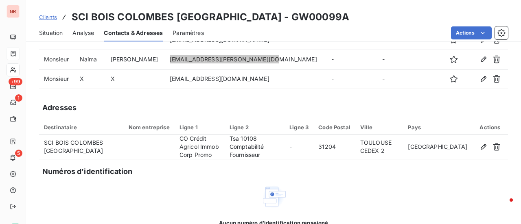
scroll to position [81, 0]
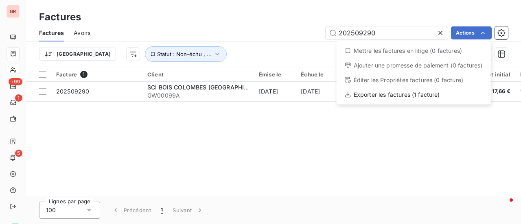
click at [196, 61] on html "GR +99 1 5 Factures Factures Avoirs 202509290 Actions Mettre les factures en li…" at bounding box center [260, 112] width 521 height 224
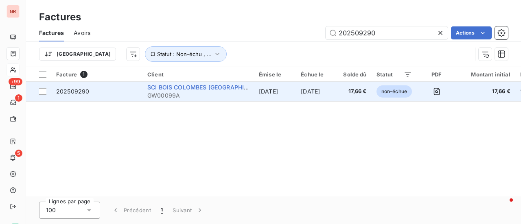
click at [184, 87] on span "SCI BOIS COLOMBES [GEOGRAPHIC_DATA]" at bounding box center [207, 87] width 120 height 7
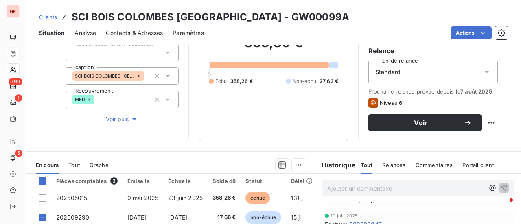
scroll to position [244, 0]
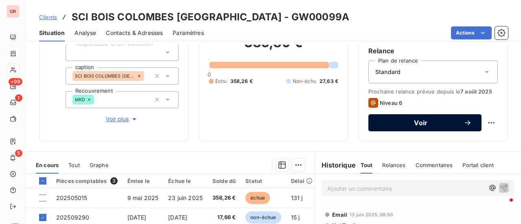
click at [416, 122] on span "Voir" at bounding box center [420, 123] width 85 height 7
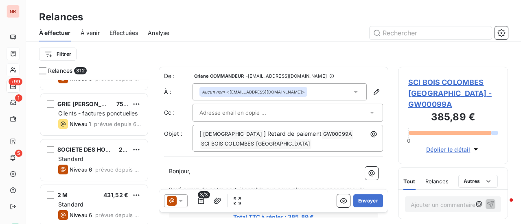
scroll to position [81, 0]
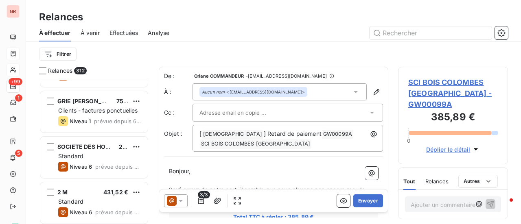
click at [179, 202] on icon at bounding box center [181, 201] width 8 height 8
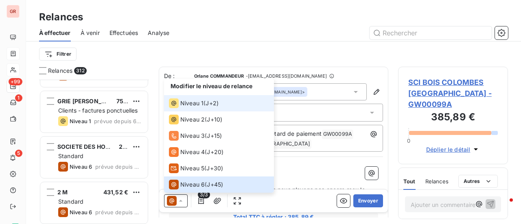
click at [184, 105] on span "Niveau 1" at bounding box center [191, 103] width 23 height 8
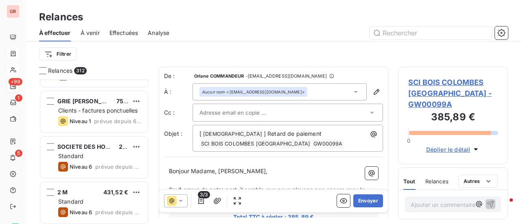
click at [257, 110] on input "text" at bounding box center [242, 113] width 87 height 12
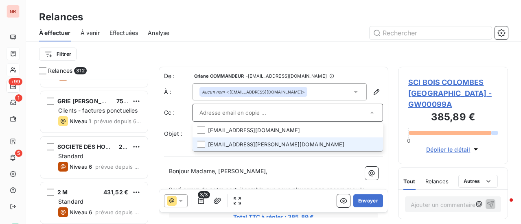
click at [255, 145] on li "naima.narcisse@ca-immobilier.fr" at bounding box center [287, 144] width 190 height 14
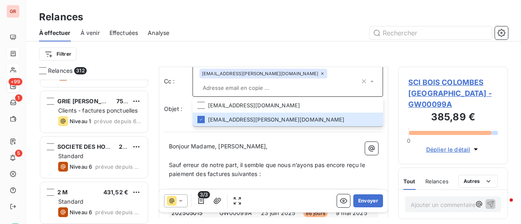
scroll to position [41, 0]
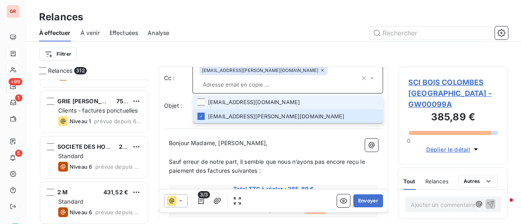
click at [285, 100] on li "docapost.thetra@ca-immobilier.fr" at bounding box center [287, 102] width 190 height 14
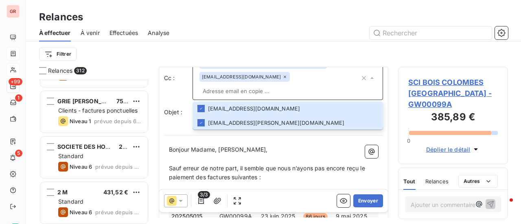
click at [173, 90] on div "Cc : naima.narcisse@ca-immobilier.fr docapost.thetra@ca-immobilier.fr docapost.…" at bounding box center [273, 78] width 219 height 44
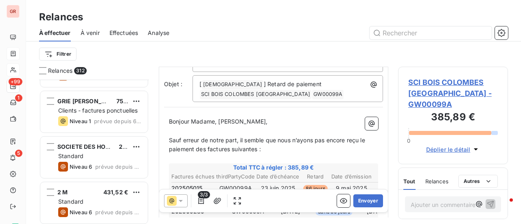
scroll to position [89, 0]
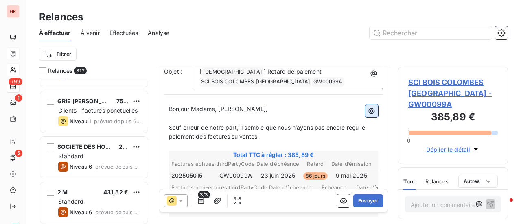
click at [367, 111] on icon "button" at bounding box center [371, 111] width 8 height 8
click at [233, 96] on html "GR +99 1 5 Relances À effectuer À venir Effectuées Analyse Filtrer Relances 312…" at bounding box center [260, 112] width 521 height 224
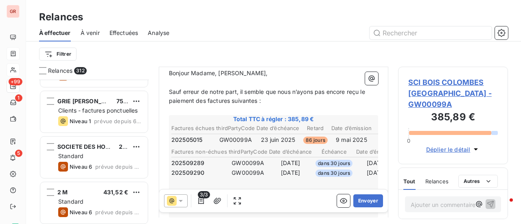
scroll to position [170, 0]
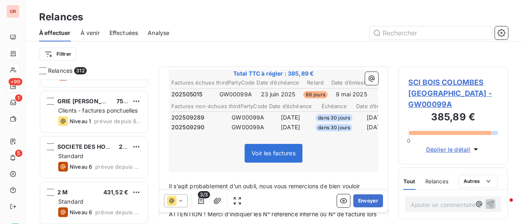
click at [278, 152] on span "Voir les factures" at bounding box center [273, 153] width 44 height 7
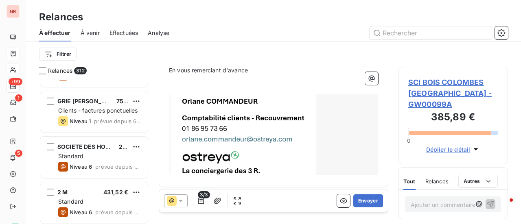
scroll to position [343, 0]
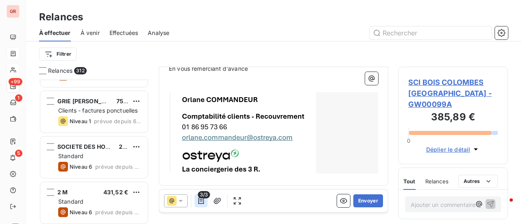
click at [203, 200] on icon "button" at bounding box center [201, 201] width 6 height 7
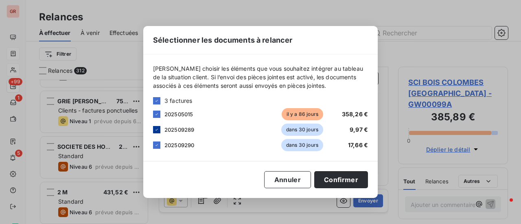
click at [157, 129] on icon at bounding box center [156, 130] width 2 height 2
click at [159, 145] on icon at bounding box center [156, 145] width 5 height 5
click at [348, 180] on button "Confirmer" at bounding box center [341, 179] width 54 height 17
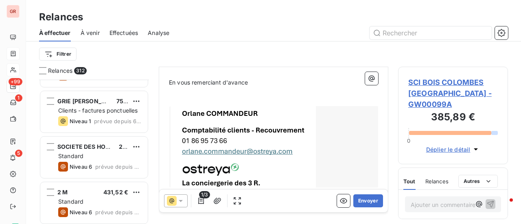
scroll to position [310, 0]
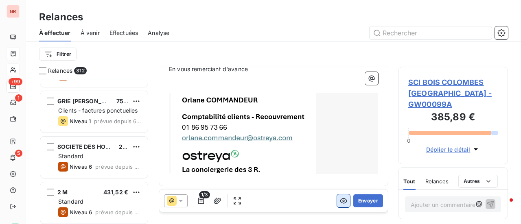
click at [340, 201] on icon "button" at bounding box center [343, 200] width 7 height 5
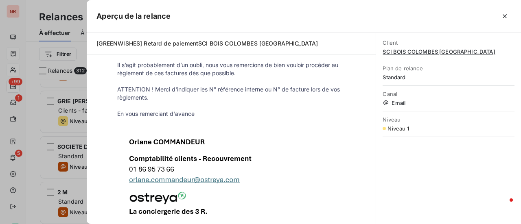
scroll to position [203, 0]
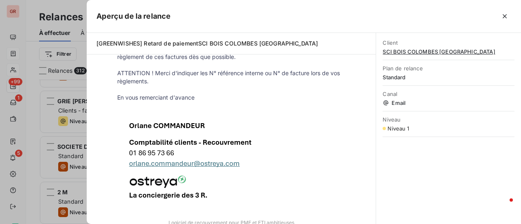
click at [194, 97] on p "En vous remerciant d'avance" at bounding box center [231, 98] width 228 height 8
click at [193, 97] on p "En vous remerciant d'avance" at bounding box center [231, 98] width 228 height 8
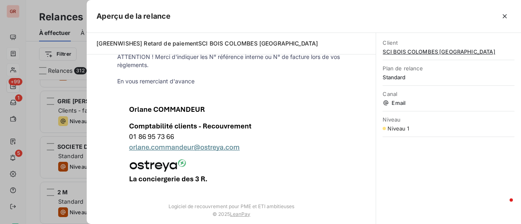
scroll to position [227, 0]
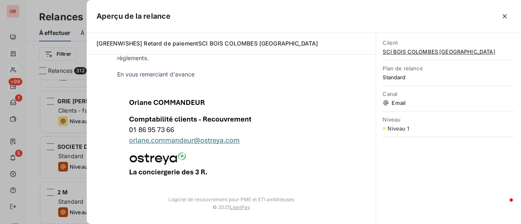
click at [75, 176] on div at bounding box center [260, 112] width 521 height 224
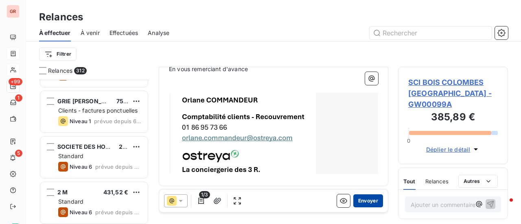
click at [367, 201] on button "Envoyer" at bounding box center [368, 200] width 30 height 13
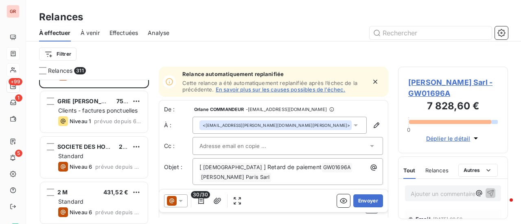
click at [268, 91] on link "En savoir plus sur les causes possibles de l’échec." at bounding box center [281, 89] width 130 height 7
click at [121, 34] on span "Effectuées" at bounding box center [123, 33] width 29 height 8
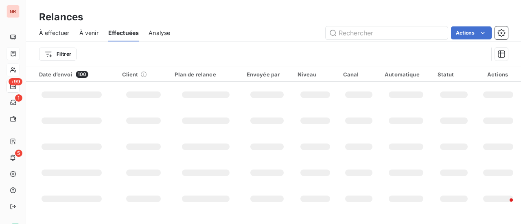
click at [95, 33] on span "À venir" at bounding box center [88, 33] width 19 height 8
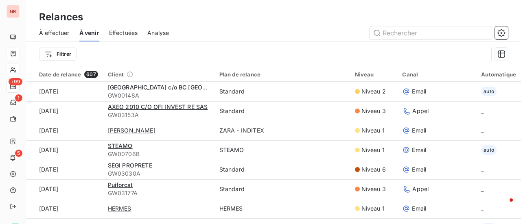
click at [122, 35] on span "Effectuées" at bounding box center [123, 33] width 29 height 8
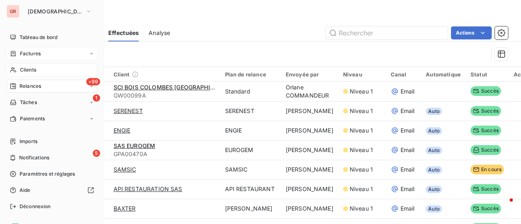
click at [33, 68] on span "Clients" at bounding box center [28, 69] width 16 height 7
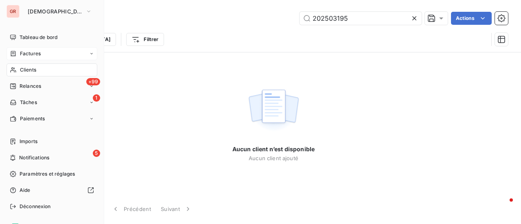
click at [39, 52] on span "Factures" at bounding box center [30, 53] width 21 height 7
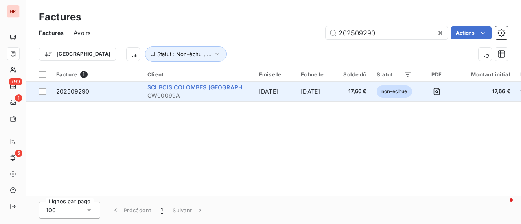
click at [189, 90] on span "SCI BOIS COLOMBES EUROPE AVENUE" at bounding box center [207, 87] width 120 height 7
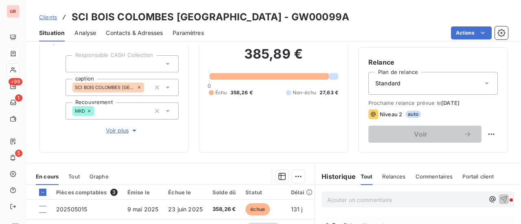
scroll to position [122, 0]
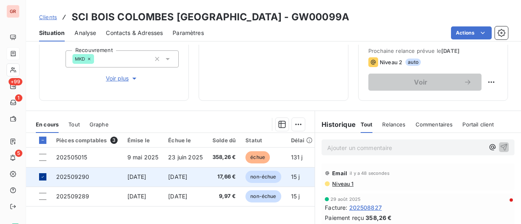
click at [43, 177] on icon at bounding box center [42, 176] width 5 height 5
click at [343, 184] on span "Niveau 1" at bounding box center [342, 184] width 22 height 7
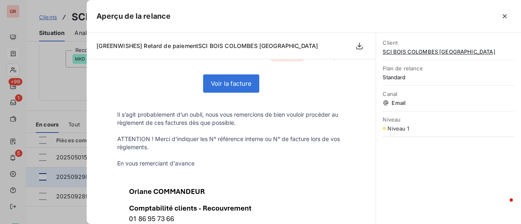
scroll to position [163, 0]
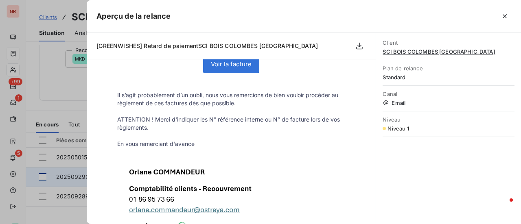
click at [61, 89] on div at bounding box center [260, 112] width 521 height 224
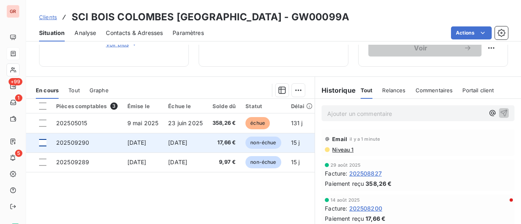
scroll to position [203, 0]
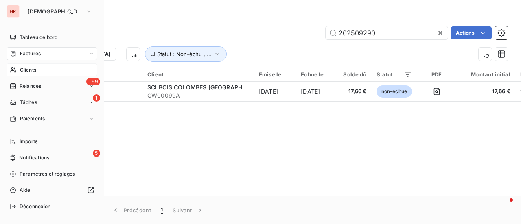
click at [28, 70] on span "Clients" at bounding box center [28, 69] width 16 height 7
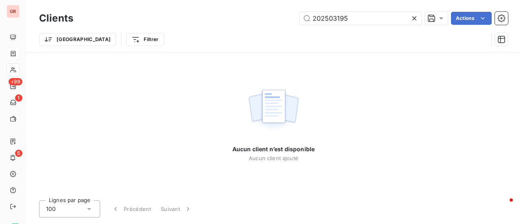
drag, startPoint x: 340, startPoint y: 20, endPoint x: 244, endPoint y: 26, distance: 96.6
click at [247, 26] on div "Clients 202503195 Actions" at bounding box center [273, 18] width 469 height 17
type input "202508464"
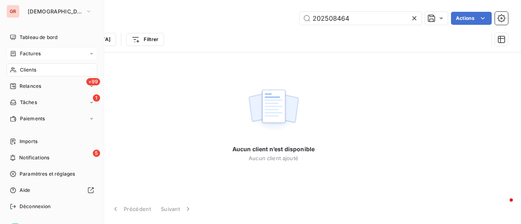
click at [35, 53] on span "Factures" at bounding box center [30, 53] width 21 height 7
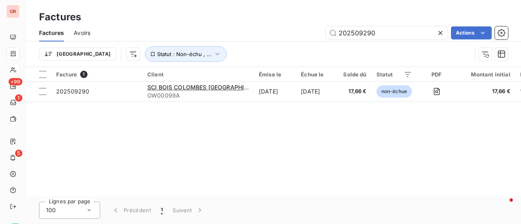
drag, startPoint x: 337, startPoint y: 32, endPoint x: 282, endPoint y: 33, distance: 54.5
click at [286, 33] on div "202509290 Actions" at bounding box center [304, 32] width 408 height 13
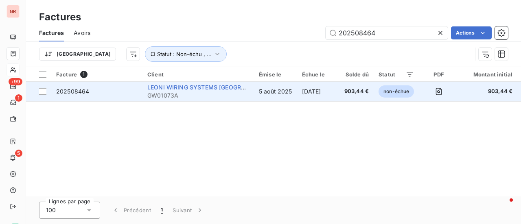
type input "202508464"
click at [197, 87] on span "LEONI WIRING SYSTEMS FRANCE" at bounding box center [212, 87] width 131 height 7
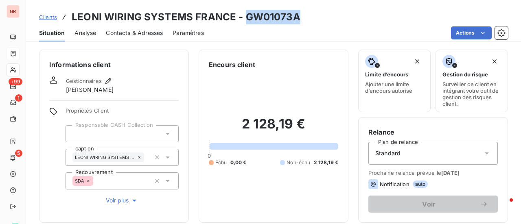
drag, startPoint x: 299, startPoint y: 19, endPoint x: 243, endPoint y: 21, distance: 55.3
click at [242, 21] on div "Clients LEONI WIRING SYSTEMS FRANCE - GW01073A" at bounding box center [273, 17] width 495 height 15
copy h3 "GW01073A"
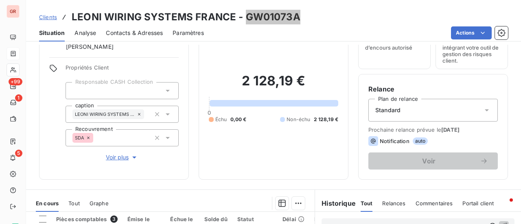
scroll to position [122, 0]
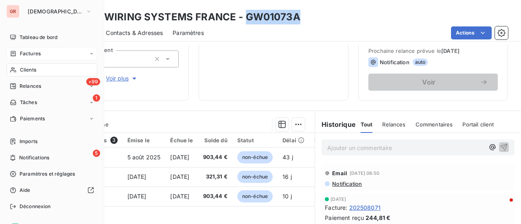
click at [36, 56] on span "Factures" at bounding box center [30, 53] width 21 height 7
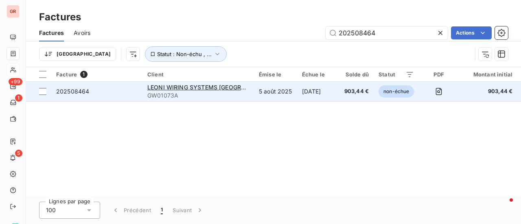
drag, startPoint x: 389, startPoint y: 33, endPoint x: 89, endPoint y: 87, distance: 305.0
click at [193, 58] on div "Factures Avoirs 202508464 Actions Trier Statut : Non-échu , ..." at bounding box center [273, 45] width 495 height 42
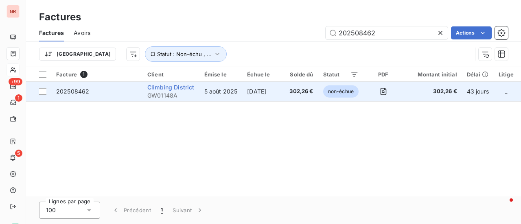
type input "202508462"
click at [170, 87] on span "Climbing District" at bounding box center [170, 87] width 47 height 7
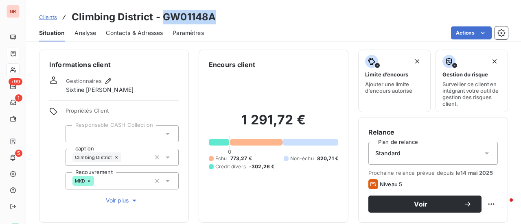
drag, startPoint x: 214, startPoint y: 17, endPoint x: 161, endPoint y: 19, distance: 52.5
click at [161, 19] on h3 "Climbing District - GW01148A" at bounding box center [144, 17] width 144 height 15
copy h3 "GW01148A"
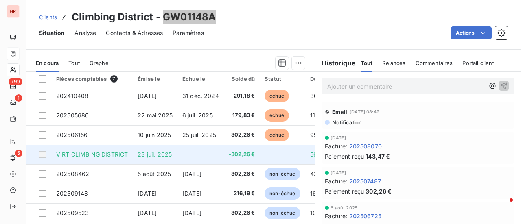
scroll to position [170, 0]
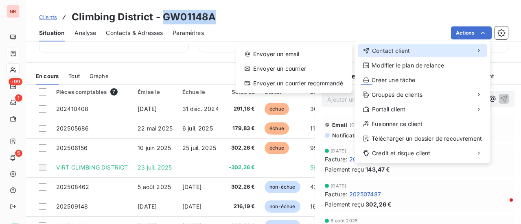
drag, startPoint x: 416, startPoint y: 49, endPoint x: 405, endPoint y: 51, distance: 11.9
click at [416, 49] on div "Contact client" at bounding box center [421, 50] width 129 height 13
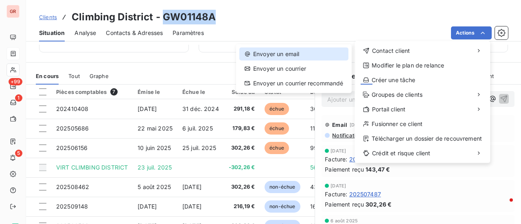
click at [301, 50] on div "Envoyer un email" at bounding box center [293, 54] width 109 height 13
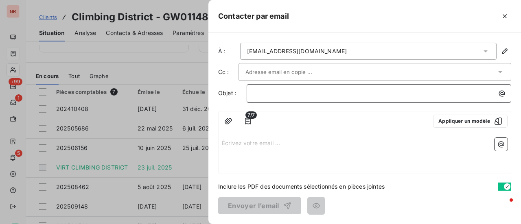
click at [298, 92] on p "﻿" at bounding box center [380, 93] width 255 height 9
click at [249, 118] on span "7/7" at bounding box center [250, 114] width 11 height 7
click at [248, 113] on span "7/7" at bounding box center [250, 114] width 11 height 7
click at [248, 120] on icon "button" at bounding box center [248, 121] width 8 height 8
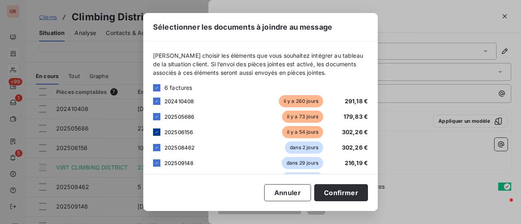
click at [157, 133] on icon at bounding box center [156, 132] width 5 height 5
click at [297, 195] on button "Annuler" at bounding box center [287, 192] width 47 height 17
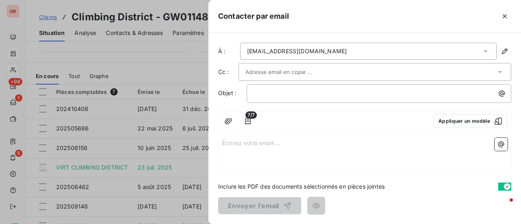
click at [173, 70] on div at bounding box center [260, 112] width 521 height 224
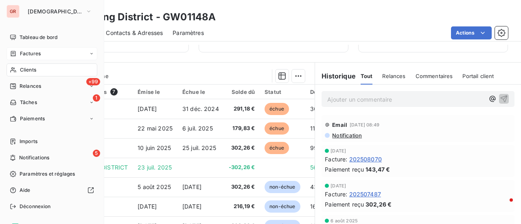
click at [34, 70] on span "Clients" at bounding box center [28, 69] width 16 height 7
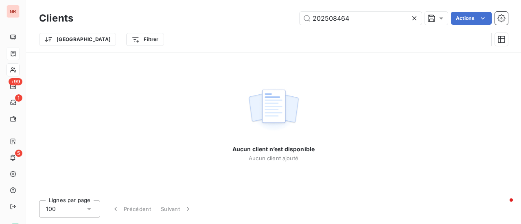
drag, startPoint x: 357, startPoint y: 17, endPoint x: 209, endPoint y: 34, distance: 148.6
click at [238, 33] on div "Clients 202508464 Actions Trier Filtrer" at bounding box center [273, 31] width 469 height 42
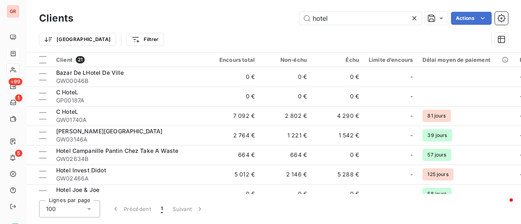
type input "hotel"
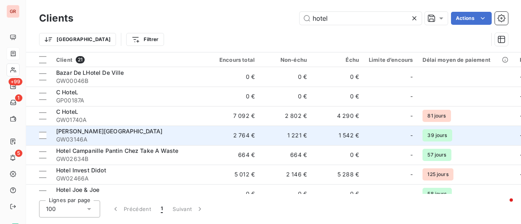
click at [100, 132] on span "DERBY ALMA HOTEL" at bounding box center [109, 131] width 107 height 7
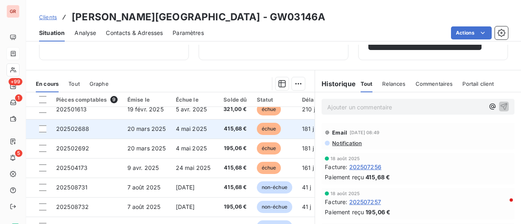
scroll to position [37, 0]
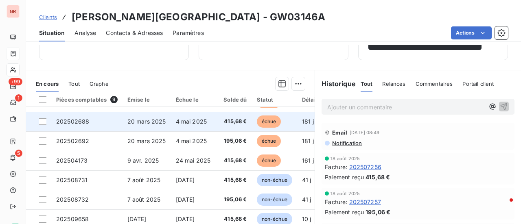
click at [142, 120] on span "20 mars 2025" at bounding box center [146, 121] width 39 height 7
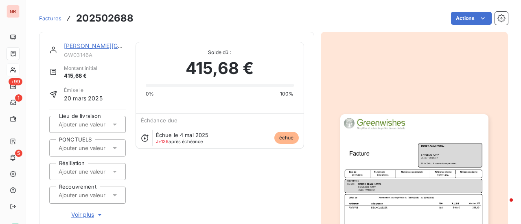
click at [367, 165] on img "button" at bounding box center [414, 218] width 148 height 209
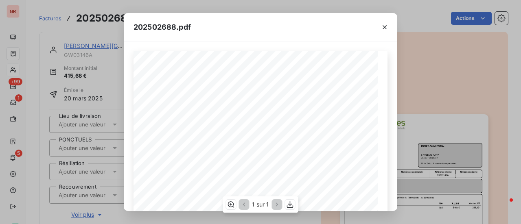
scroll to position [41, 0]
click at [388, 26] on icon "button" at bounding box center [384, 27] width 8 height 8
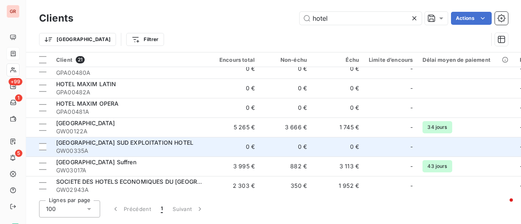
scroll to position [244, 0]
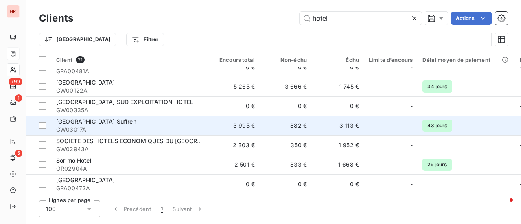
click at [126, 126] on span "GW03017A" at bounding box center [129, 130] width 146 height 8
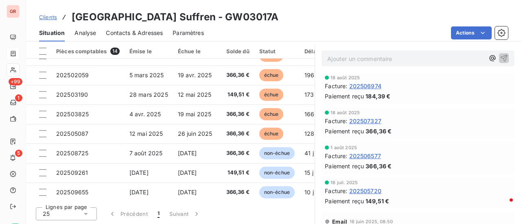
scroll to position [135, 0]
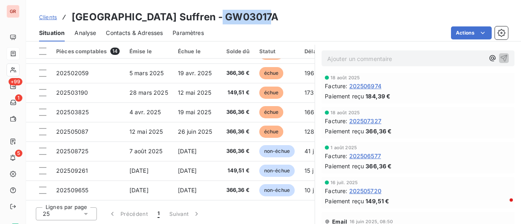
drag, startPoint x: 257, startPoint y: 20, endPoint x: 206, endPoint y: 15, distance: 51.4
click at [206, 15] on div "Clients SAS Hotel Duplex Suffren - GW03017A" at bounding box center [273, 17] width 495 height 15
copy h3 "GW03017A"
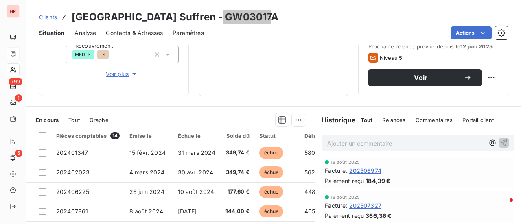
scroll to position [130, 0]
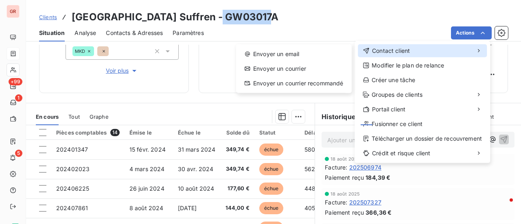
drag, startPoint x: 402, startPoint y: 50, endPoint x: 359, endPoint y: 48, distance: 43.1
click at [401, 50] on span "Contact client" at bounding box center [391, 51] width 38 height 8
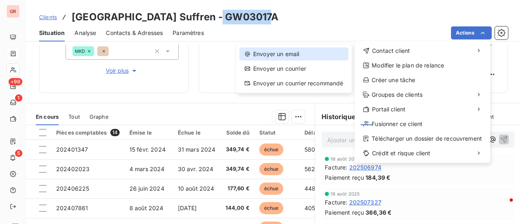
click at [307, 51] on div "Envoyer un email" at bounding box center [293, 54] width 109 height 13
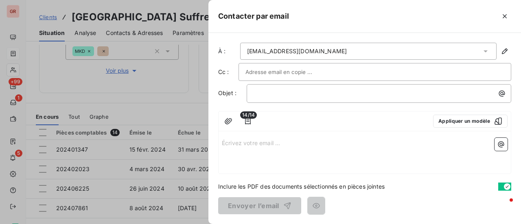
click at [355, 68] on div at bounding box center [374, 72] width 259 height 12
click at [352, 70] on input "text" at bounding box center [374, 72] width 259 height 12
click at [352, 70] on div at bounding box center [374, 72] width 259 height 12
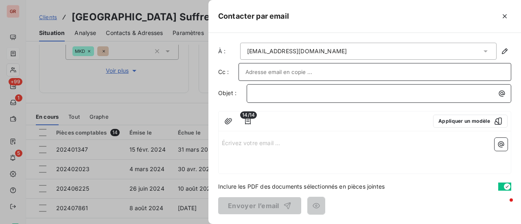
click at [293, 93] on p "﻿" at bounding box center [380, 93] width 255 height 9
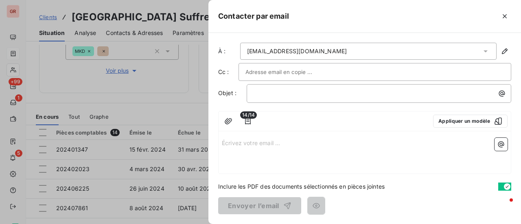
click at [286, 98] on div "﻿" at bounding box center [378, 93] width 264 height 19
click at [282, 93] on p "﻿" at bounding box center [380, 93] width 255 height 9
click at [350, 89] on p "Rappel de factures impayées-" at bounding box center [380, 93] width 255 height 9
click at [235, 144] on p "Écrivez votre email ... ﻿" at bounding box center [364, 142] width 285 height 9
click at [246, 139] on p "Écrivez votre email ... ﻿" at bounding box center [364, 142] width 285 height 9
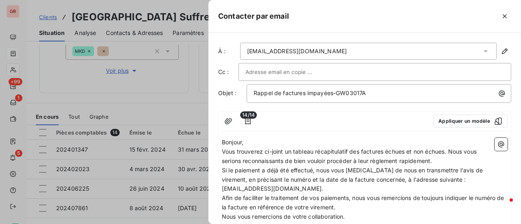
click at [450, 151] on span "Vous trouverez ci-joint un tableau récapitulatif des factures échues et non éch…" at bounding box center [350, 156] width 256 height 16
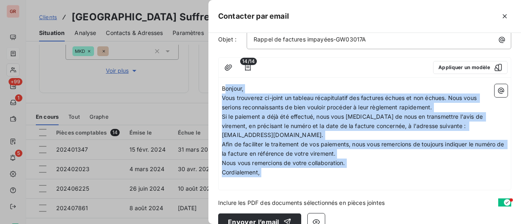
scroll to position [68, 0]
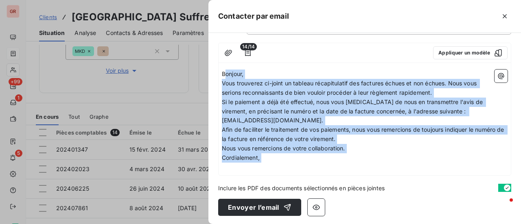
drag, startPoint x: 223, startPoint y: 141, endPoint x: 328, endPoint y: 212, distance: 126.2
click at [327, 222] on div "À : cchaumont@inwood-hotels.com Cc : Objet : Rappel de factures impayées-GW0301…" at bounding box center [364, 128] width 312 height 191
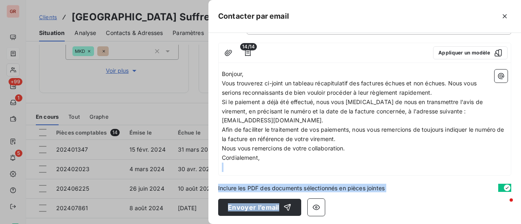
drag, startPoint x: 327, startPoint y: 189, endPoint x: 273, endPoint y: 107, distance: 98.0
click at [273, 107] on div "À : cchaumont@inwood-hotels.com Cc : Objet : Rappel de factures impayées-GW0301…" at bounding box center [364, 128] width 312 height 191
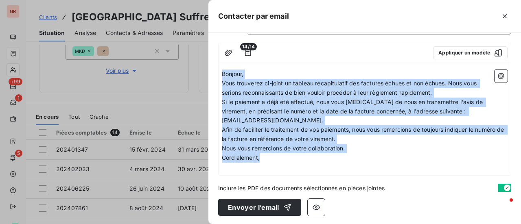
drag, startPoint x: 221, startPoint y: 71, endPoint x: 348, endPoint y: 157, distance: 152.6
click at [348, 157] on div "Bonjour, Vous trouverez ci-joint un tableau récapitulatif des factures échues e…" at bounding box center [364, 121] width 285 height 102
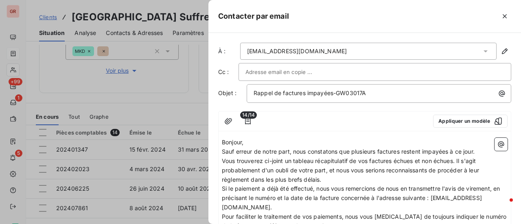
click at [456, 160] on span "Vous trouverez ci-joint un tableau récapitulatif de vos factures échues et non …" at bounding box center [351, 170] width 259 height 26
click at [497, 144] on icon "button" at bounding box center [501, 144] width 8 height 8
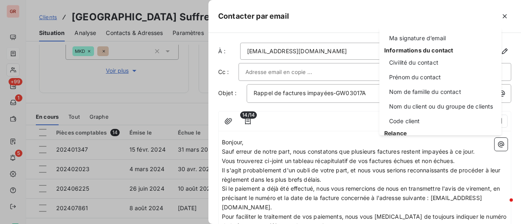
scroll to position [41, 0]
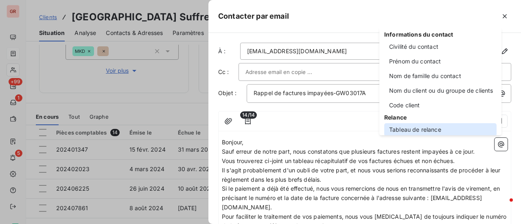
click at [420, 131] on div "Tableau de relance" at bounding box center [440, 129] width 112 height 13
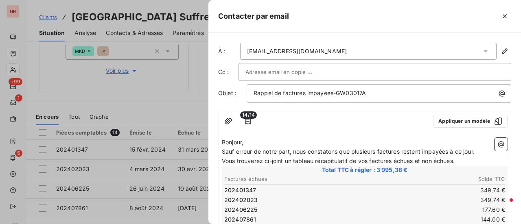
click at [464, 159] on p "Vous trouverez ci-joint un tableau récapitulatif de vos factures échues et non …" at bounding box center [364, 161] width 285 height 9
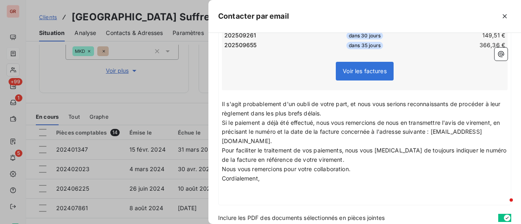
scroll to position [325, 0]
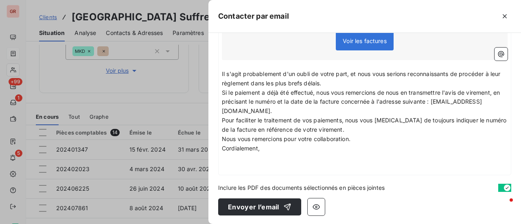
click at [231, 160] on p "﻿" at bounding box center [364, 157] width 285 height 9
click at [498, 54] on icon "button" at bounding box center [501, 54] width 6 height 6
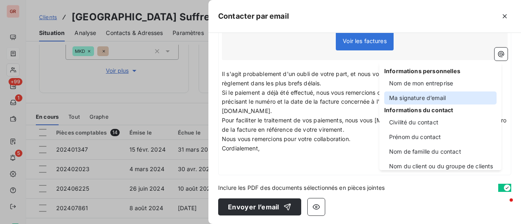
click at [427, 95] on div "Ma signature d’email" at bounding box center [440, 98] width 112 height 13
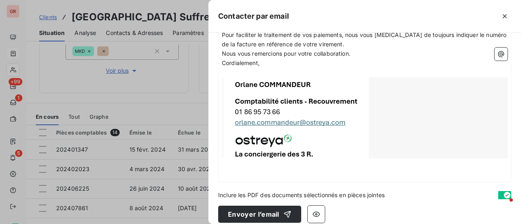
scroll to position [418, 0]
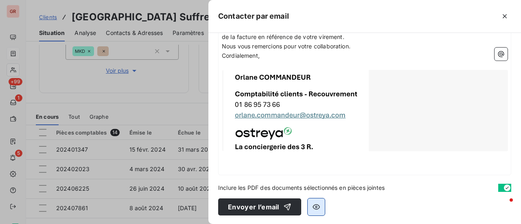
click at [318, 205] on icon "button" at bounding box center [315, 207] width 7 height 5
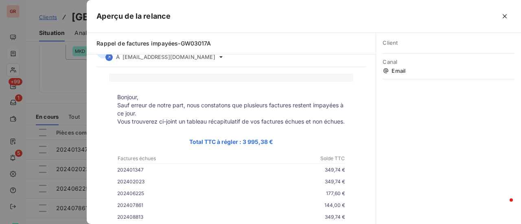
scroll to position [0, 0]
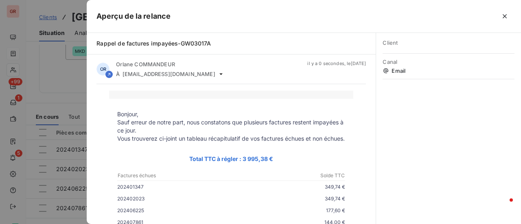
click at [60, 92] on div at bounding box center [260, 112] width 521 height 224
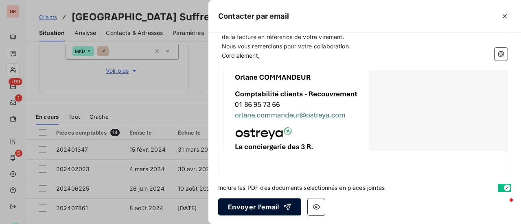
click at [257, 207] on button "Envoyer l’email" at bounding box center [259, 206] width 83 height 17
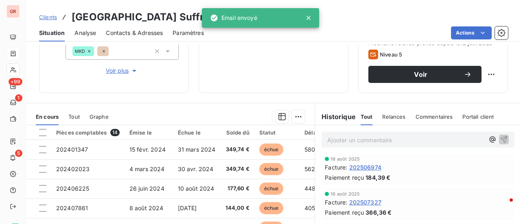
click at [309, 17] on icon at bounding box center [308, 18] width 4 height 4
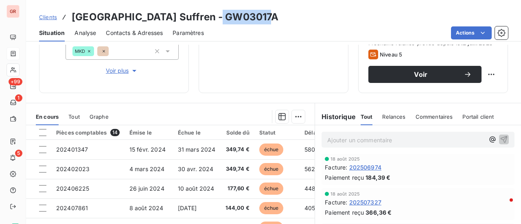
drag, startPoint x: 255, startPoint y: 19, endPoint x: 207, endPoint y: 18, distance: 47.2
click at [205, 18] on h3 "SAS Hotel Duplex Suffren - GW03017A" at bounding box center [175, 17] width 207 height 15
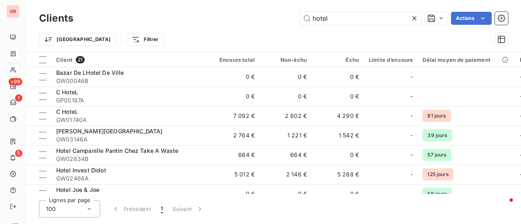
drag, startPoint x: 324, startPoint y: 18, endPoint x: 242, endPoint y: 20, distance: 81.4
click at [243, 19] on div "hotel Actions" at bounding box center [295, 18] width 425 height 13
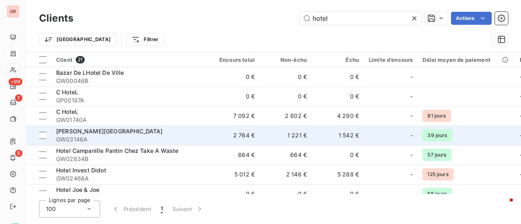
click at [105, 131] on span "DERBY ALMA HOTEL" at bounding box center [109, 131] width 107 height 7
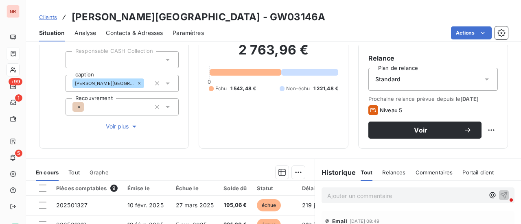
scroll to position [81, 0]
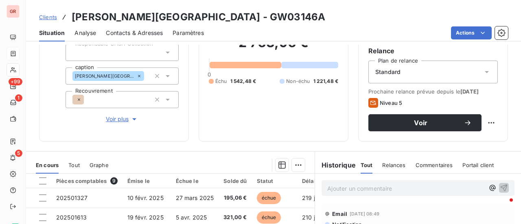
click at [143, 31] on span "Contacts & Adresses" at bounding box center [134, 33] width 57 height 8
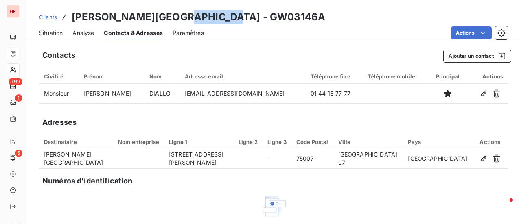
drag, startPoint x: 238, startPoint y: 21, endPoint x: 184, endPoint y: 17, distance: 54.6
click at [182, 17] on div "Clients DERBY ALMA HOTEL - GW03146A" at bounding box center [273, 17] width 495 height 15
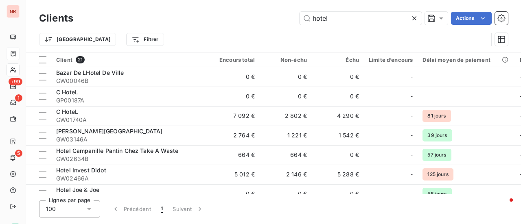
drag, startPoint x: 316, startPoint y: 21, endPoint x: 247, endPoint y: 24, distance: 69.2
click at [277, 22] on div "hotel Actions" at bounding box center [295, 18] width 425 height 13
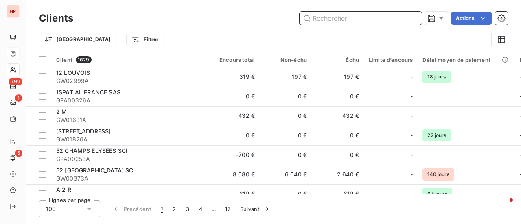
click at [347, 20] on input "text" at bounding box center [360, 18] width 122 height 13
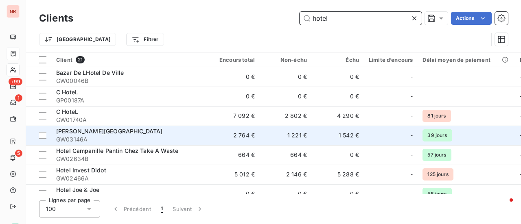
type input "hotel"
click at [111, 133] on span "DERBY ALMA HOTEL" at bounding box center [109, 131] width 107 height 7
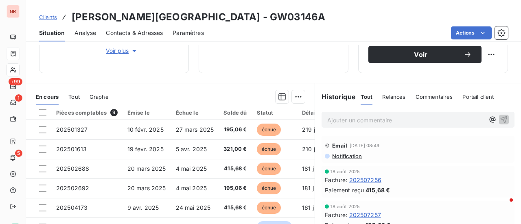
scroll to position [163, 0]
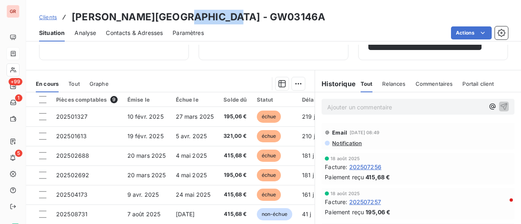
drag, startPoint x: 242, startPoint y: 15, endPoint x: 183, endPoint y: 14, distance: 59.0
click at [183, 14] on div "Clients DERBY ALMA HOTEL - GW03146A" at bounding box center [273, 17] width 495 height 15
click at [253, 26] on div "Actions" at bounding box center [361, 32] width 294 height 13
drag, startPoint x: 242, startPoint y: 20, endPoint x: 183, endPoint y: 19, distance: 59.4
click at [183, 19] on div "Clients DERBY ALMA HOTEL - GW03146A" at bounding box center [273, 17] width 495 height 15
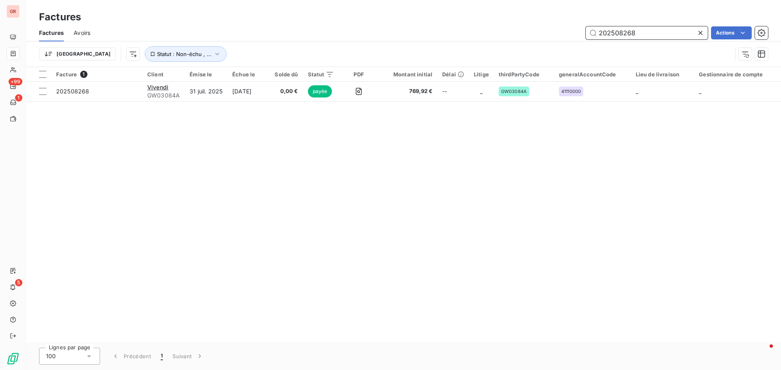
drag, startPoint x: 646, startPoint y: 35, endPoint x: 534, endPoint y: 44, distance: 112.6
click at [534, 44] on div "Factures Avoirs 202508268 Actions Trier Statut : Non-échu , ..." at bounding box center [403, 45] width 755 height 42
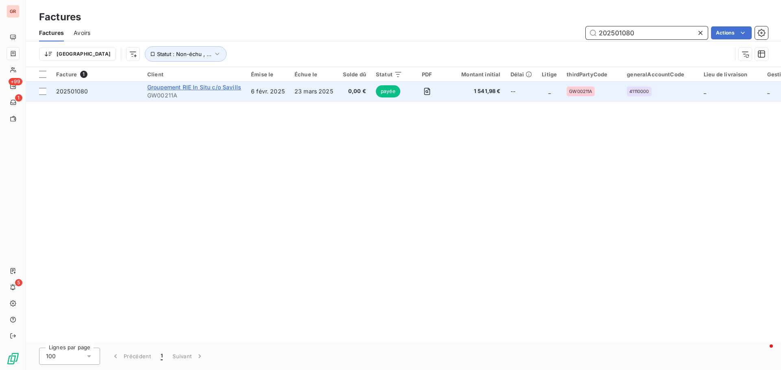
type input "202501080"
click at [175, 87] on span "Groupement RIE In Situ c/o Savills" at bounding box center [194, 87] width 94 height 7
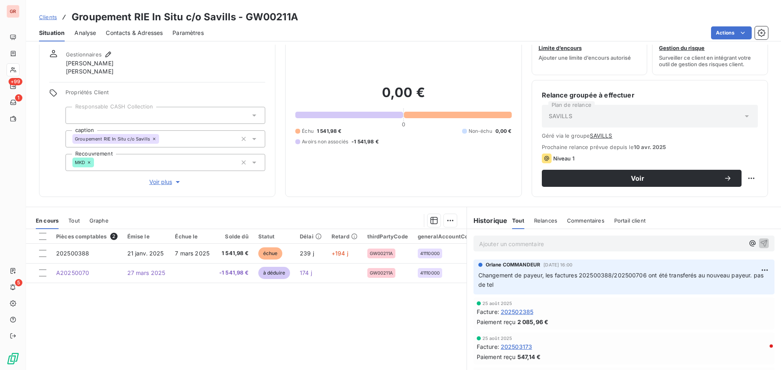
scroll to position [41, 0]
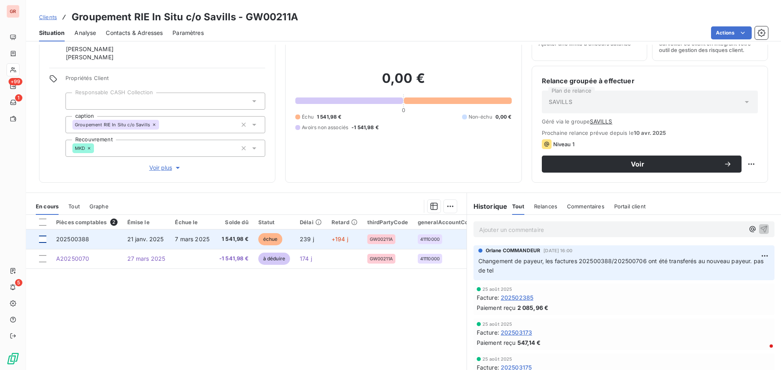
click at [45, 240] on div at bounding box center [42, 239] width 7 height 7
click at [78, 239] on span "202500388" at bounding box center [72, 239] width 33 height 7
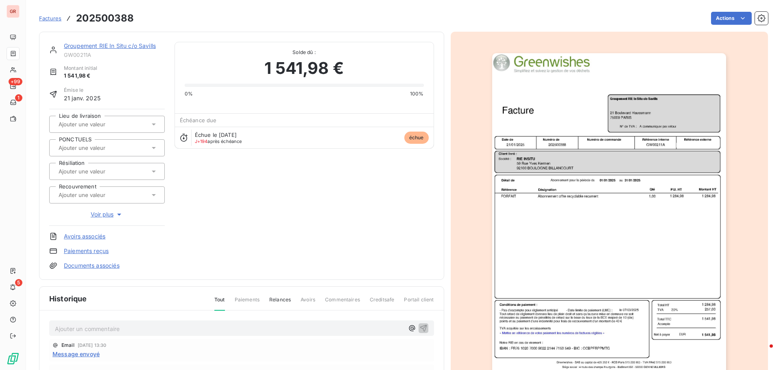
click at [576, 188] on img "button" at bounding box center [609, 218] width 234 height 331
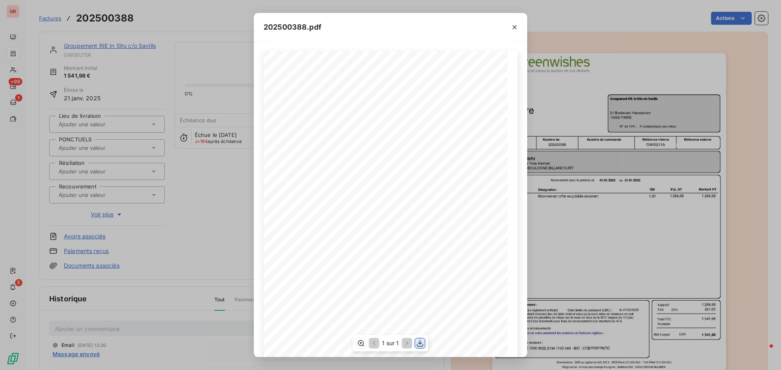
click at [422, 344] on icon "button" at bounding box center [420, 344] width 8 height 8
click at [514, 28] on icon "button" at bounding box center [514, 27] width 4 height 4
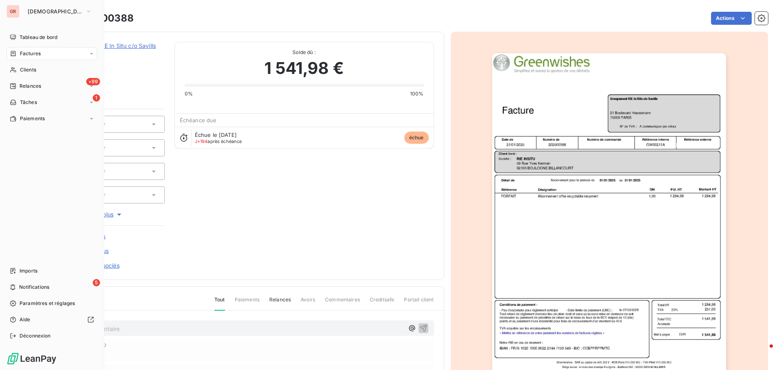
click at [42, 51] on div "Factures" at bounding box center [52, 53] width 91 height 13
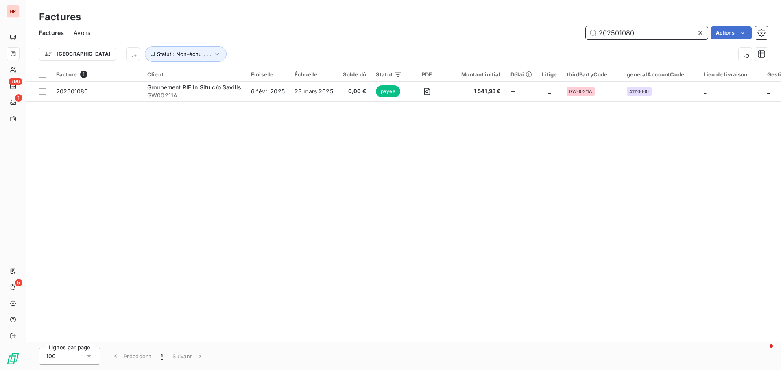
drag, startPoint x: 650, startPoint y: 27, endPoint x: 650, endPoint y: 33, distance: 6.5
click at [650, 27] on input "202501080" at bounding box center [647, 32] width 122 height 13
drag, startPoint x: 611, startPoint y: 39, endPoint x: 473, endPoint y: 78, distance: 143.3
click at [548, 52] on div "Factures Avoirs 202501080 Actions Trier Statut : Non-échu , ..." at bounding box center [403, 45] width 755 height 42
paste input "6909"
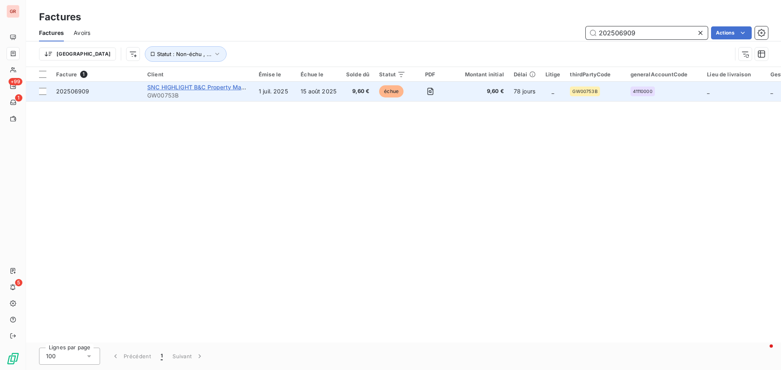
type input "202506909"
click at [188, 88] on span "SNC HIGHLIGHT B&C Property Management" at bounding box center [208, 87] width 122 height 7
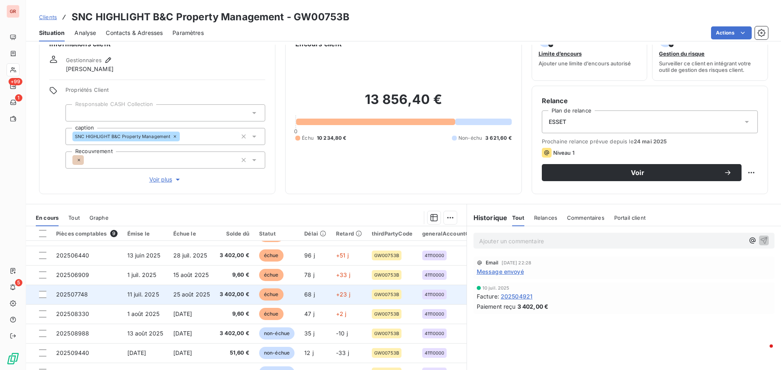
scroll to position [41, 0]
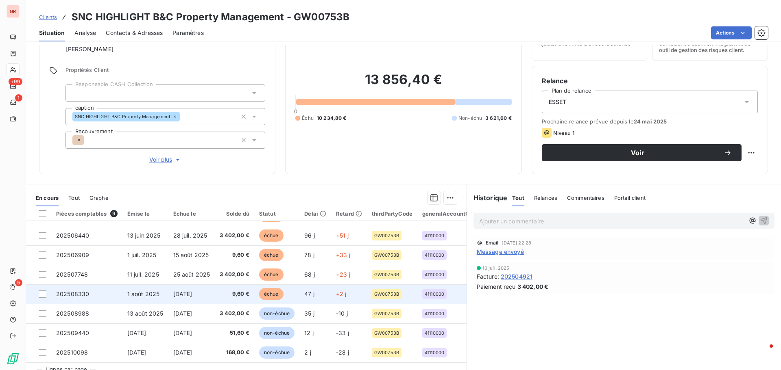
click at [277, 291] on span "échue" at bounding box center [271, 294] width 24 height 12
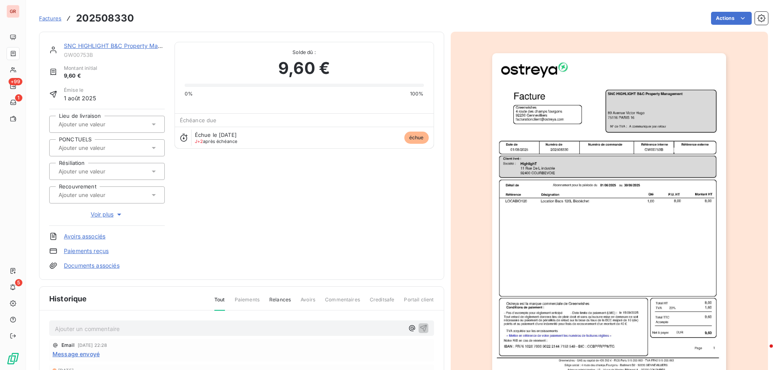
click at [559, 224] on img "button" at bounding box center [609, 218] width 234 height 331
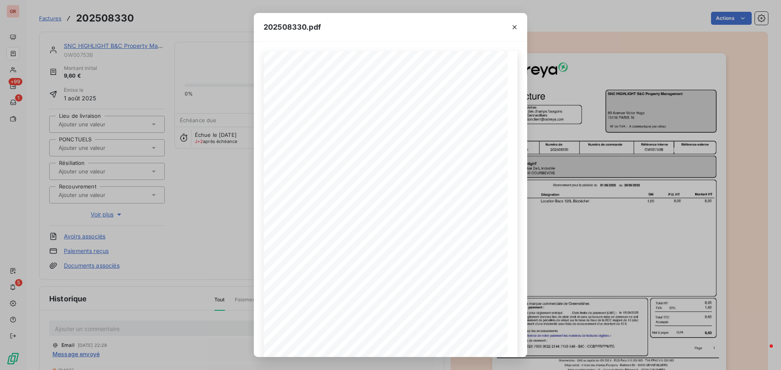
click at [514, 26] on icon "button" at bounding box center [514, 27] width 8 height 8
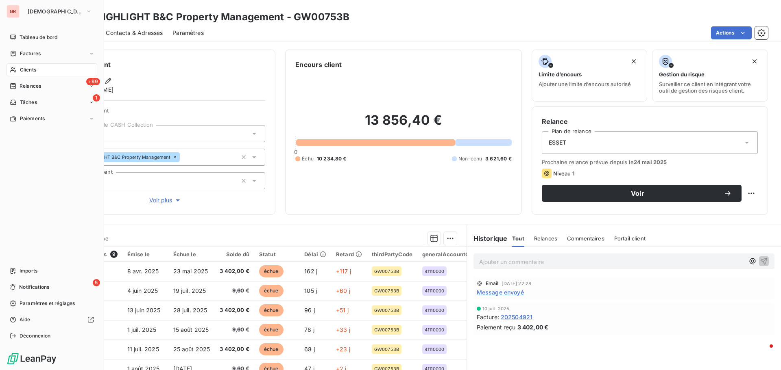
drag, startPoint x: 34, startPoint y: 54, endPoint x: 85, endPoint y: 61, distance: 50.8
click at [36, 54] on span "Factures" at bounding box center [30, 53] width 21 height 7
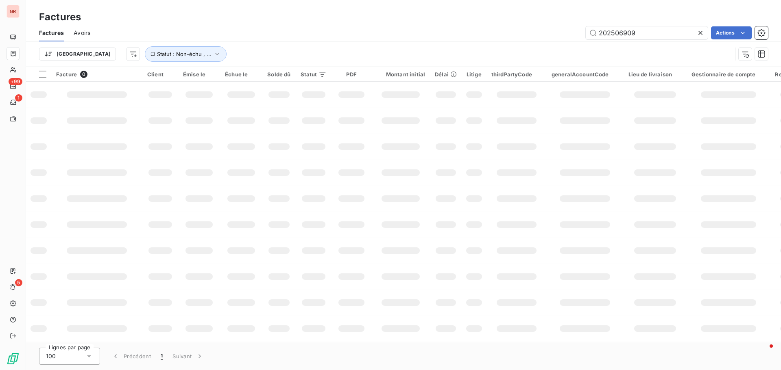
drag, startPoint x: 658, startPoint y: 34, endPoint x: 547, endPoint y: 33, distance: 110.6
click at [558, 30] on div "202506909 Actions" at bounding box center [434, 32] width 668 height 13
type input "202312063"
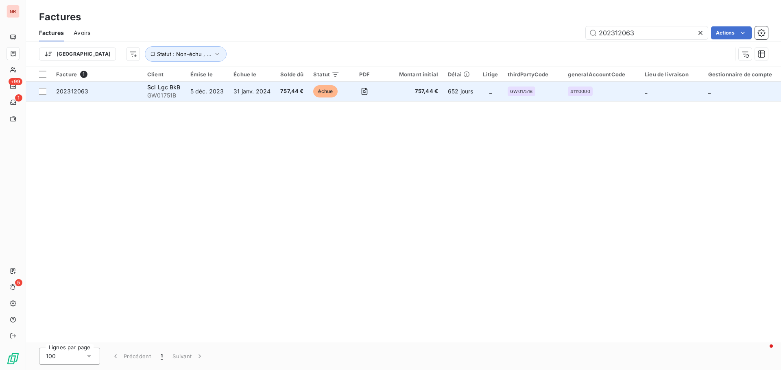
click at [167, 92] on span "GW01751B" at bounding box center [163, 96] width 33 height 8
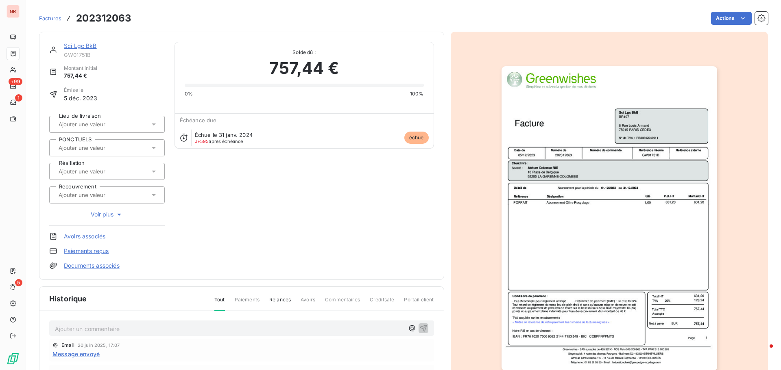
click at [92, 48] on link "Sci Lgc BkB" at bounding box center [80, 45] width 33 height 7
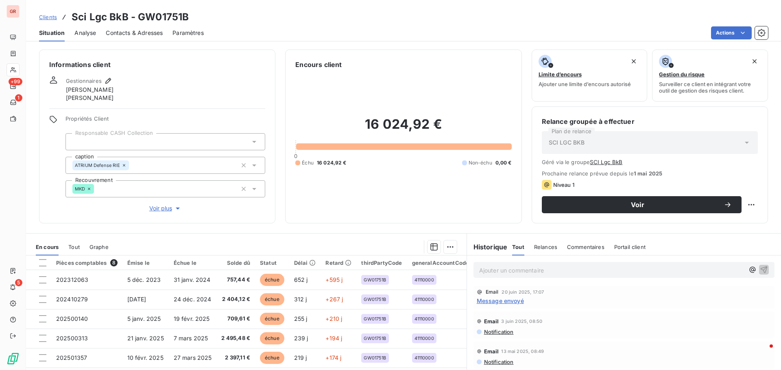
click at [141, 32] on span "Contacts & Adresses" at bounding box center [134, 33] width 57 height 8
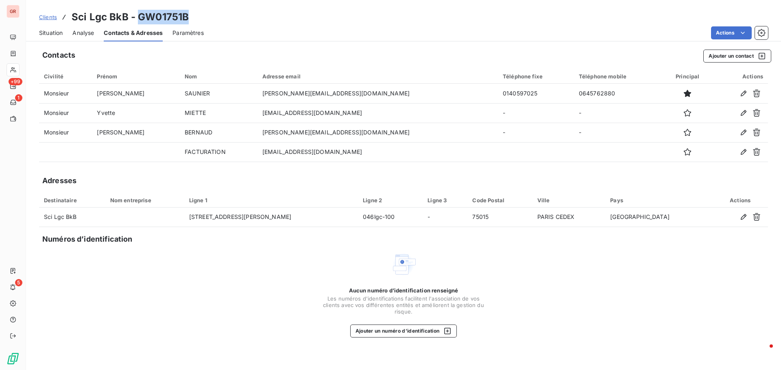
drag, startPoint x: 194, startPoint y: 17, endPoint x: 136, endPoint y: 19, distance: 57.8
click at [136, 19] on div "Clients Sci Lgc BkB - GW01751B" at bounding box center [403, 17] width 755 height 15
copy h3 "GW01751B"
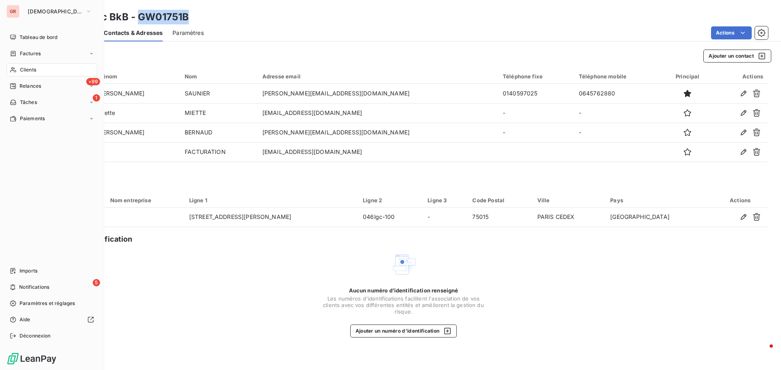
drag, startPoint x: 43, startPoint y: 52, endPoint x: 92, endPoint y: 65, distance: 51.0
click at [43, 52] on div "Factures" at bounding box center [52, 53] width 91 height 13
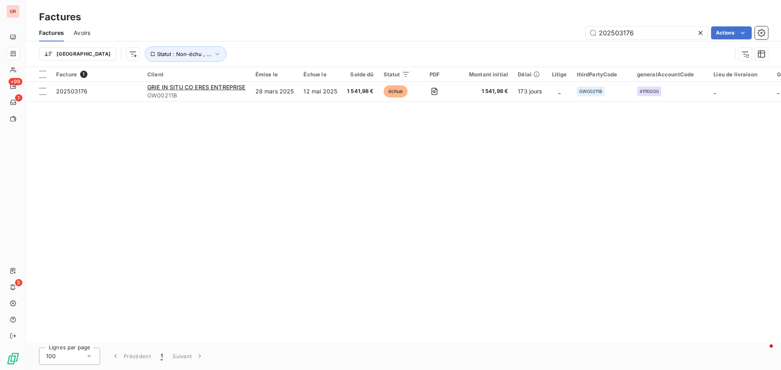
drag, startPoint x: 644, startPoint y: 33, endPoint x: 556, endPoint y: 35, distance: 88.7
click at [557, 35] on div "202503176 Actions" at bounding box center [434, 32] width 668 height 13
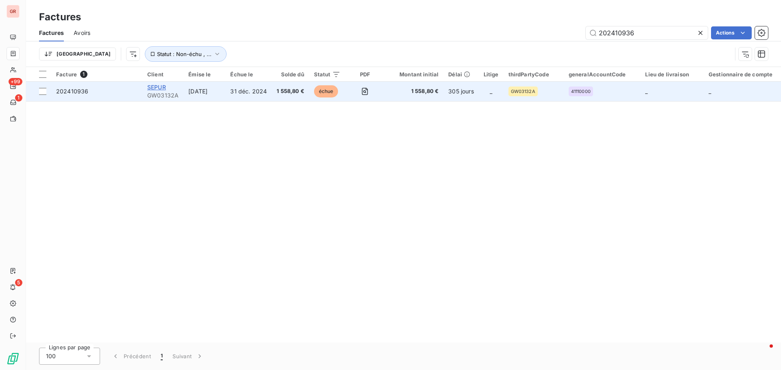
type input "202410936"
click at [156, 89] on span "SEPUR" at bounding box center [156, 87] width 19 height 7
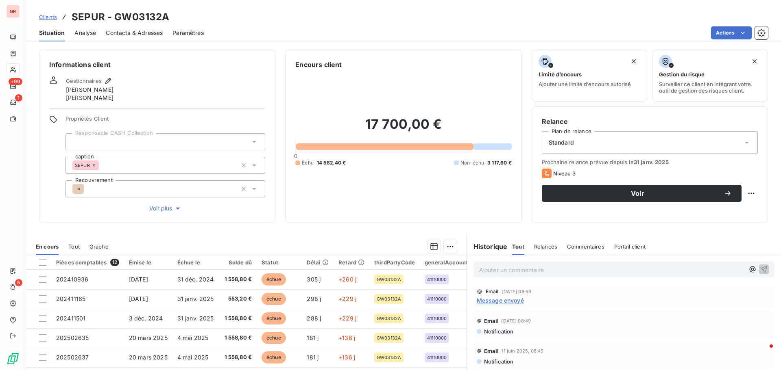
click at [141, 31] on span "Contacts & Adresses" at bounding box center [134, 33] width 57 height 8
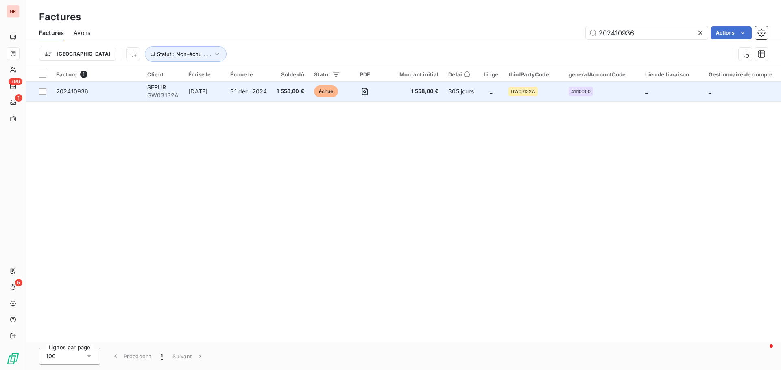
click at [202, 90] on td "[DATE]" at bounding box center [204, 92] width 42 height 20
click at [153, 93] on span "GW03132A" at bounding box center [162, 96] width 31 height 8
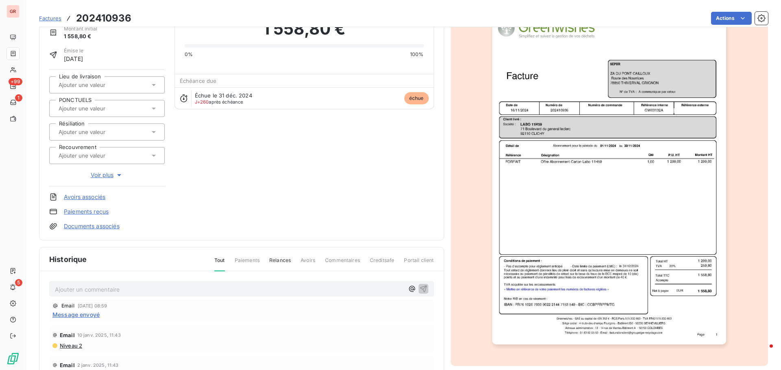
scroll to position [119, 0]
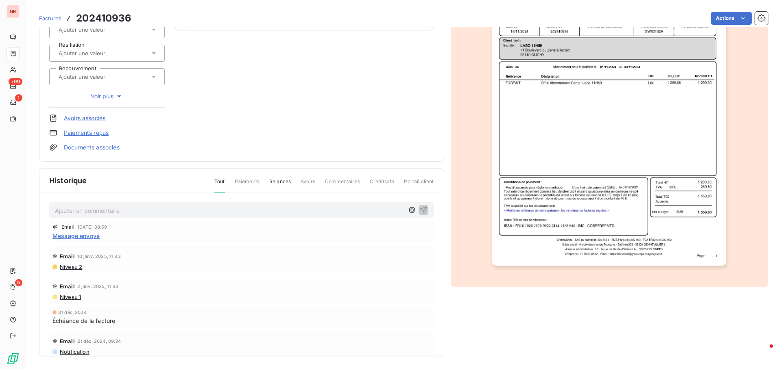
click at [75, 266] on span "Niveau 2" at bounding box center [70, 267] width 23 height 7
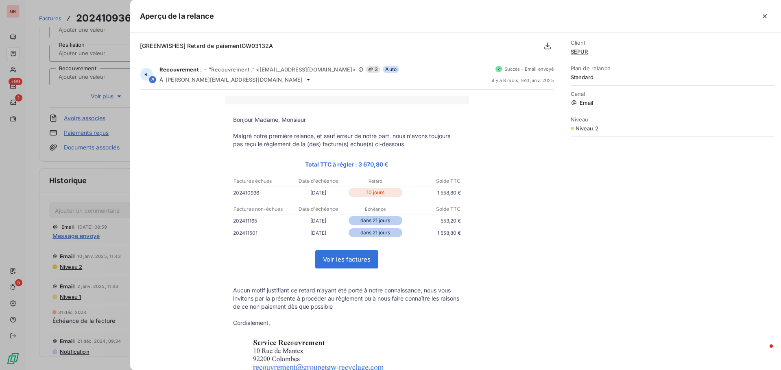
click at [77, 5] on div at bounding box center [390, 185] width 781 height 370
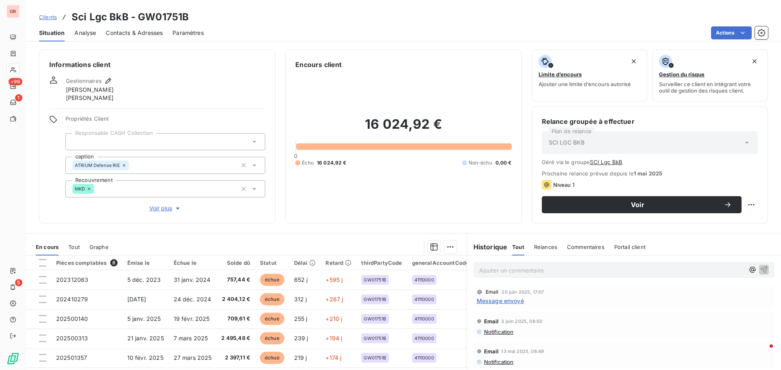
click at [142, 35] on span "Contacts & Adresses" at bounding box center [134, 33] width 57 height 8
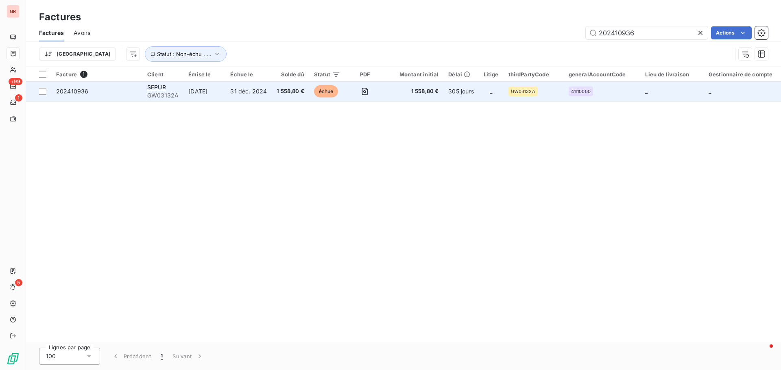
click at [158, 95] on span "GW03132A" at bounding box center [162, 96] width 31 height 8
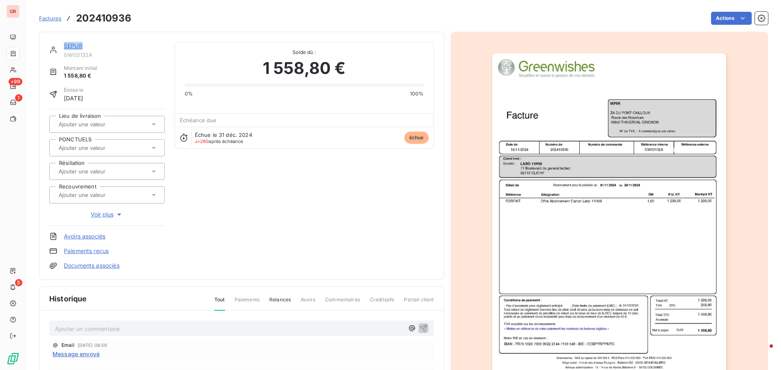
drag, startPoint x: 85, startPoint y: 48, endPoint x: 60, endPoint y: 44, distance: 24.7
click at [60, 44] on div "SEPUR GW03132A" at bounding box center [106, 50] width 115 height 16
copy link "SEPUR"
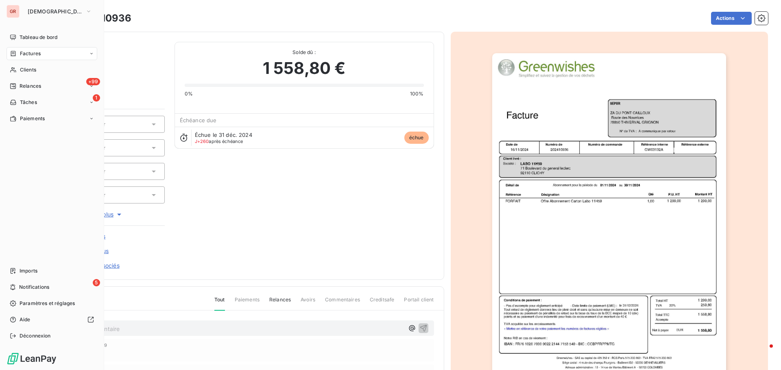
click at [38, 52] on span "Factures" at bounding box center [30, 53] width 21 height 7
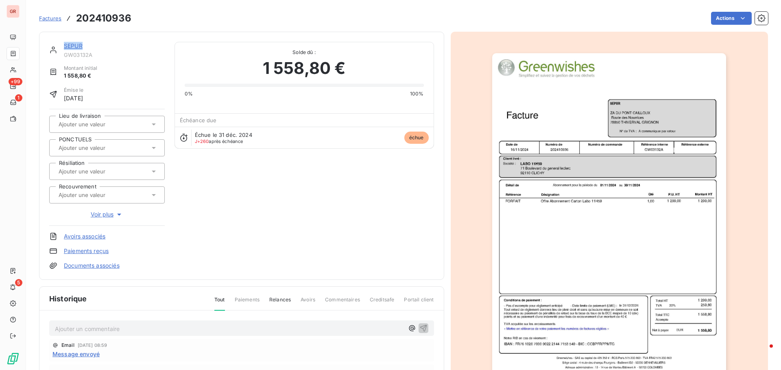
click at [75, 48] on link "SEPUR" at bounding box center [73, 45] width 19 height 7
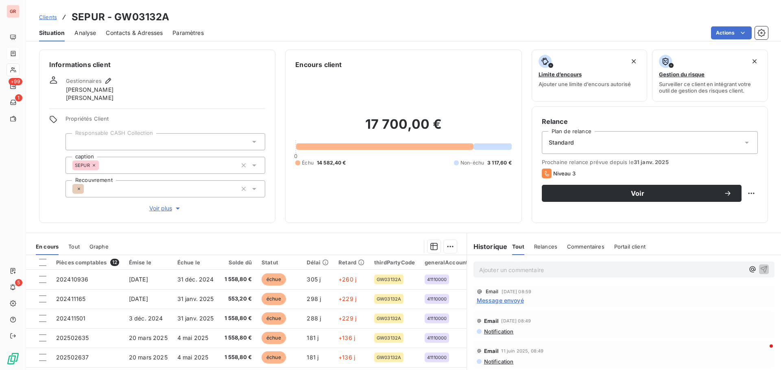
click at [142, 35] on span "Contacts & Adresses" at bounding box center [134, 33] width 57 height 8
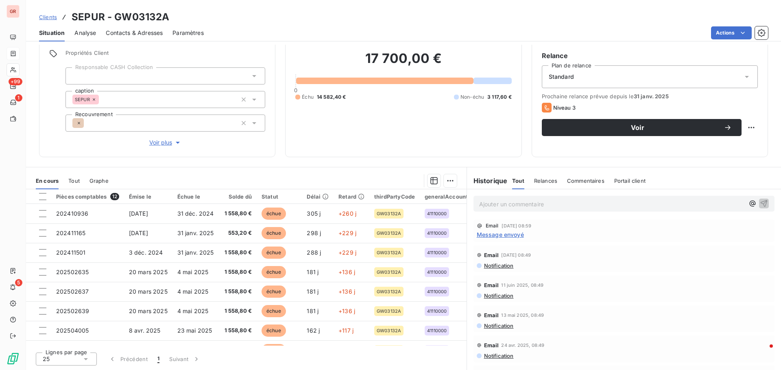
click at [153, 35] on span "Contacts & Adresses" at bounding box center [134, 33] width 57 height 8
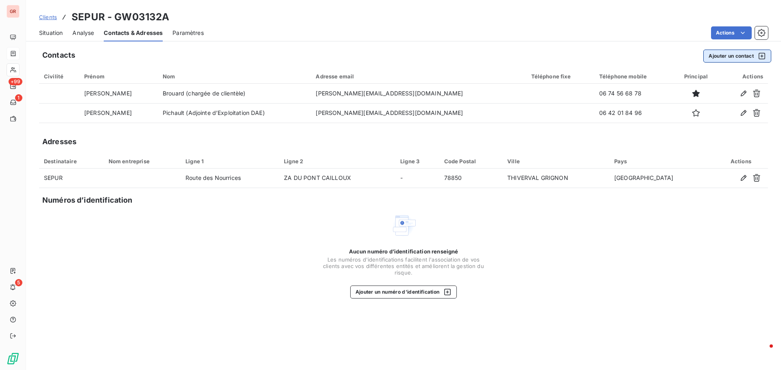
click at [761, 54] on icon "button" at bounding box center [762, 56] width 8 height 8
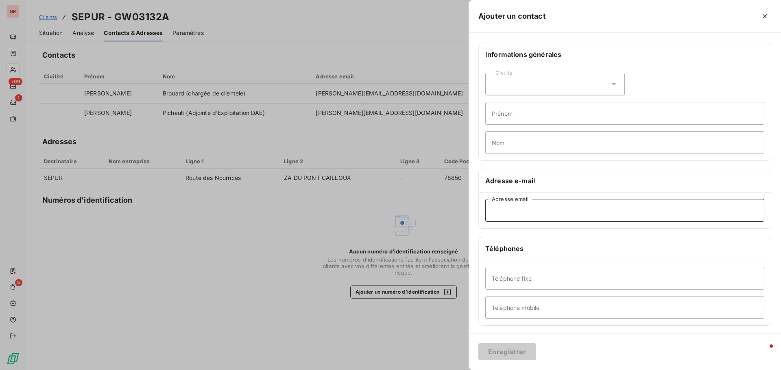
click at [512, 216] on input "Adresse email" at bounding box center [624, 210] width 279 height 23
paste input "[EMAIL_ADDRESS][DOMAIN_NAME]"
type input "[EMAIL_ADDRESS][DOMAIN_NAME]"
click at [503, 117] on input "Prénom" at bounding box center [624, 113] width 279 height 23
type input "Relance"
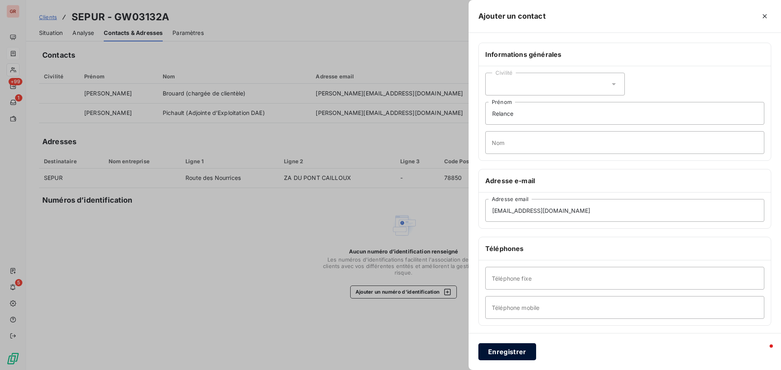
click at [507, 354] on button "Enregistrer" at bounding box center [507, 352] width 58 height 17
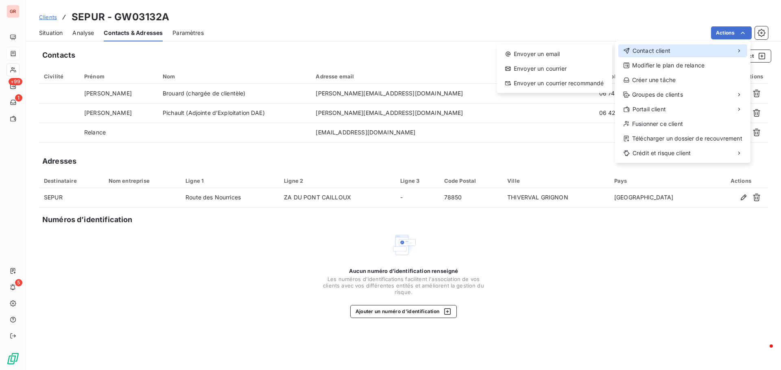
click at [663, 52] on span "Contact client" at bounding box center [651, 51] width 38 height 8
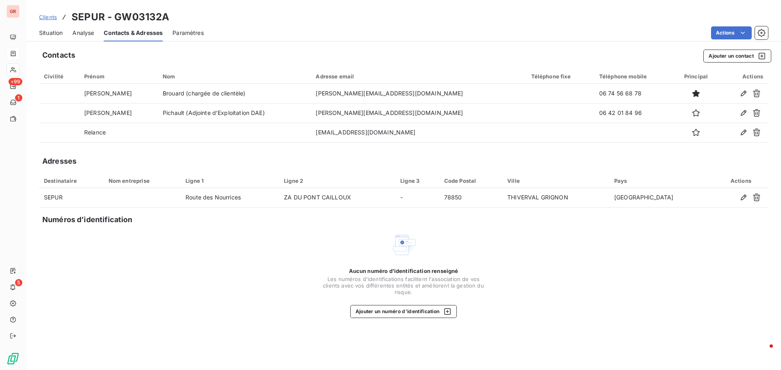
click at [607, 22] on html "GR +99 1 5 Clients SEPUR - GW03132A Situation Analyse Contacts & Adresses Param…" at bounding box center [390, 185] width 781 height 370
click at [150, 32] on span "Contacts & Adresses" at bounding box center [133, 33] width 59 height 8
click at [143, 17] on h3 "SEPUR - GW03132A" at bounding box center [121, 17] width 98 height 15
drag, startPoint x: 178, startPoint y: 20, endPoint x: 114, endPoint y: 17, distance: 63.5
click at [114, 17] on div "Clients SEPUR - GW03132A" at bounding box center [403, 17] width 755 height 15
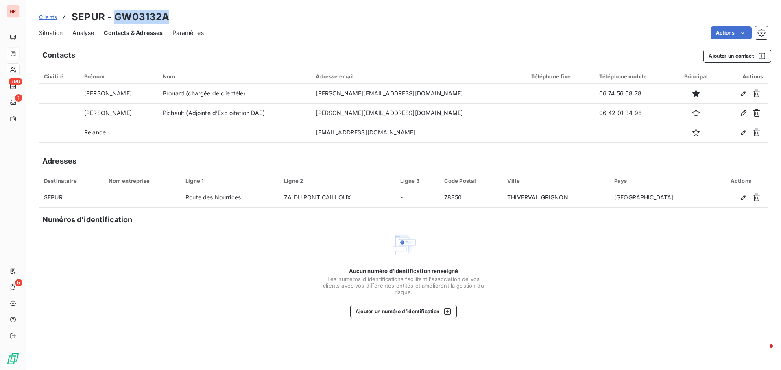
copy h3 "GW03132A"
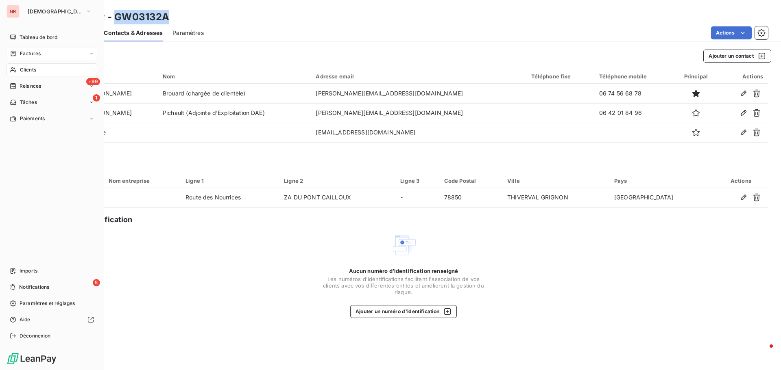
click at [35, 68] on span "Clients" at bounding box center [28, 69] width 16 height 7
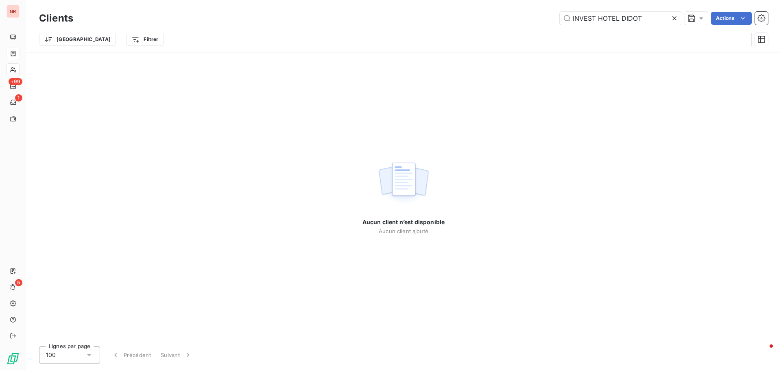
drag, startPoint x: 647, startPoint y: 21, endPoint x: 393, endPoint y: 24, distance: 254.2
click at [395, 24] on div "INVEST HOTEL DIDOT Actions" at bounding box center [425, 18] width 685 height 13
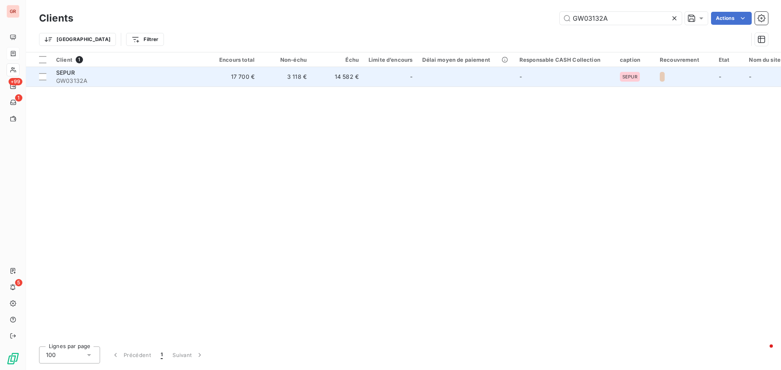
type input "GW03132A"
click at [67, 74] on span "SEPUR" at bounding box center [65, 72] width 19 height 7
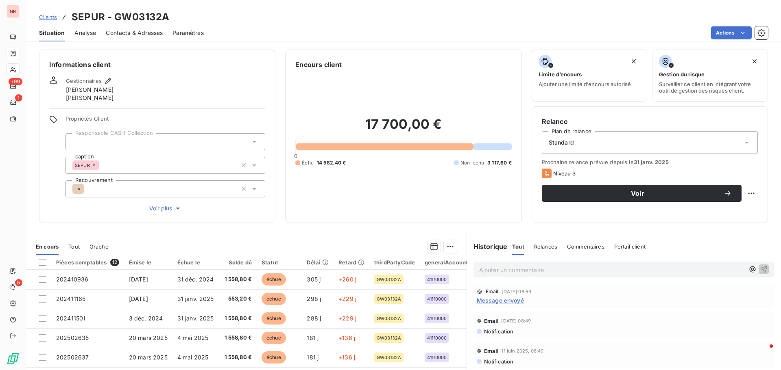
click at [512, 302] on span "Message envoyé" at bounding box center [500, 300] width 47 height 9
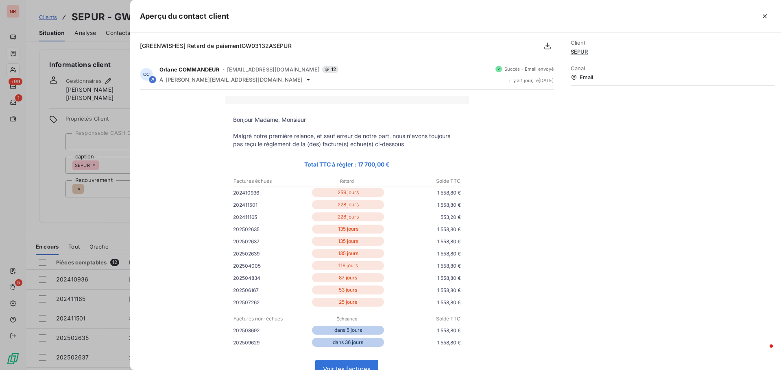
click at [46, 218] on div at bounding box center [390, 185] width 781 height 370
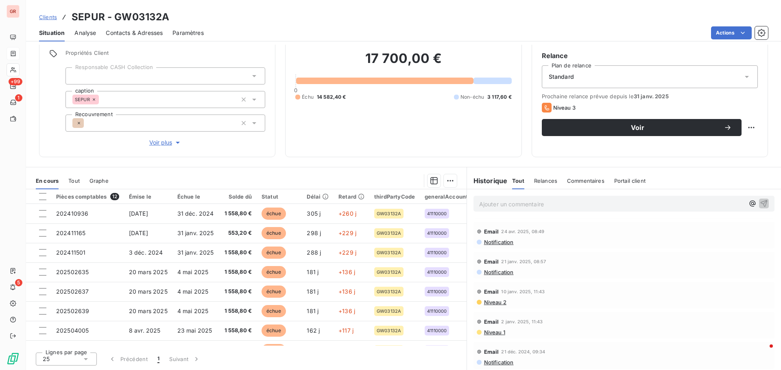
scroll to position [114, 0]
click at [493, 304] on span "Niveau 2" at bounding box center [494, 302] width 23 height 7
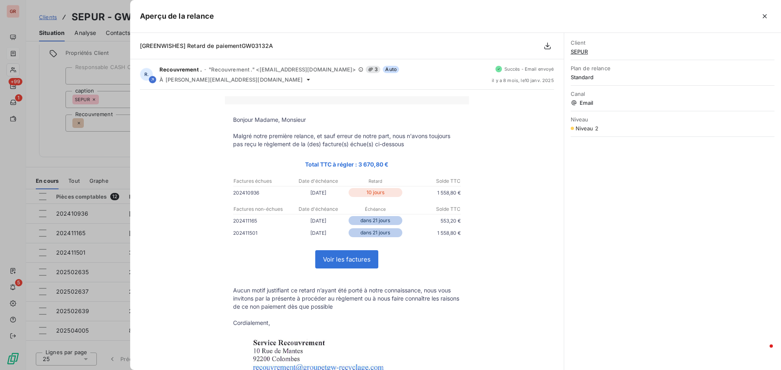
click at [117, 143] on div at bounding box center [390, 185] width 781 height 370
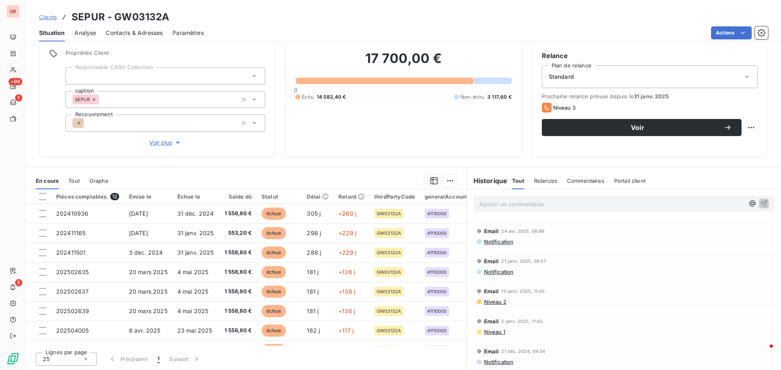
click at [146, 36] on span "Contacts & Adresses" at bounding box center [134, 33] width 57 height 8
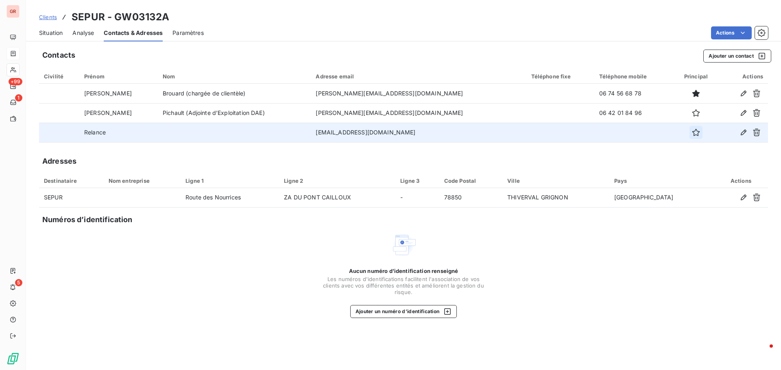
click at [692, 134] on icon "button" at bounding box center [695, 132] width 7 height 7
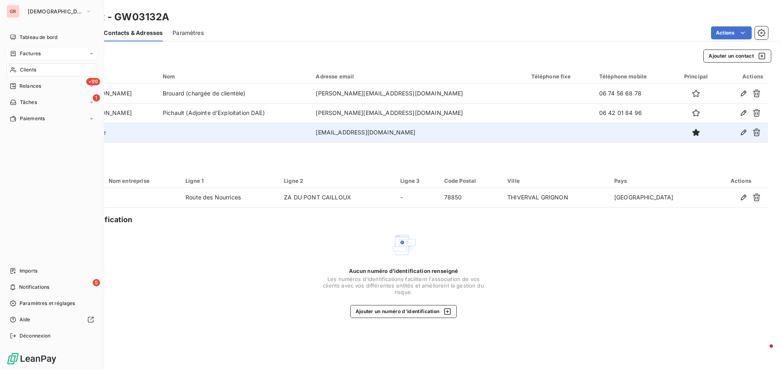
click at [41, 55] on div "Factures" at bounding box center [52, 53] width 91 height 13
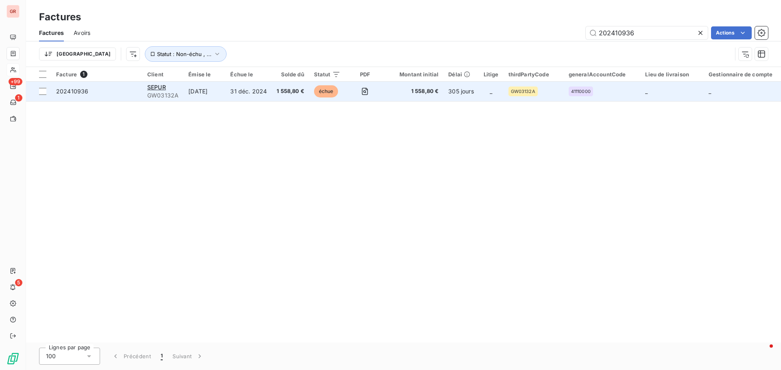
click at [205, 92] on td "[DATE]" at bounding box center [204, 92] width 42 height 20
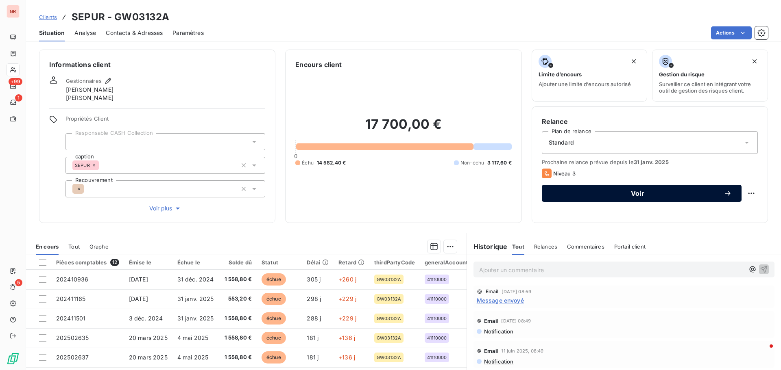
click at [648, 193] on span "Voir" at bounding box center [637, 193] width 172 height 7
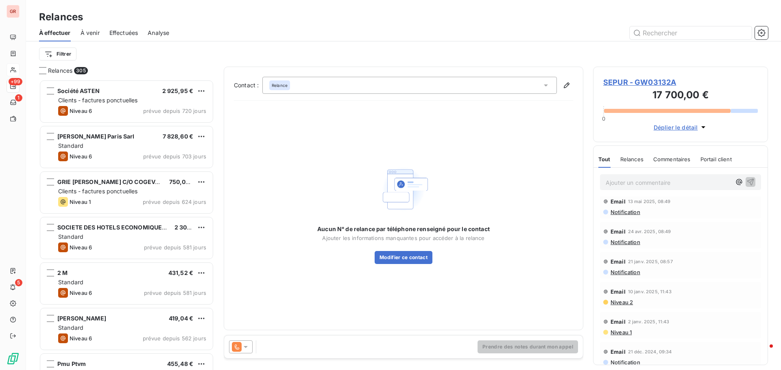
scroll to position [98, 0]
click at [623, 296] on span "Niveau 2" at bounding box center [621, 297] width 23 height 7
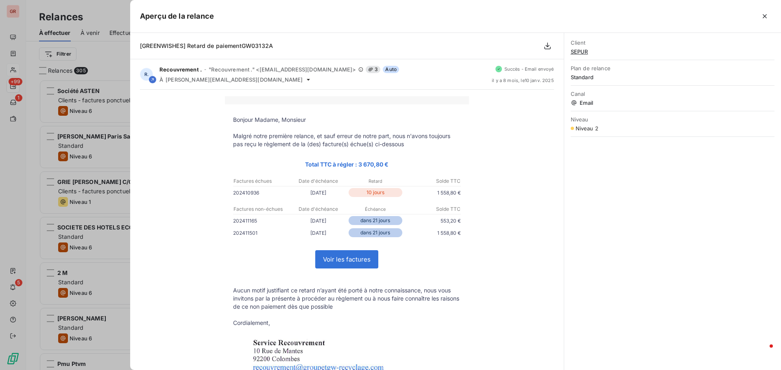
click at [112, 275] on div at bounding box center [390, 185] width 781 height 370
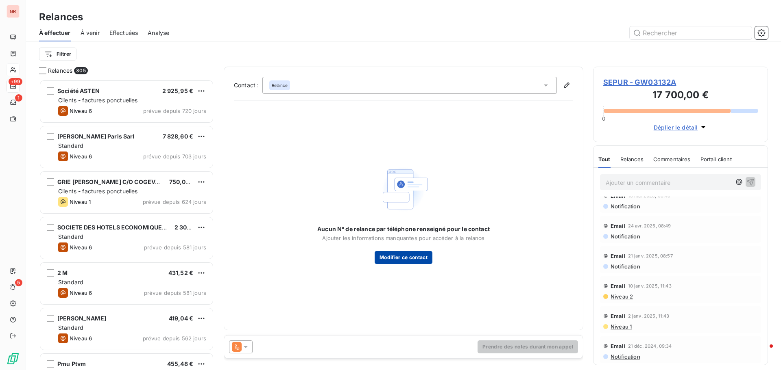
click at [404, 259] on button "Modifier ce contact" at bounding box center [404, 257] width 58 height 13
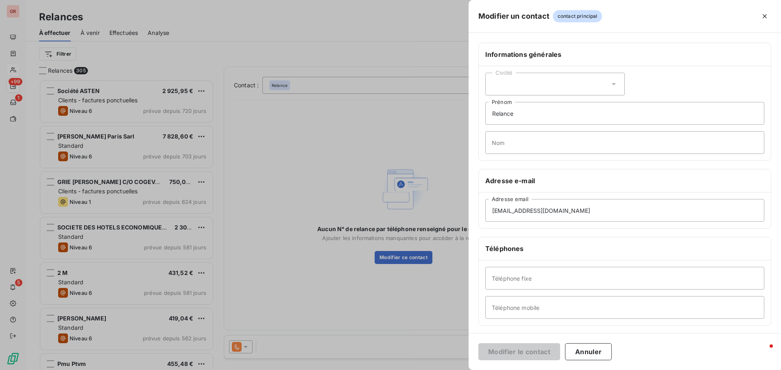
click at [335, 153] on div at bounding box center [390, 185] width 781 height 370
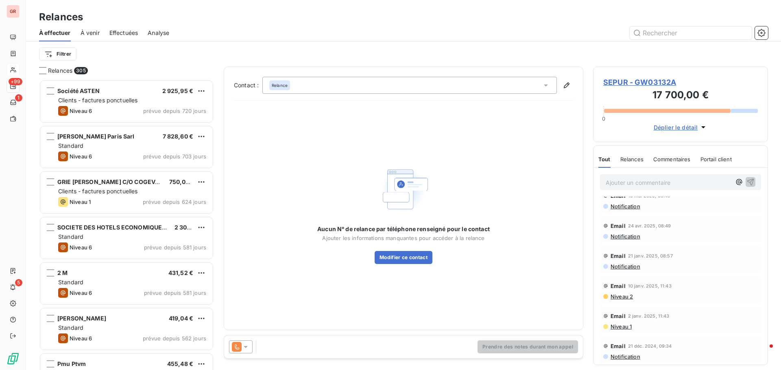
click at [625, 298] on span "Niveau 2" at bounding box center [621, 297] width 23 height 7
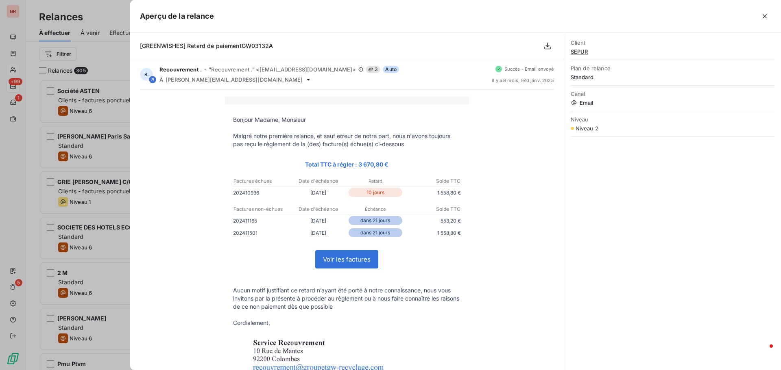
click at [82, 139] on div at bounding box center [390, 185] width 781 height 370
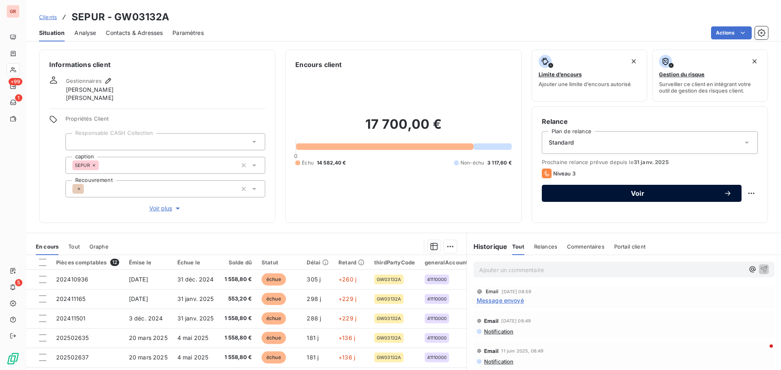
click at [632, 196] on span "Voir" at bounding box center [637, 193] width 172 height 7
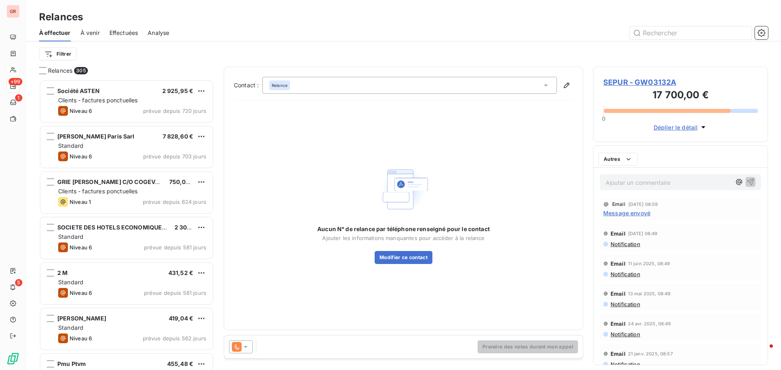
scroll to position [285, 169]
click at [544, 83] on icon at bounding box center [546, 85] width 8 height 8
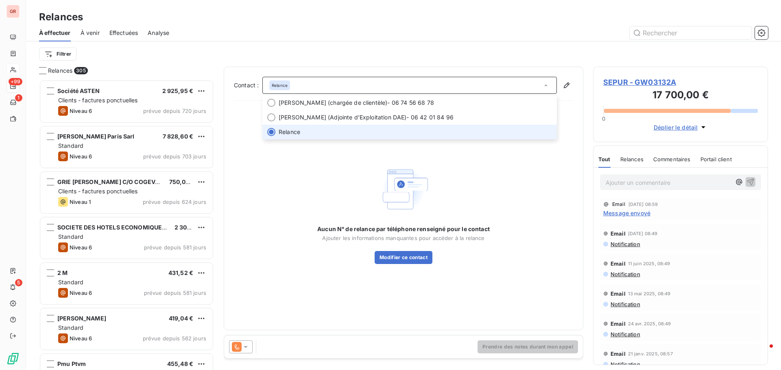
click at [325, 131] on span "Relance" at bounding box center [415, 132] width 273 height 8
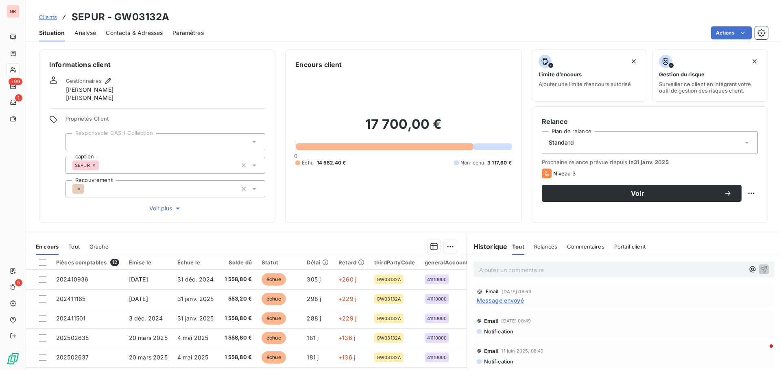
click at [146, 30] on span "Contacts & Adresses" at bounding box center [134, 33] width 57 height 8
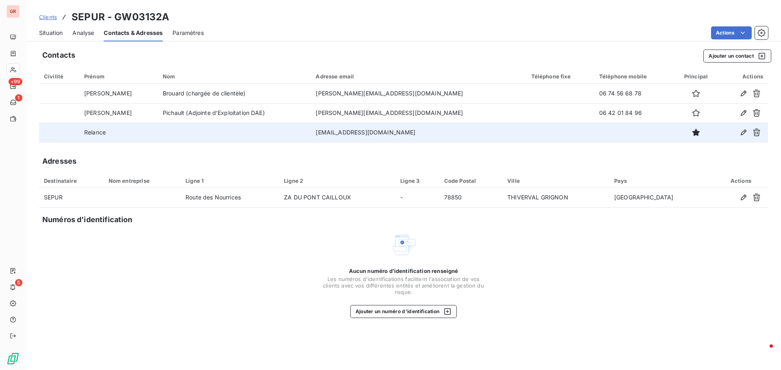
click at [364, 136] on td "[EMAIL_ADDRESS][DOMAIN_NAME]" at bounding box center [418, 133] width 215 height 20
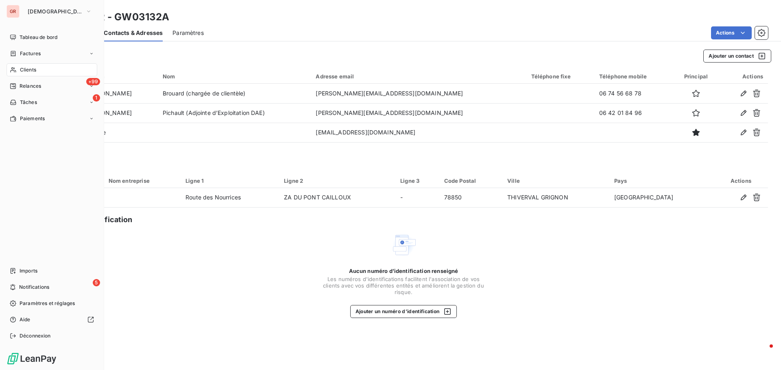
click at [39, 54] on span "Factures" at bounding box center [30, 53] width 21 height 7
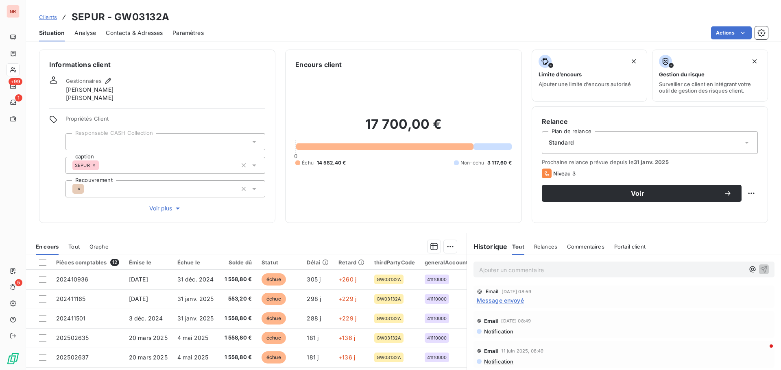
click at [126, 32] on span "Contacts & Adresses" at bounding box center [134, 33] width 57 height 8
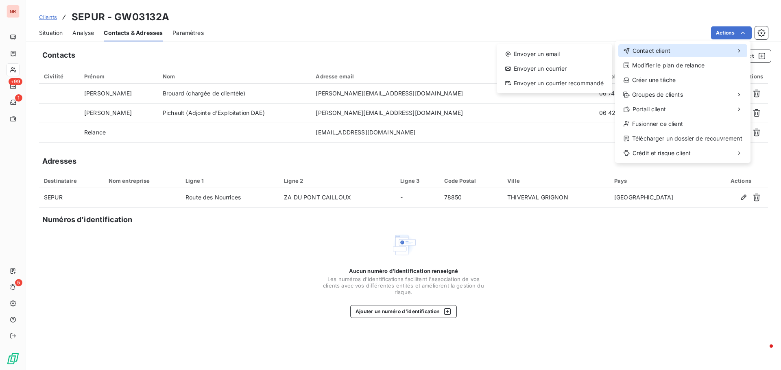
click at [668, 52] on span "Contact client" at bounding box center [651, 51] width 38 height 8
click at [559, 50] on div "Envoyer un email" at bounding box center [554, 54] width 109 height 13
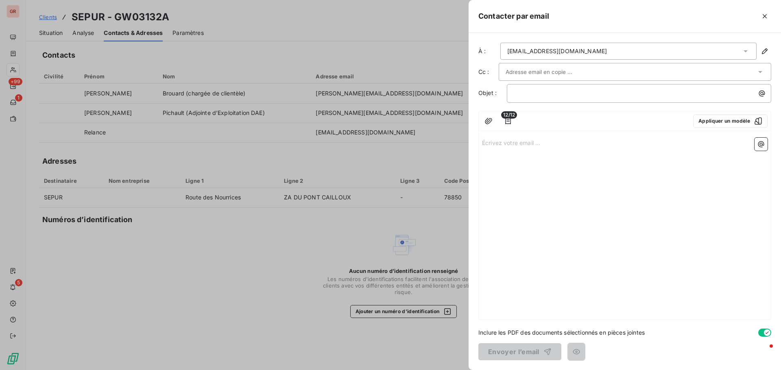
click at [379, 174] on div at bounding box center [390, 185] width 781 height 370
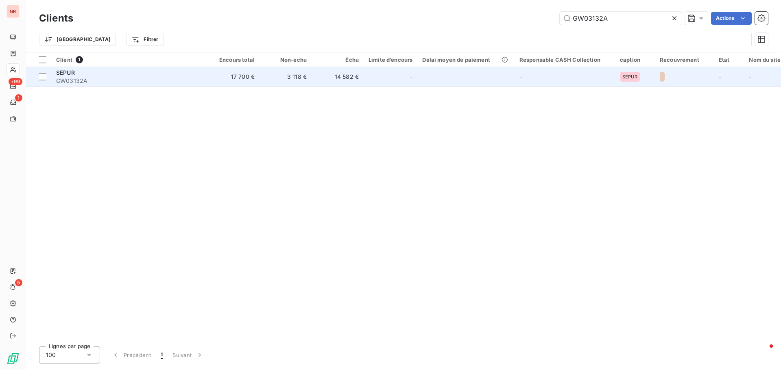
click at [68, 81] on span "GW03132A" at bounding box center [129, 81] width 146 height 8
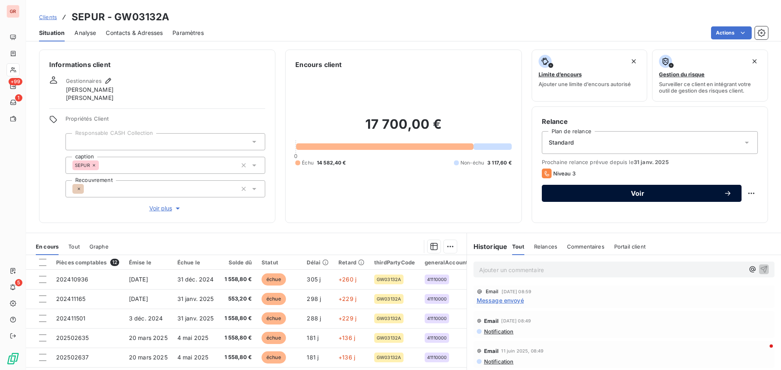
click at [635, 194] on span "Voir" at bounding box center [637, 193] width 172 height 7
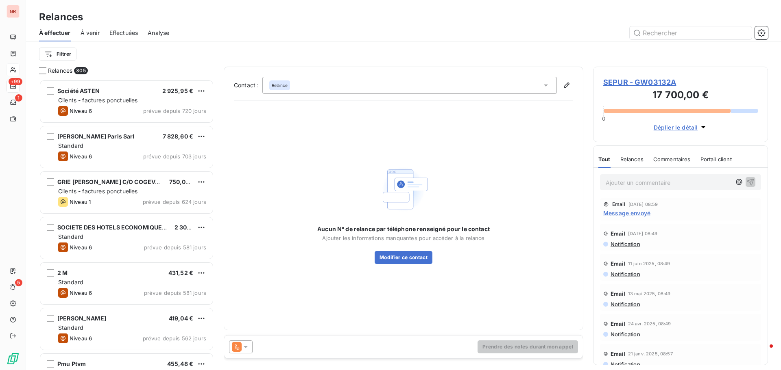
scroll to position [285, 169]
click at [414, 261] on button "Modifier ce contact" at bounding box center [404, 257] width 58 height 13
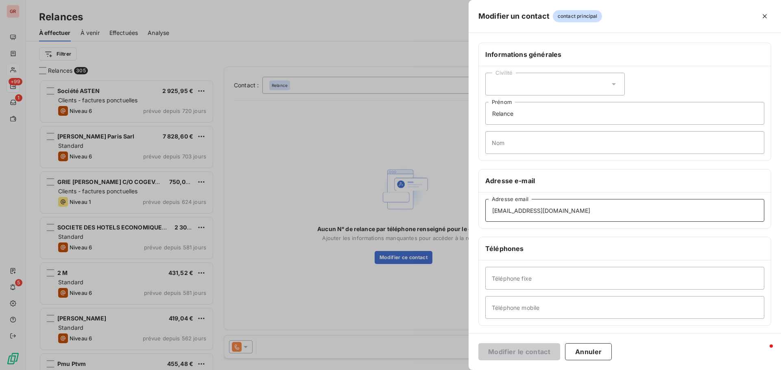
click at [555, 210] on input "[EMAIL_ADDRESS][DOMAIN_NAME]" at bounding box center [624, 210] width 279 height 23
drag, startPoint x: 507, startPoint y: 113, endPoint x: 450, endPoint y: 119, distance: 57.7
click at [453, 370] on div "Modifier un contact contact principal Informations générales Civilité Relance P…" at bounding box center [390, 370] width 781 height 0
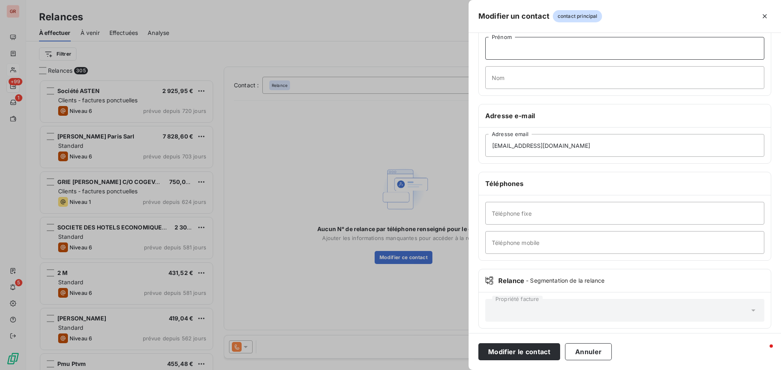
scroll to position [70, 0]
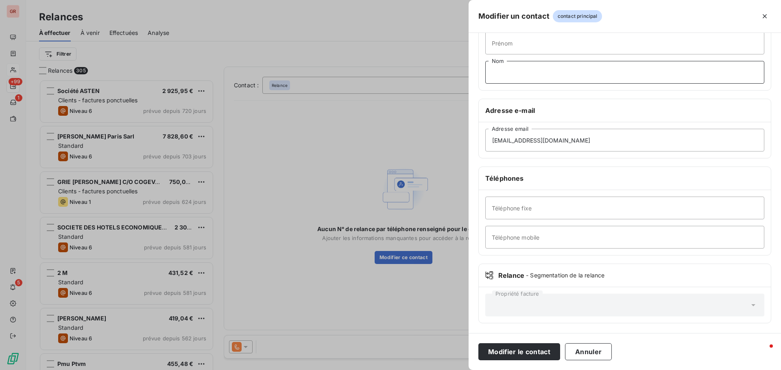
click at [524, 73] on input "Nom" at bounding box center [624, 72] width 279 height 23
type input "RELANCE"
click at [526, 354] on button "Modifier le contact" at bounding box center [519, 352] width 82 height 17
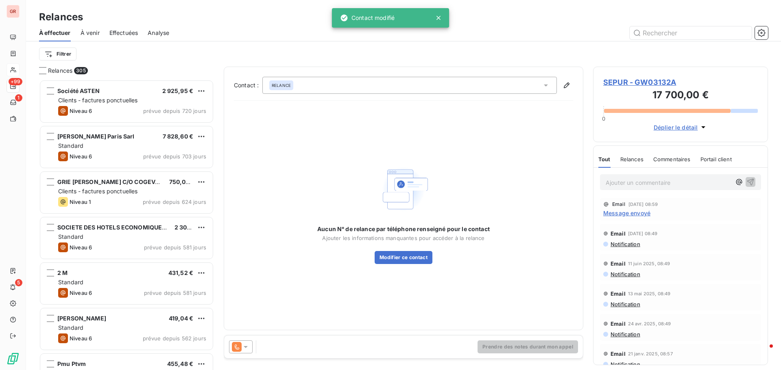
click at [545, 84] on icon at bounding box center [546, 85] width 8 height 8
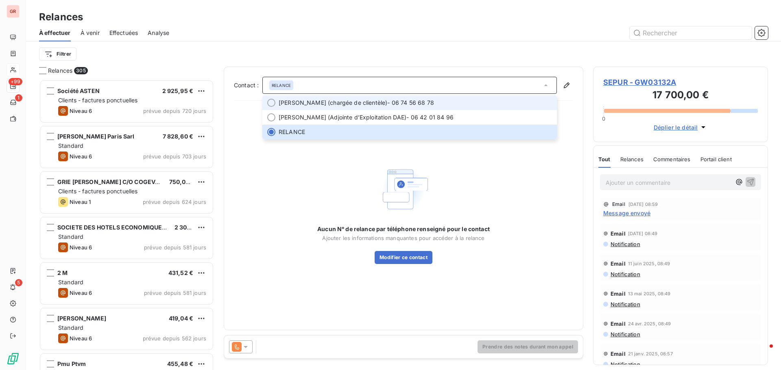
click at [344, 105] on span "[PERSON_NAME] (chargée de clientèle)" at bounding box center [333, 103] width 109 height 8
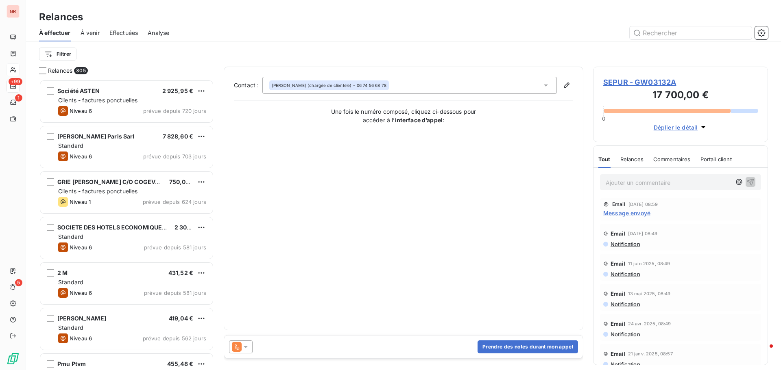
click at [545, 87] on icon at bounding box center [546, 85] width 8 height 8
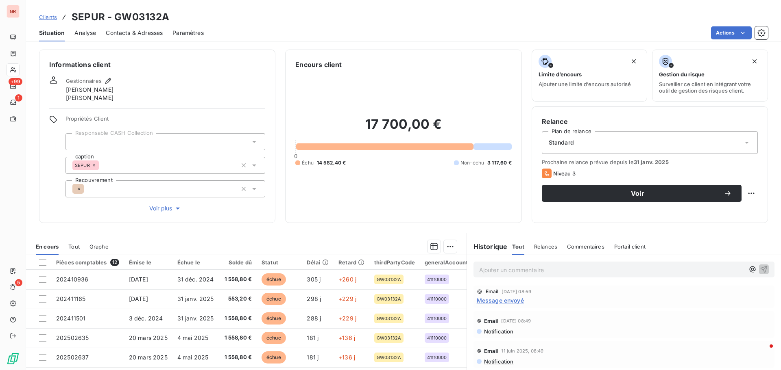
click at [148, 32] on span "Contacts & Adresses" at bounding box center [134, 33] width 57 height 8
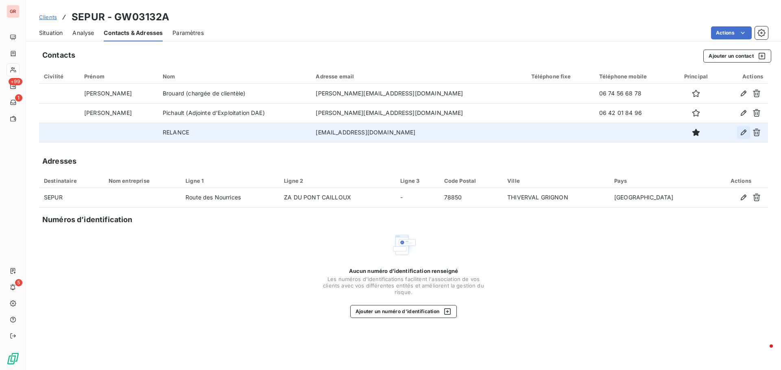
click at [742, 133] on icon "button" at bounding box center [744, 133] width 6 height 6
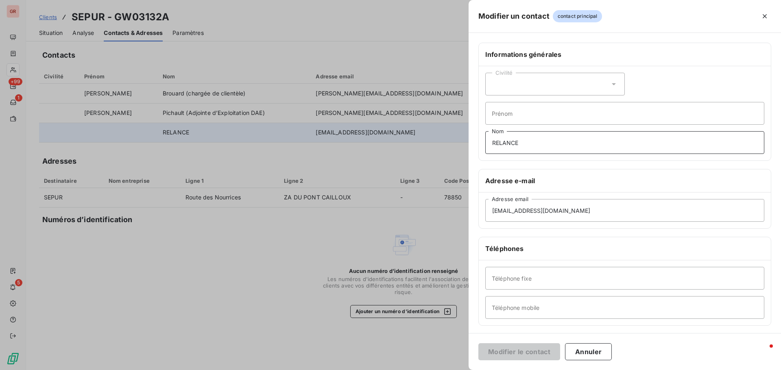
drag, startPoint x: 551, startPoint y: 139, endPoint x: 372, endPoint y: 153, distance: 180.3
click at [376, 370] on div "Modifier un contact contact principal Informations générales Civilité Prénom RE…" at bounding box center [390, 370] width 781 height 0
click at [494, 212] on input "[EMAIL_ADDRESS][DOMAIN_NAME]" at bounding box center [624, 210] width 279 height 23
click at [492, 212] on input "[EMAIL_ADDRESS][DOMAIN_NAME]" at bounding box center [624, 210] width 279 height 23
click at [534, 350] on button "Modifier le contact" at bounding box center [519, 352] width 82 height 17
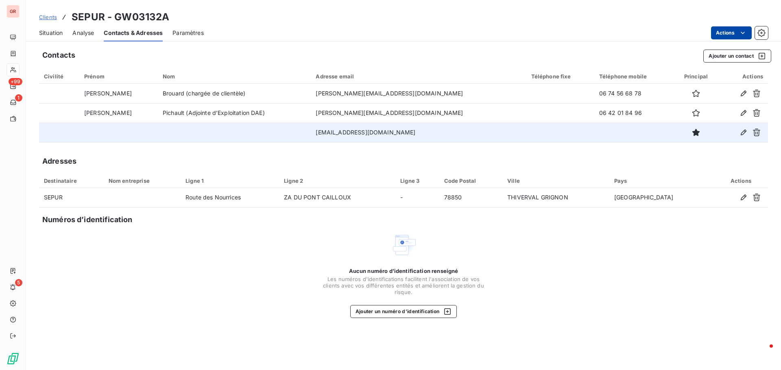
click at [747, 35] on html "GR +99 1 5 Clients SEPUR - GW03132A Situation Analyse Contacts & Adresses Param…" at bounding box center [390, 185] width 781 height 370
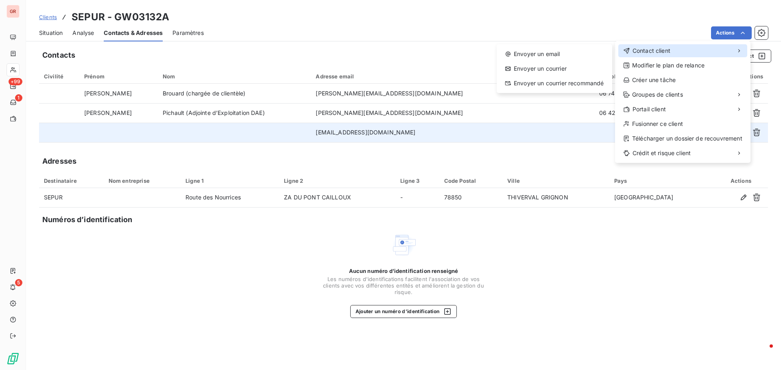
click at [672, 50] on div "Contact client" at bounding box center [682, 50] width 129 height 13
click at [562, 51] on div "Envoyer un email" at bounding box center [554, 54] width 109 height 13
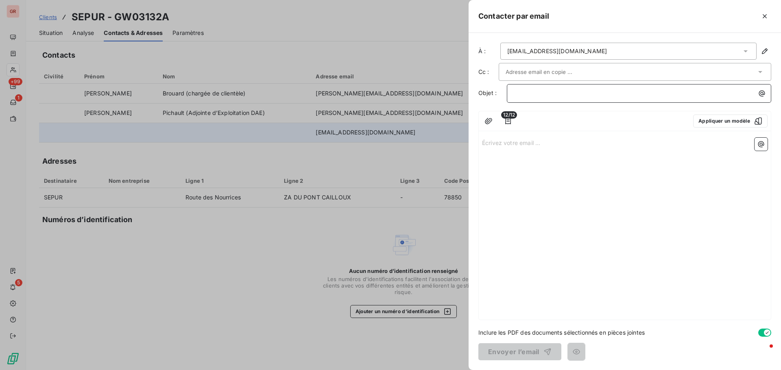
click at [557, 93] on p "﻿" at bounding box center [641, 93] width 255 height 9
click at [489, 145] on p "Écrivez votre email ... ﻿" at bounding box center [624, 142] width 285 height 9
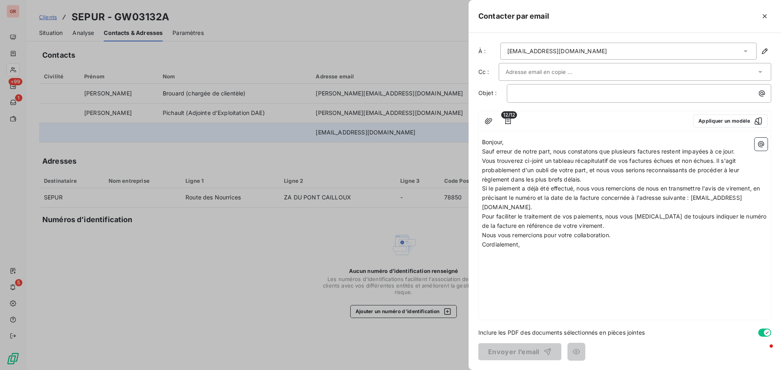
click at [719, 160] on span "Vous trouverez ci-joint un tableau récapitulatif de vos factures échues et non …" at bounding box center [611, 170] width 259 height 26
click at [760, 143] on icon "button" at bounding box center [761, 144] width 8 height 8
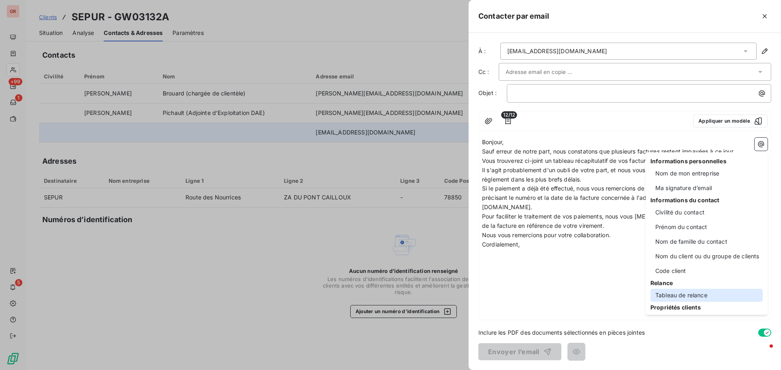
click at [686, 297] on div "Tableau de relance" at bounding box center [706, 295] width 112 height 13
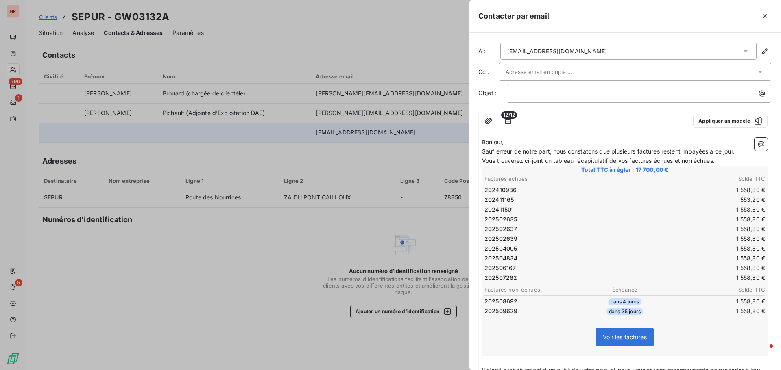
click at [725, 161] on p "Vous trouverez ci-joint un tableau récapitulatif de vos factures échues et non …" at bounding box center [624, 161] width 285 height 9
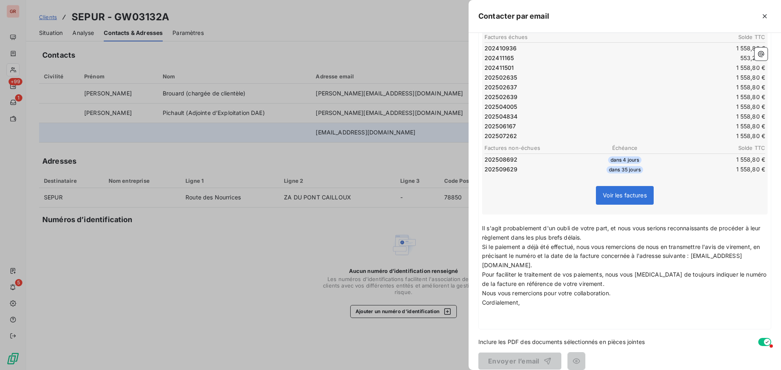
scroll to position [161, 0]
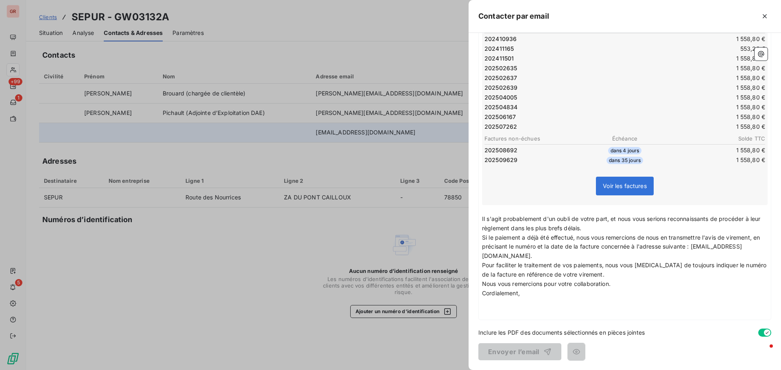
click at [491, 302] on p "﻿" at bounding box center [624, 303] width 285 height 9
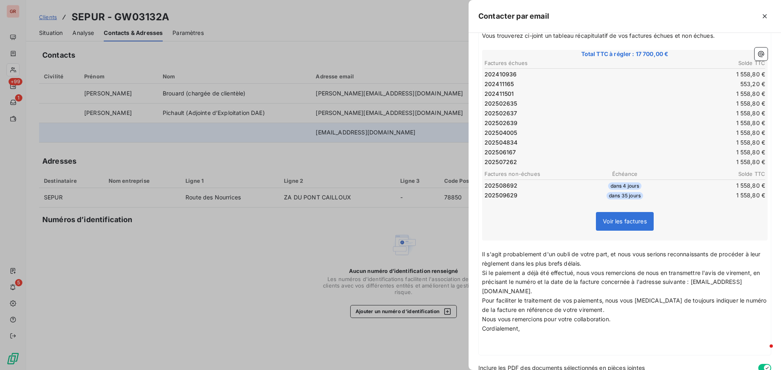
scroll to position [39, 0]
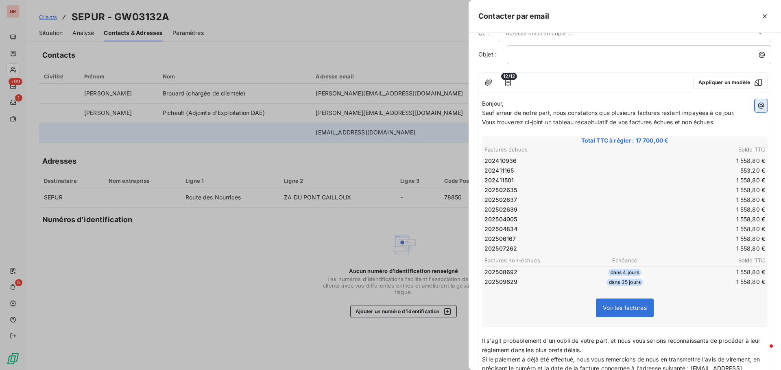
click at [757, 104] on icon "button" at bounding box center [761, 106] width 8 height 8
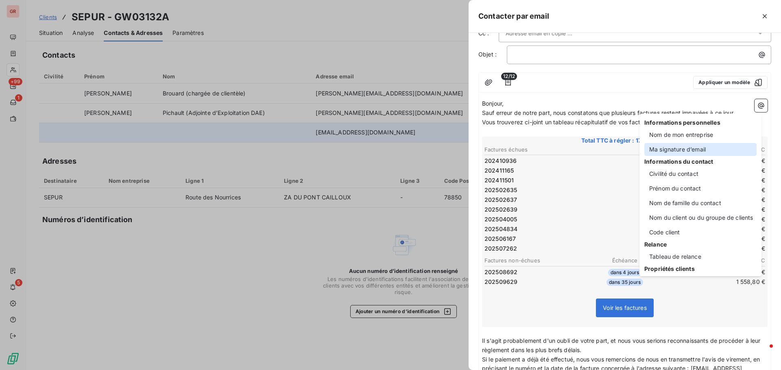
click at [686, 148] on div "Ma signature d’email" at bounding box center [700, 149] width 112 height 13
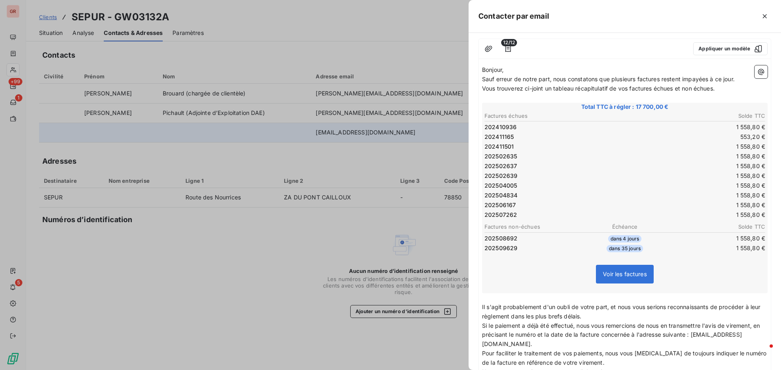
scroll to position [0, 0]
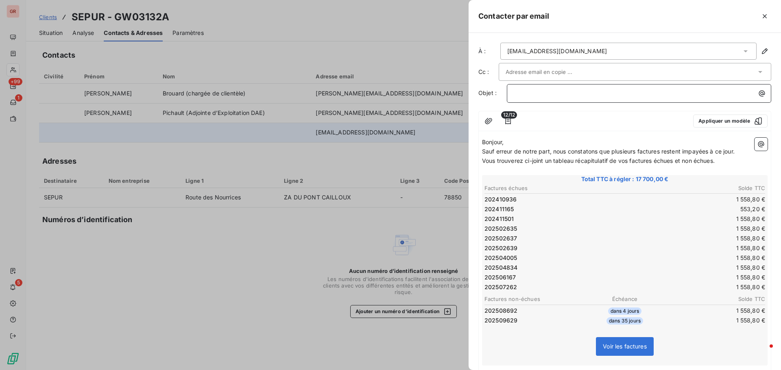
click at [552, 88] on div "﻿" at bounding box center [639, 92] width 259 height 11
click at [536, 92] on p "﻿" at bounding box center [641, 93] width 255 height 9
click at [506, 122] on icon "button" at bounding box center [508, 121] width 8 height 8
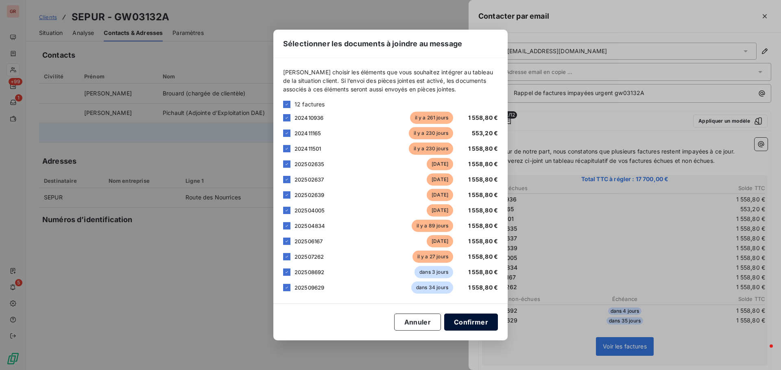
click at [479, 325] on button "Confirmer" at bounding box center [471, 322] width 54 height 17
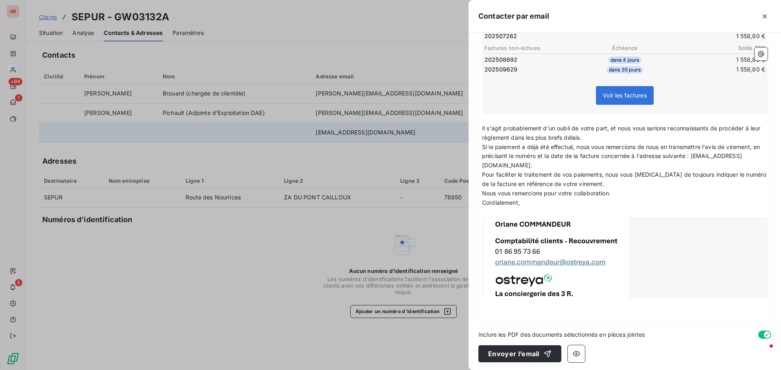
scroll to position [253, 0]
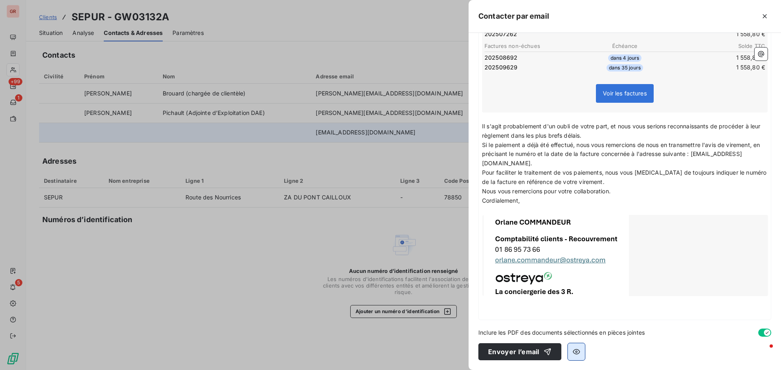
click at [576, 351] on icon "button" at bounding box center [576, 352] width 7 height 5
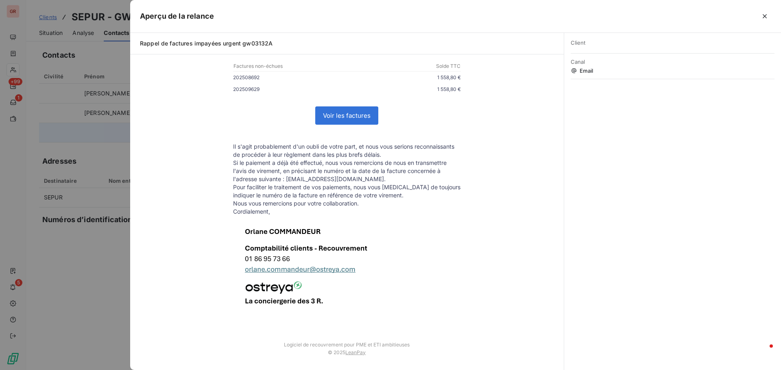
scroll to position [252, 0]
click at [81, 292] on div at bounding box center [390, 185] width 781 height 370
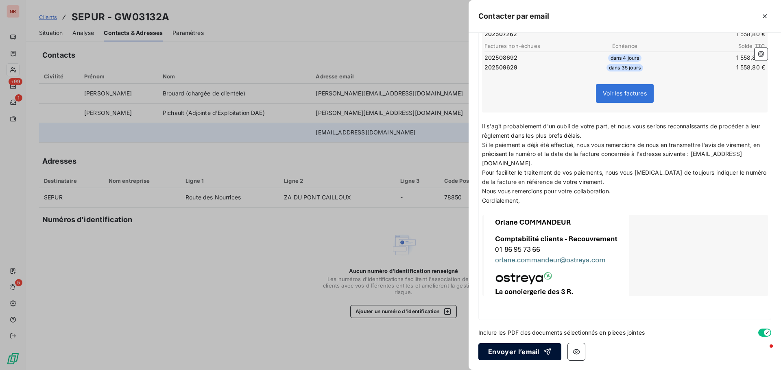
click at [531, 357] on button "Envoyer l’email" at bounding box center [519, 352] width 83 height 17
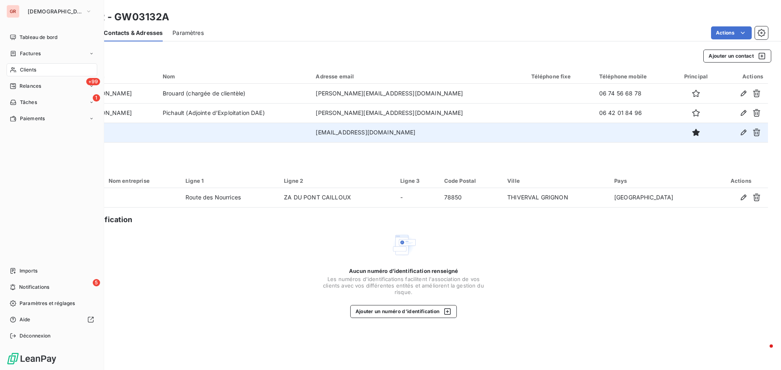
click at [36, 54] on span "Factures" at bounding box center [30, 53] width 21 height 7
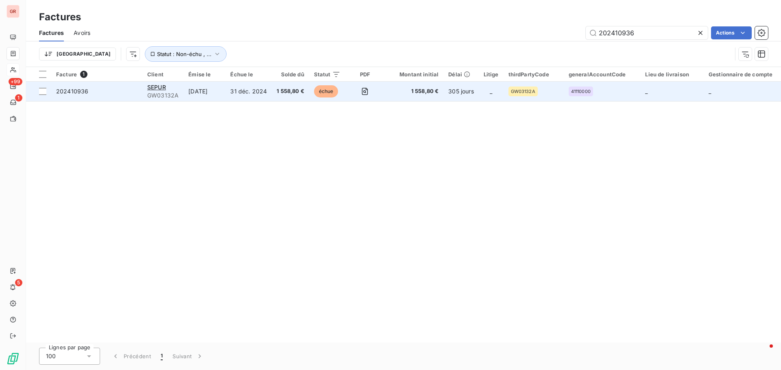
click at [156, 91] on div "SEPUR" at bounding box center [162, 87] width 31 height 8
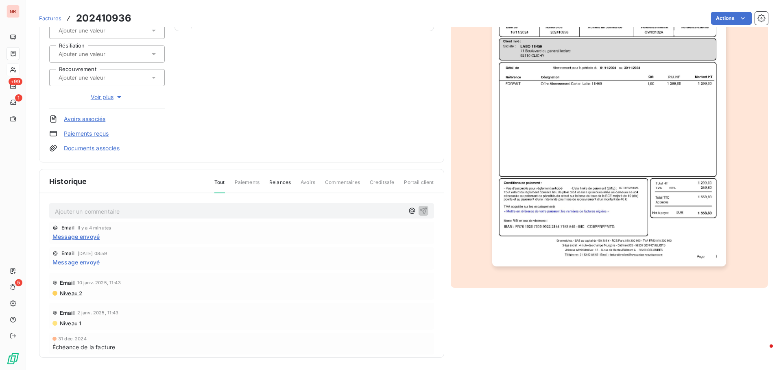
scroll to position [119, 0]
click at [84, 208] on p "Ajouter un commentaire ﻿" at bounding box center [229, 211] width 349 height 10
click at [419, 213] on icon "button" at bounding box center [423, 210] width 8 height 8
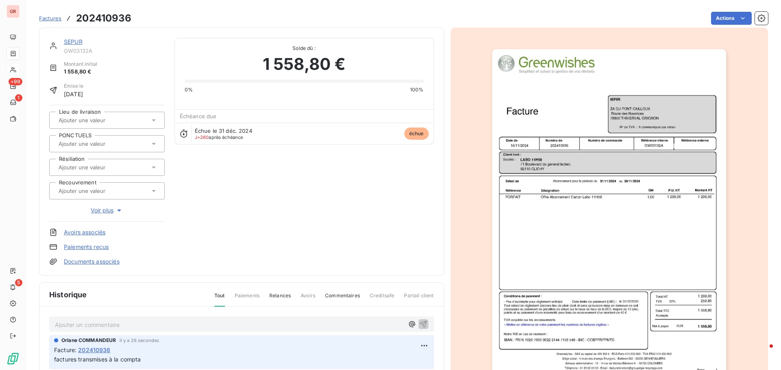
scroll to position [0, 0]
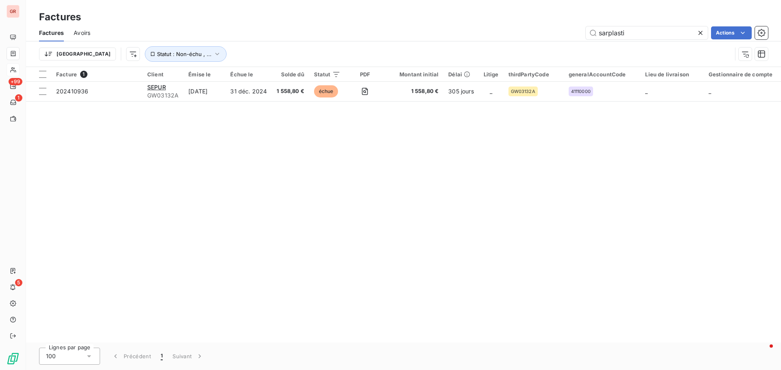
type input "sarplastic"
